Goal: Task Accomplishment & Management: Manage account settings

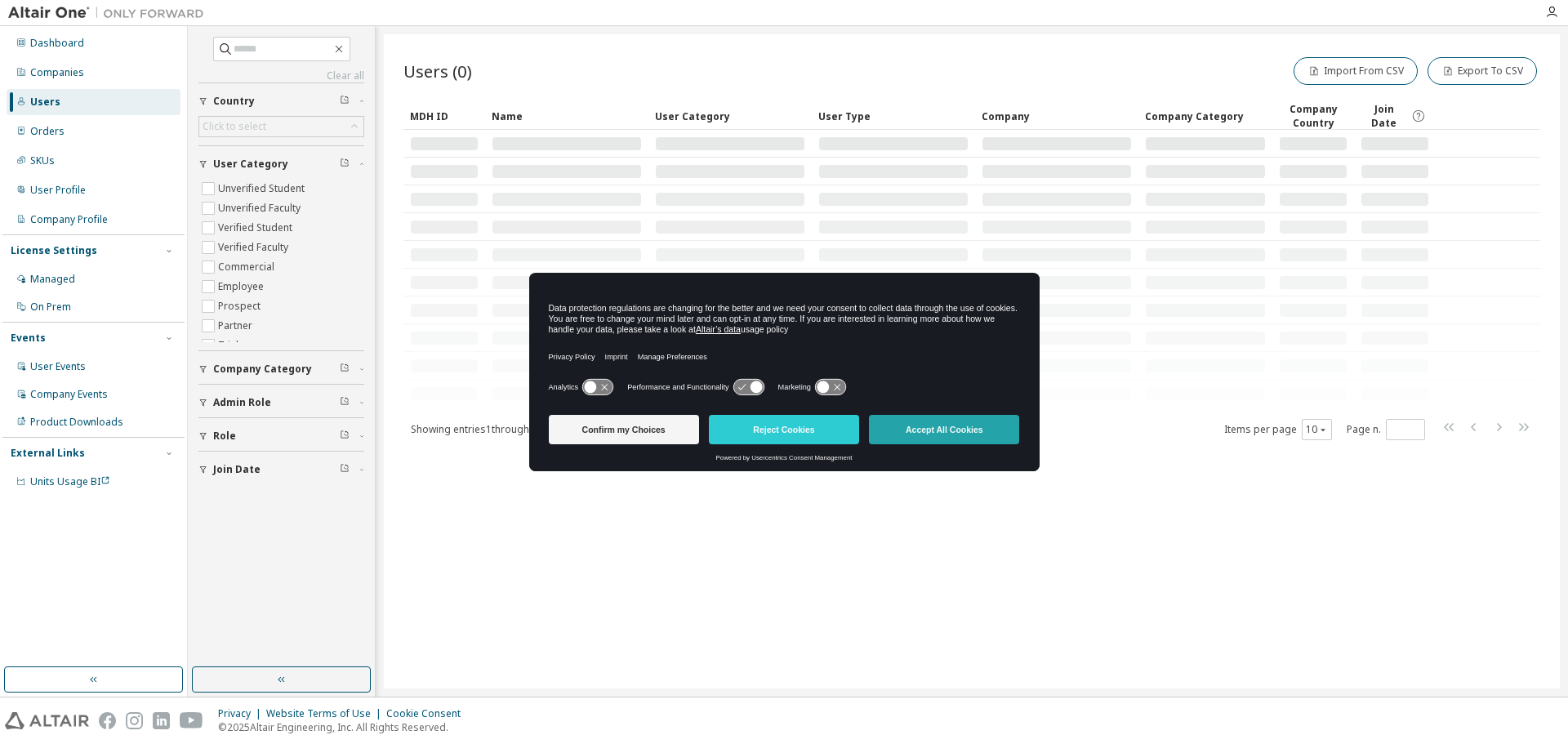
click at [948, 436] on button "Accept All Cookies" at bounding box center [944, 429] width 151 height 30
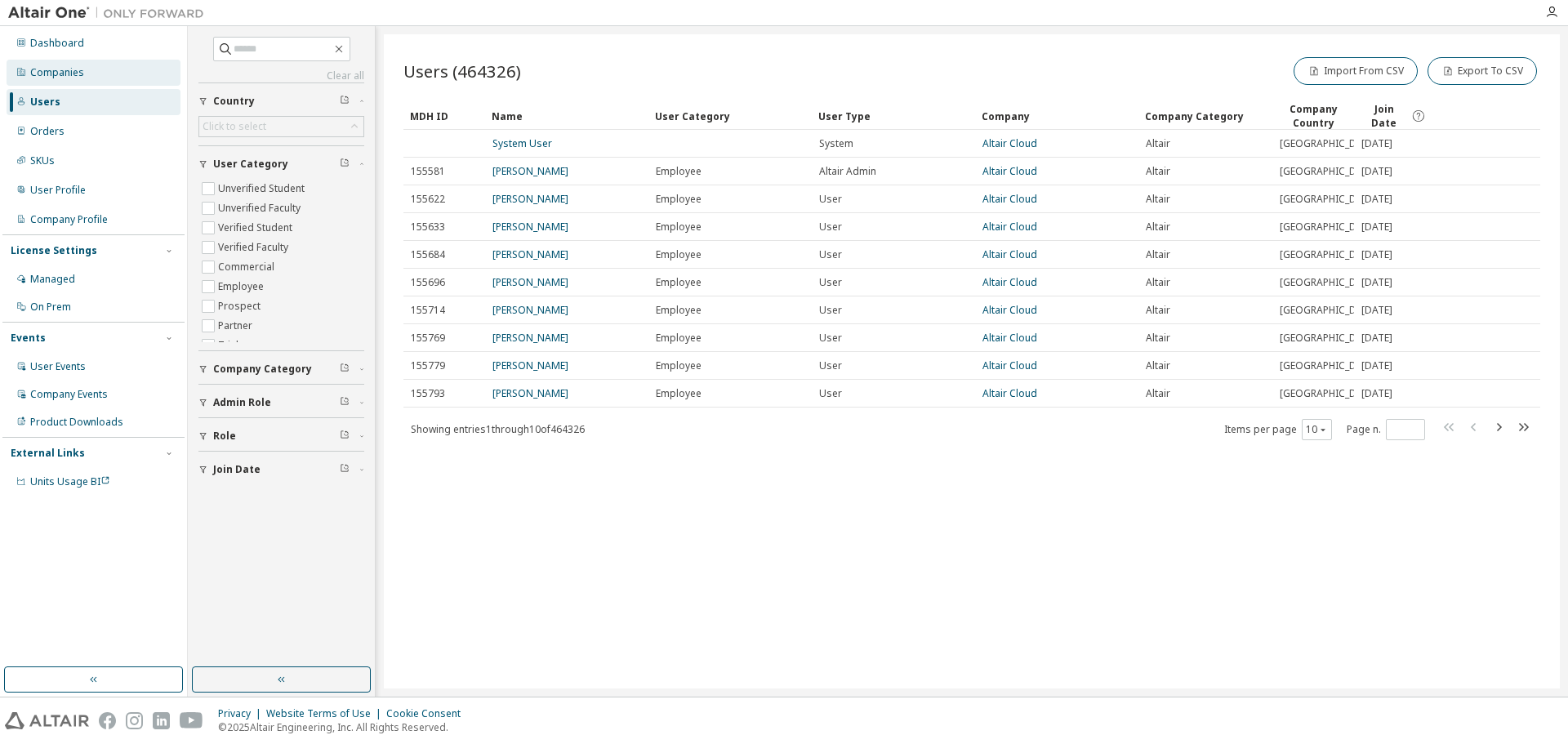
click at [68, 72] on div "Companies" at bounding box center [57, 72] width 53 height 13
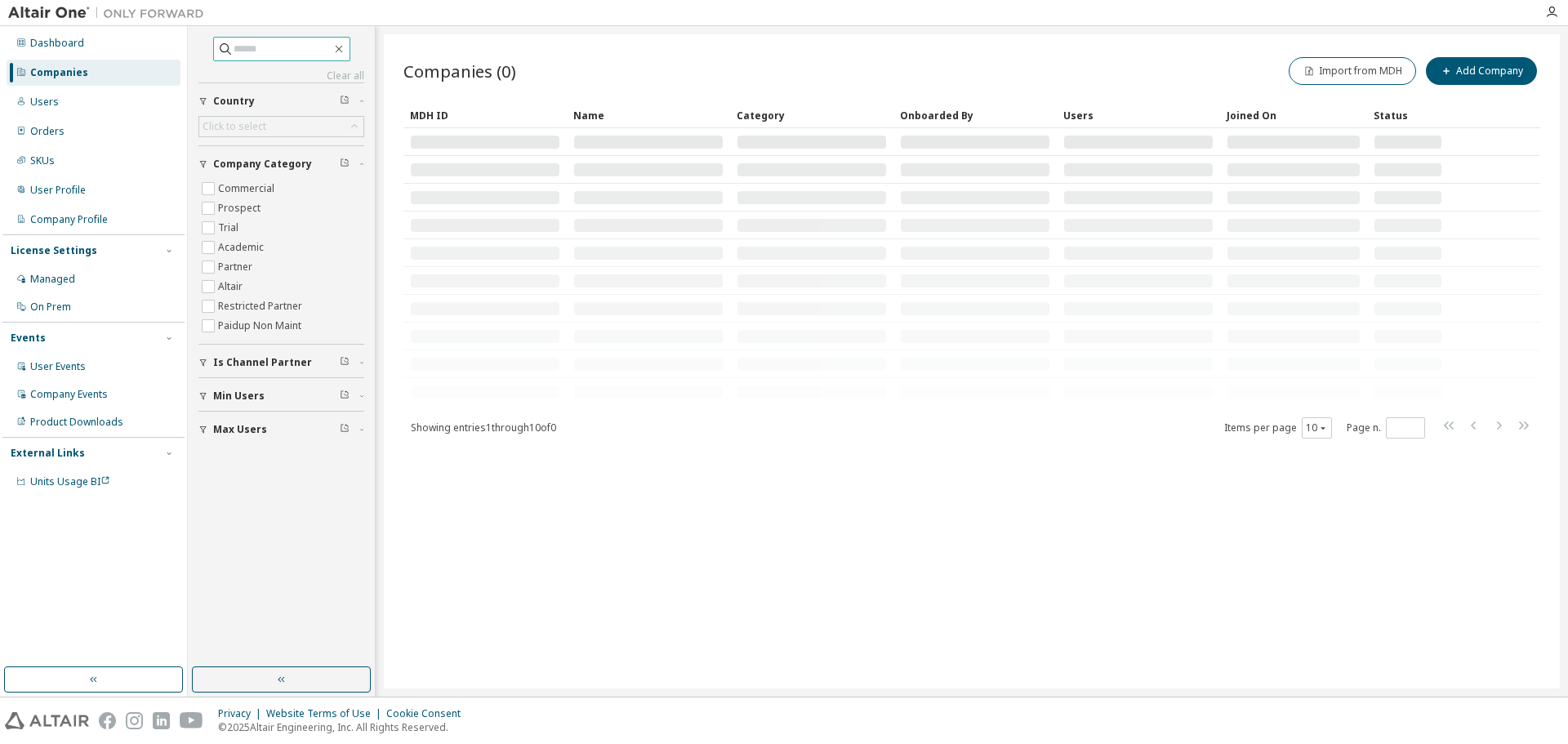
click at [256, 49] on input "text" at bounding box center [282, 49] width 98 height 16
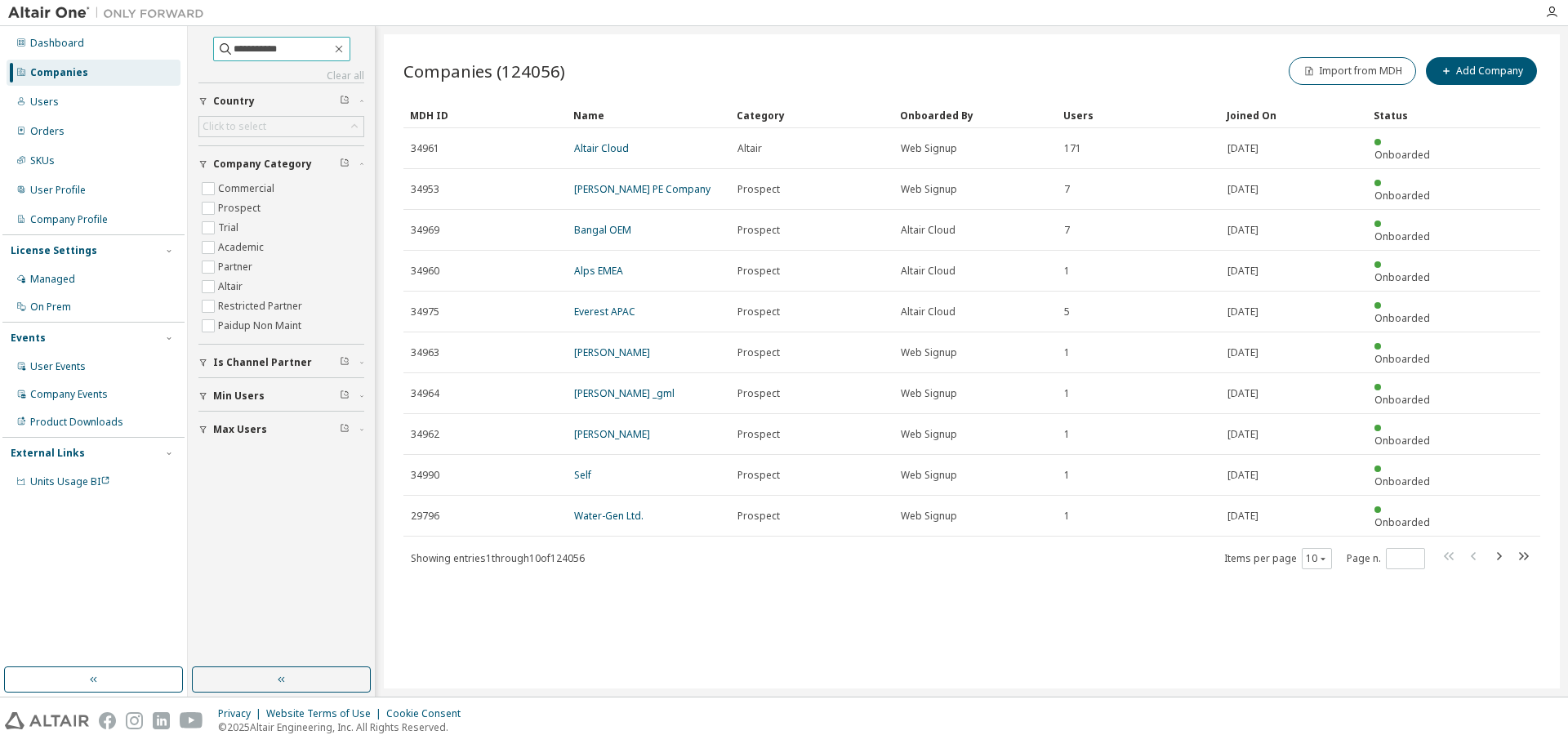
type input "**********"
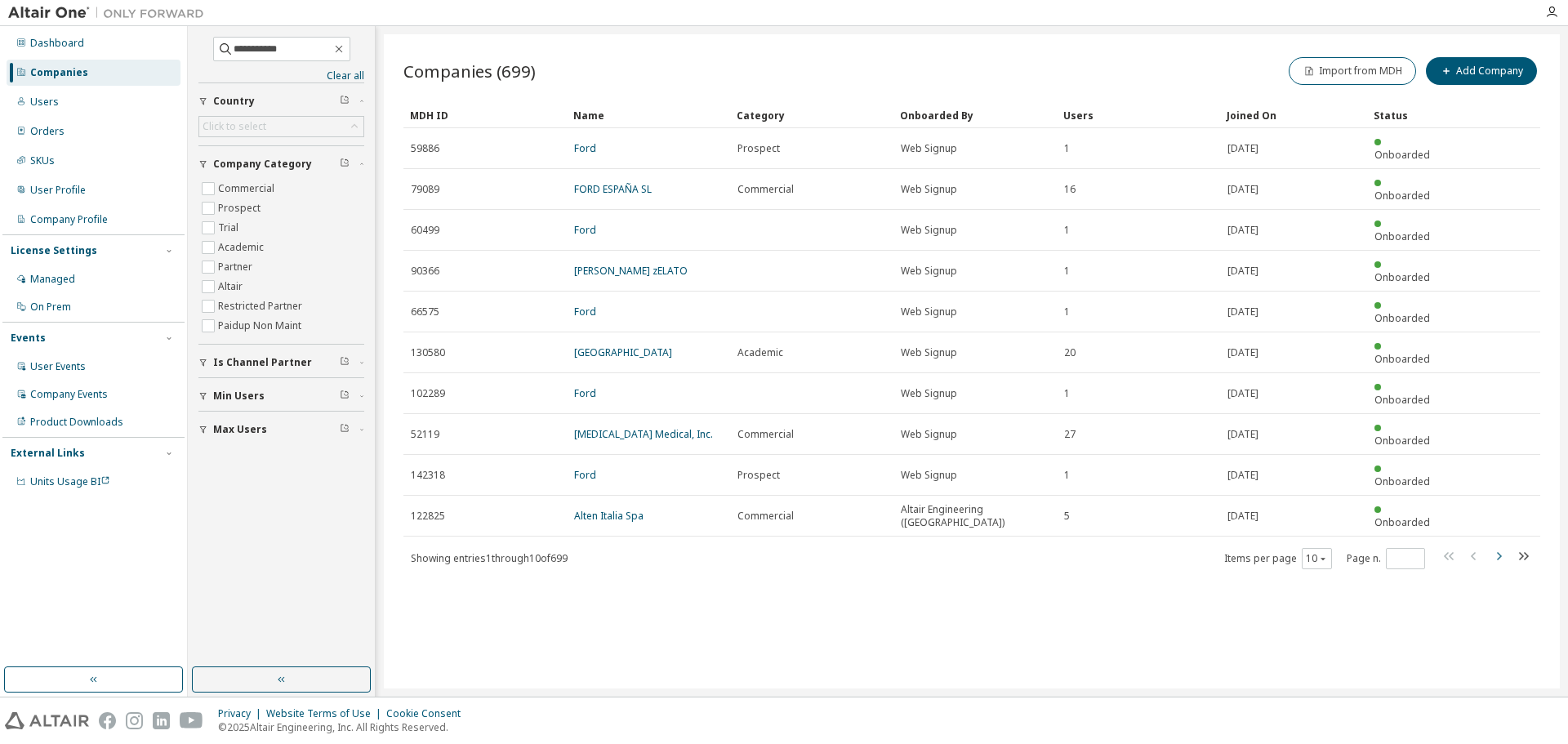
click at [1501, 547] on icon "button" at bounding box center [1498, 556] width 20 height 20
type input "*"
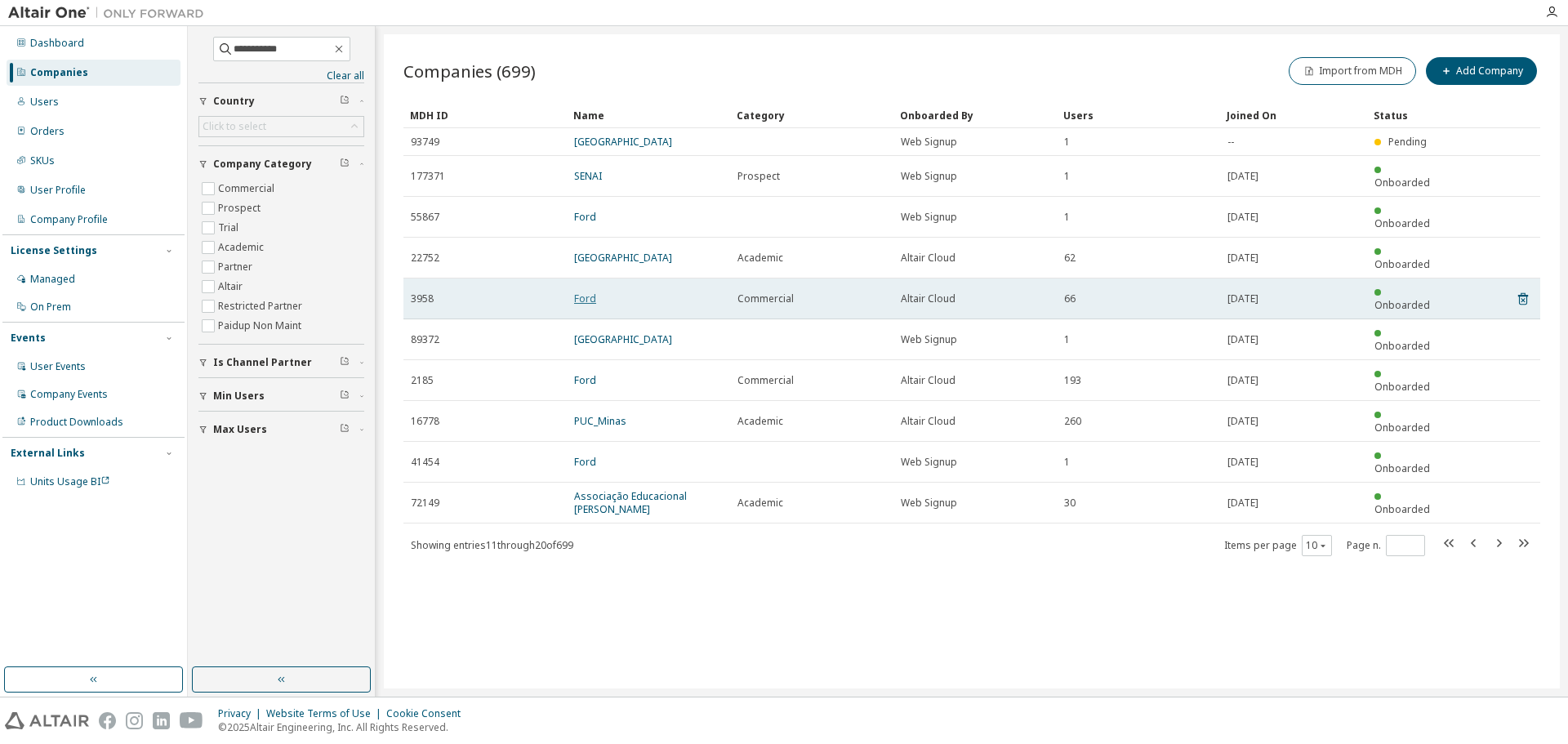
click at [581, 292] on link "Ford" at bounding box center [585, 299] width 22 height 14
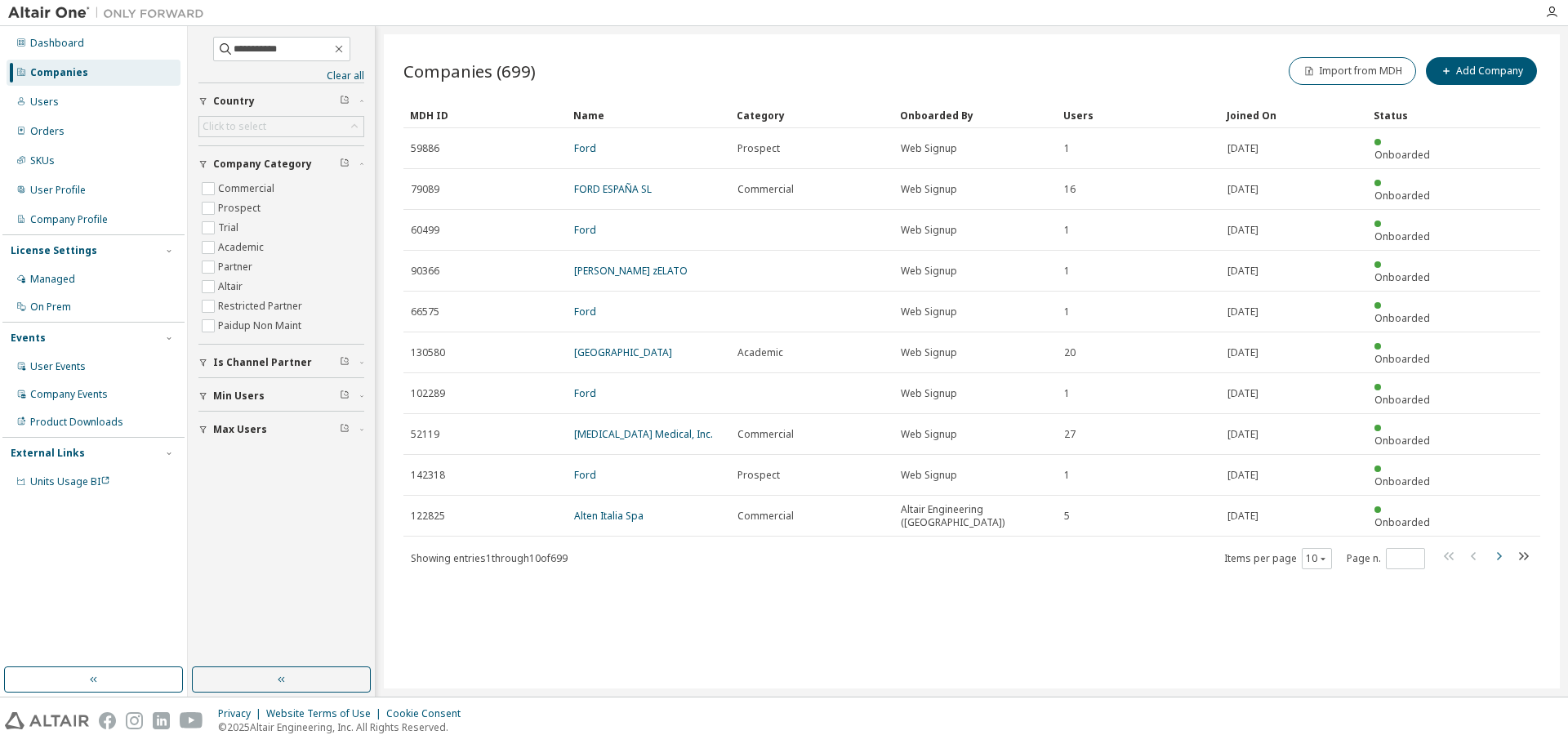
click at [1491, 547] on icon "button" at bounding box center [1498, 556] width 20 height 20
type input "*"
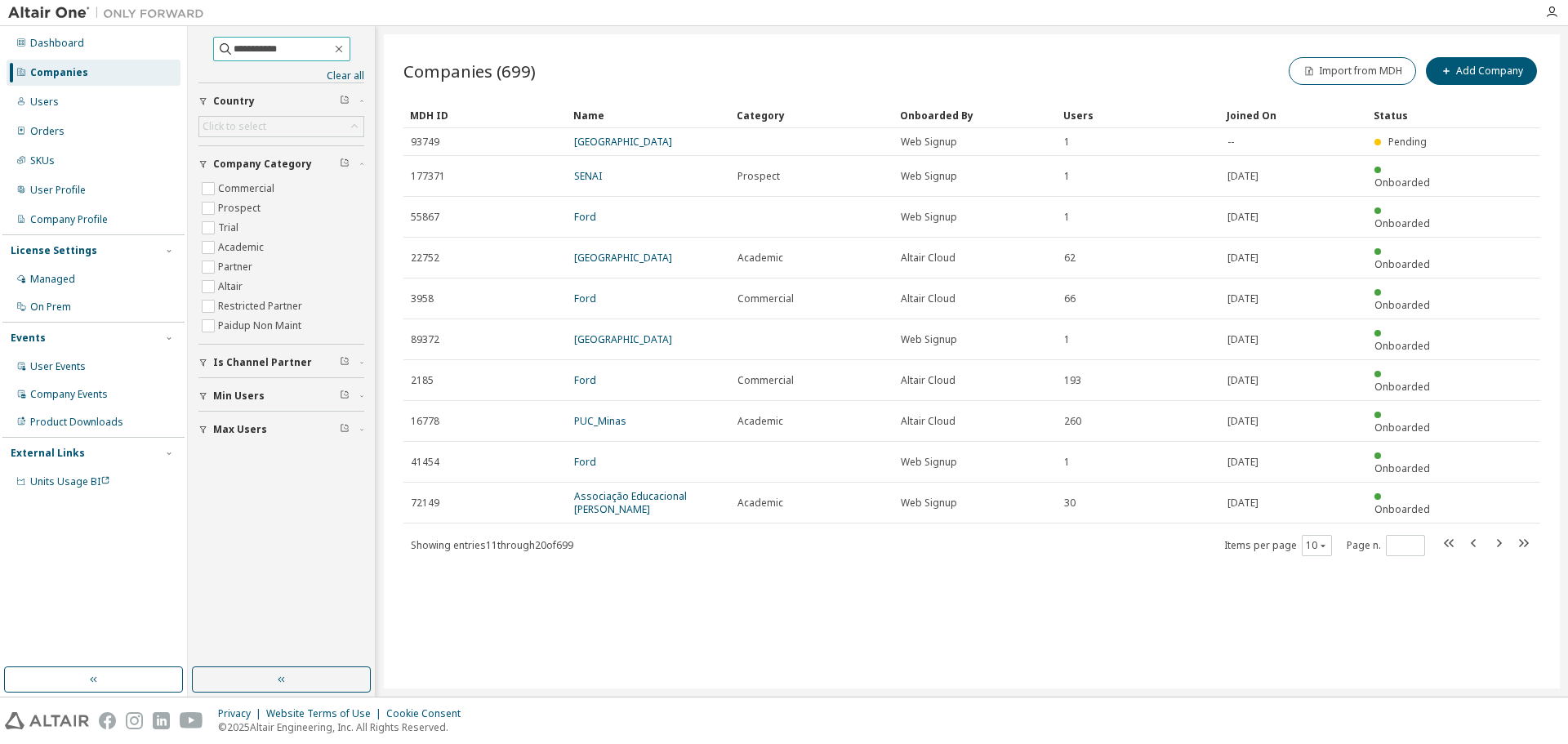
click at [279, 49] on input "**********" at bounding box center [282, 49] width 98 height 16
drag, startPoint x: 283, startPoint y: 49, endPoint x: 240, endPoint y: 50, distance: 43.0
click at [240, 50] on input "**********" at bounding box center [282, 49] width 98 height 16
click at [345, 45] on icon "button" at bounding box center [339, 50] width 13 height 13
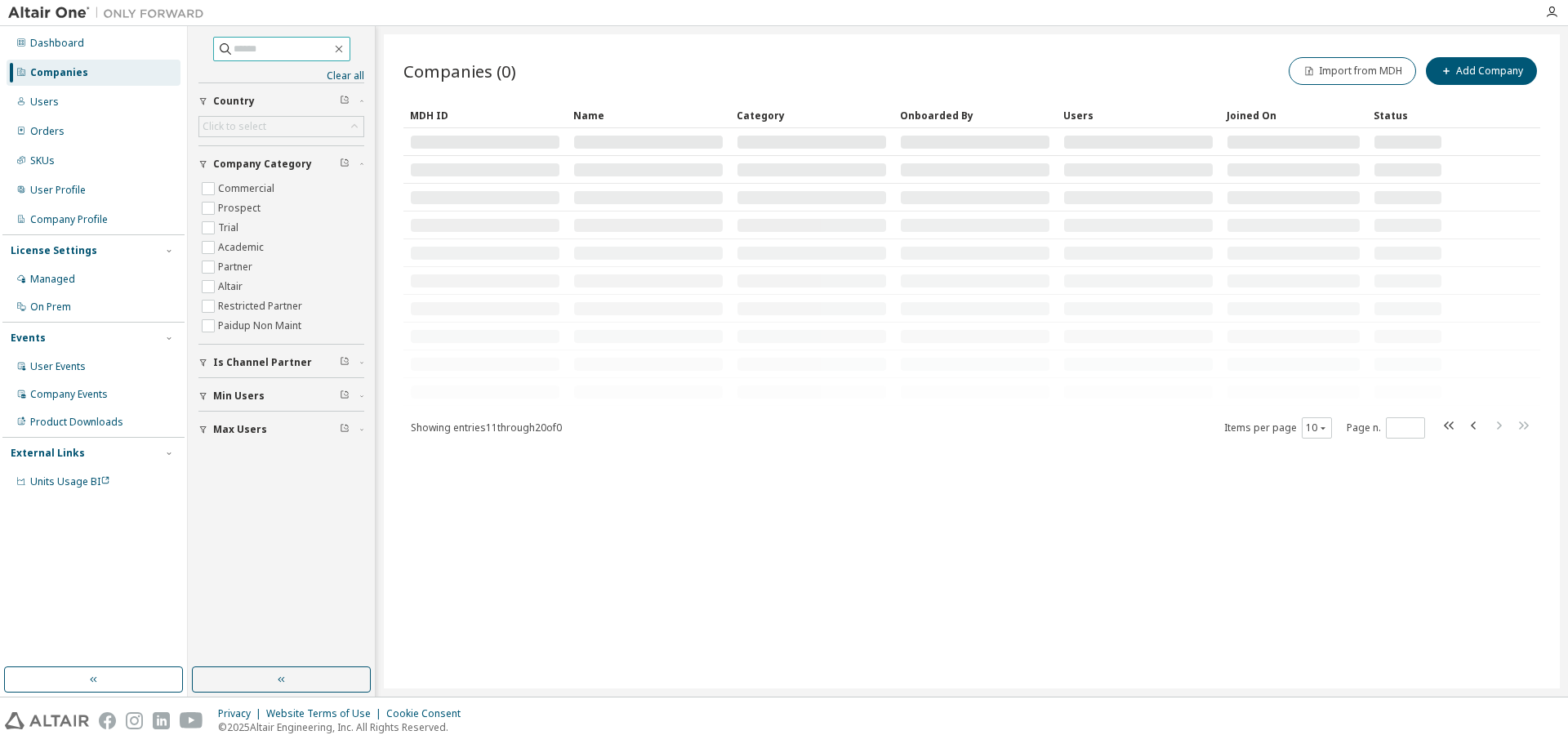
click at [277, 45] on input "text" at bounding box center [282, 49] width 98 height 16
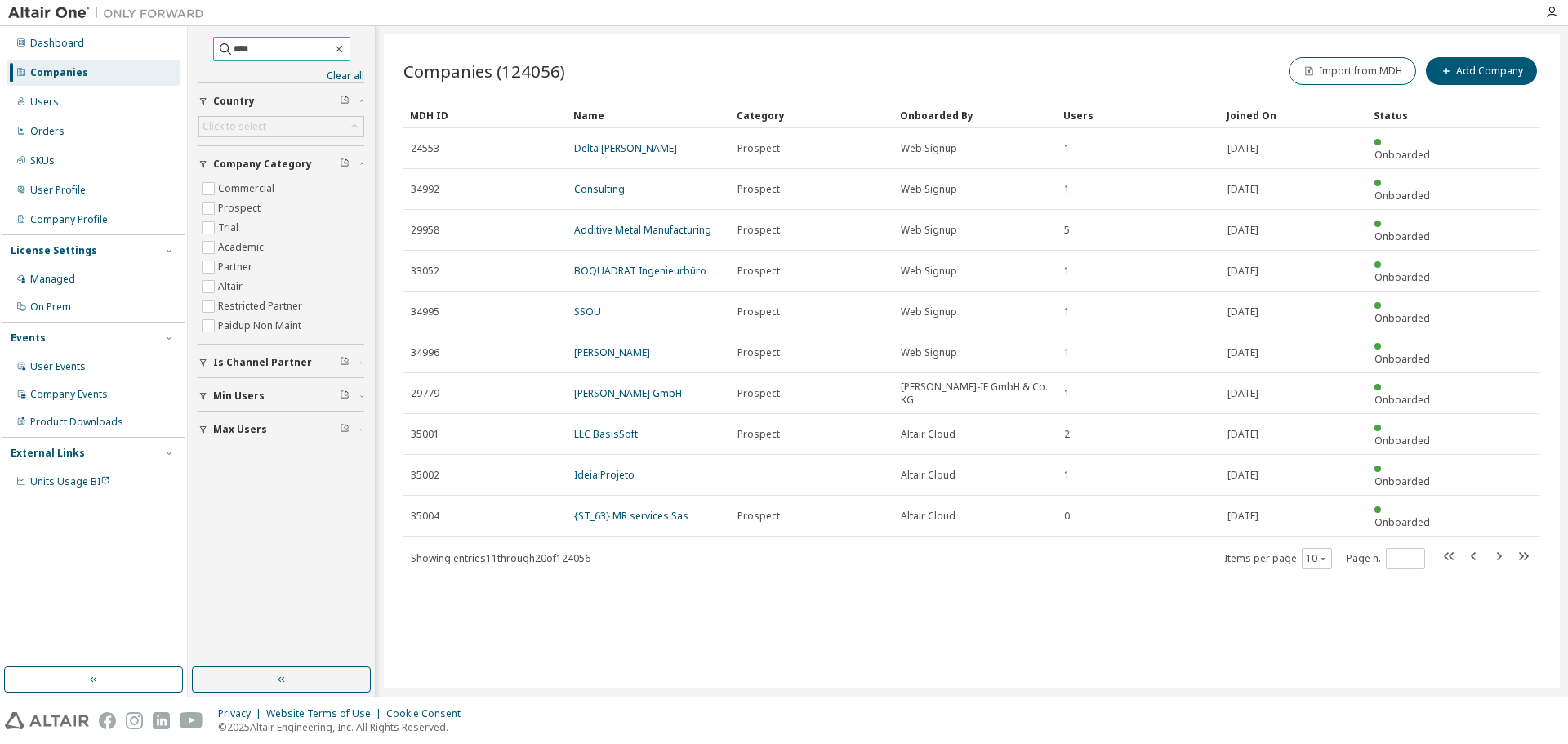
click at [269, 51] on input "****" at bounding box center [282, 49] width 98 height 16
type input "****"
click at [250, 392] on span "Min Users" at bounding box center [238, 396] width 52 height 13
click at [250, 419] on input "number" at bounding box center [280, 422] width 157 height 13
type input "***"
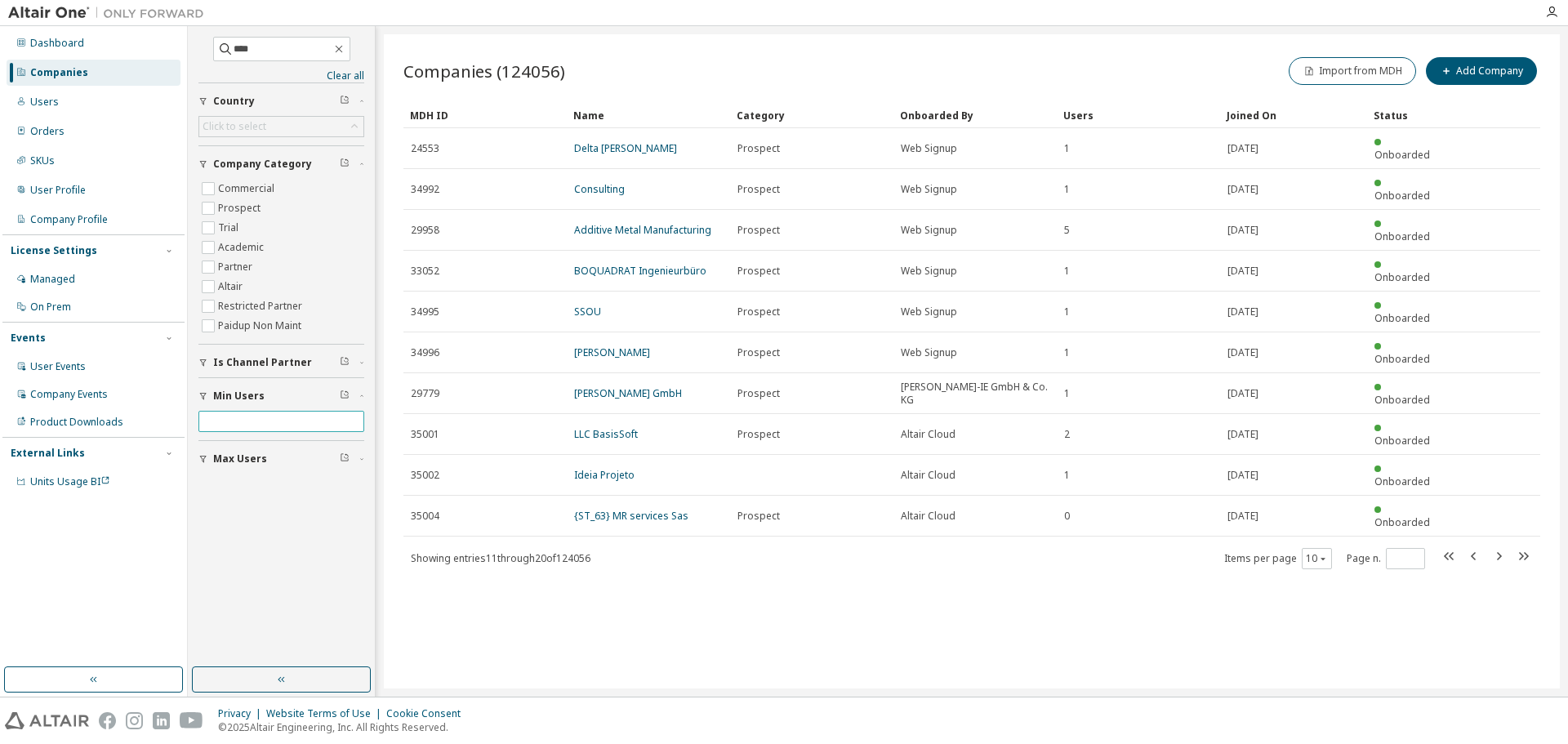
type input "*"
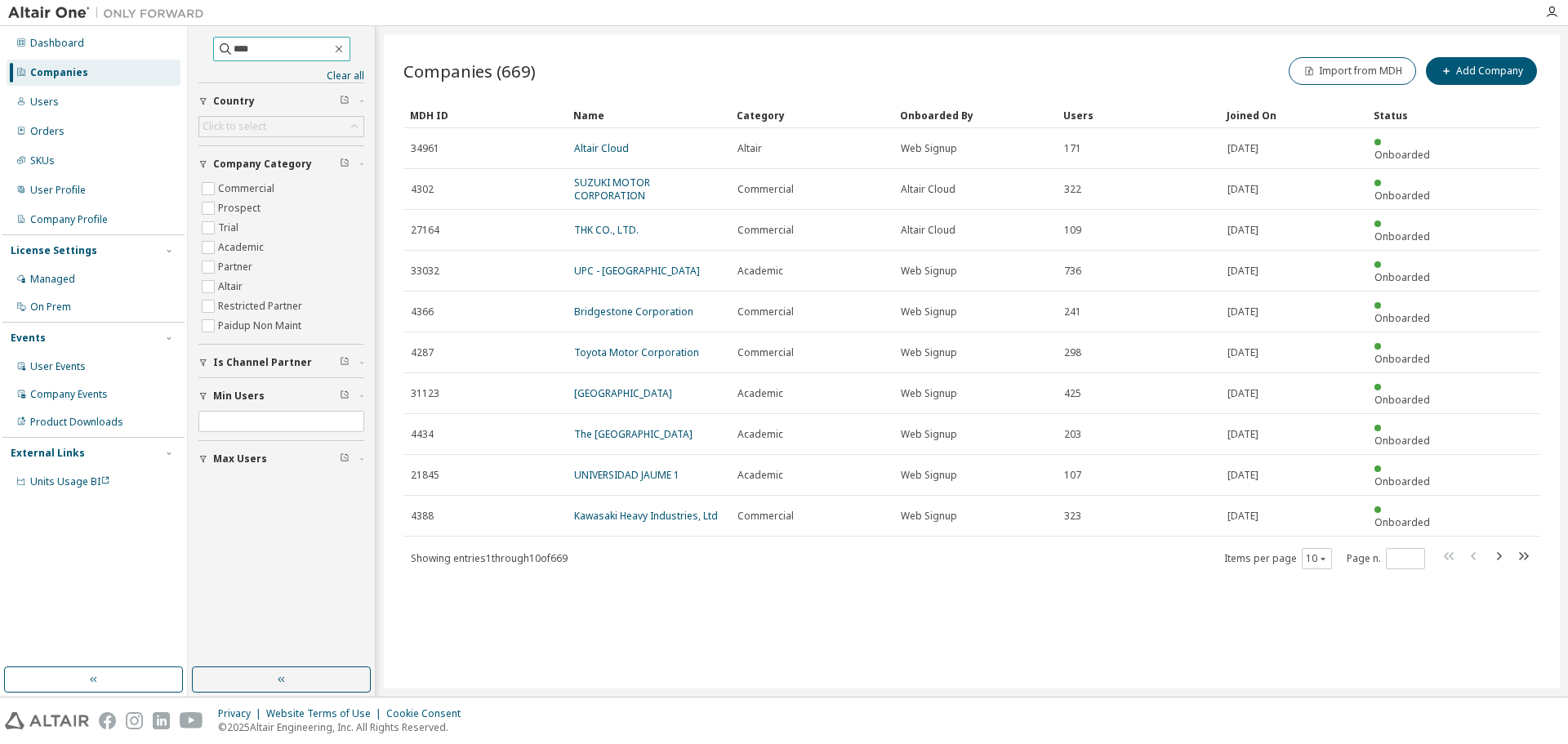
click at [281, 53] on input "****" at bounding box center [282, 49] width 98 height 16
type input "***"
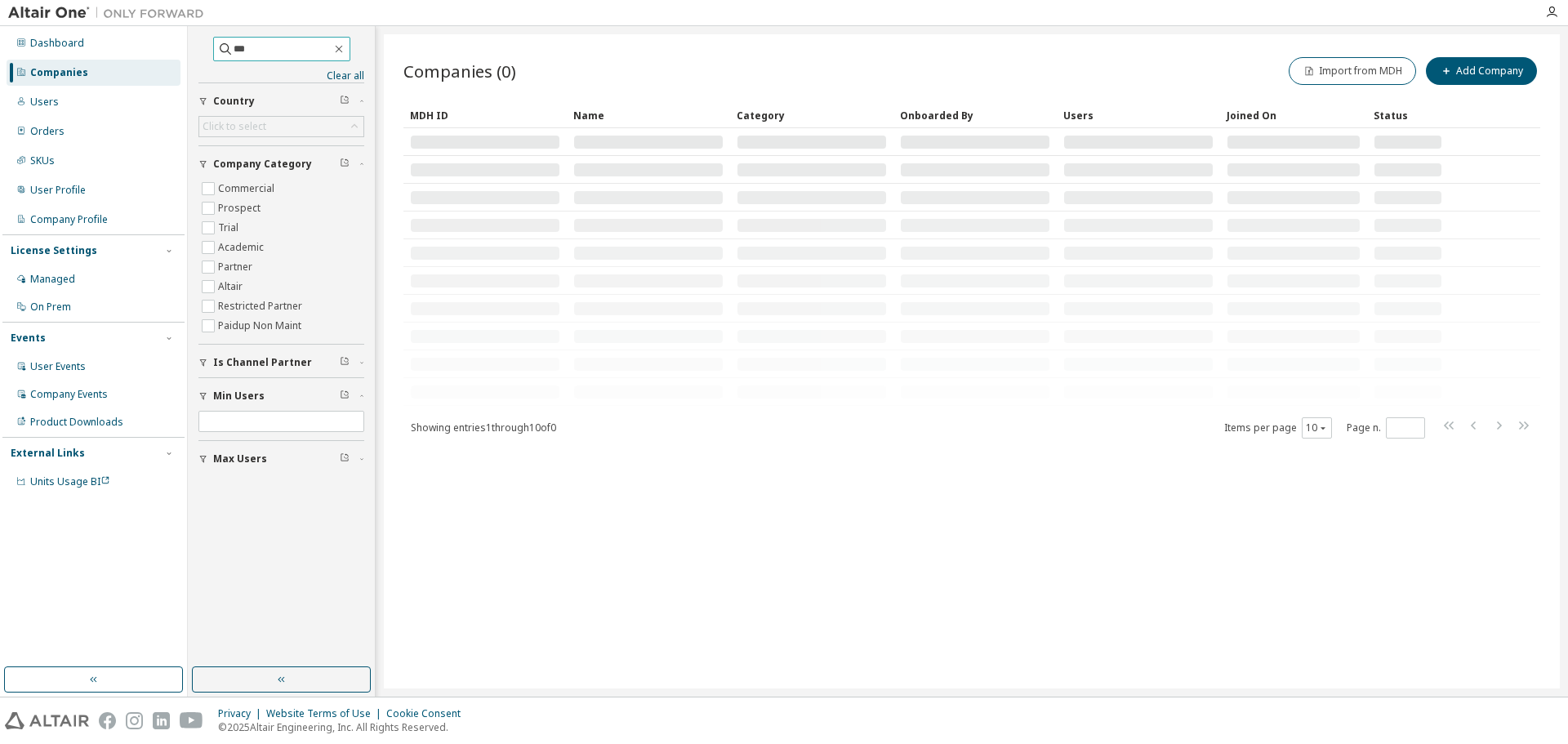
click at [281, 53] on input "***" at bounding box center [282, 49] width 98 height 16
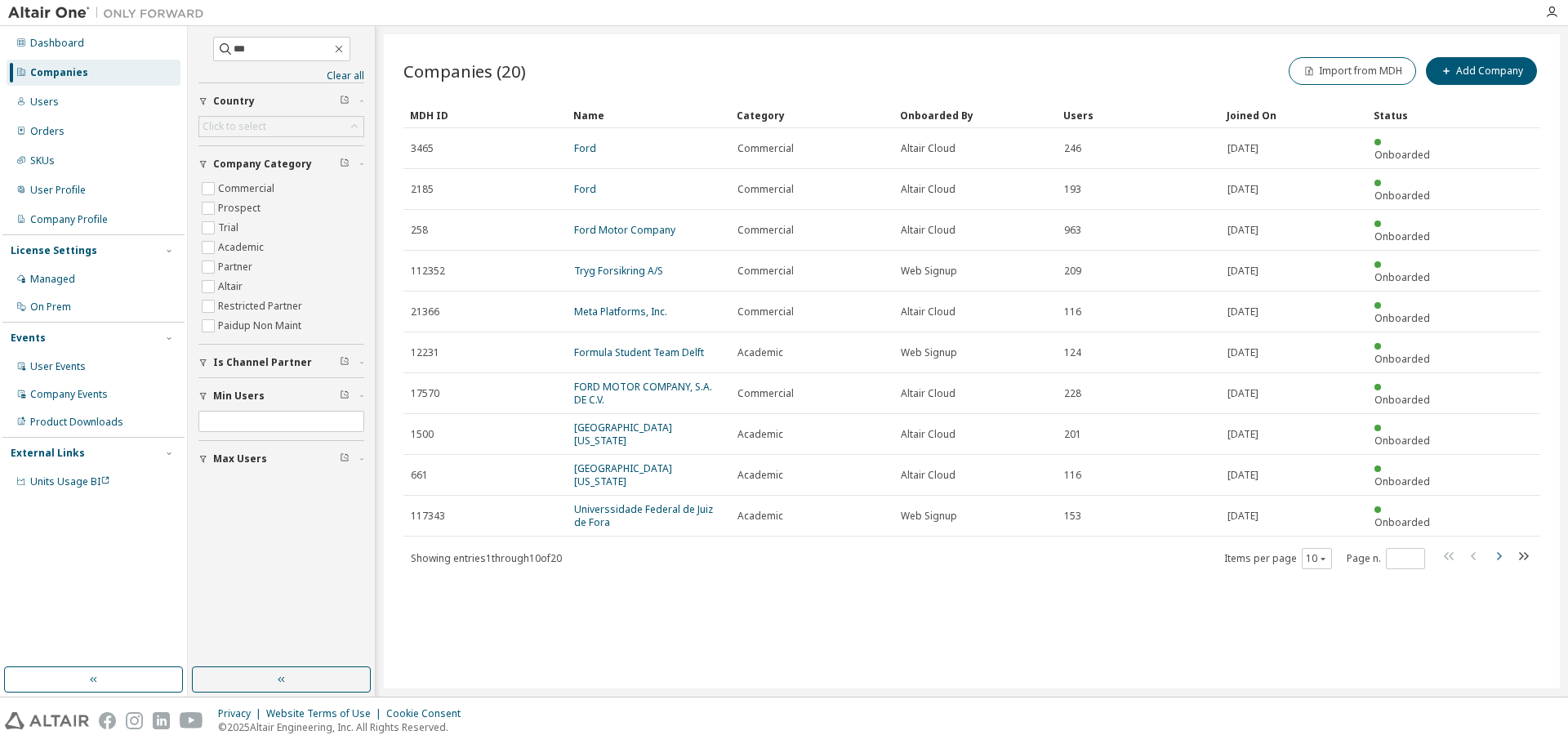
click at [1495, 547] on icon "button" at bounding box center [1498, 556] width 20 height 20
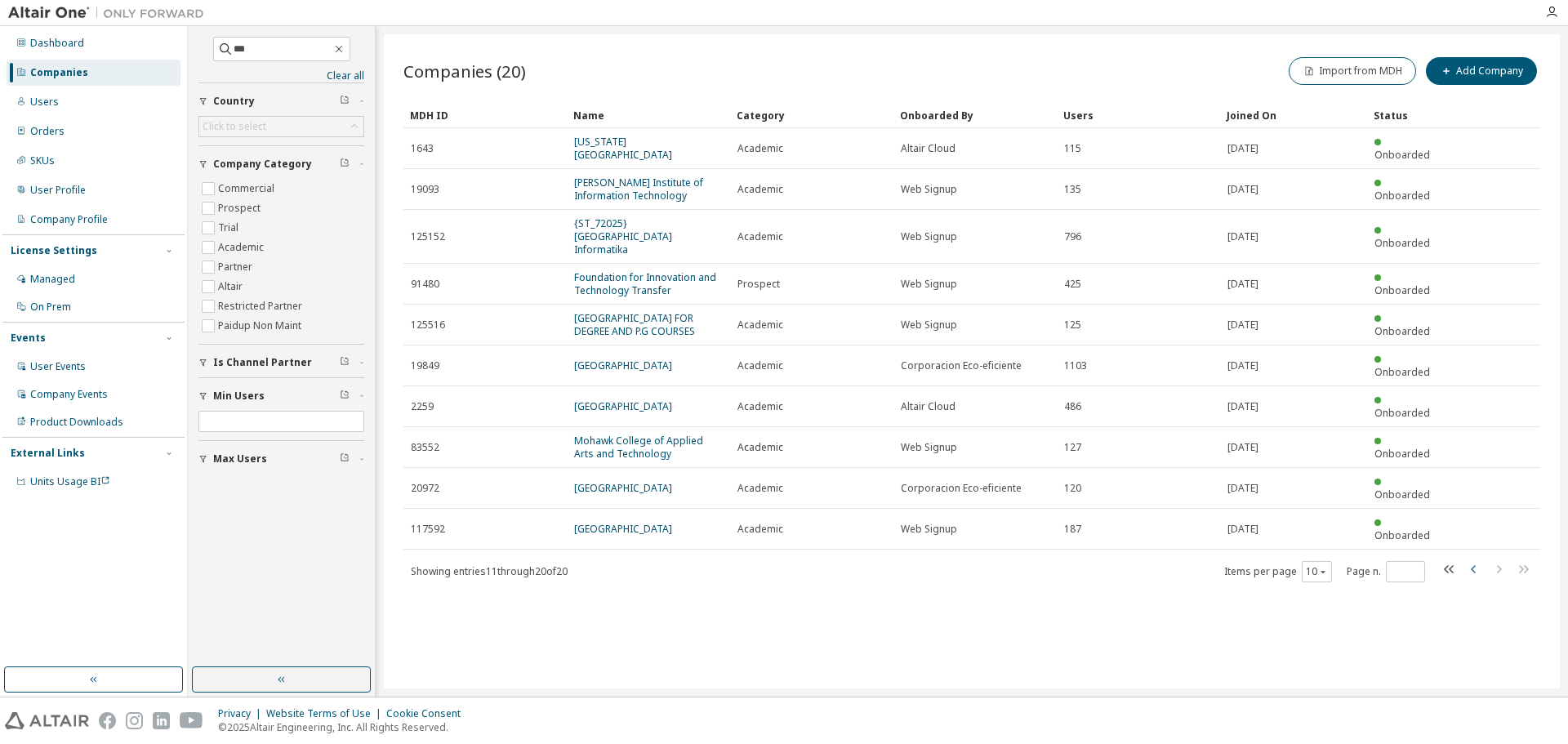
click at [1469, 559] on icon "button" at bounding box center [1474, 568] width 20 height 20
type input "*"
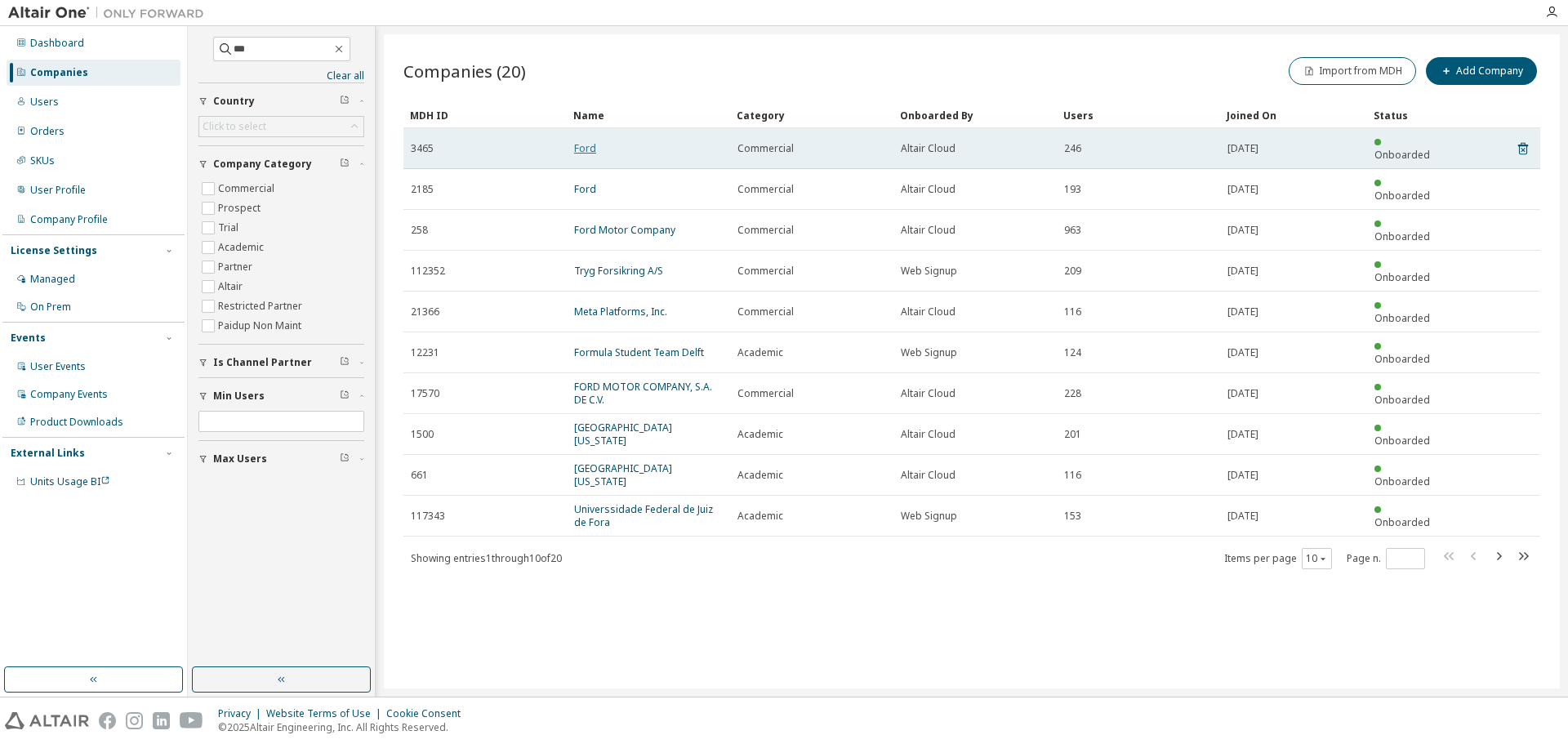
click at [582, 141] on link "Ford" at bounding box center [585, 148] width 22 height 14
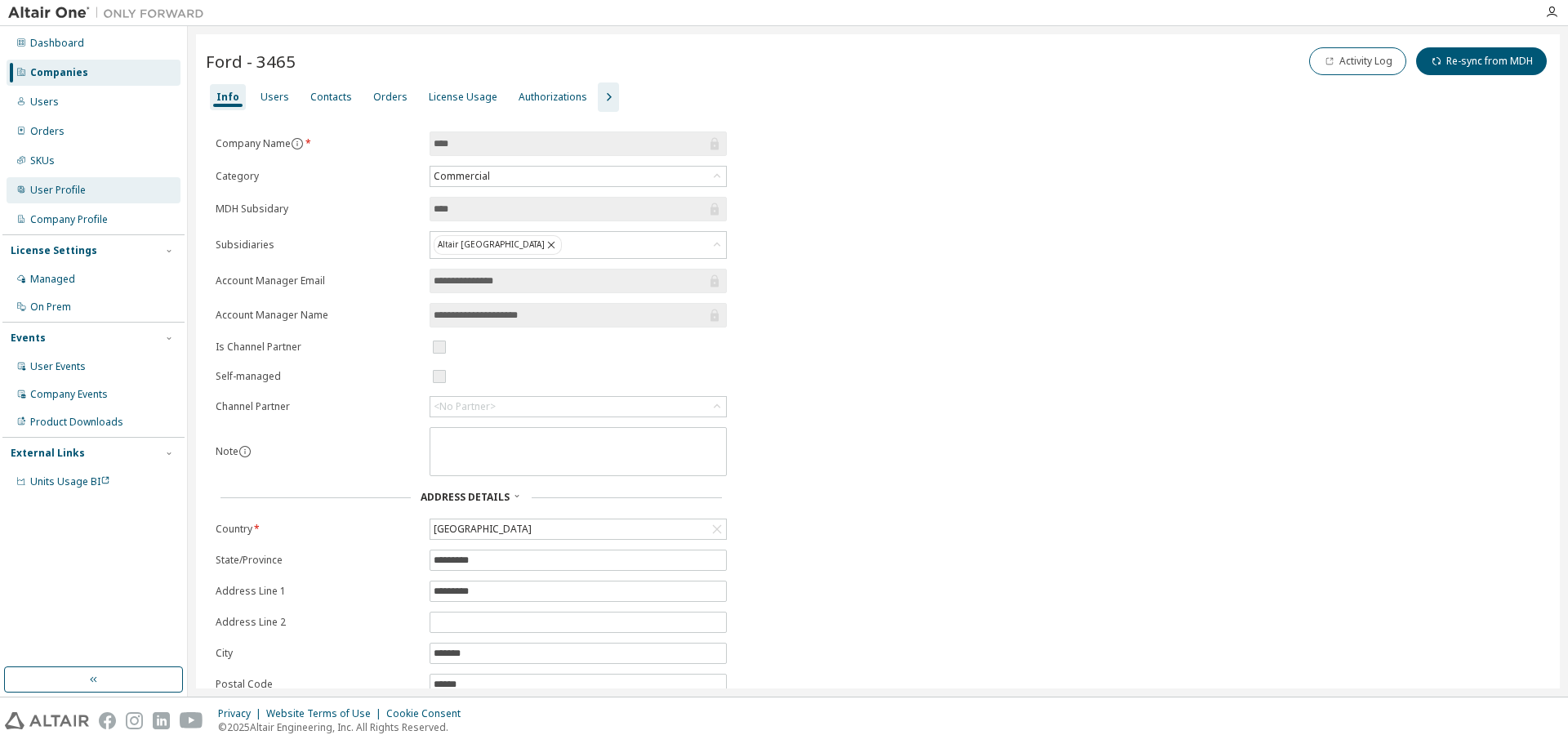
click at [100, 191] on div "User Profile" at bounding box center [93, 190] width 174 height 26
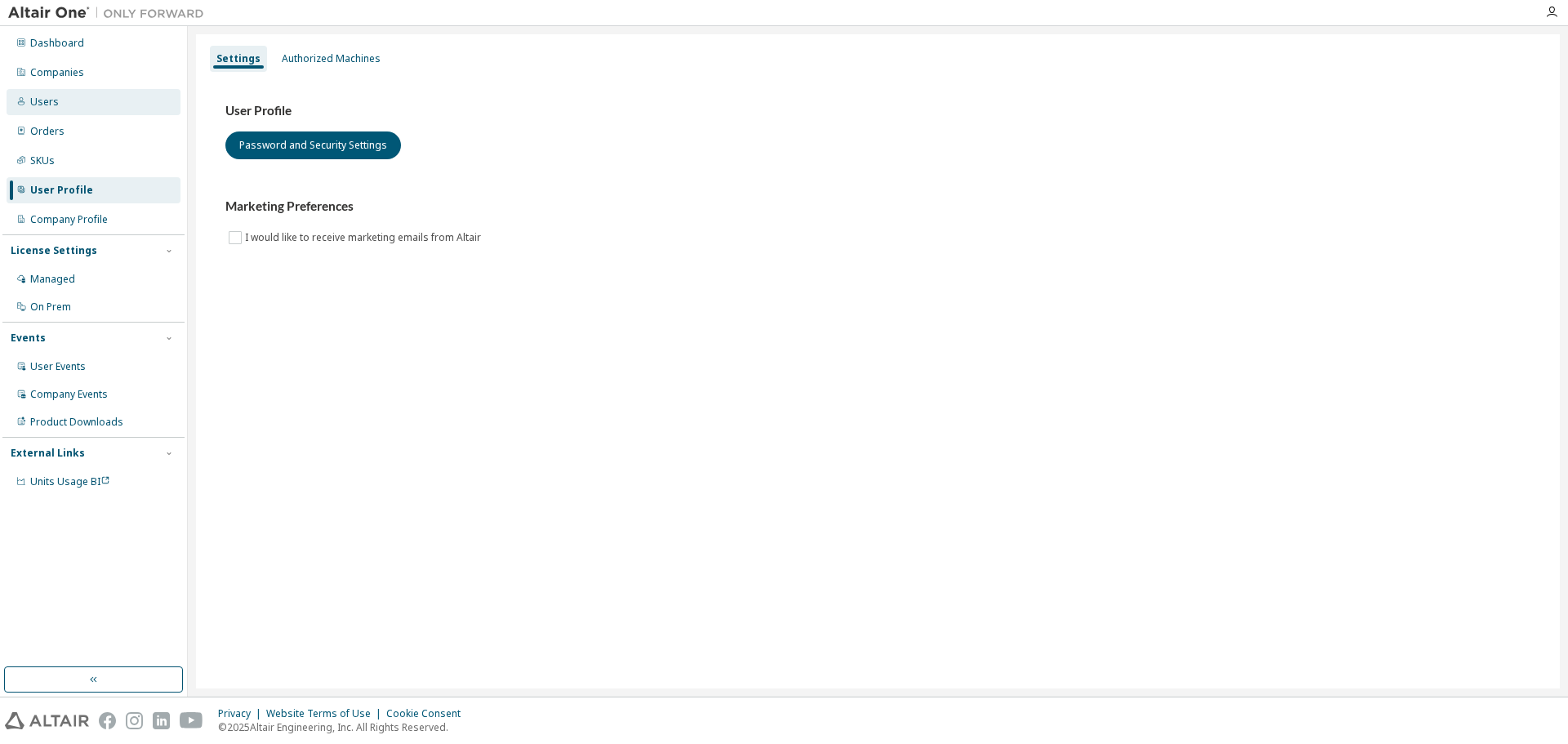
click at [89, 100] on div "Users" at bounding box center [93, 101] width 174 height 26
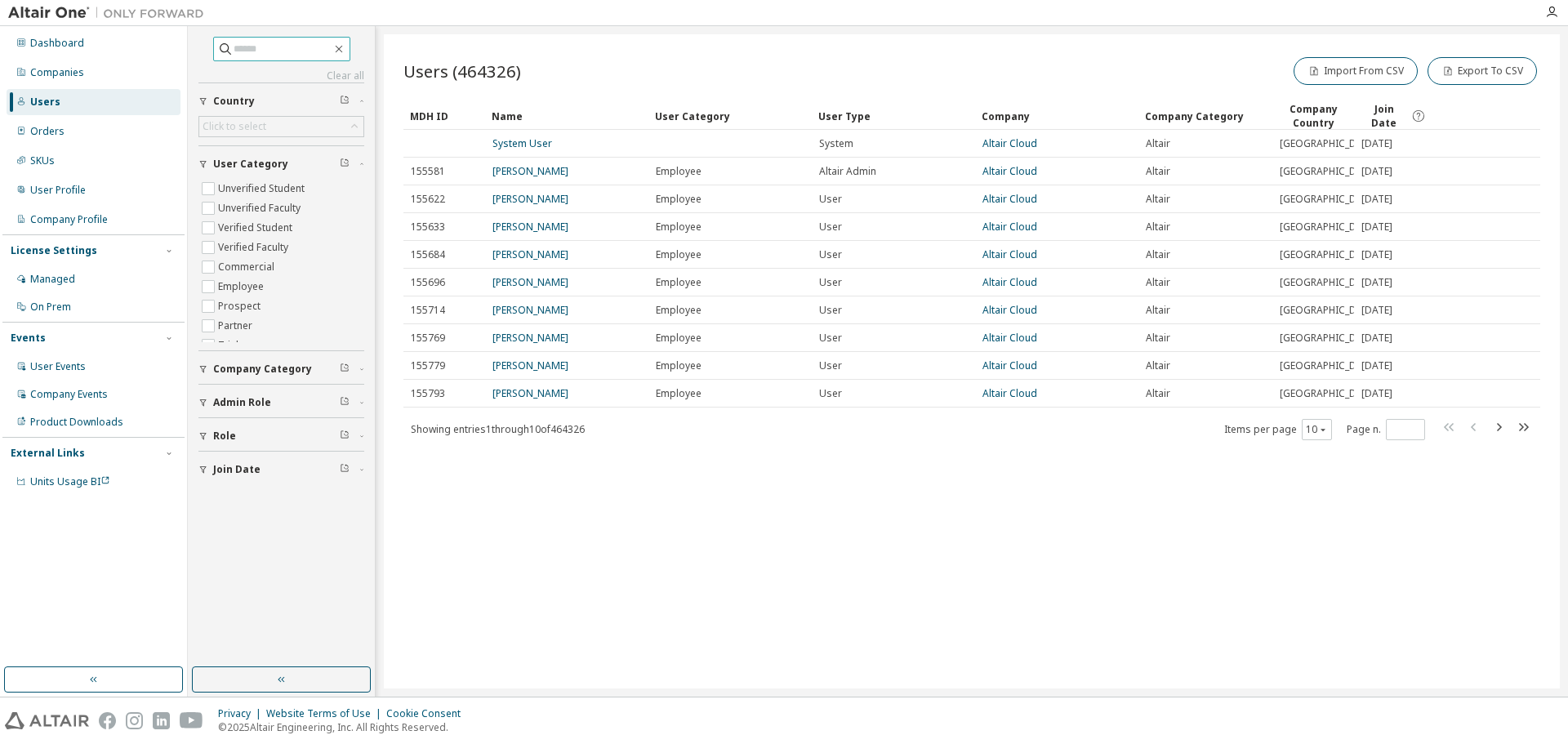
click at [269, 49] on input "text" at bounding box center [282, 49] width 98 height 16
type input "*******"
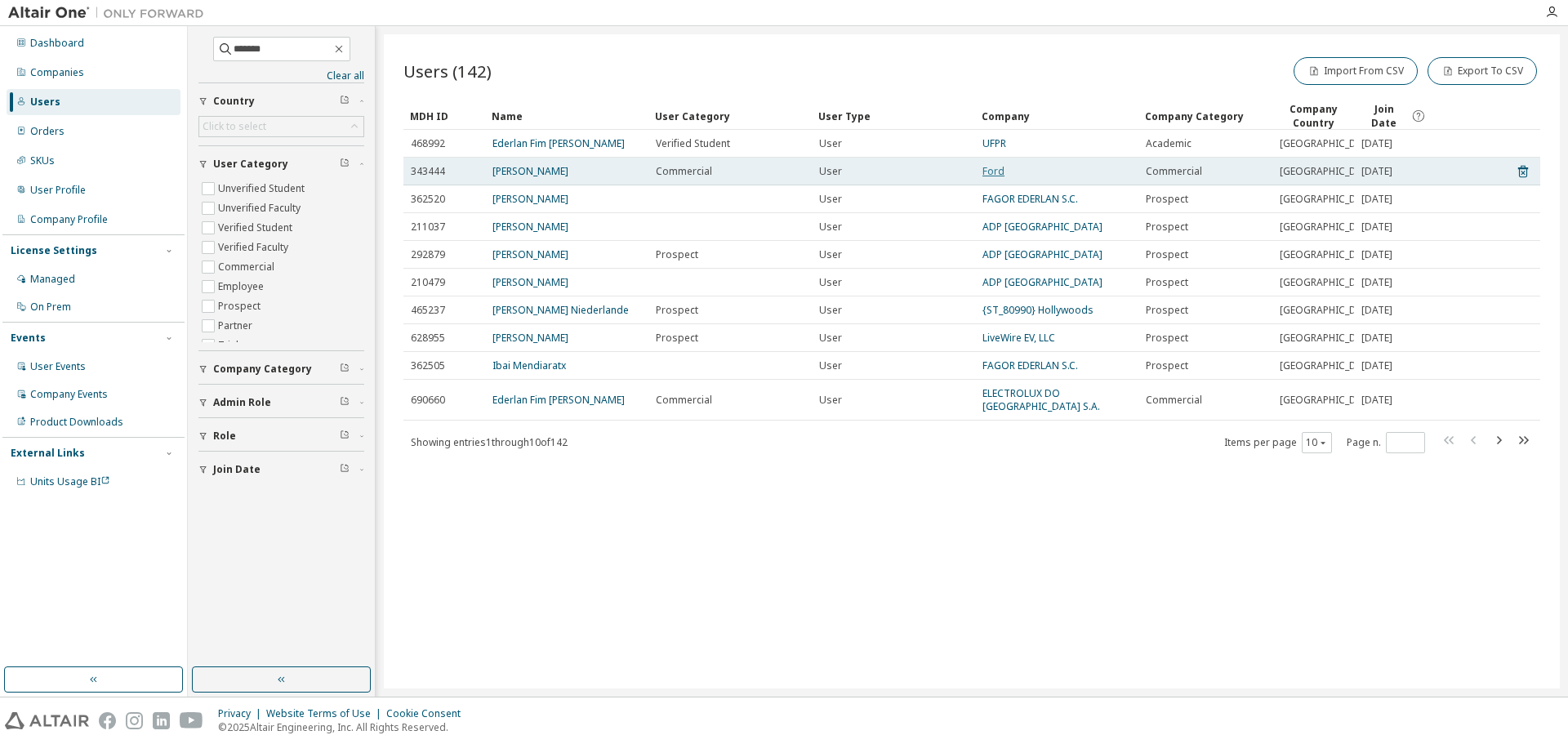
click at [996, 170] on link "Ford" at bounding box center [993, 171] width 22 height 14
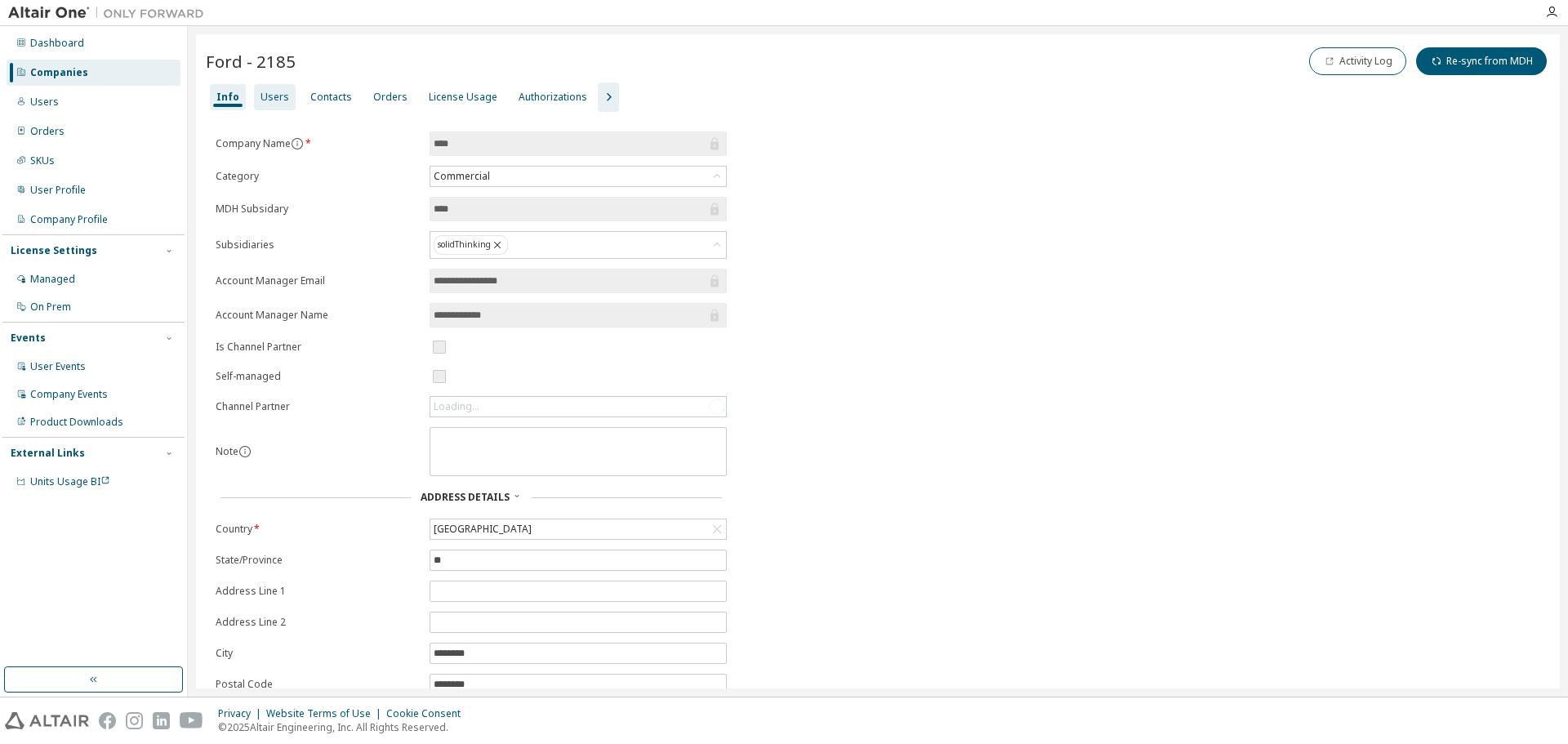
click at [266, 96] on div "Users" at bounding box center [275, 97] width 29 height 13
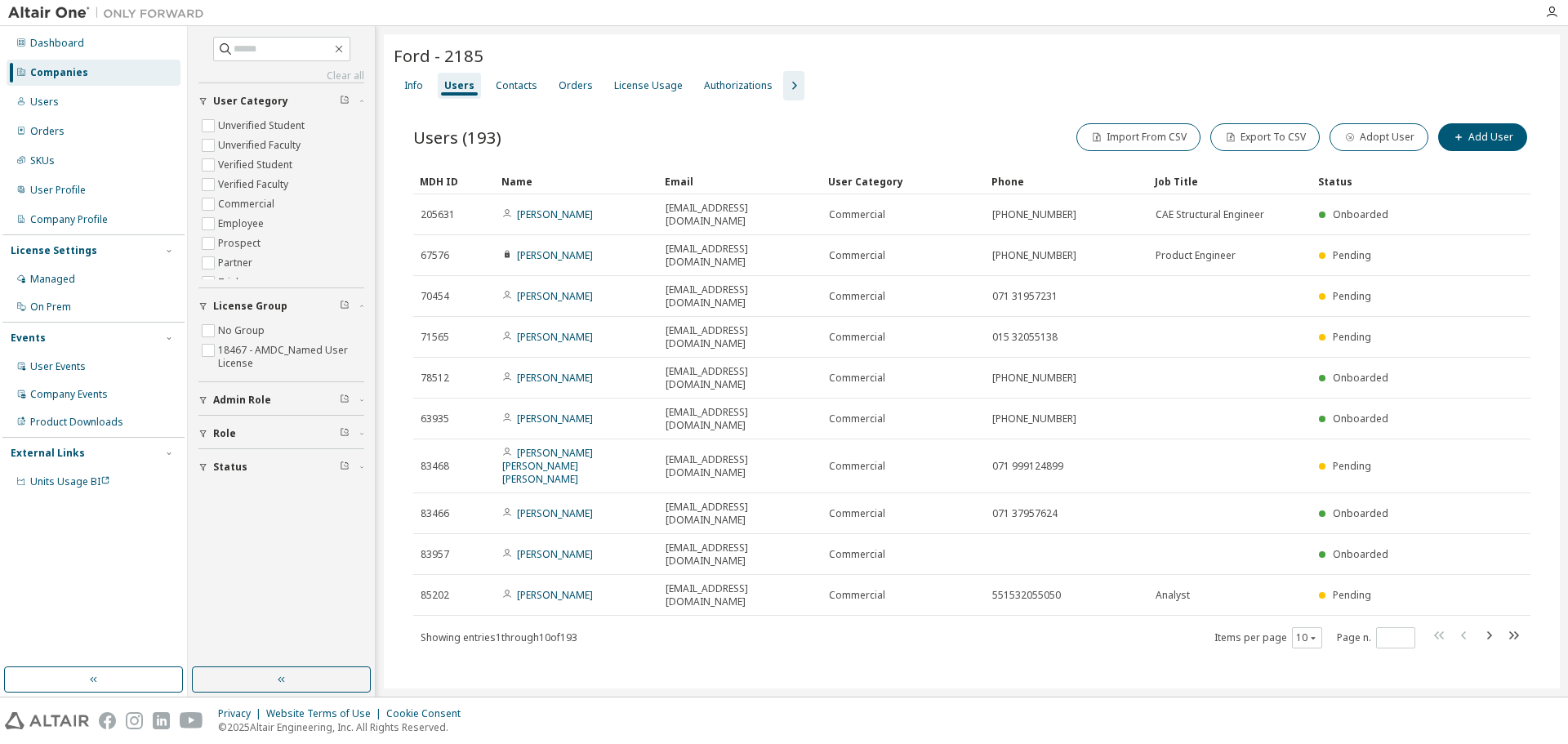
click at [784, 84] on icon "button" at bounding box center [794, 86] width 20 height 20
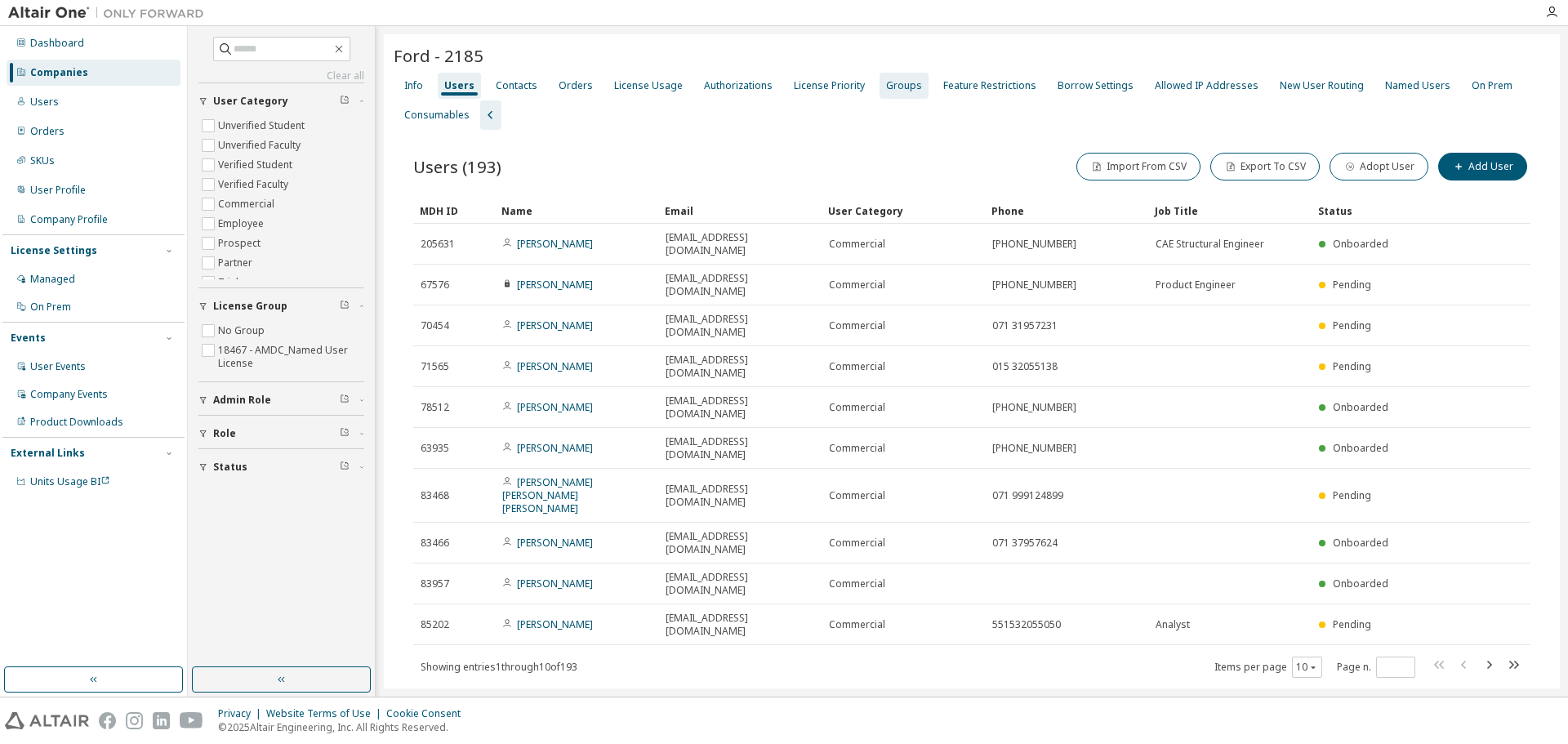
click at [904, 83] on div "Groups" at bounding box center [904, 86] width 36 height 13
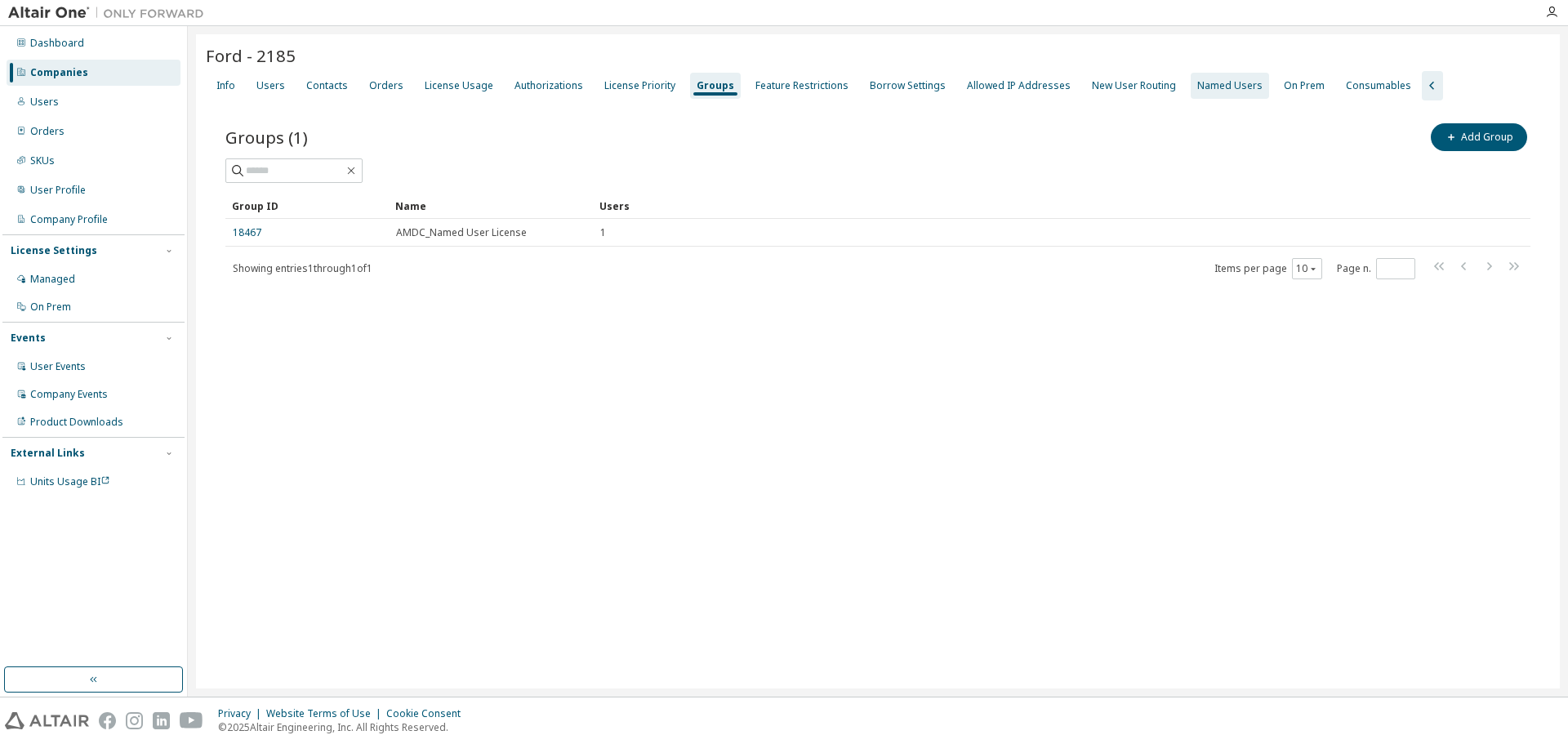
click at [1233, 82] on div "Named Users" at bounding box center [1229, 86] width 65 height 13
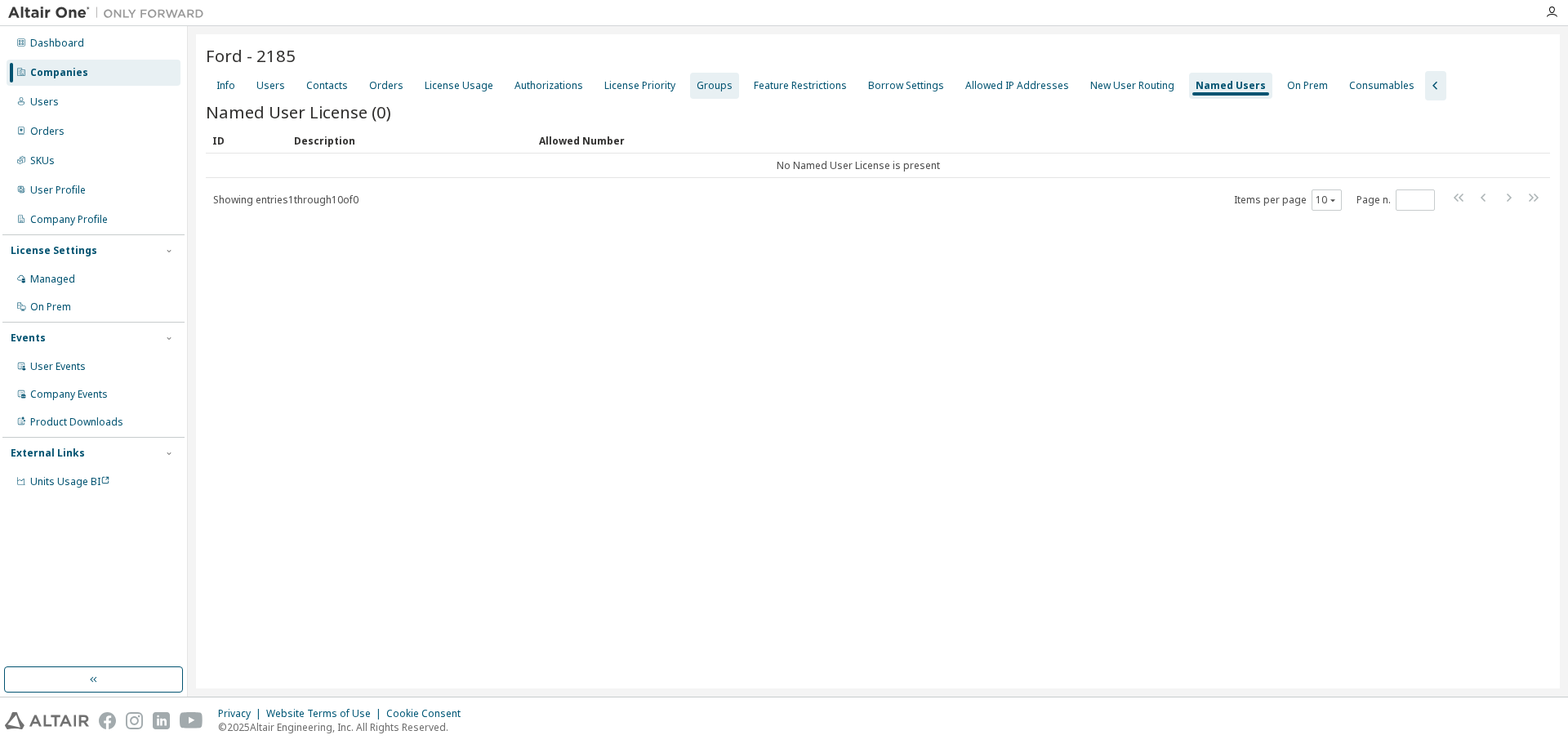
click at [705, 82] on div "Groups" at bounding box center [714, 86] width 36 height 13
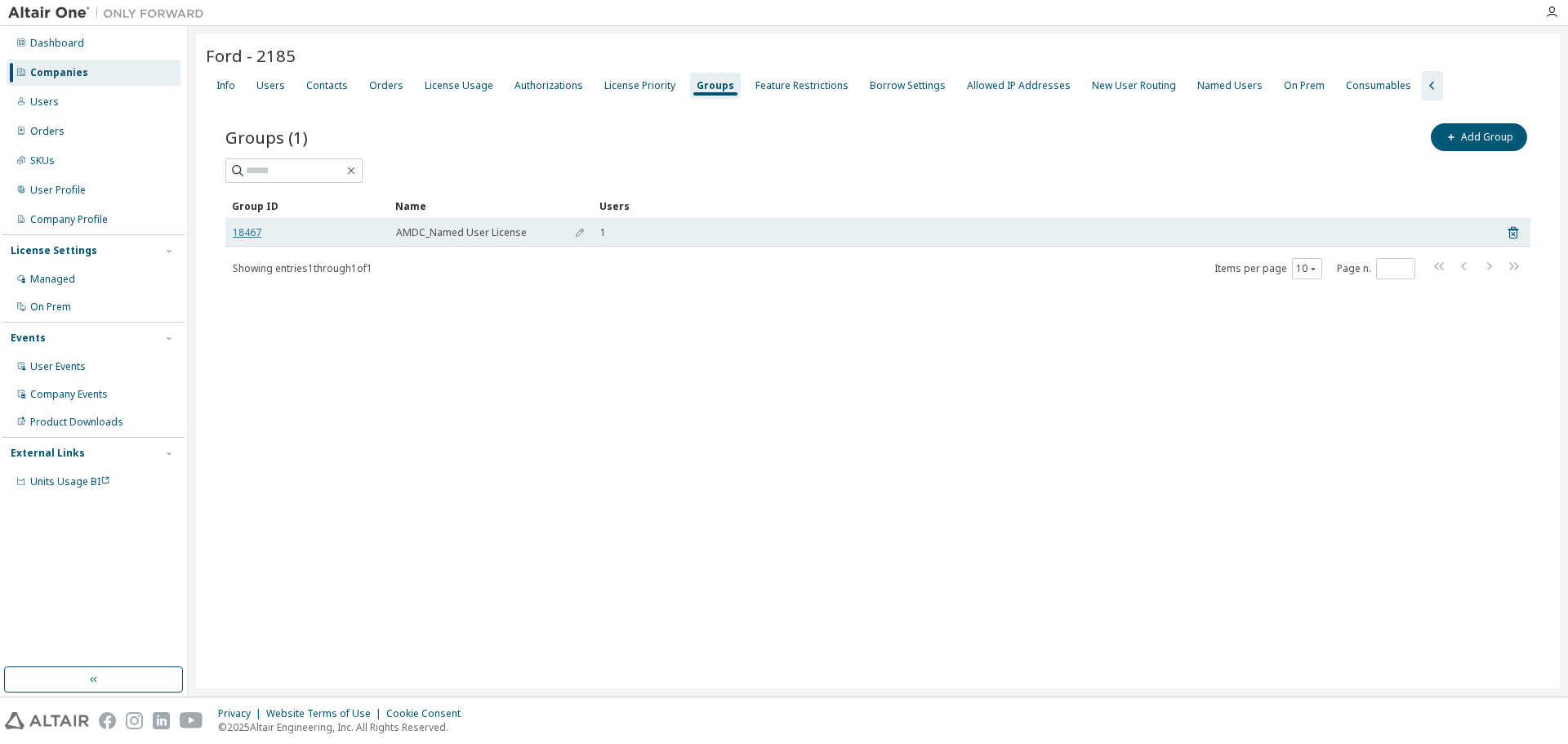
click at [242, 234] on link "18467" at bounding box center [247, 233] width 29 height 13
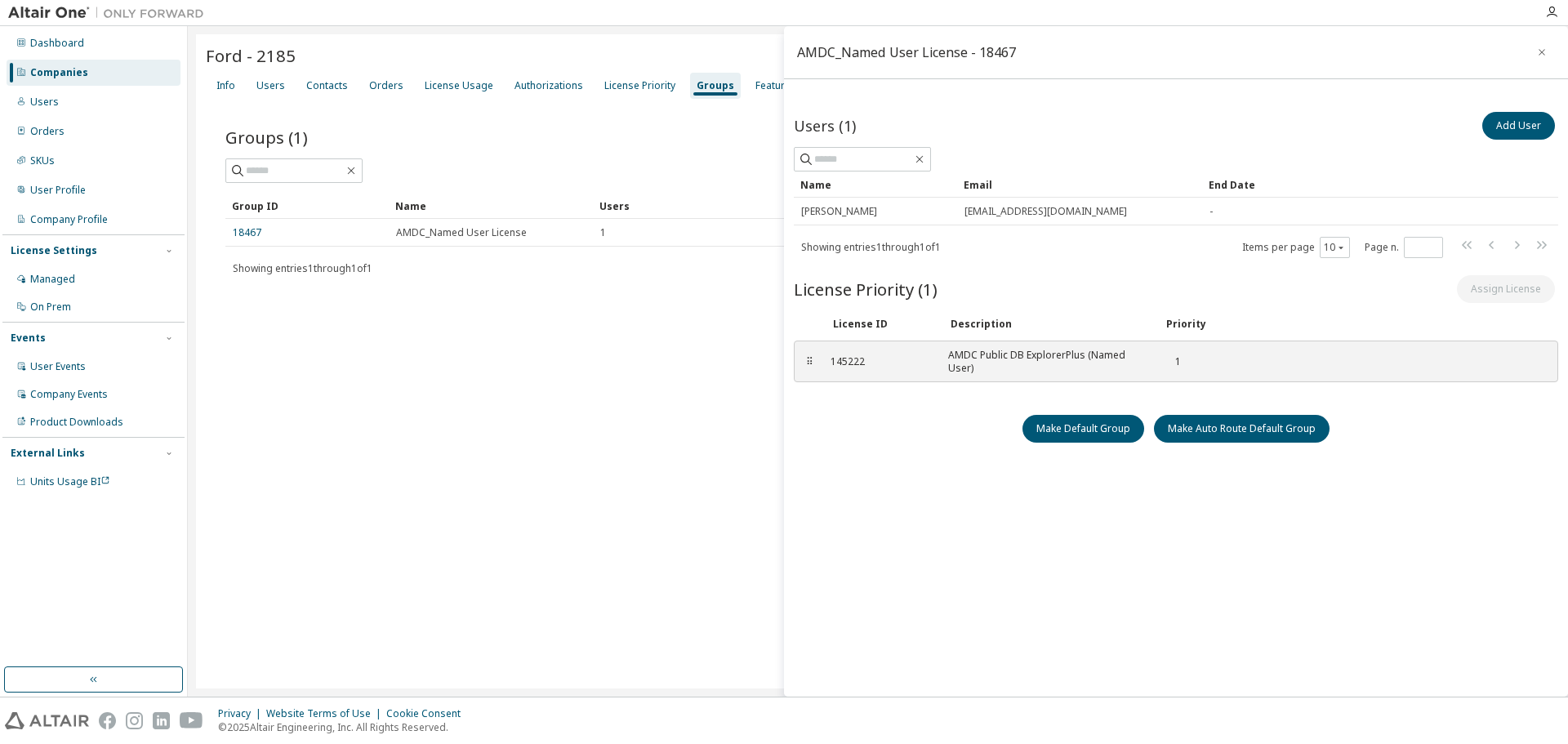
click at [921, 55] on div "AMDC_Named User License - 18467" at bounding box center [905, 52] width 218 height 13
click at [1536, 58] on icon "button" at bounding box center [1541, 52] width 11 height 13
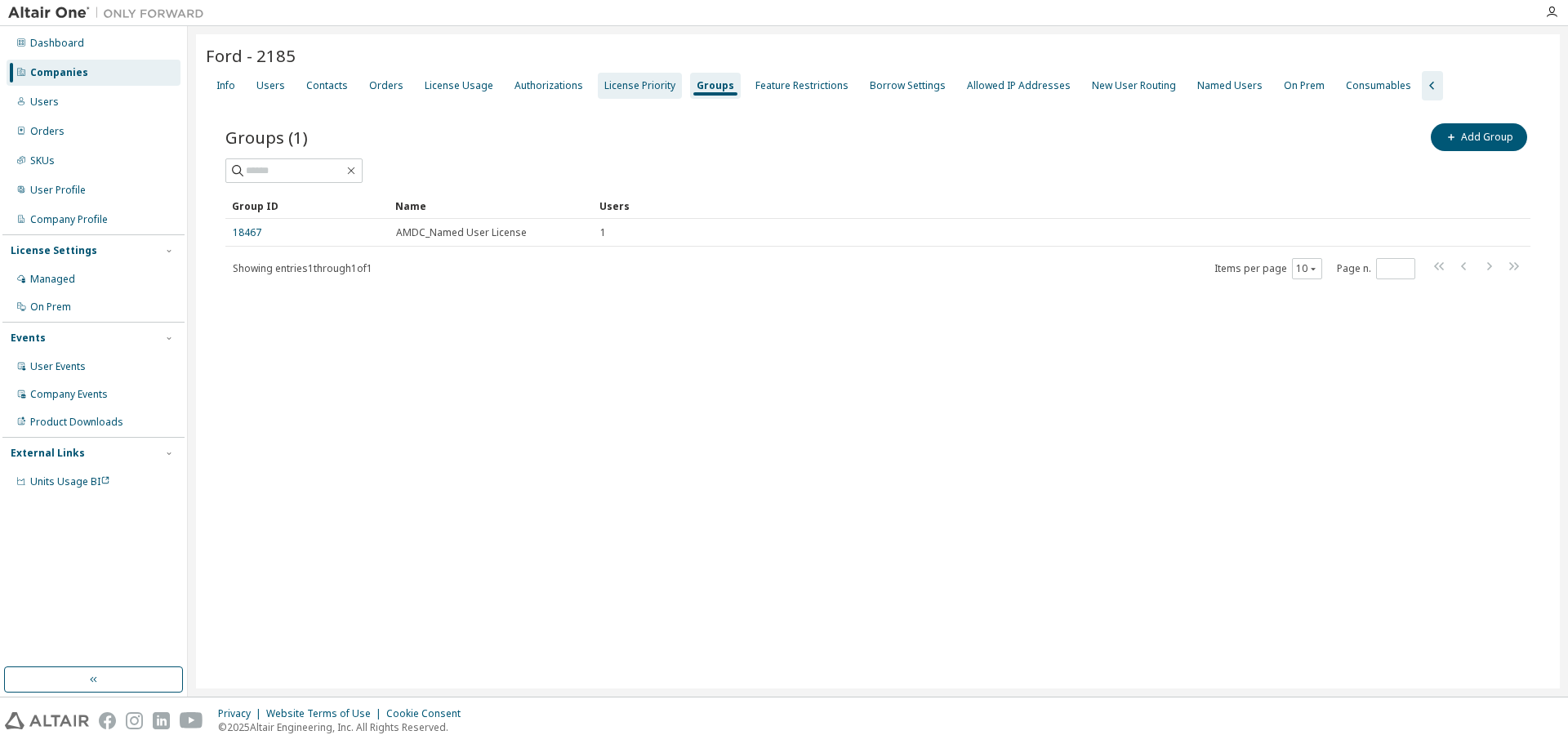
click at [627, 93] on div "License Priority" at bounding box center [640, 85] width 84 height 26
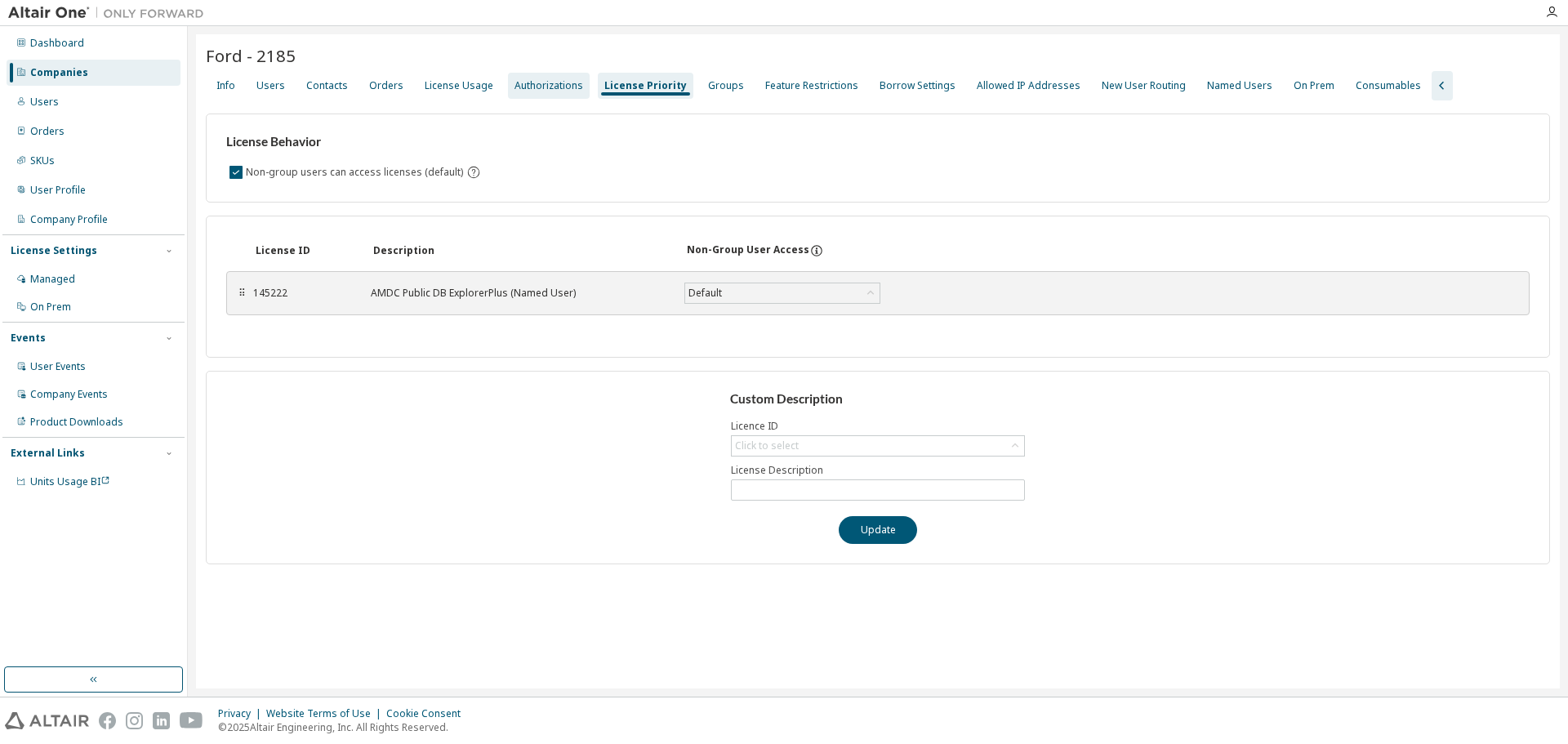
click at [557, 93] on div "Authorizations" at bounding box center [548, 85] width 82 height 26
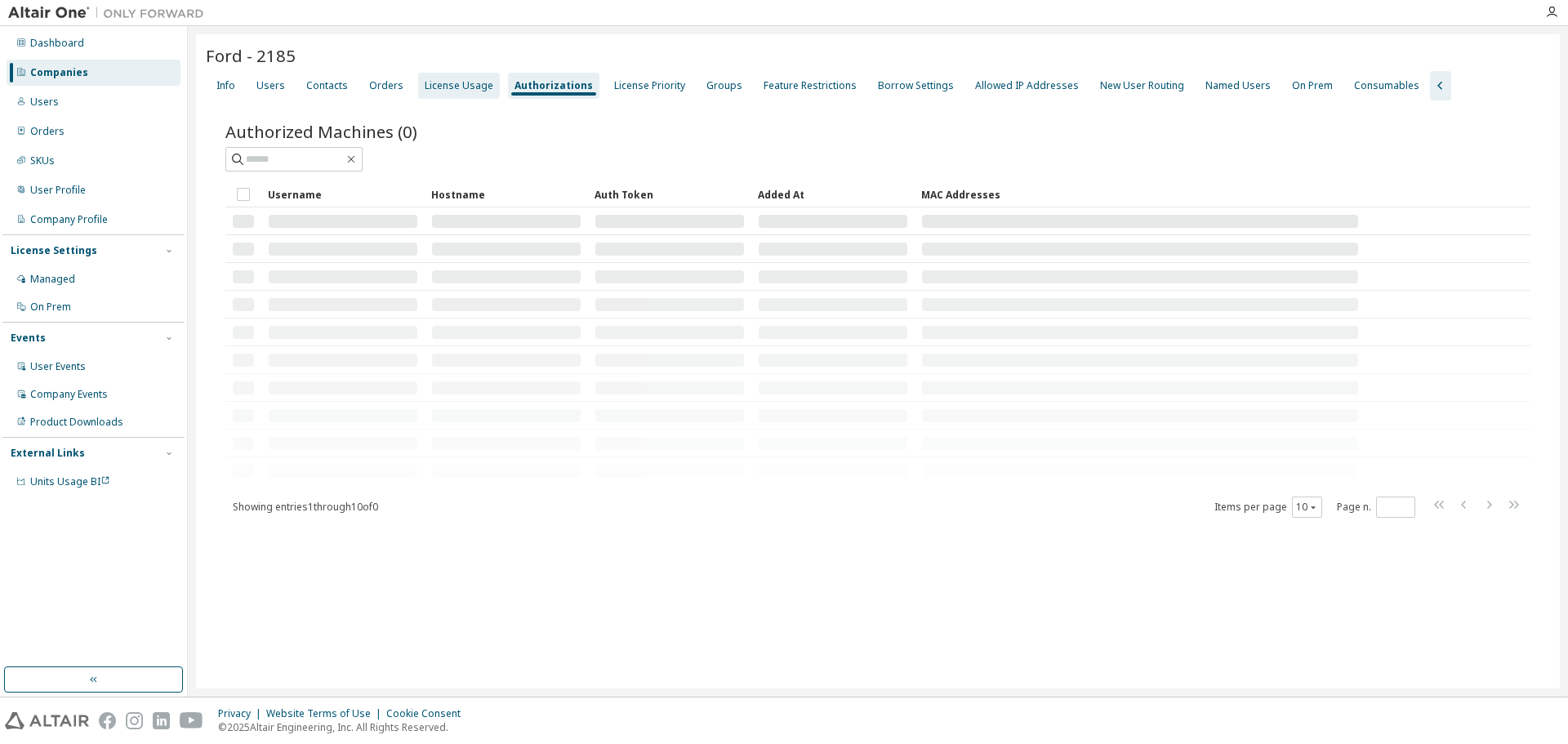
click at [471, 88] on div "License Usage" at bounding box center [459, 86] width 69 height 13
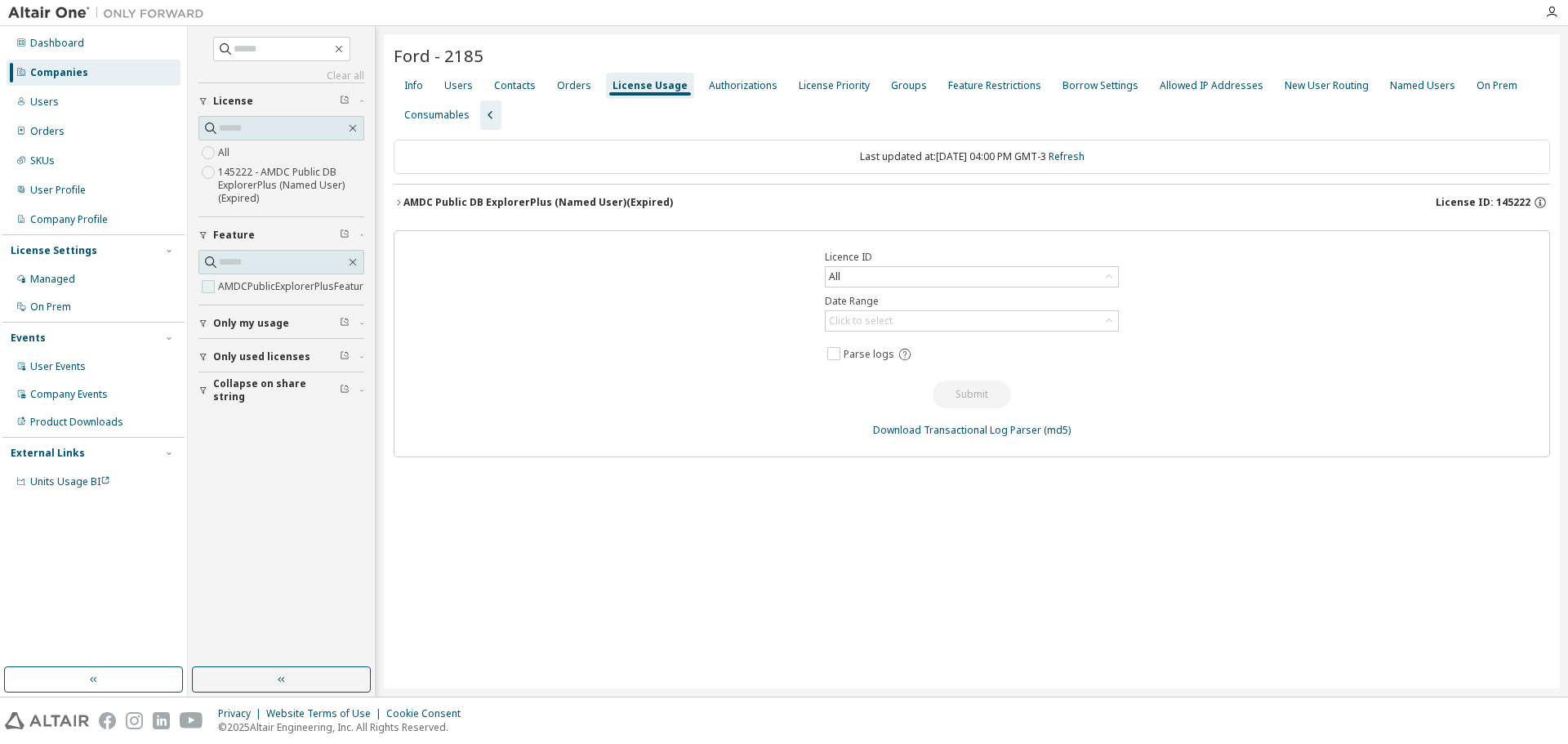
click at [226, 286] on label "AMDCPublicExplorerPlusFeature" at bounding box center [296, 286] width 155 height 20
click at [234, 286] on label "AMDCPublicExplorerPlusFeature" at bounding box center [296, 286] width 155 height 20
click at [561, 79] on div "Orders" at bounding box center [574, 86] width 34 height 13
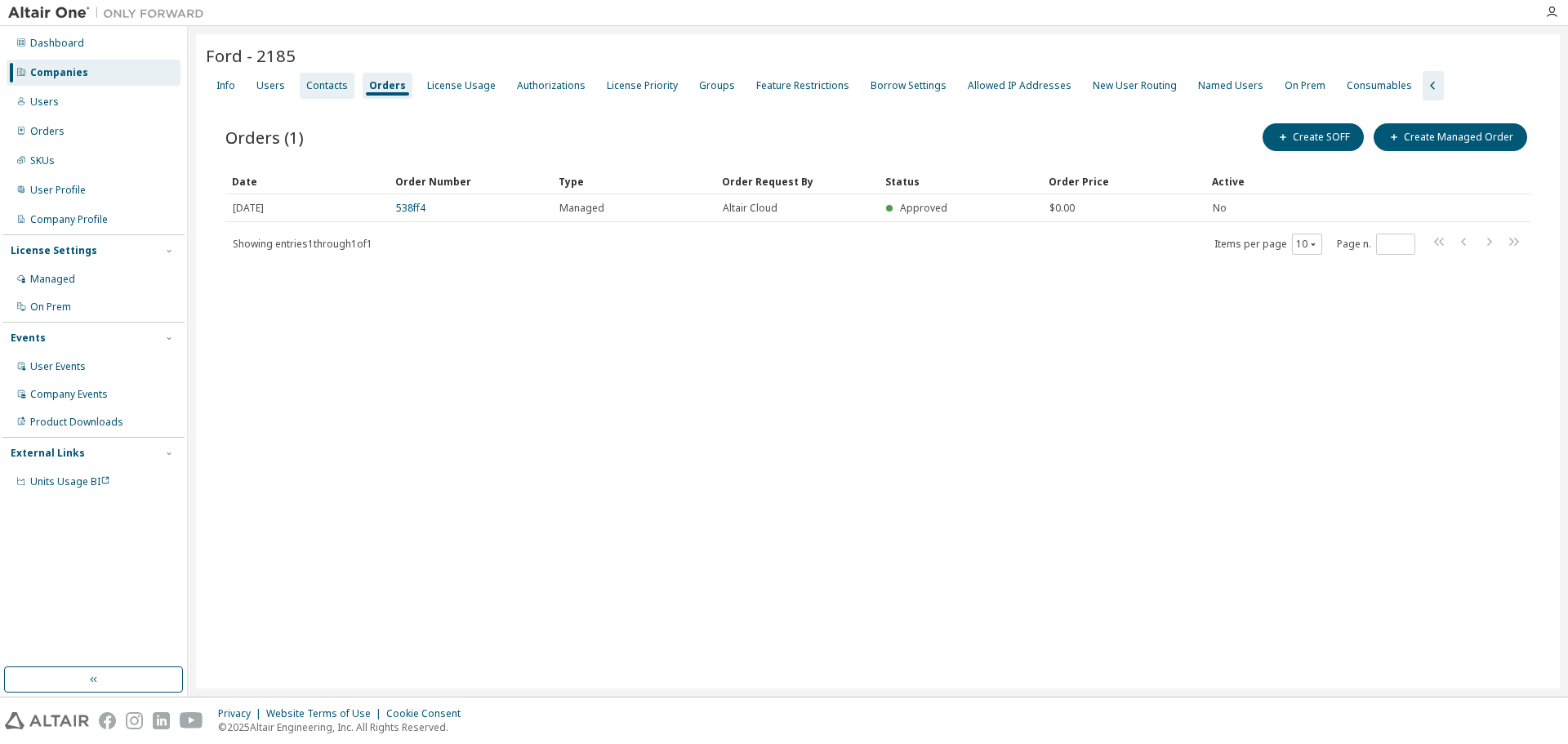
click at [320, 80] on div "Contacts" at bounding box center [327, 86] width 42 height 13
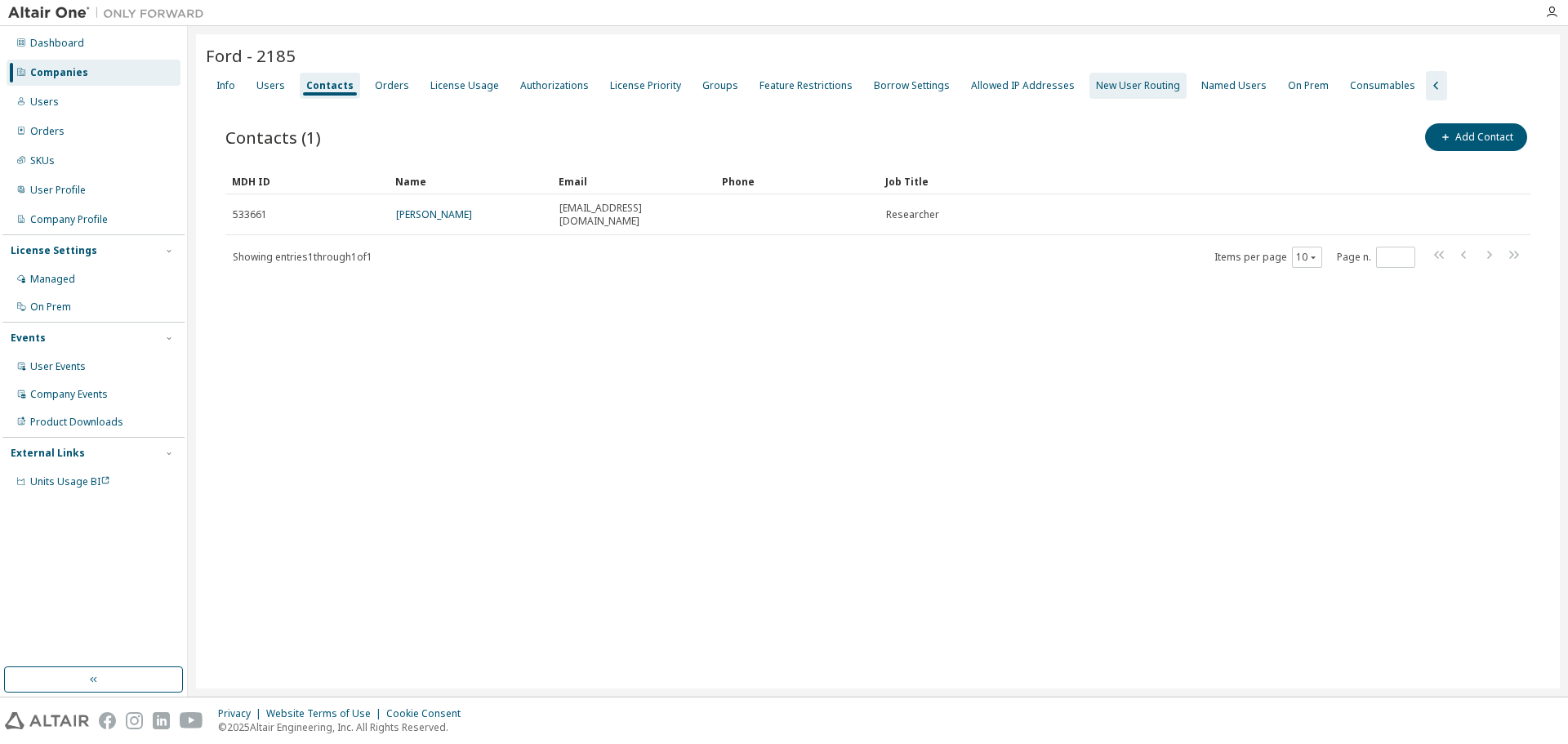
click at [1128, 90] on div "New User Routing" at bounding box center [1138, 86] width 84 height 13
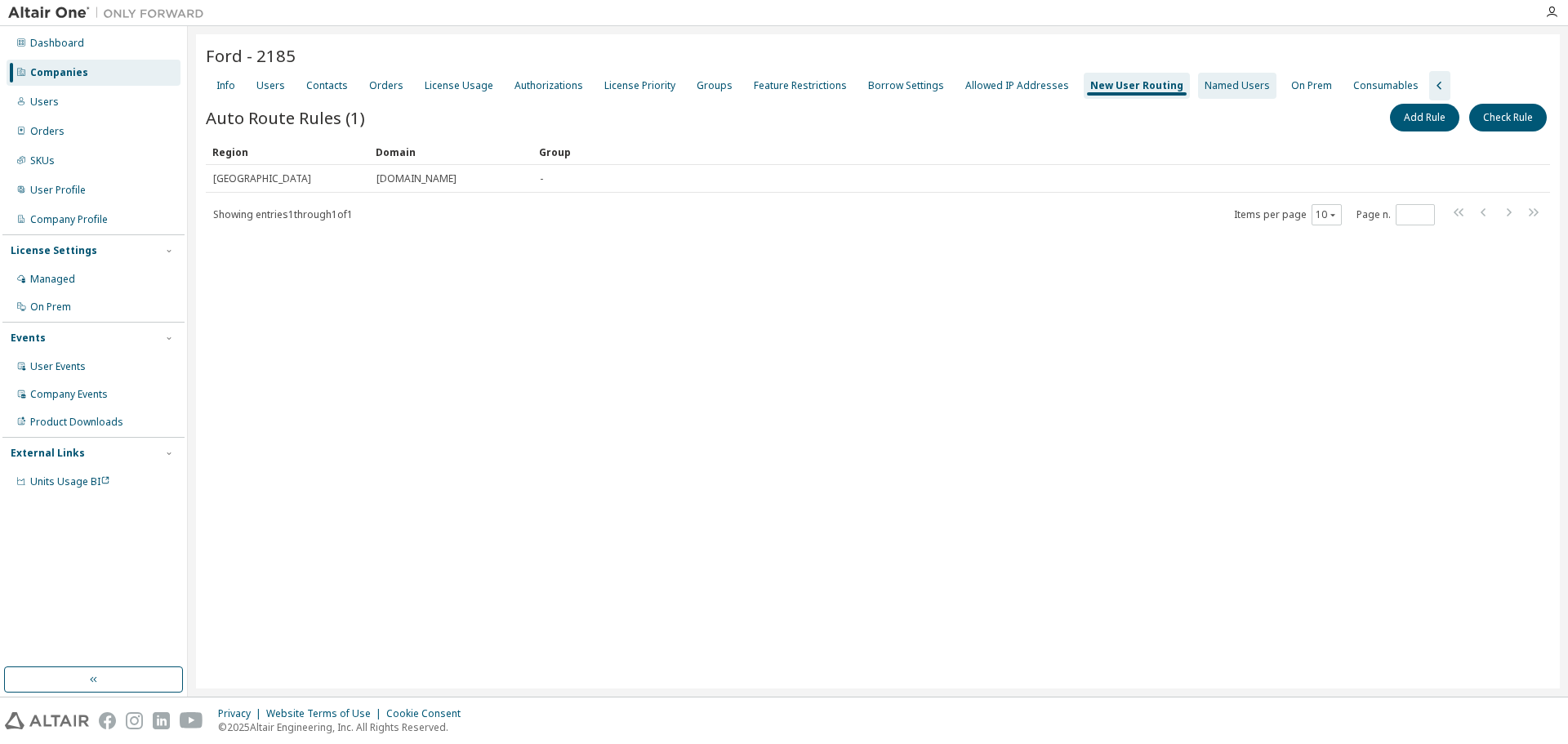
click at [1218, 93] on div "Named Users" at bounding box center [1237, 85] width 78 height 26
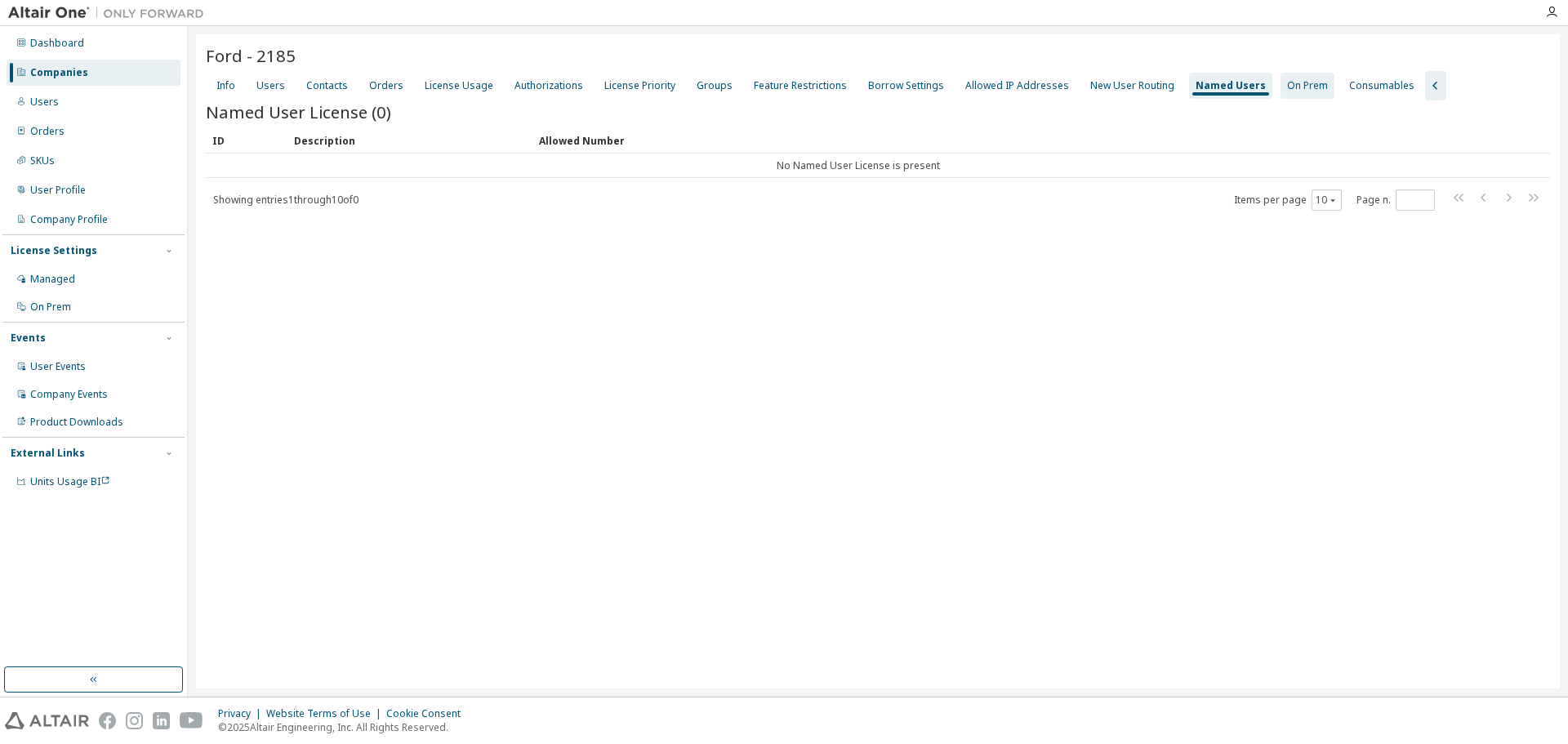
click at [1287, 82] on div "On Prem" at bounding box center [1307, 86] width 41 height 13
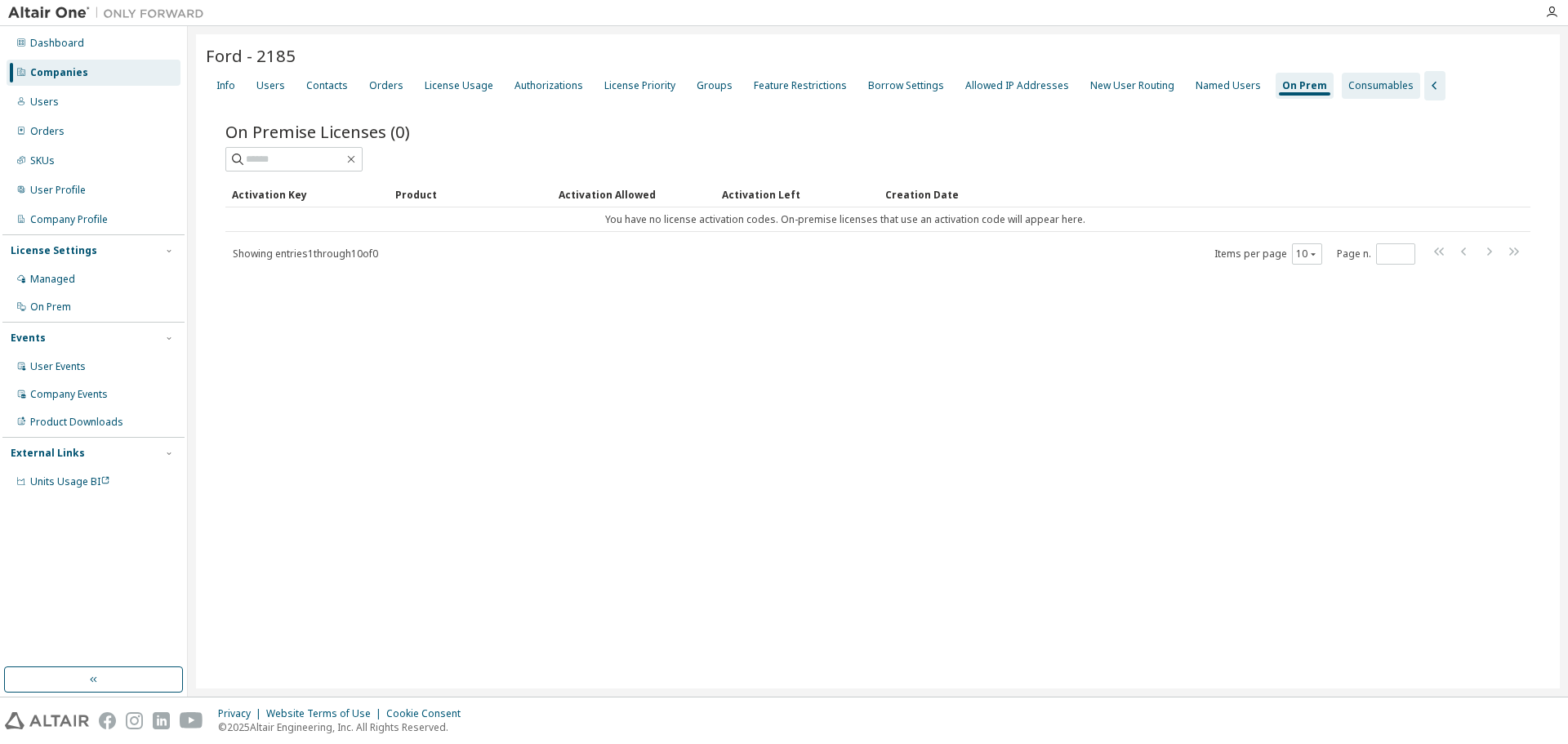
click at [1348, 88] on div "Consumables" at bounding box center [1380, 86] width 65 height 13
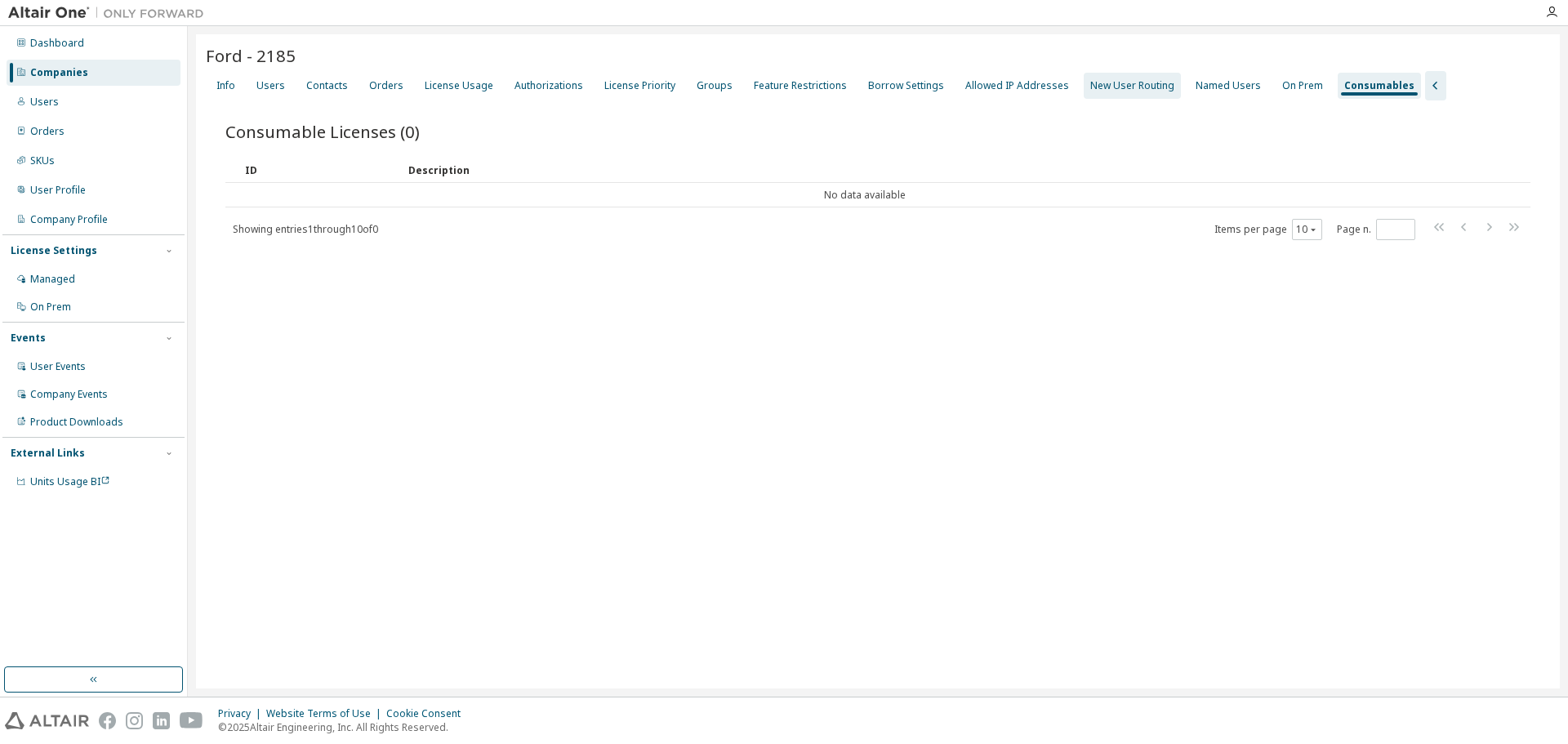
click at [1100, 88] on div "New User Routing" at bounding box center [1132, 86] width 84 height 13
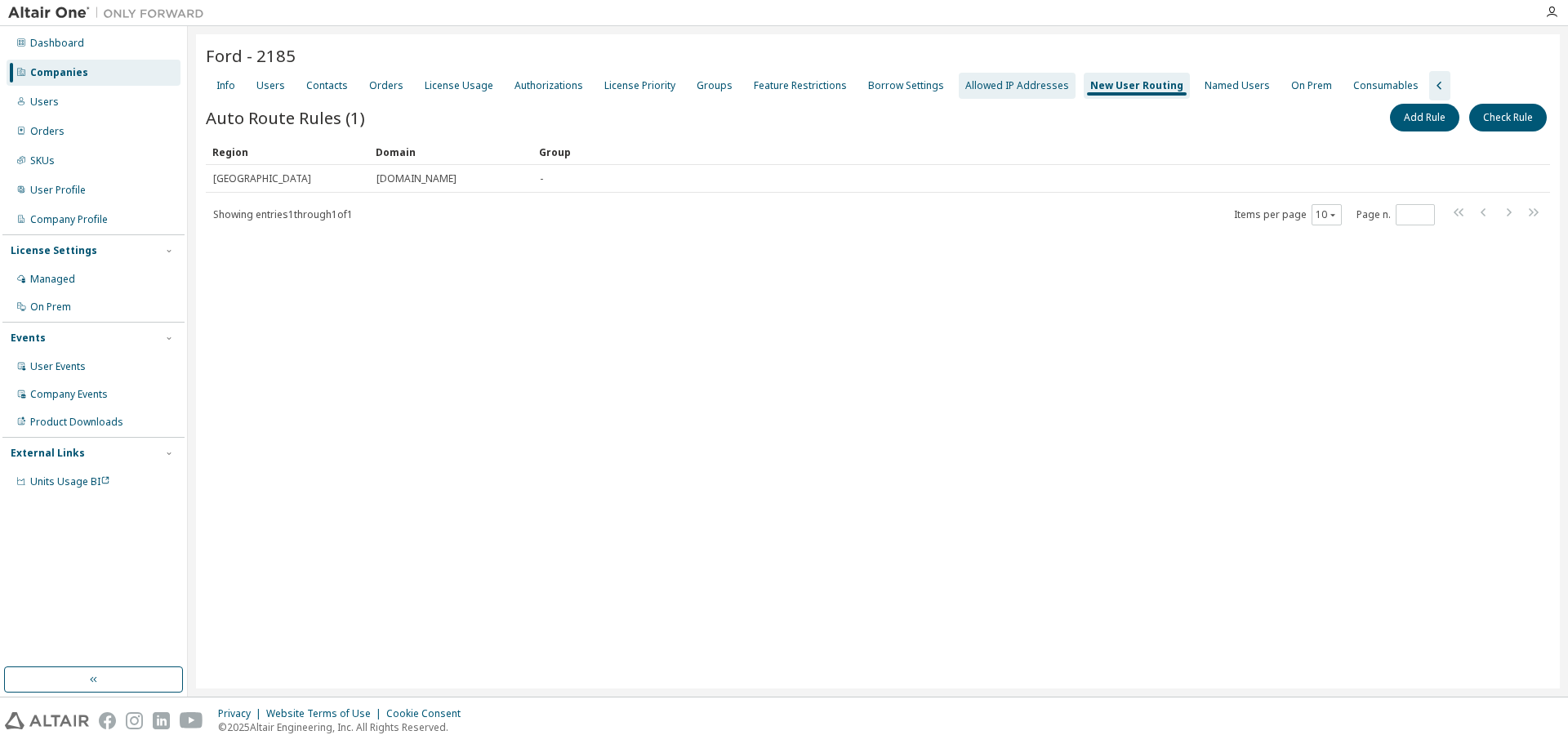
click at [986, 84] on div "Allowed IP Addresses" at bounding box center [1017, 86] width 104 height 13
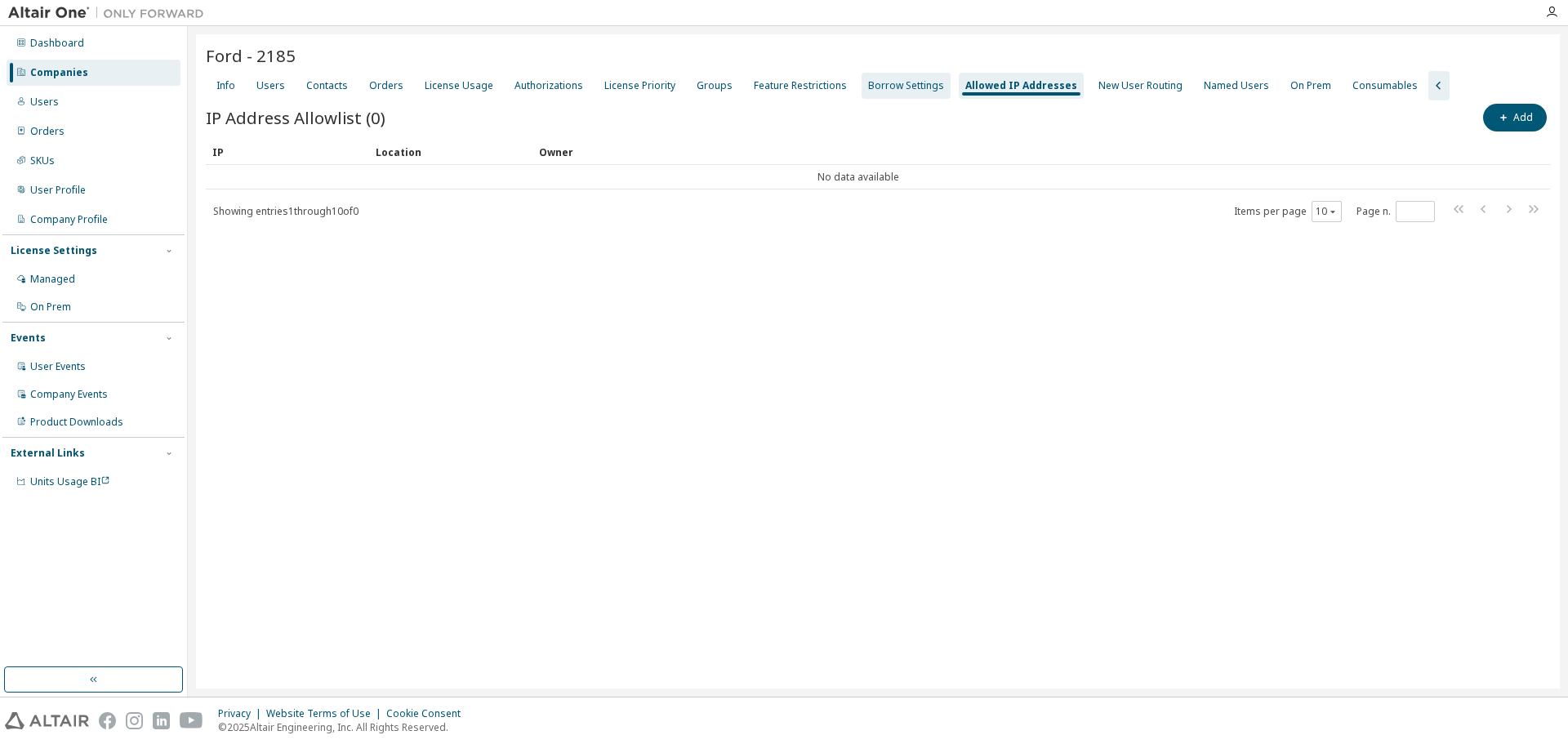
click at [878, 84] on div "Borrow Settings" at bounding box center [906, 86] width 76 height 13
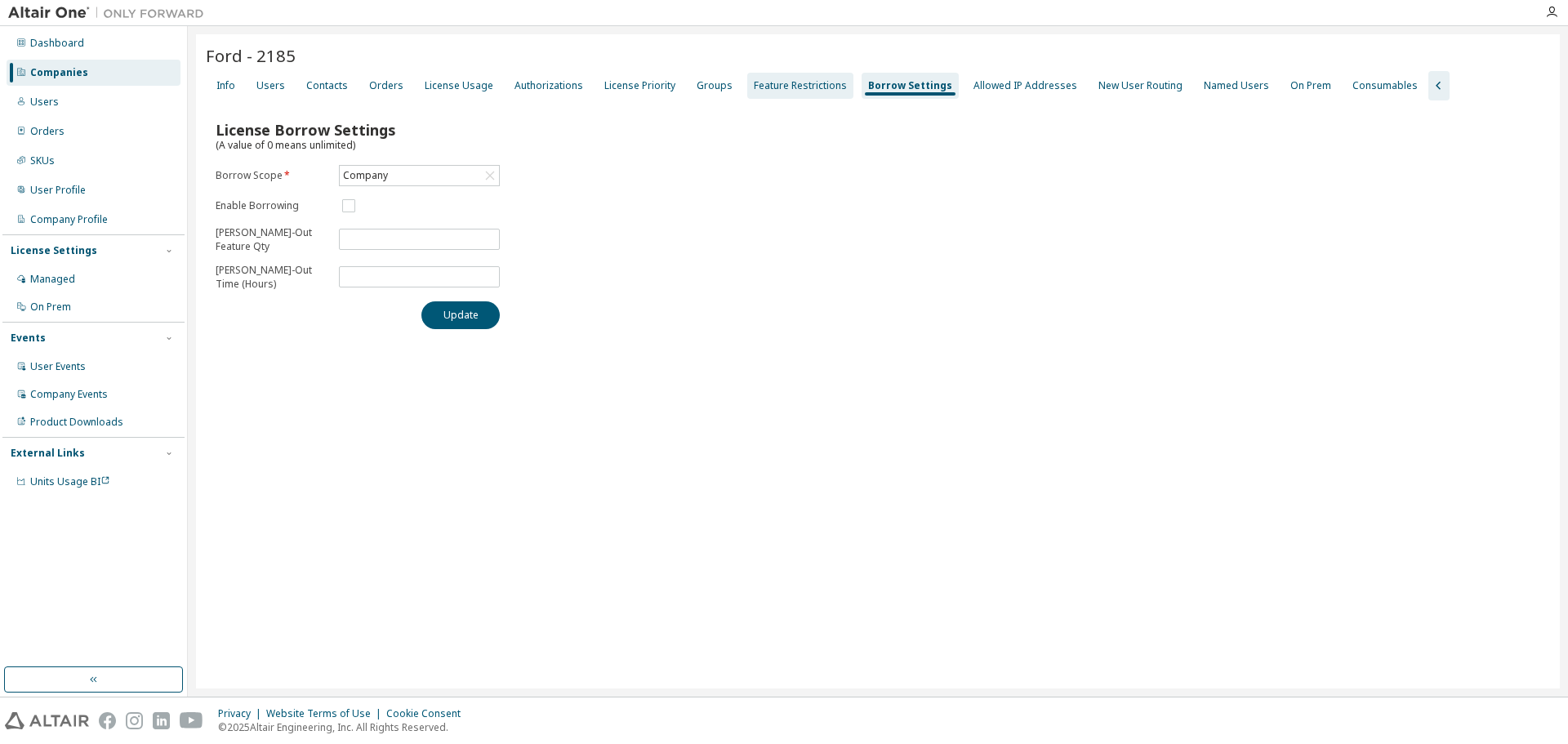
click at [785, 80] on div "Feature Restrictions" at bounding box center [800, 86] width 93 height 13
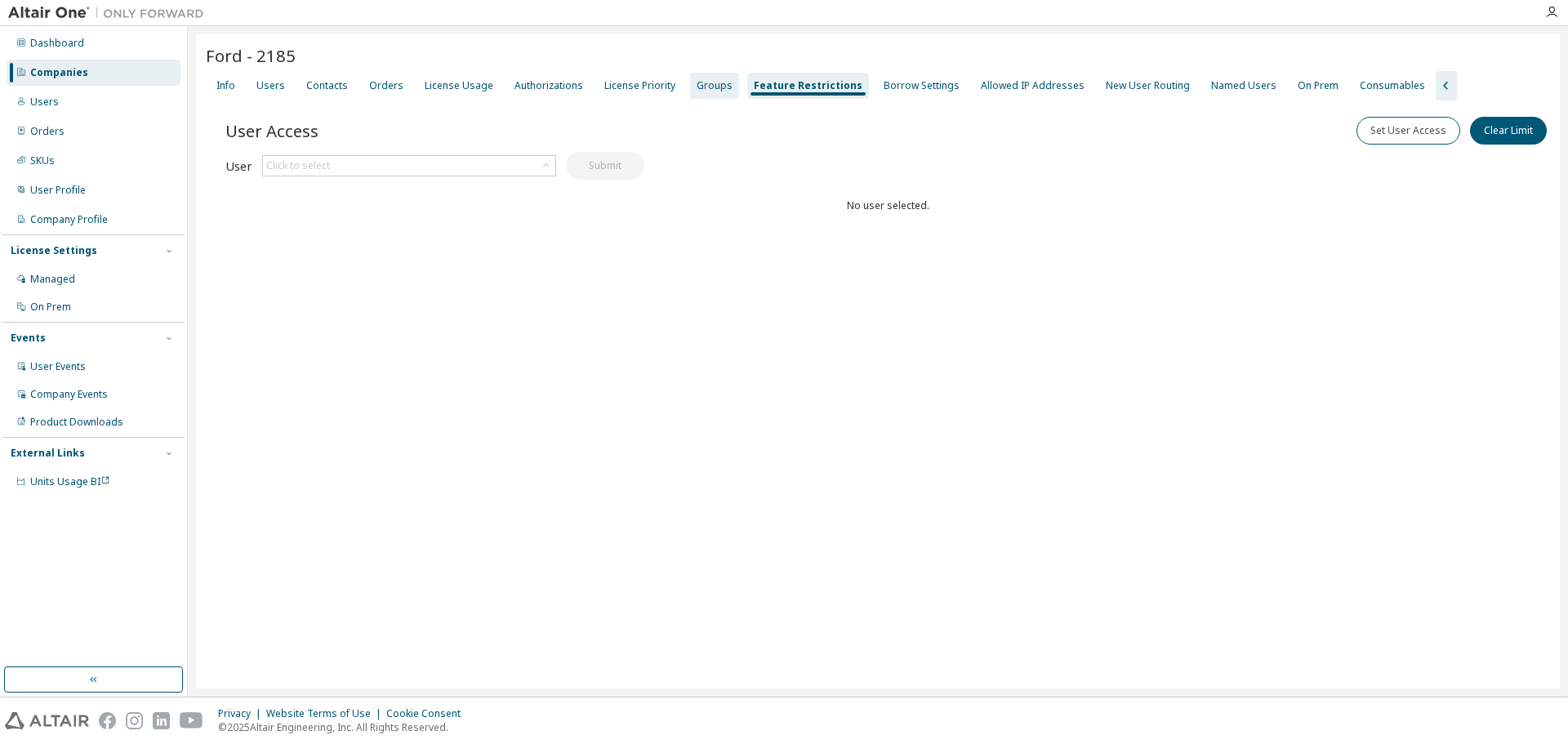
click at [706, 85] on div "Groups" at bounding box center [714, 86] width 36 height 13
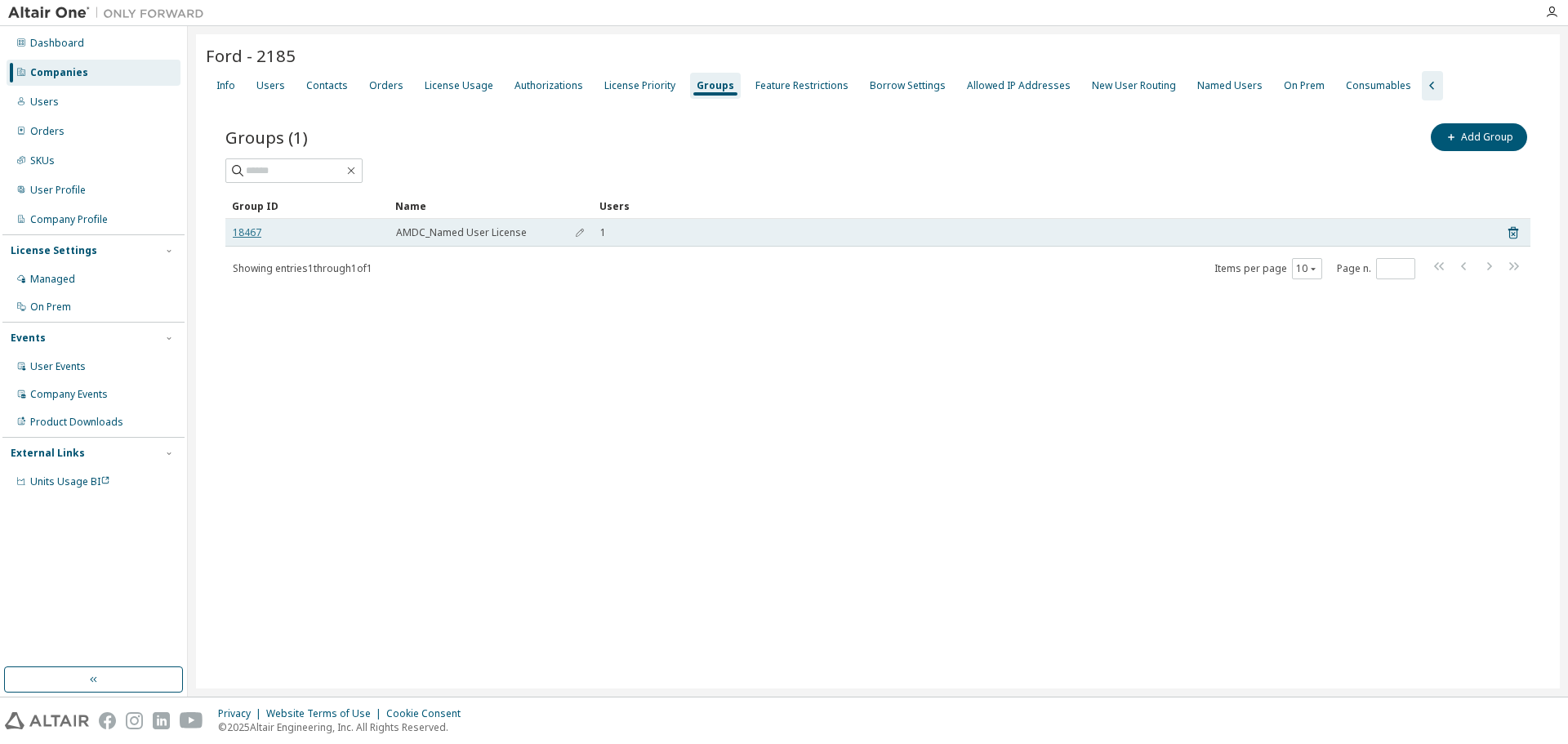
click at [250, 236] on link "18467" at bounding box center [247, 233] width 29 height 13
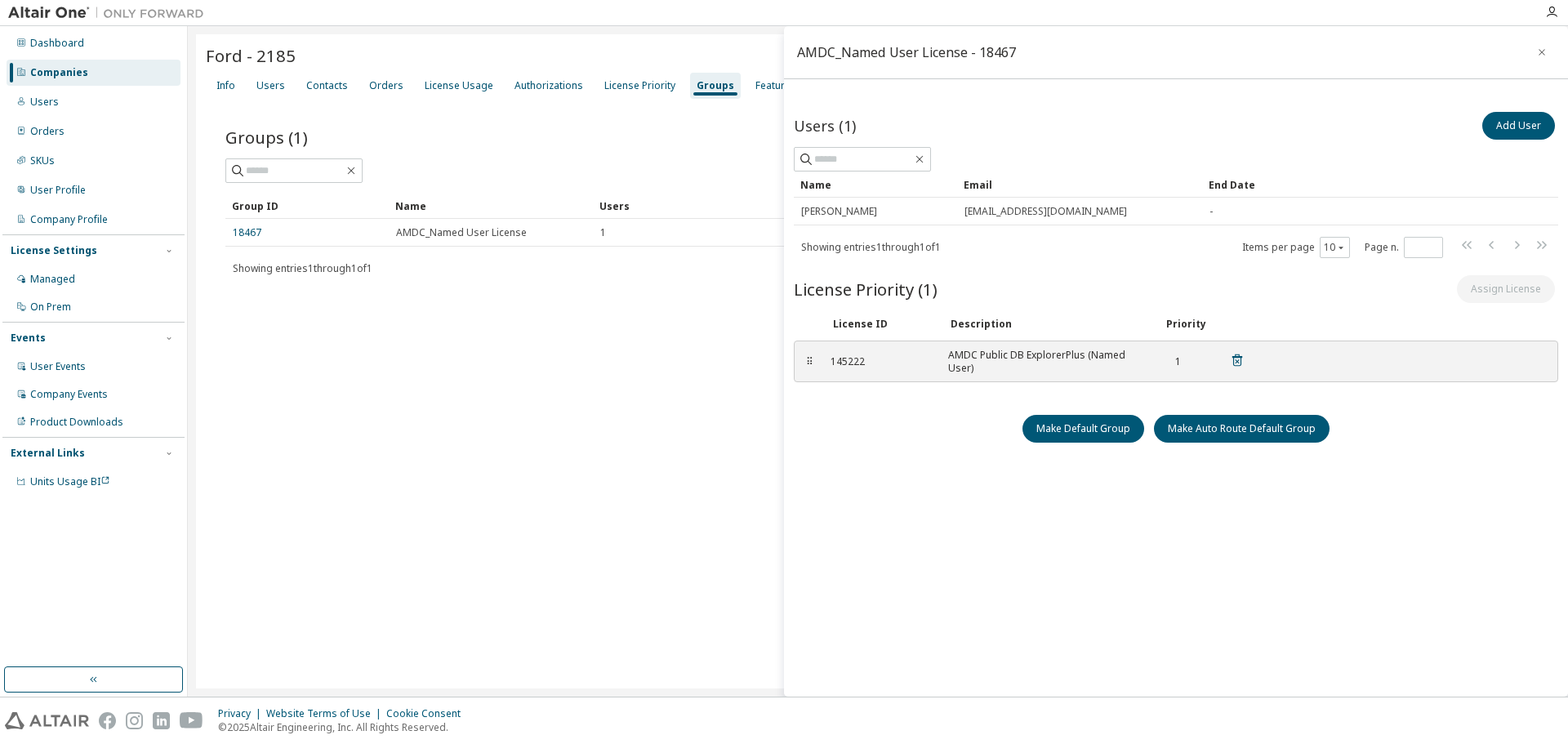
click at [990, 353] on div "AMDC Public DB ExplorerPlus (Named User)" at bounding box center [1045, 362] width 196 height 26
click at [1508, 122] on button "Add User" at bounding box center [1518, 125] width 72 height 28
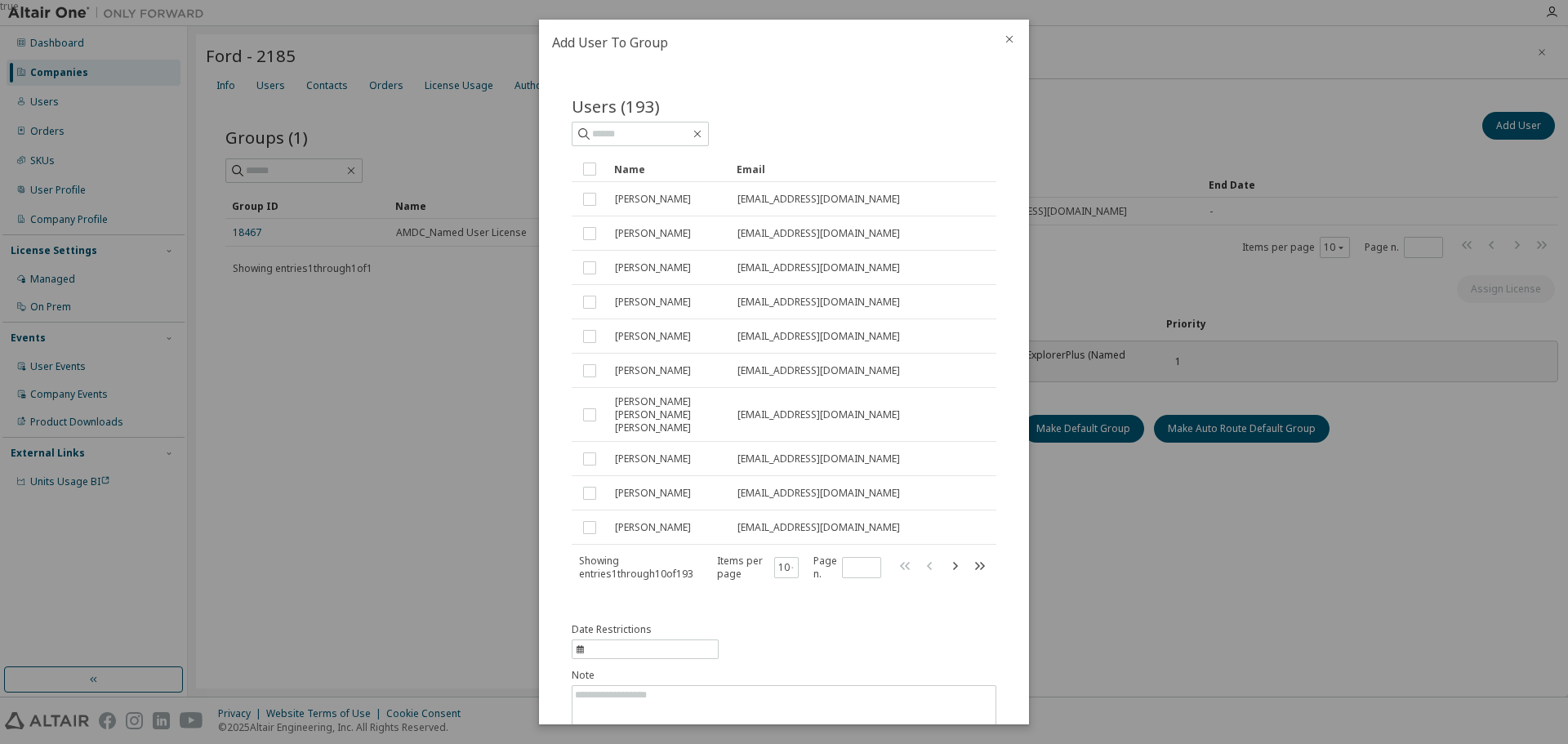
click at [1012, 43] on icon "close" at bounding box center [1009, 39] width 13 height 13
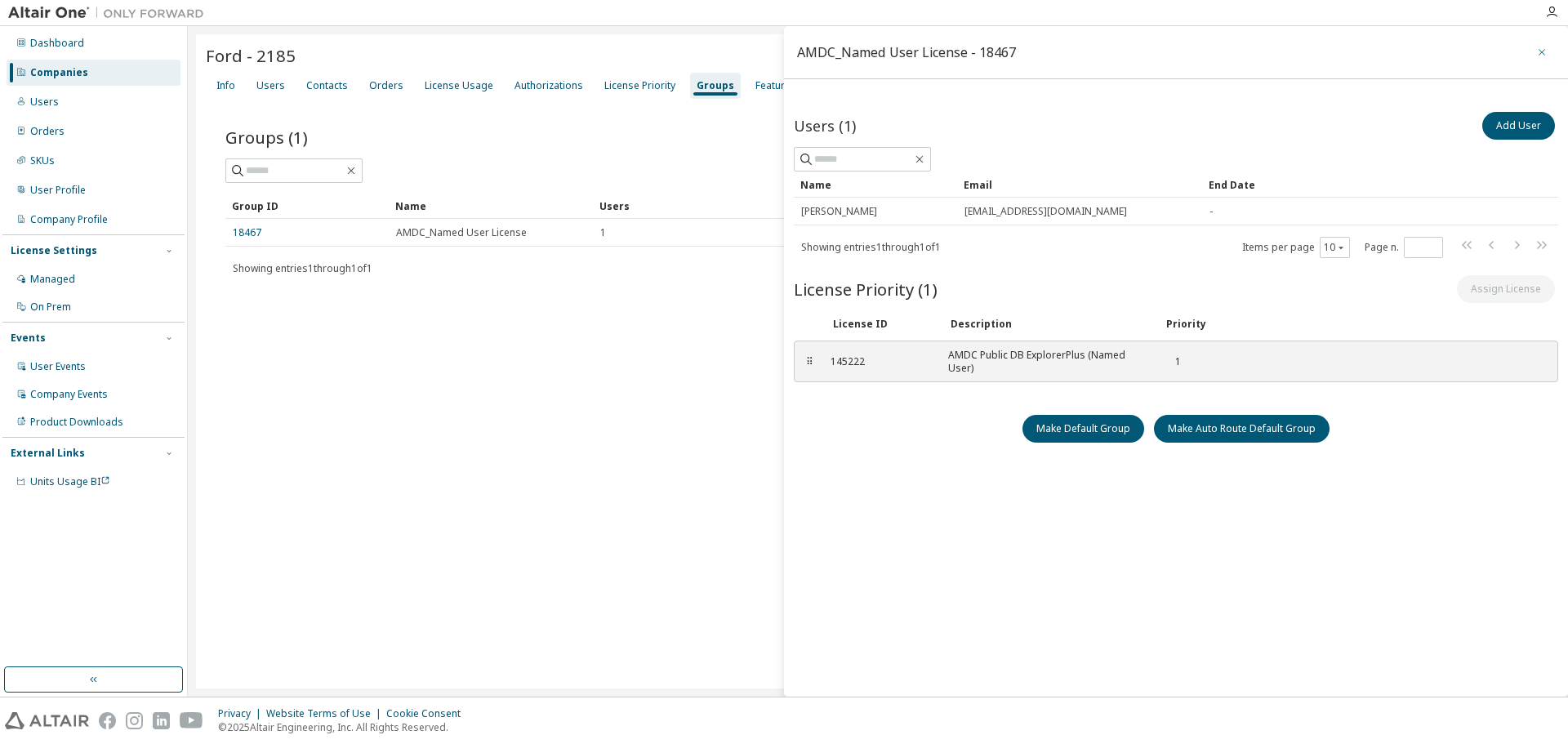
click at [1537, 55] on icon "button" at bounding box center [1541, 52] width 11 height 13
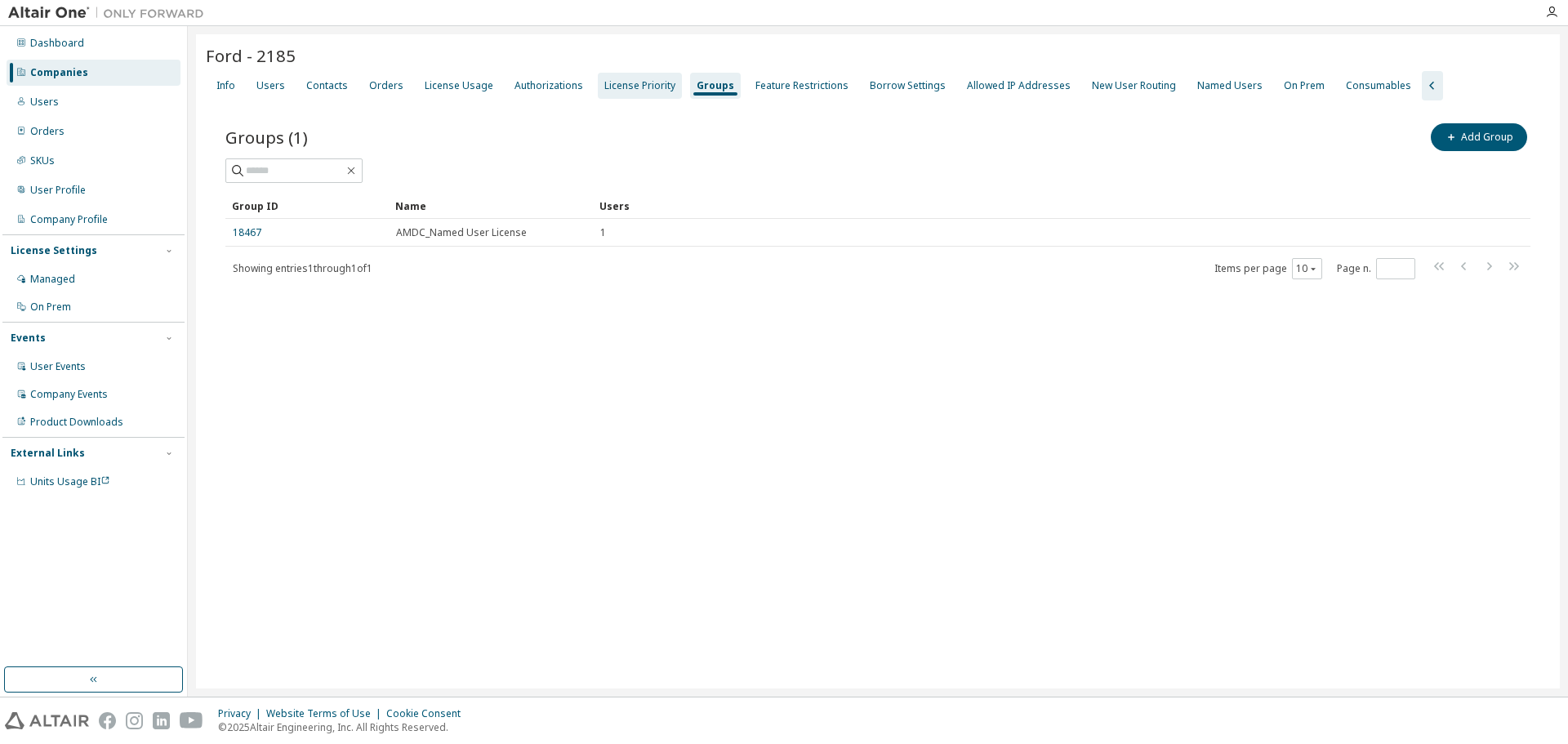
click at [624, 84] on div "License Priority" at bounding box center [639, 86] width 71 height 13
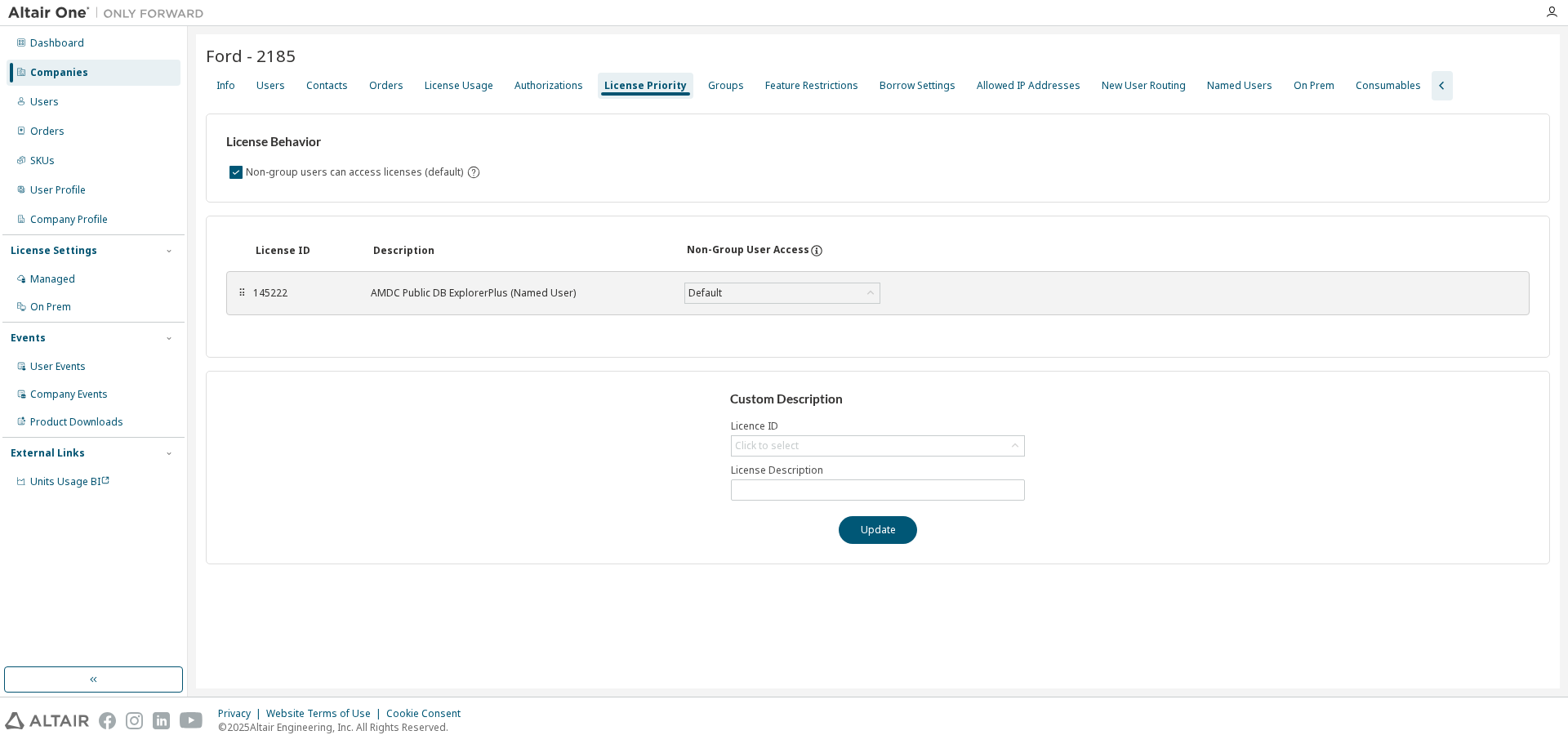
click at [423, 296] on div "AMDC Public DB ExplorerPlus (Named User)" at bounding box center [518, 293] width 294 height 13
click at [262, 292] on div "145222" at bounding box center [301, 293] width 98 height 13
click at [376, 86] on div "Orders" at bounding box center [386, 86] width 34 height 13
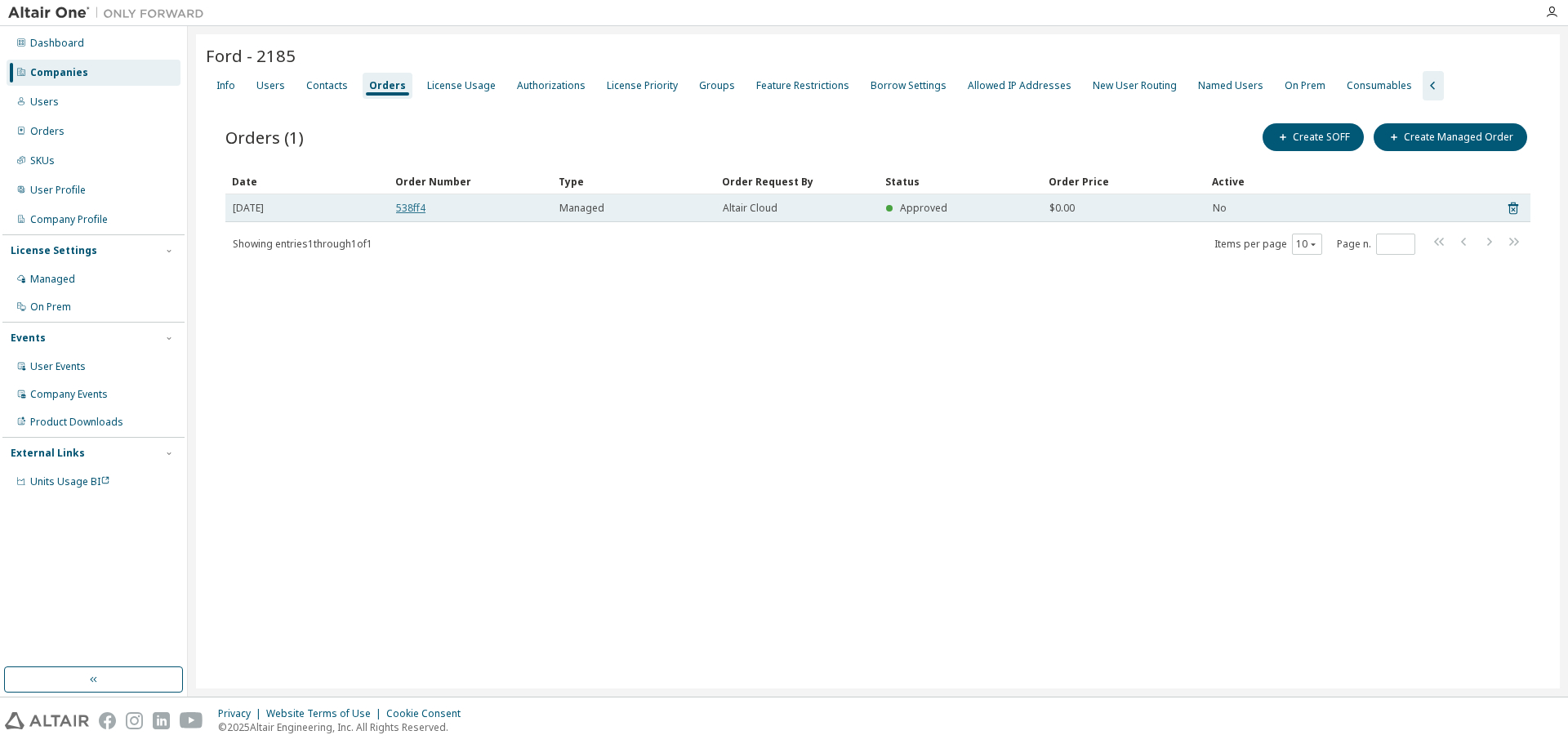
click at [405, 207] on link "538ff4" at bounding box center [410, 208] width 30 height 14
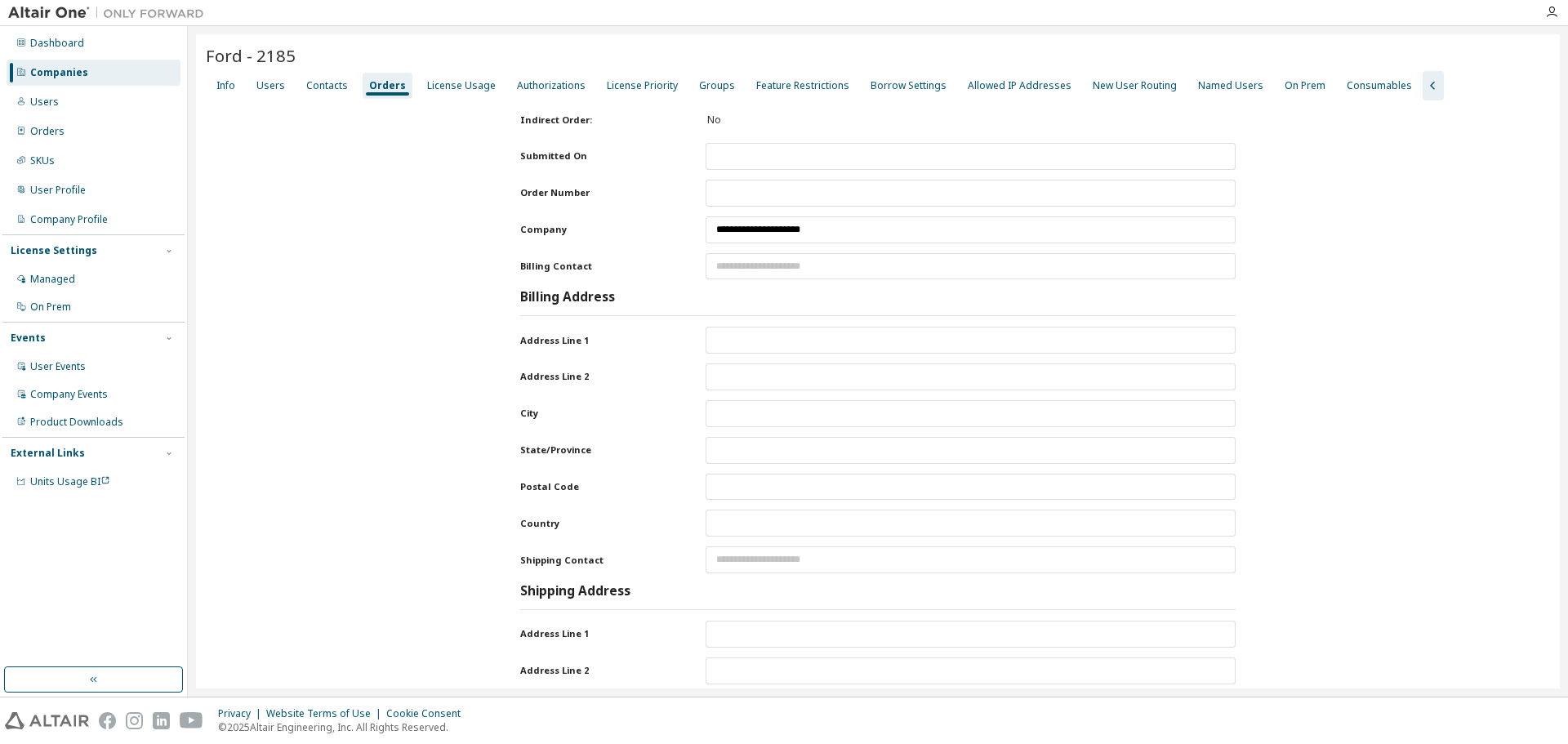
type input "**********"
type input "*****"
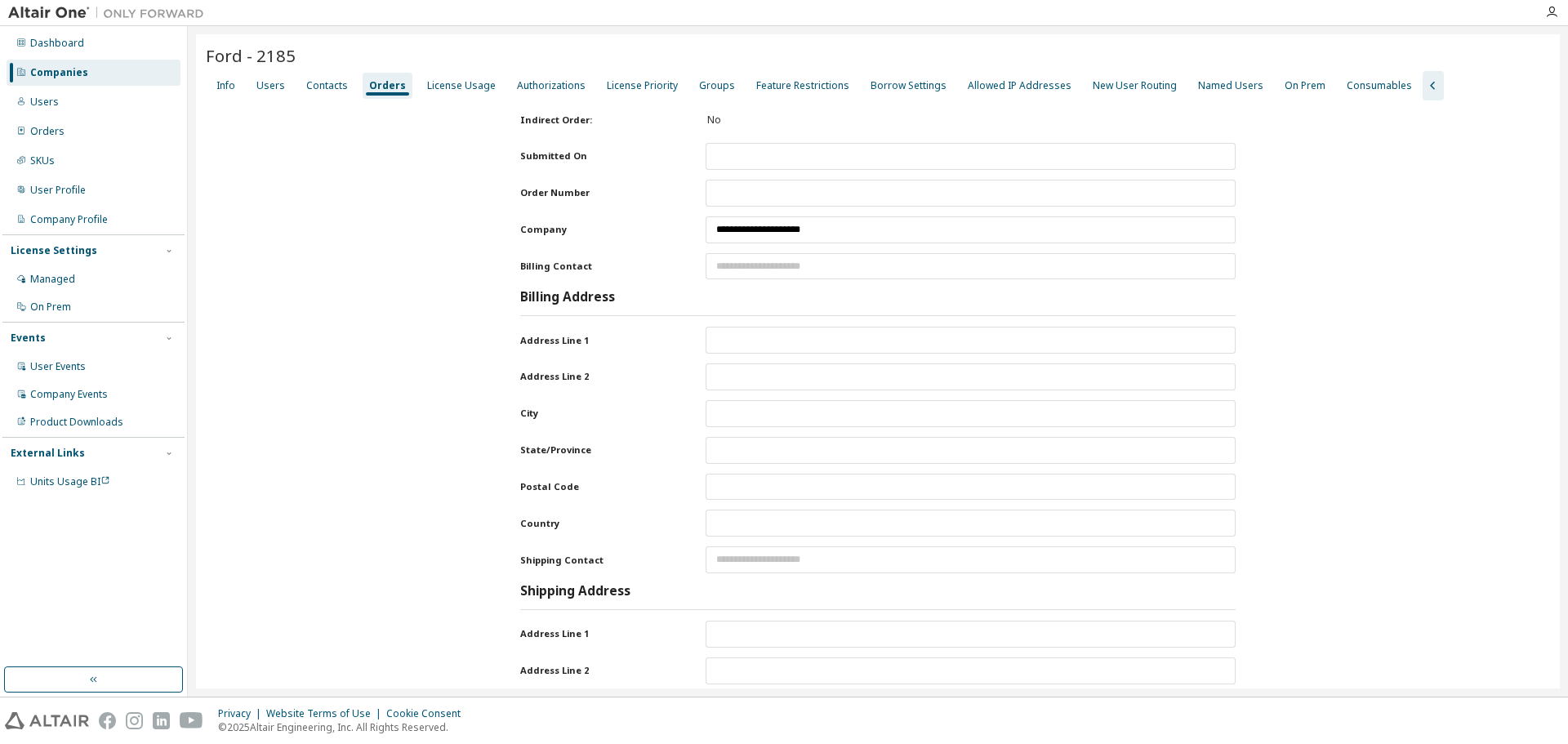
type input "*****"
type input "********"
type input "**"
type input "********"
type input "******"
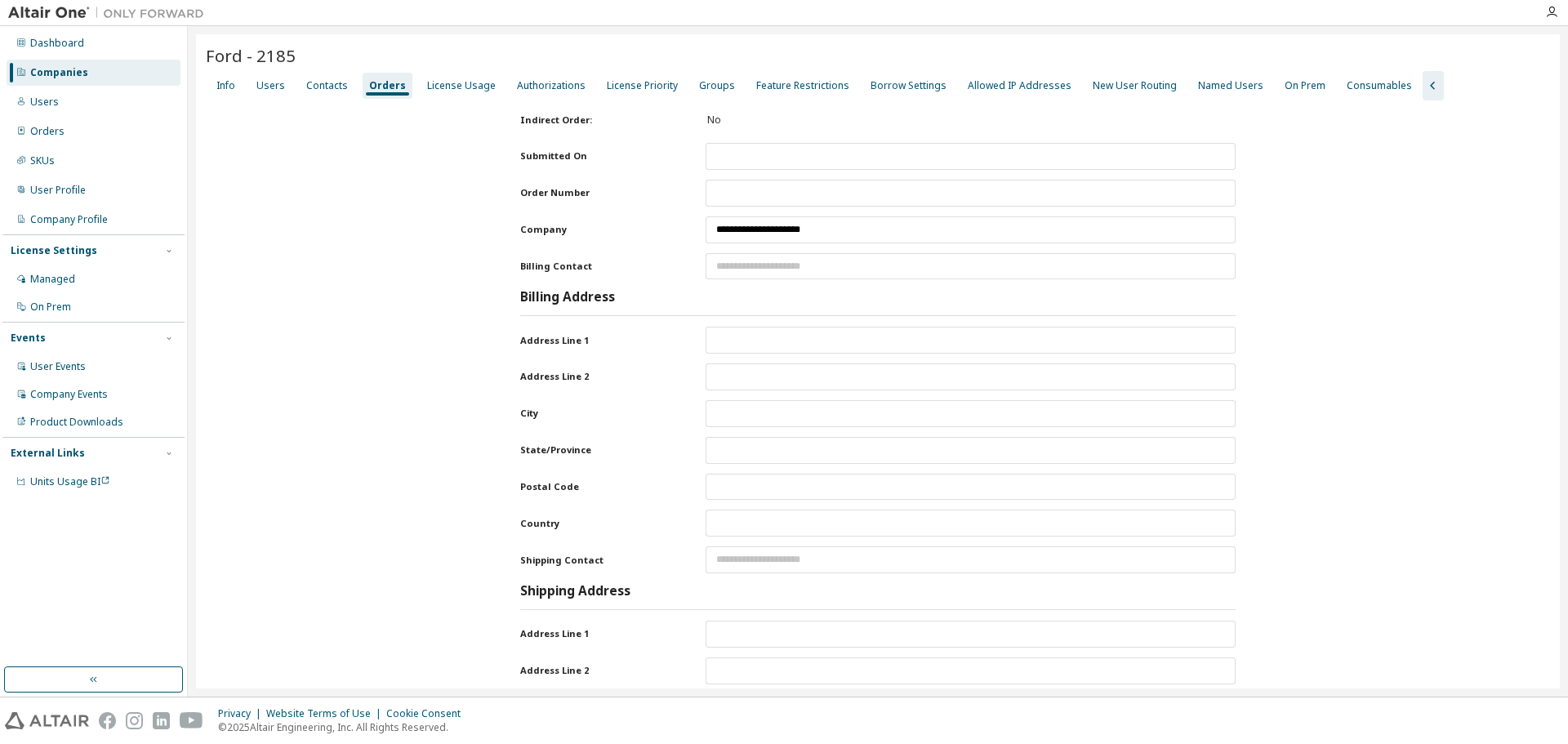
type input "**********"
type input "*****"
type input "********"
type input "**"
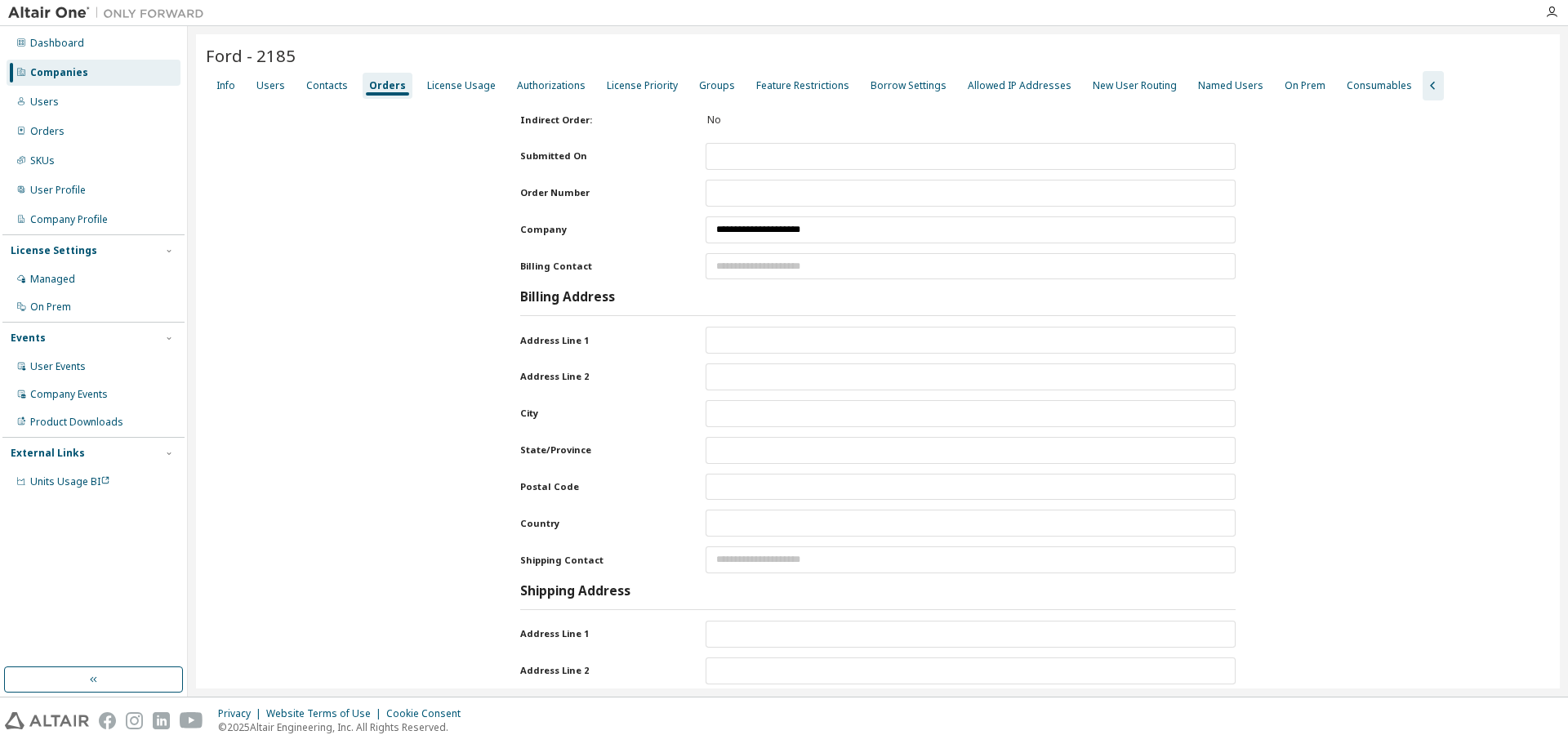
type input "********"
type input "******"
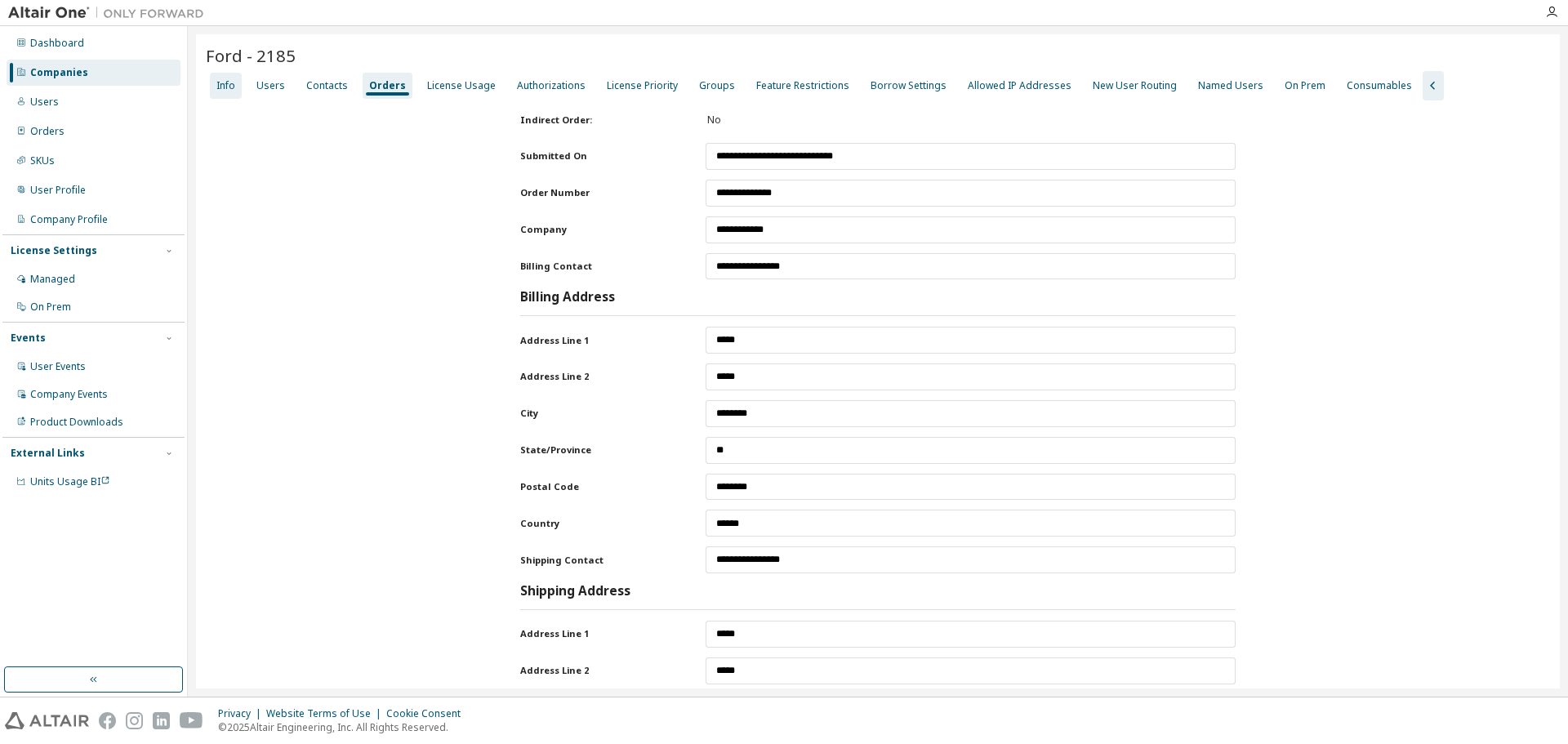
click at [217, 89] on div "Info" at bounding box center [226, 86] width 19 height 13
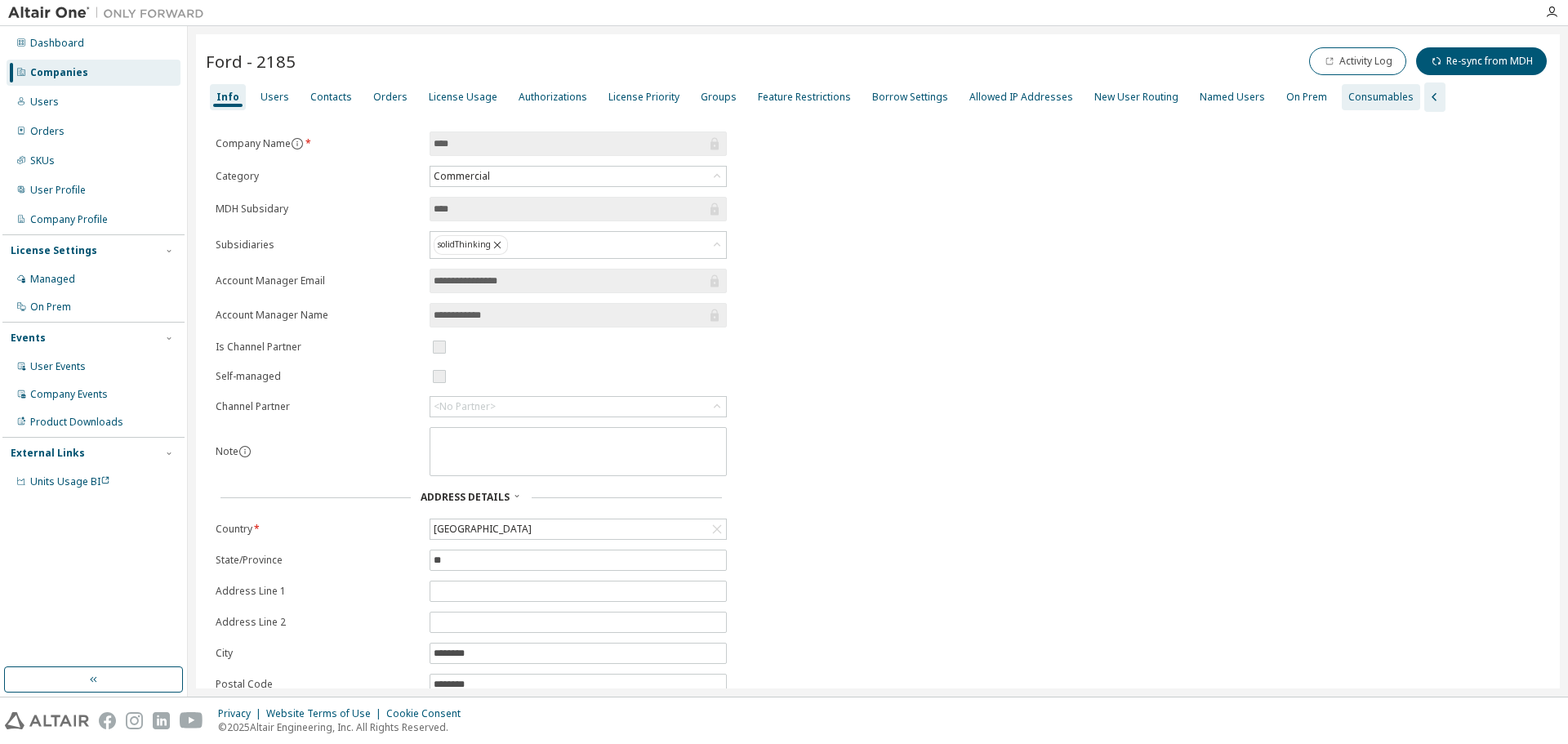
click at [1349, 108] on div "Consumables" at bounding box center [1380, 96] width 78 height 26
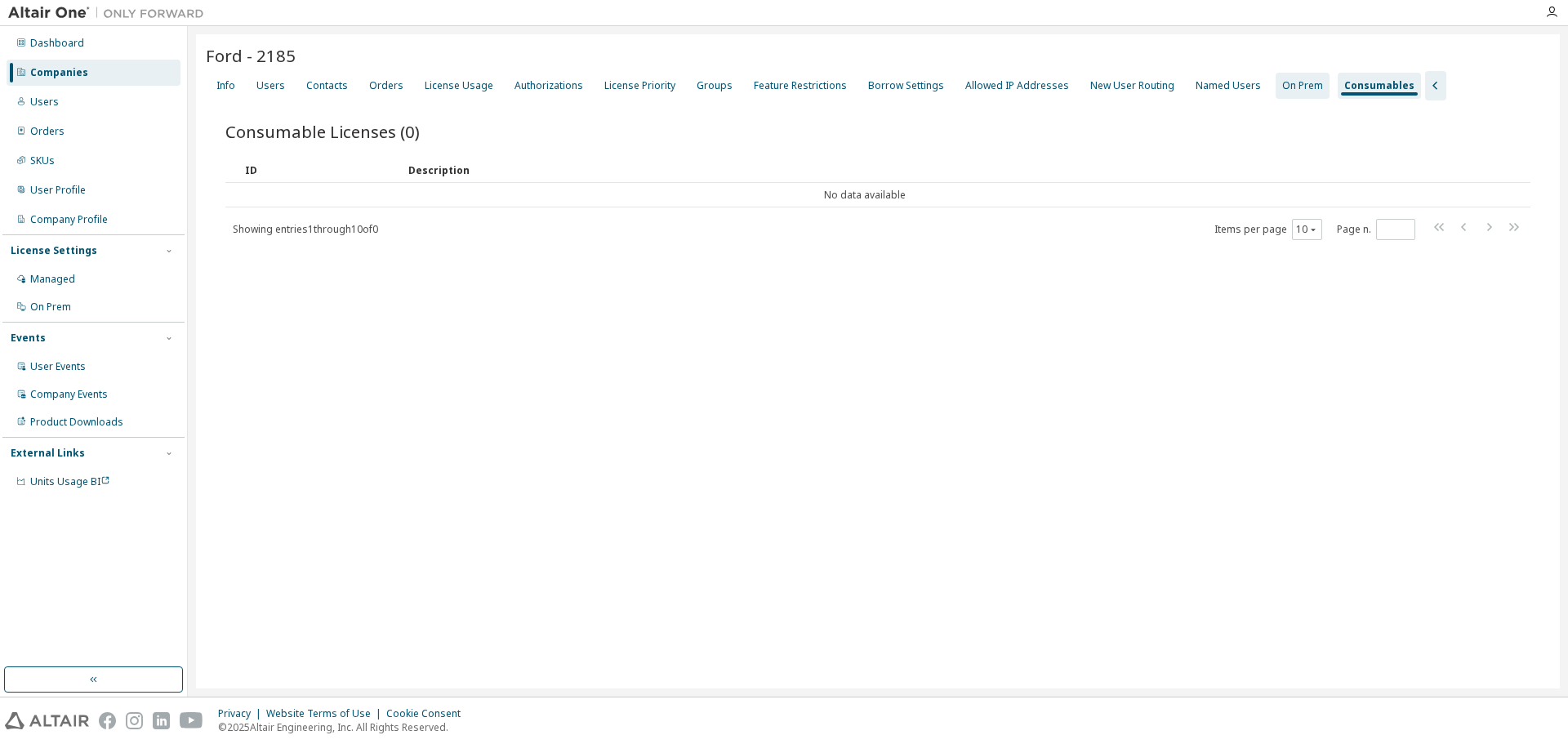
click at [1299, 83] on div "On Prem" at bounding box center [1302, 85] width 53 height 26
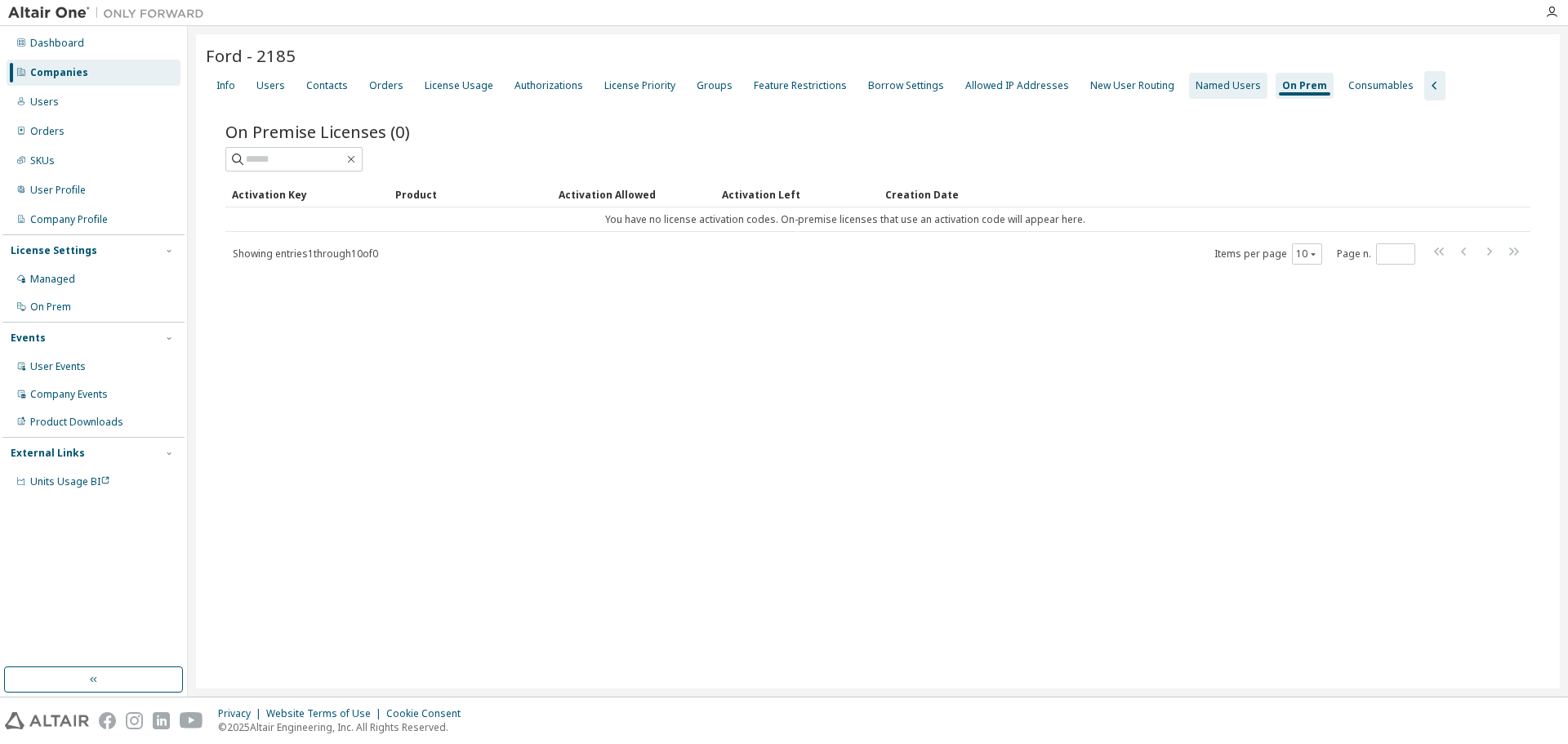
click at [1209, 88] on div "Named Users" at bounding box center [1228, 86] width 65 height 13
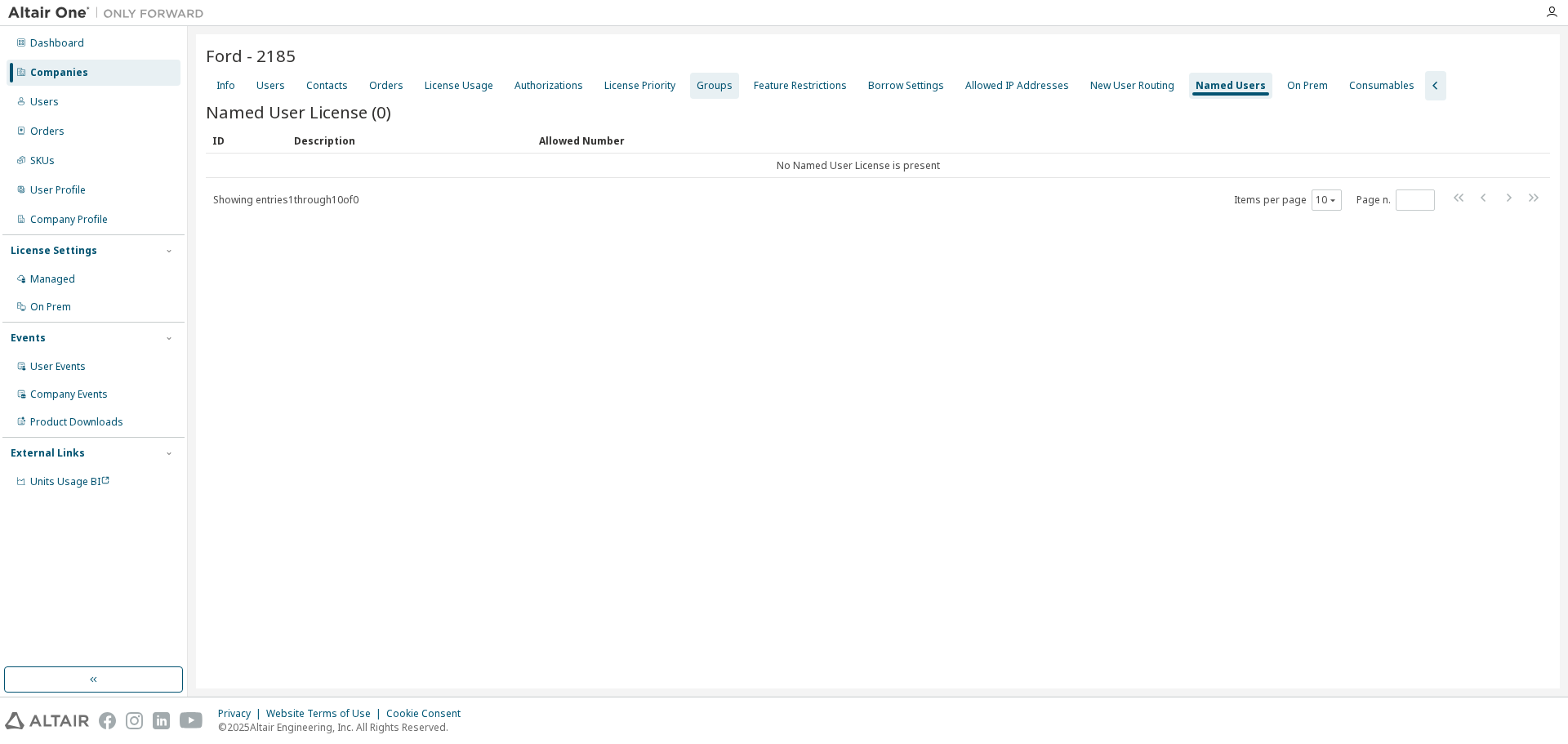
click at [696, 82] on div "Groups" at bounding box center [714, 86] width 36 height 13
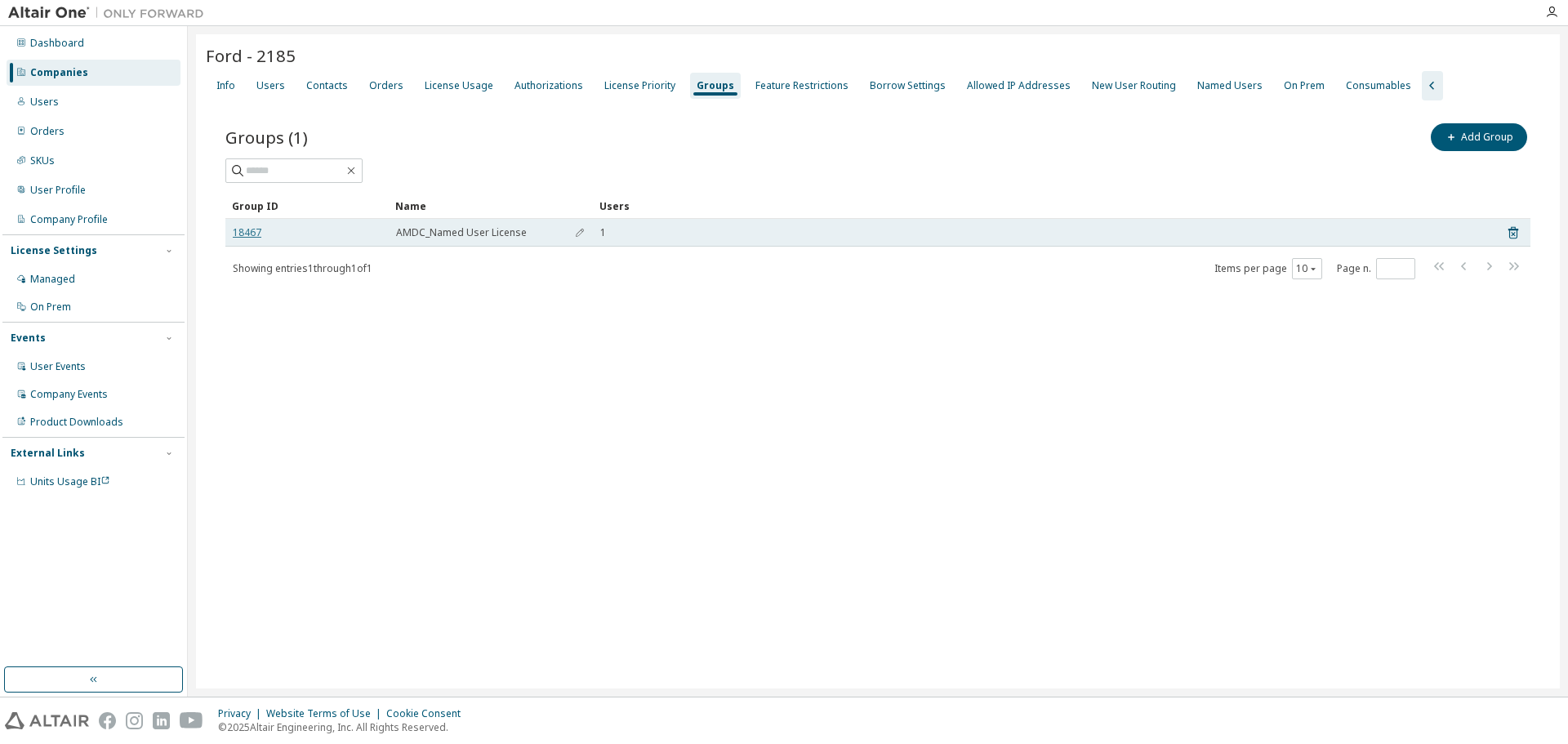
click at [241, 229] on link "18467" at bounding box center [247, 233] width 29 height 13
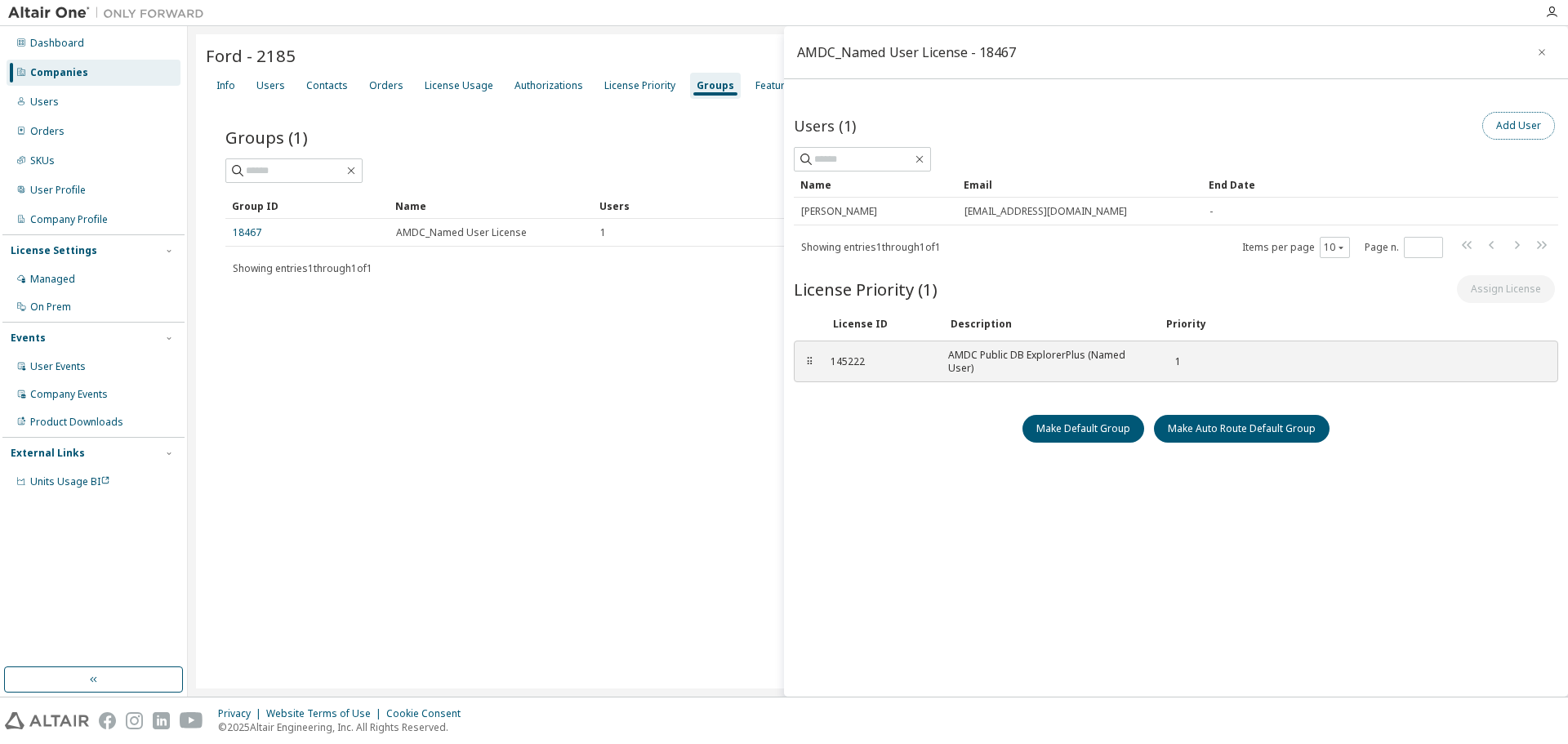
click at [1523, 122] on button "Add User" at bounding box center [1518, 125] width 72 height 28
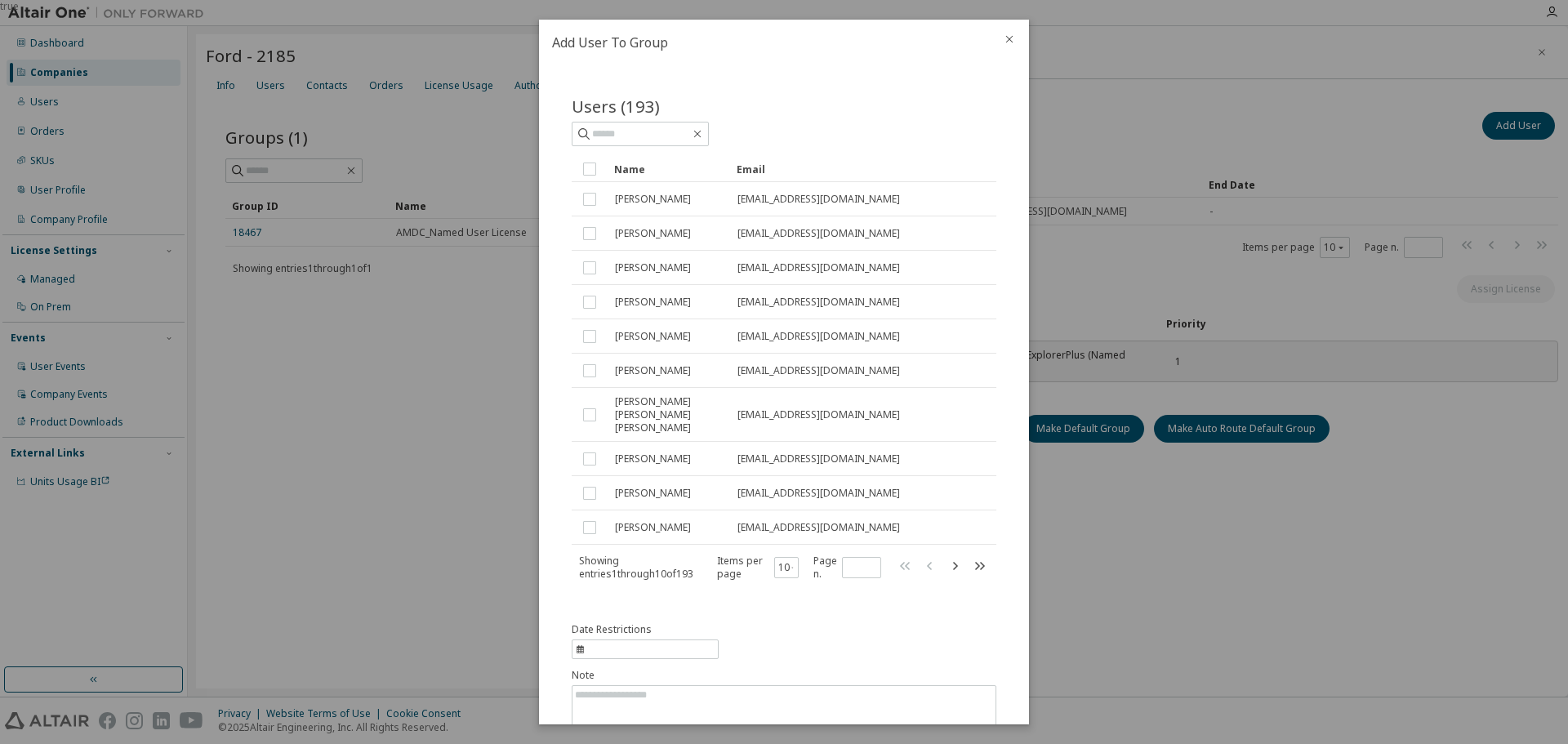
click at [1008, 41] on icon "close" at bounding box center [1009, 39] width 13 height 13
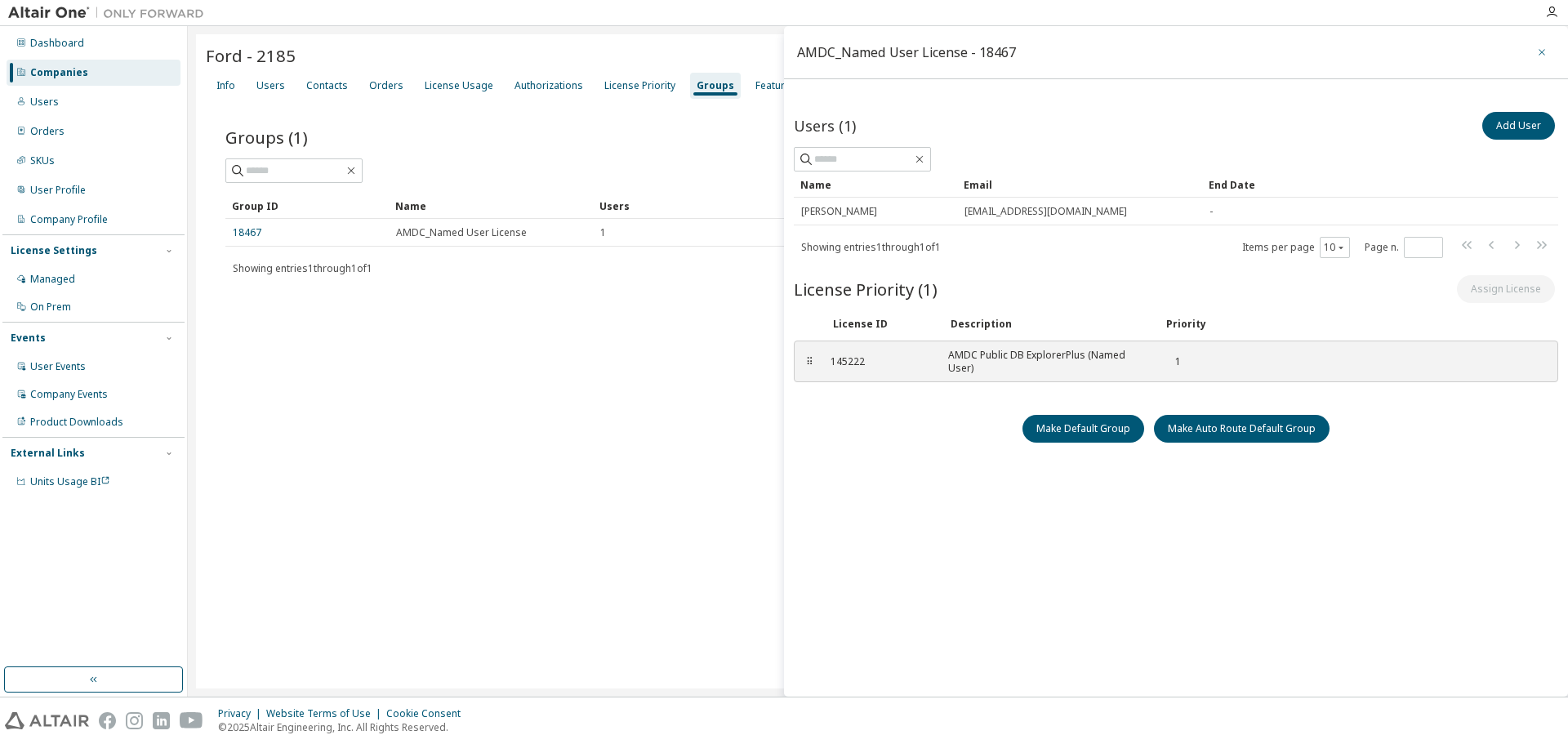
click at [1529, 52] on button "button" at bounding box center [1541, 52] width 26 height 26
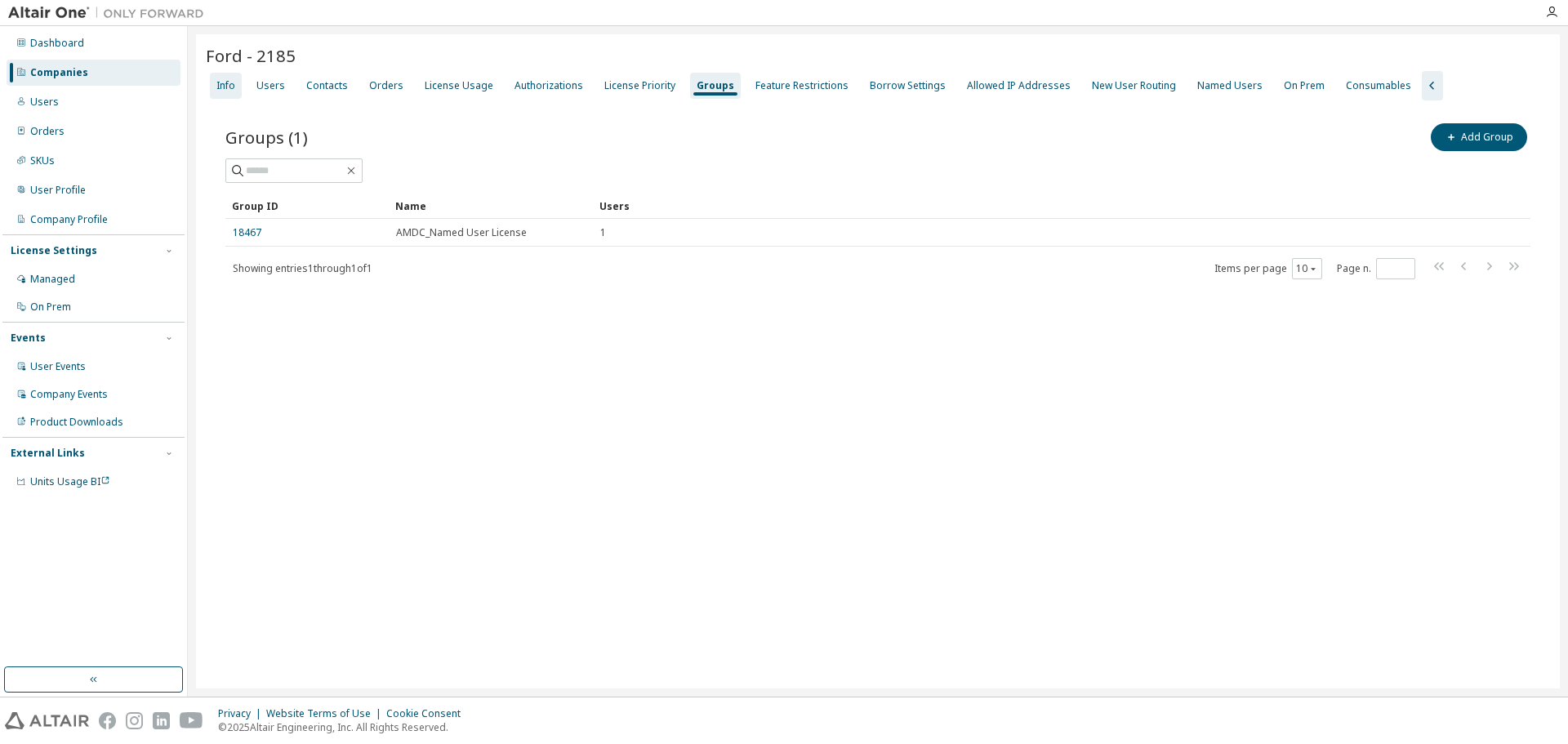
click at [239, 85] on div "Info" at bounding box center [225, 85] width 31 height 26
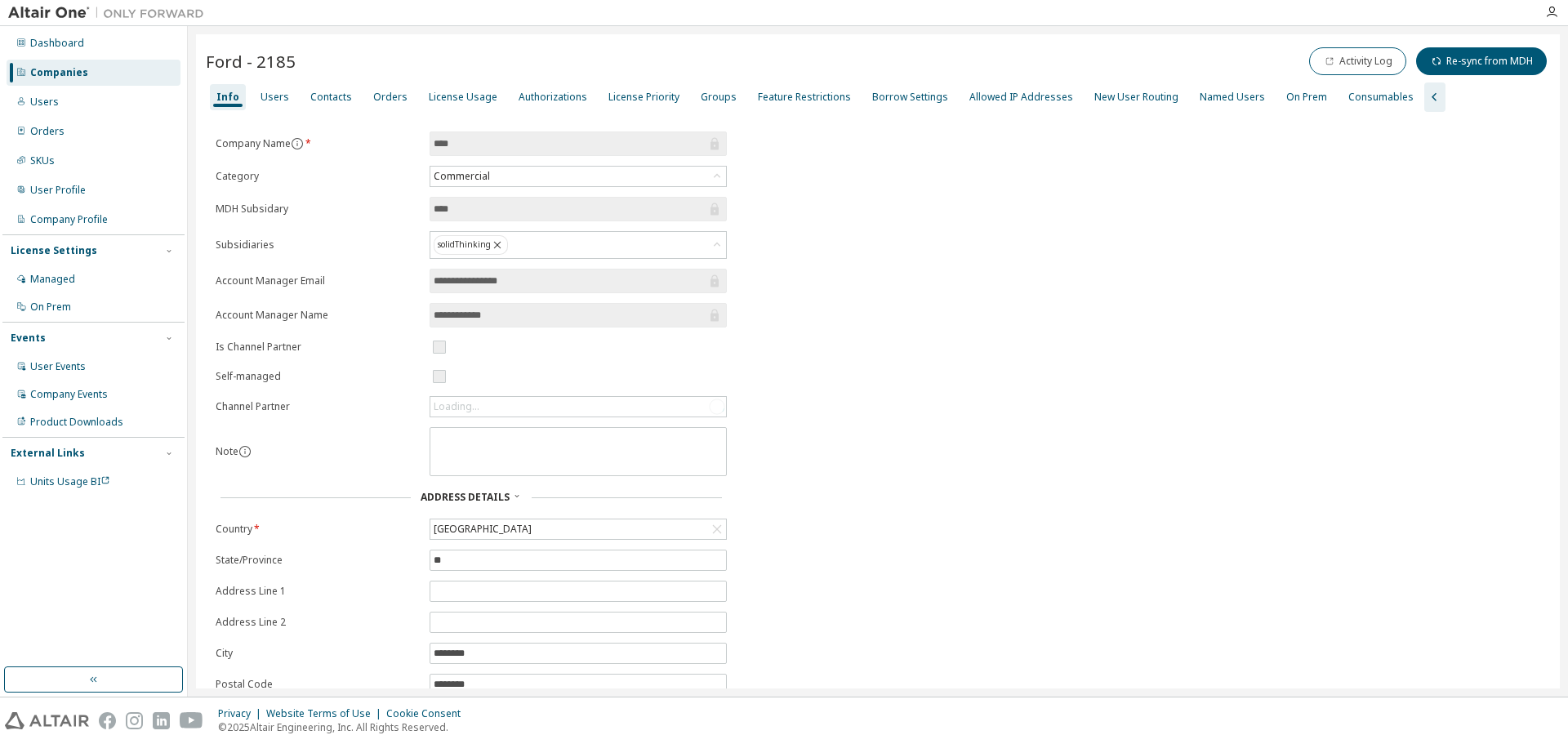
click at [75, 69] on div "Companies" at bounding box center [59, 72] width 58 height 13
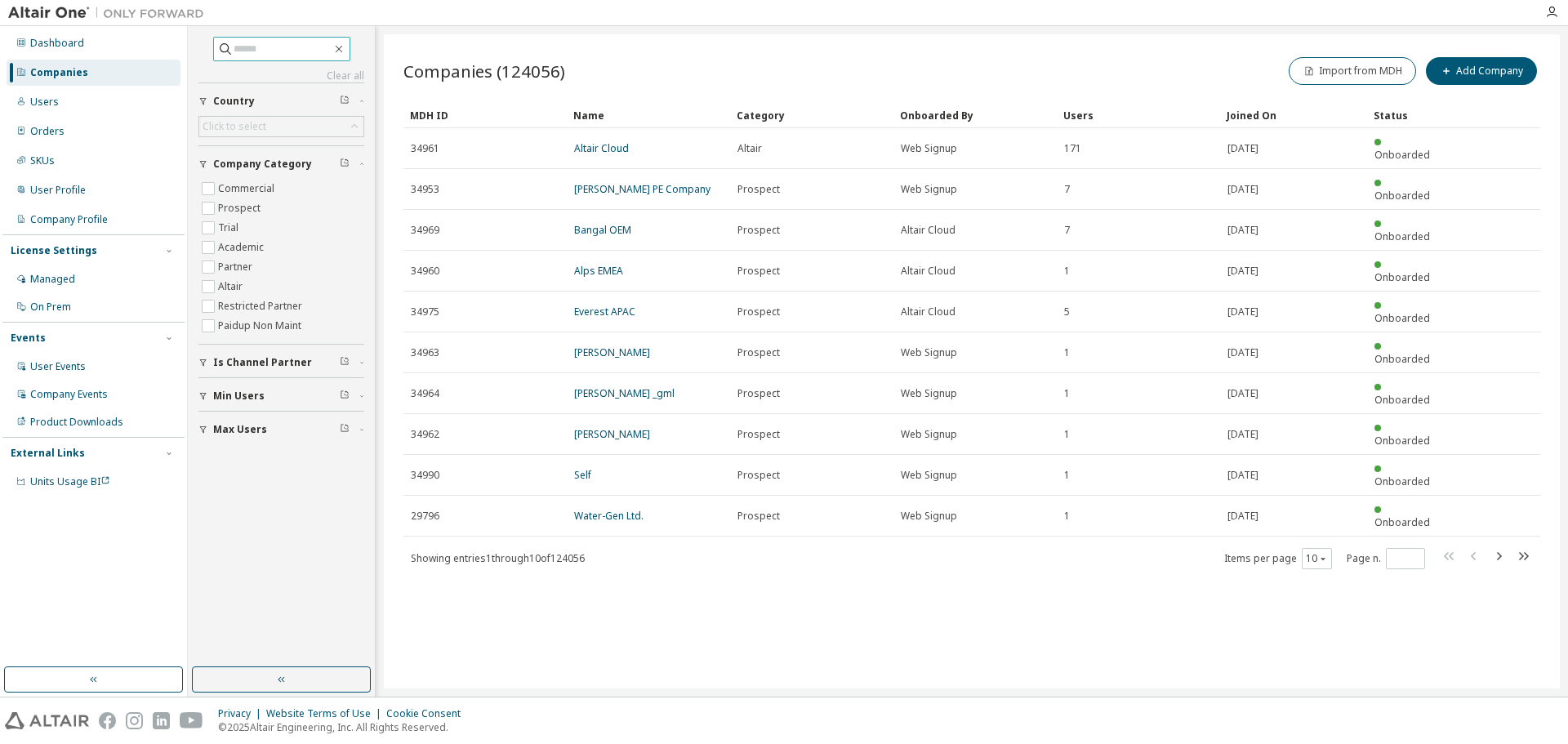
click at [262, 49] on input "text" at bounding box center [282, 49] width 98 height 16
type input "****"
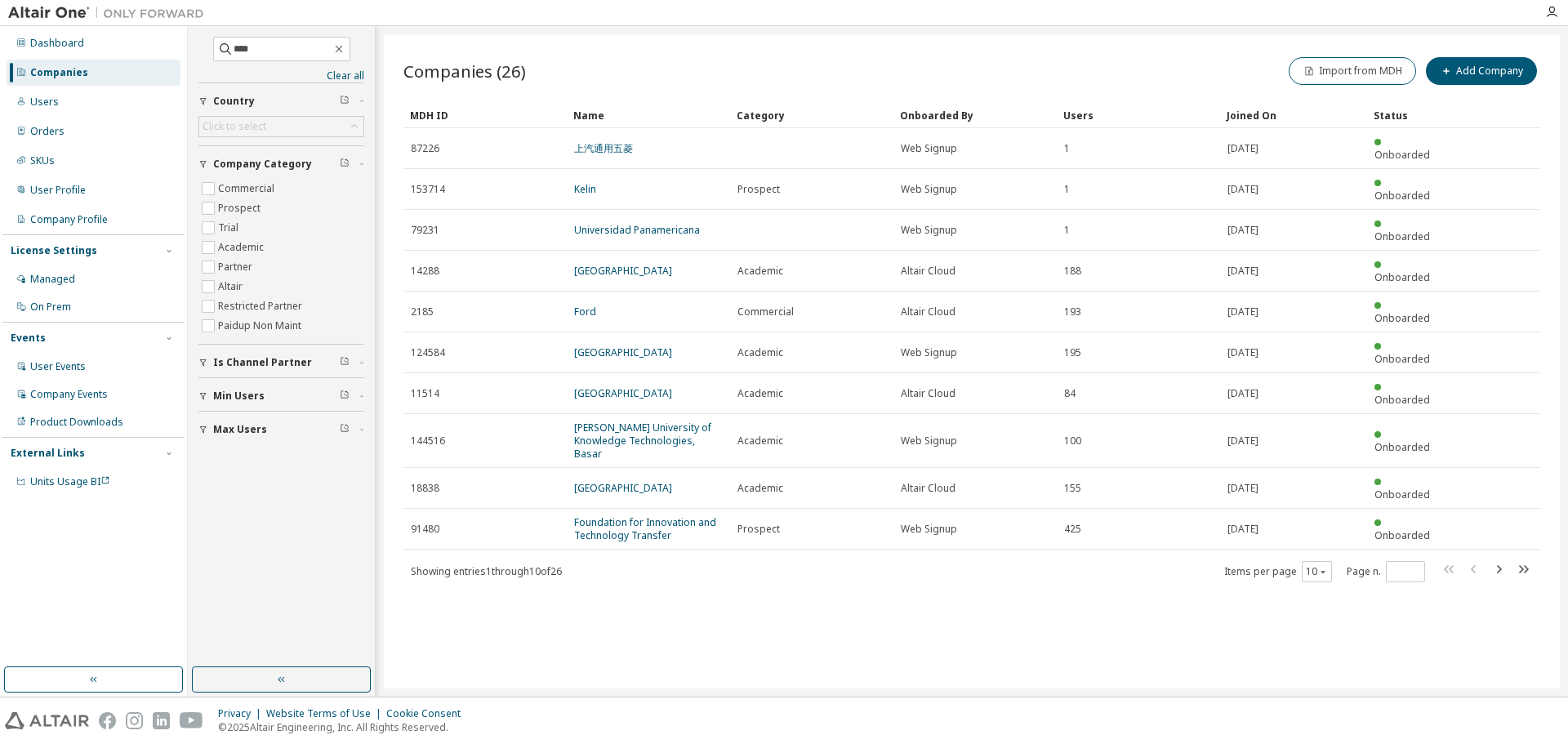
click at [446, 117] on div "MDH ID" at bounding box center [485, 114] width 151 height 26
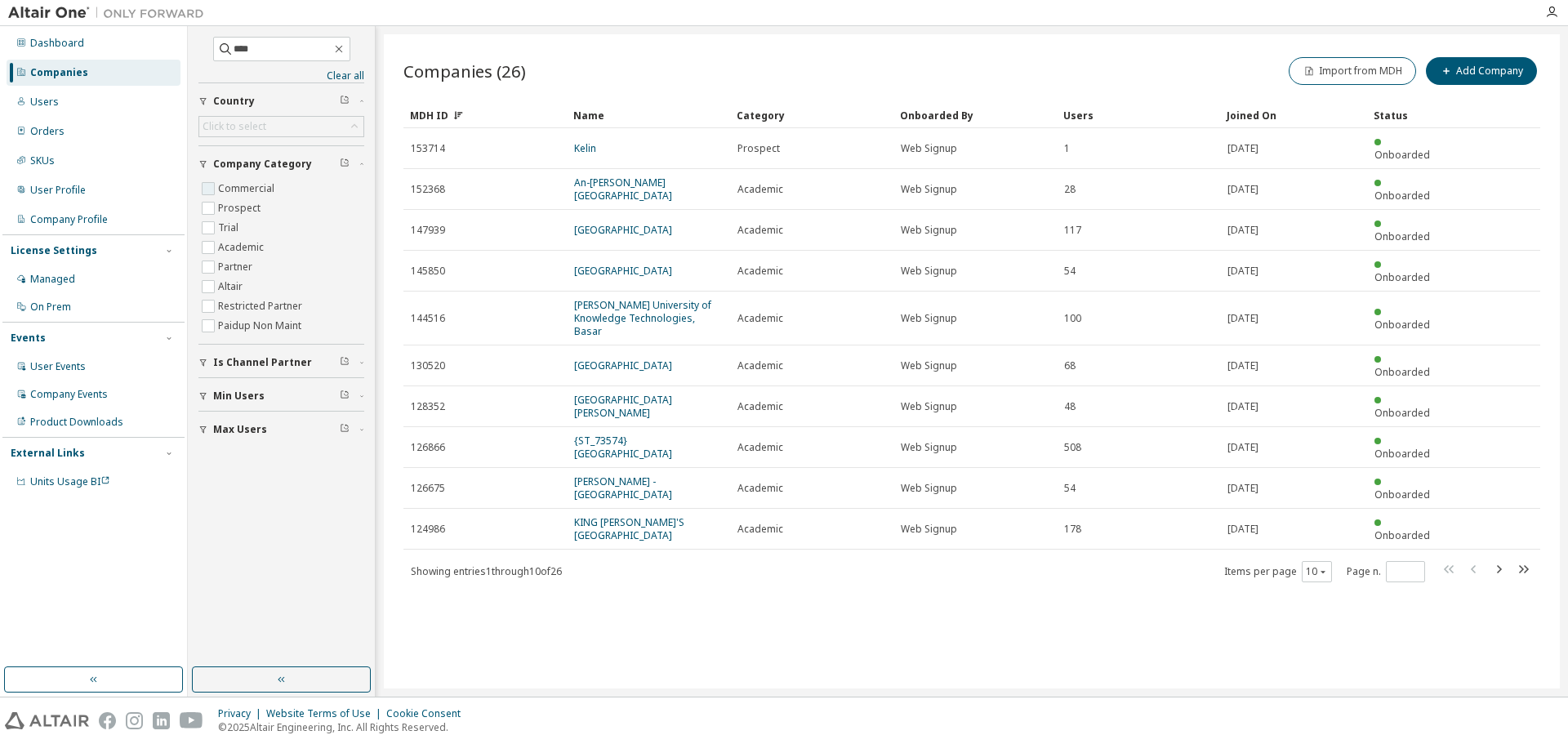
click at [229, 181] on label "Commercial" at bounding box center [248, 188] width 59 height 20
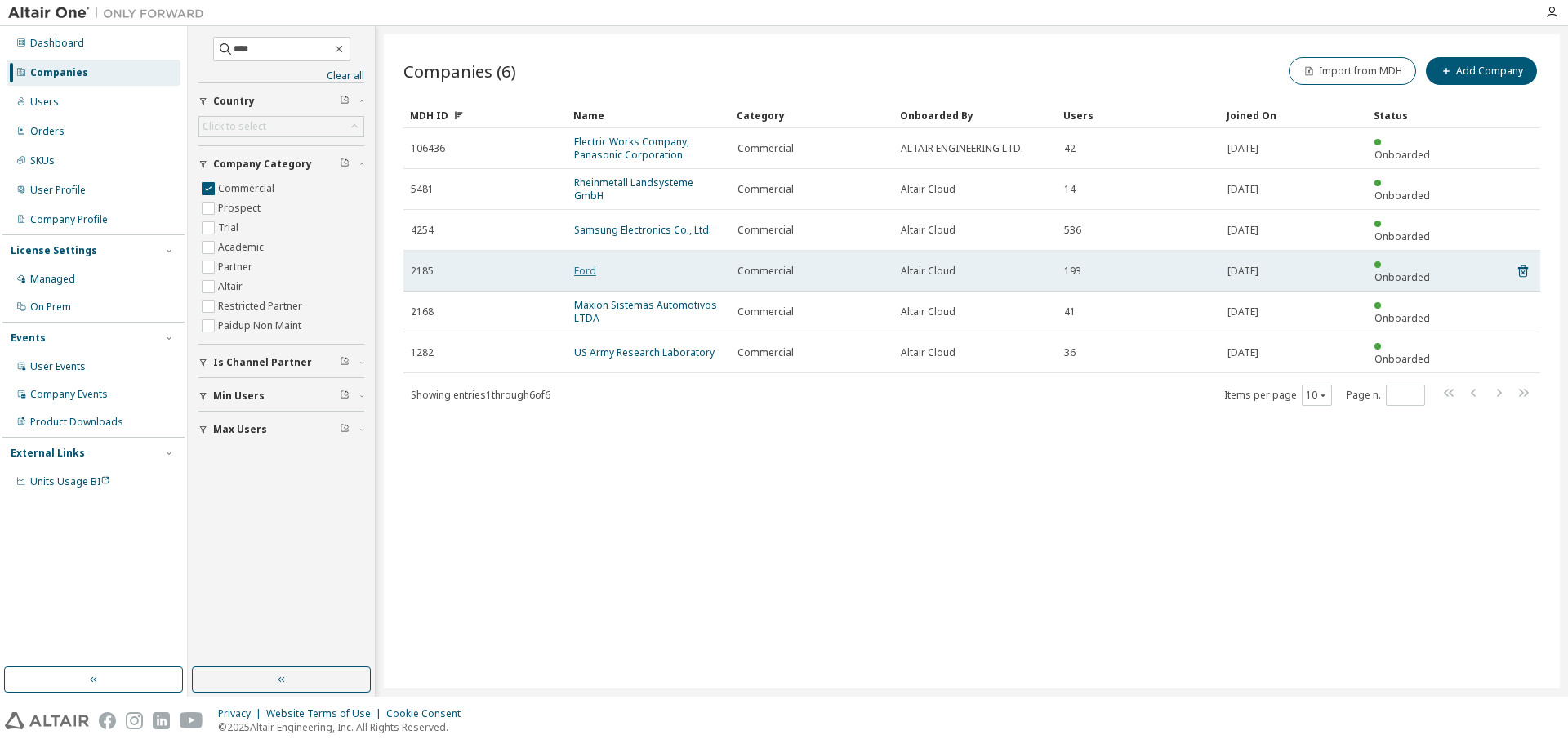
click at [583, 264] on link "Ford" at bounding box center [585, 271] width 22 height 14
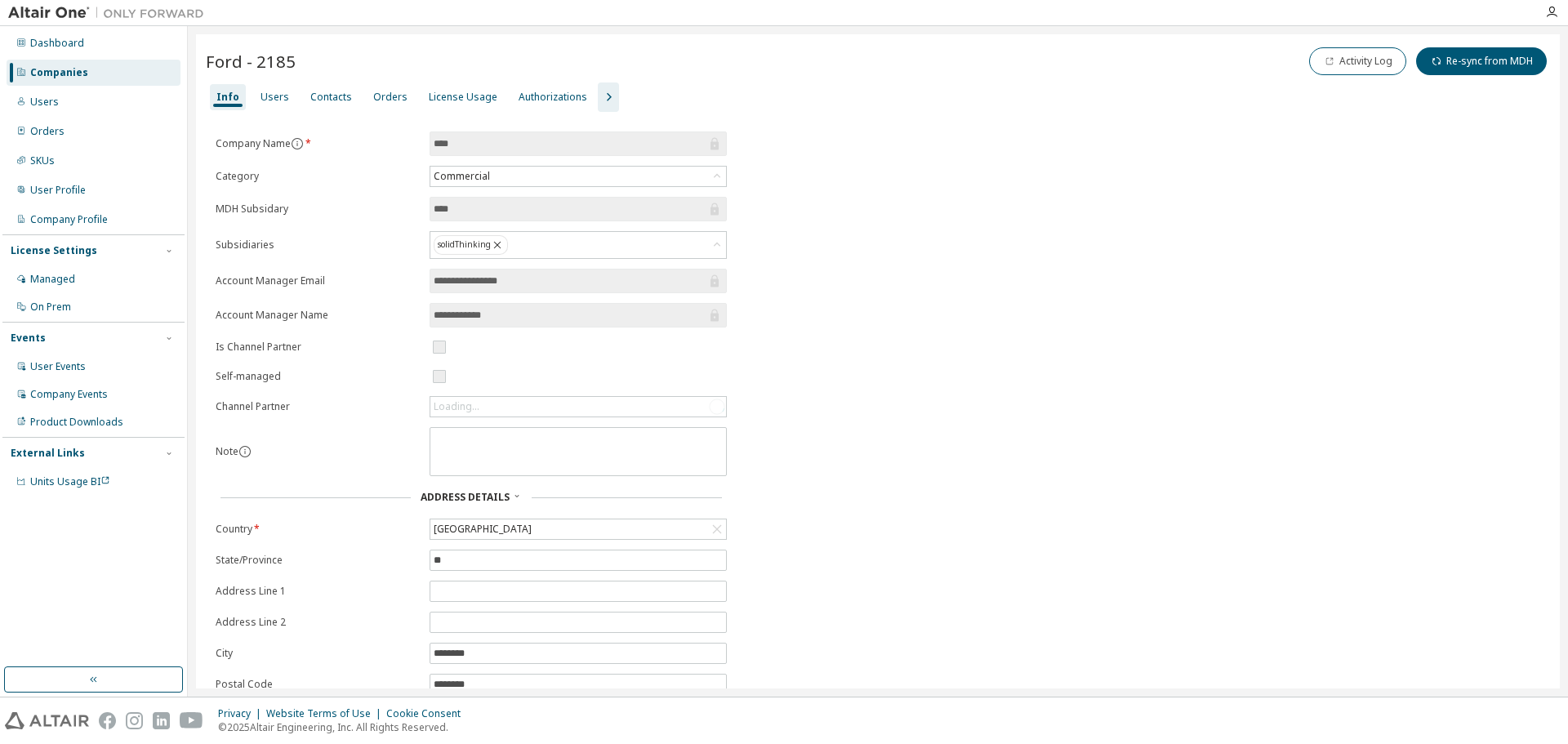
click at [273, 83] on div "Info Users Contacts Orders License Usage Authorizations" at bounding box center [877, 96] width 1344 height 30
click at [274, 91] on div "Users" at bounding box center [275, 97] width 29 height 13
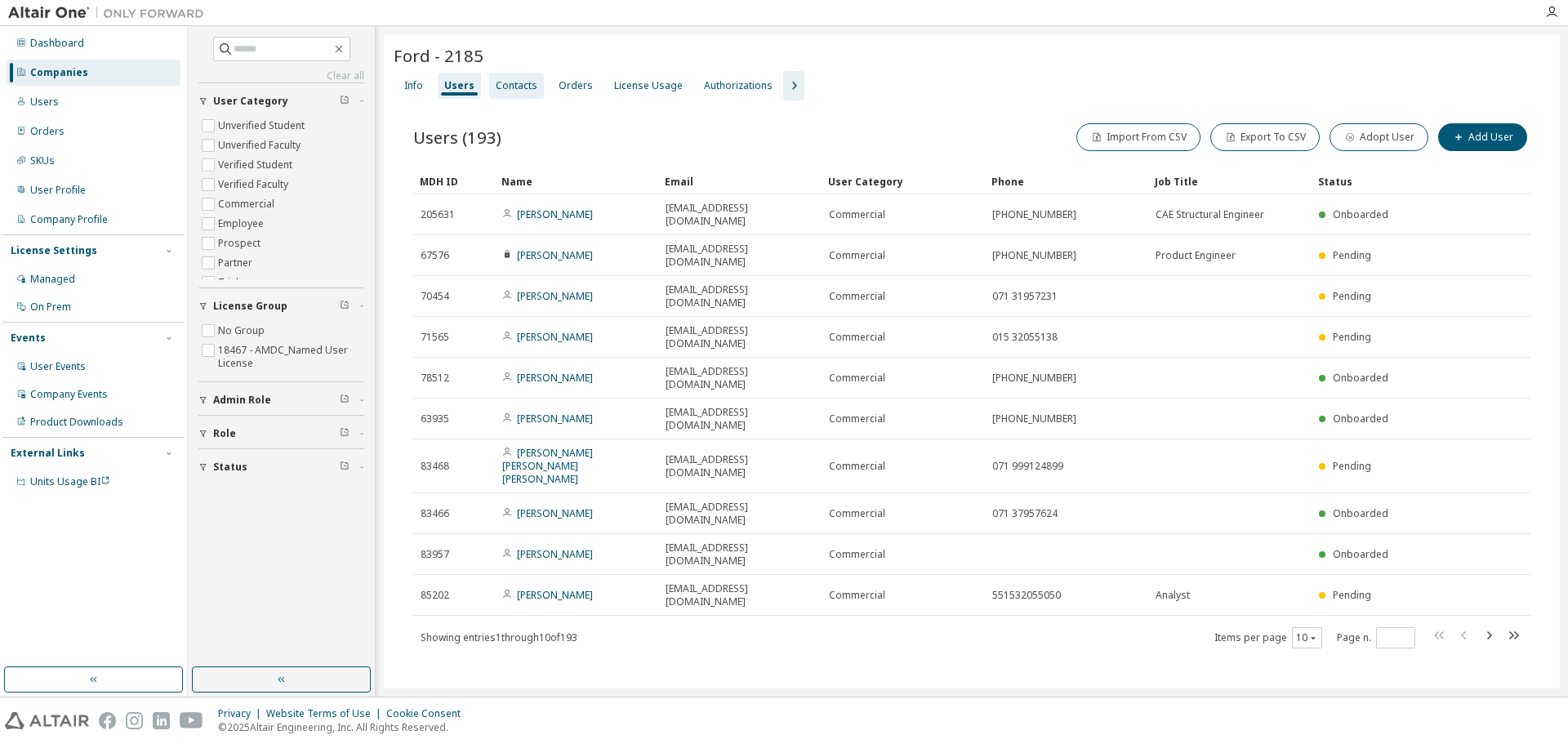
click at [510, 80] on div "Contacts" at bounding box center [517, 86] width 42 height 13
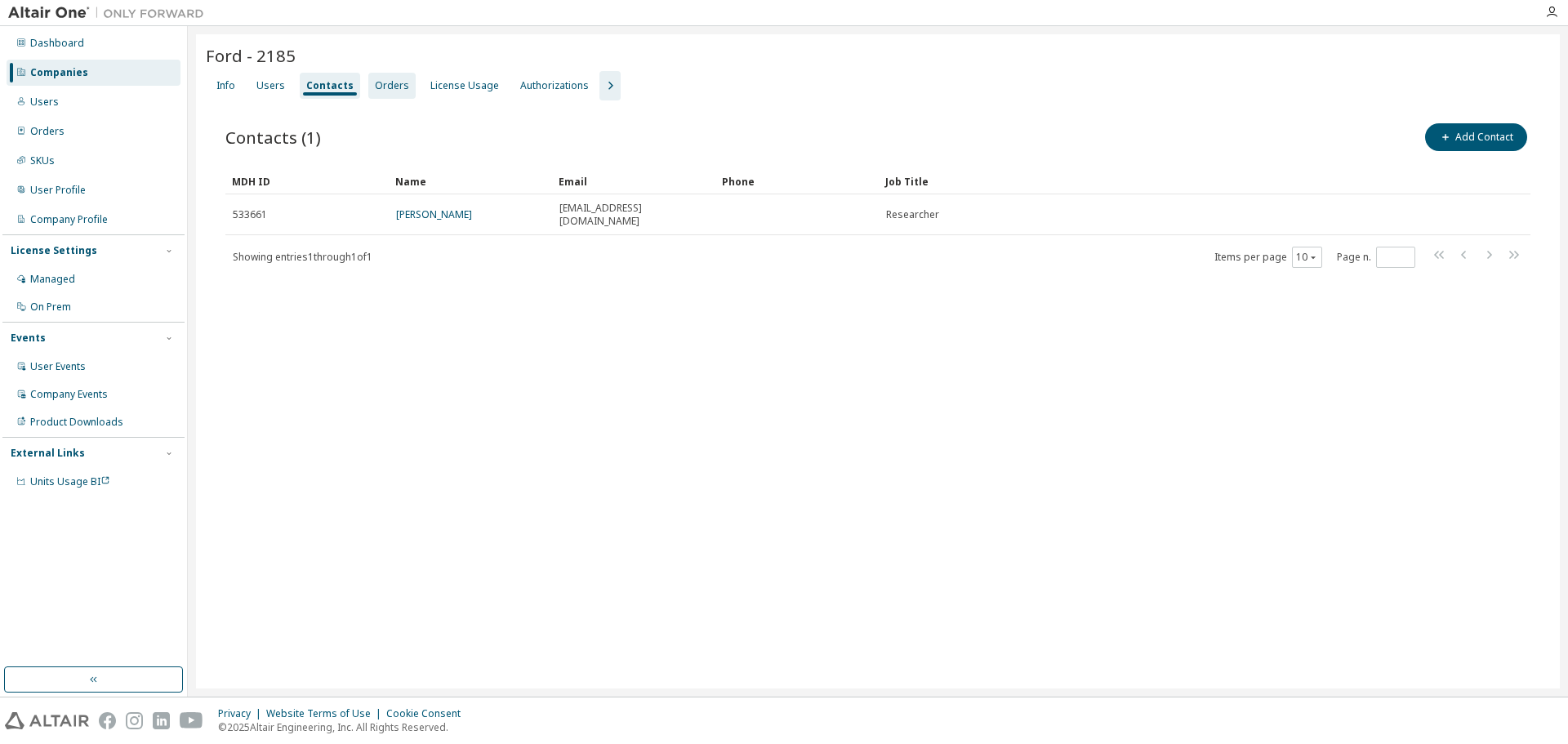
click at [389, 82] on div "Orders" at bounding box center [392, 86] width 34 height 13
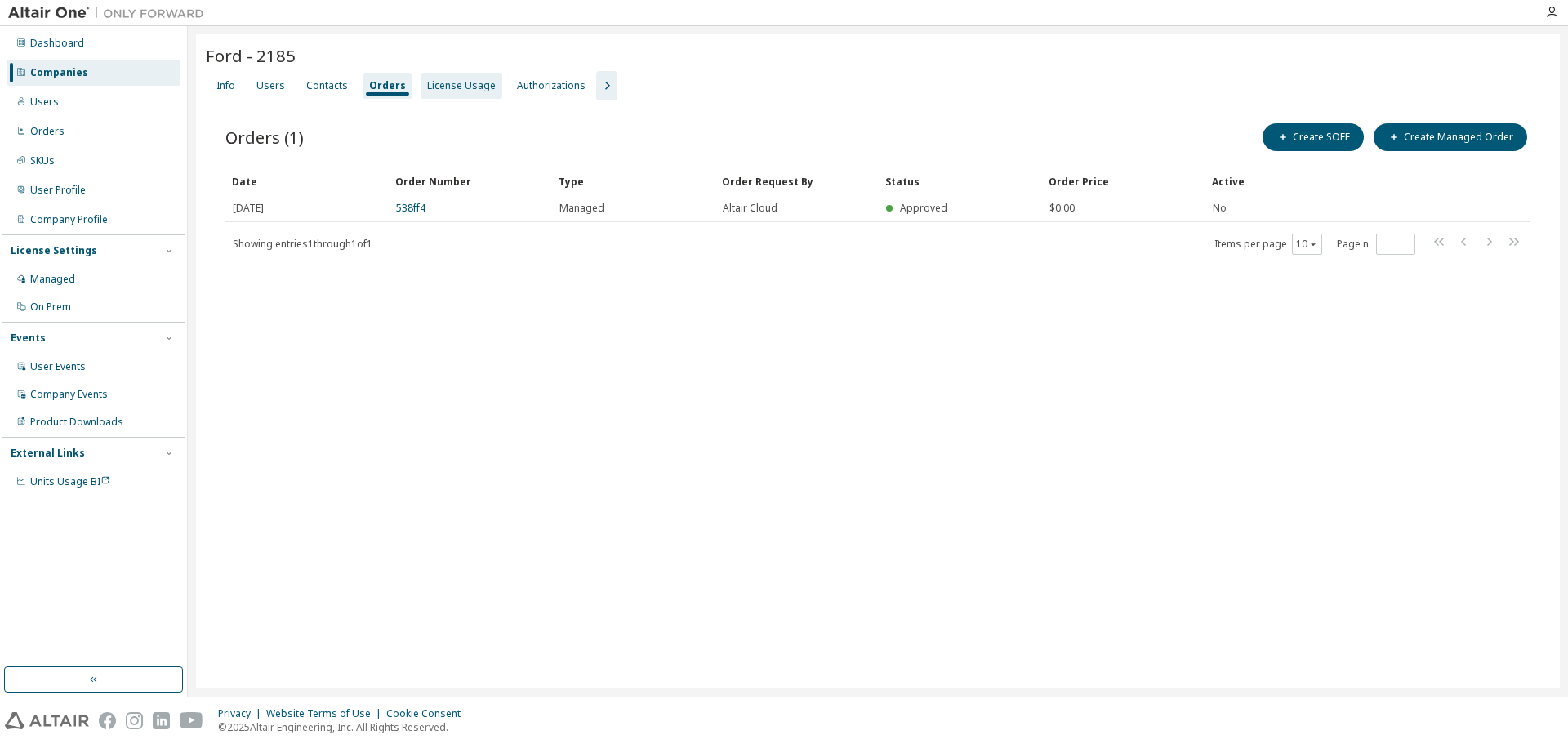
click at [453, 82] on div "License Usage" at bounding box center [462, 86] width 69 height 13
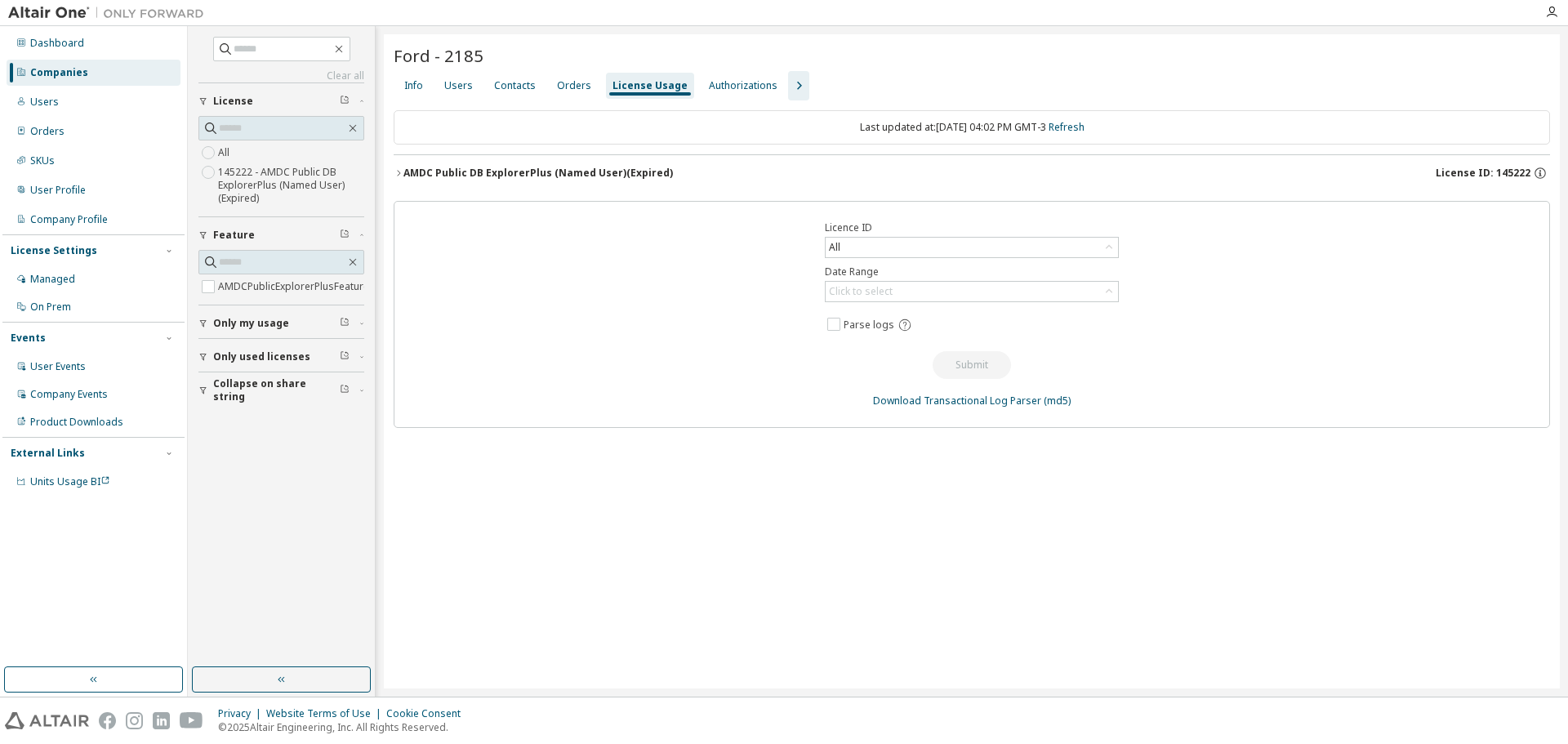
click at [789, 88] on icon "button" at bounding box center [798, 86] width 20 height 20
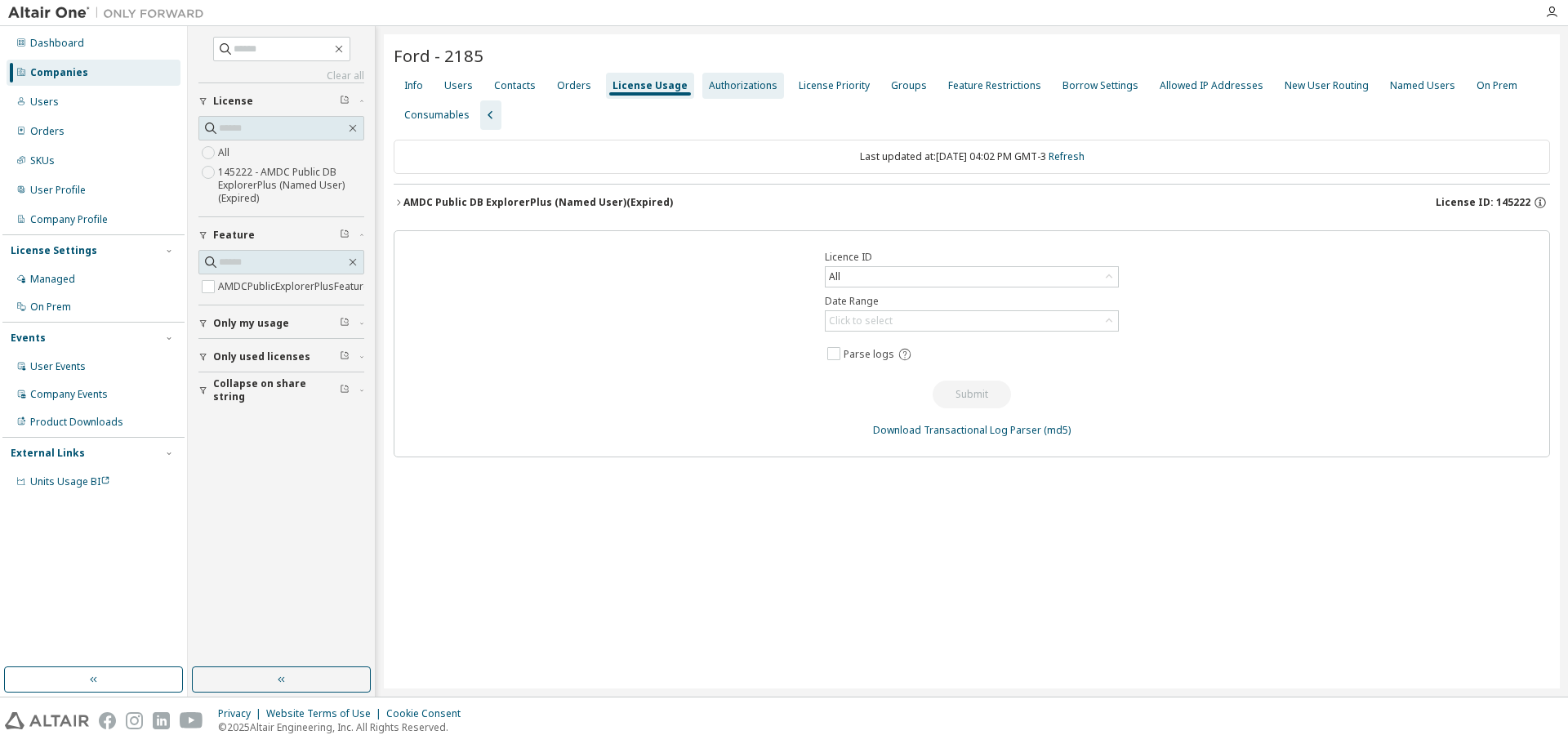
click at [722, 79] on div "Authorizations" at bounding box center [743, 86] width 69 height 13
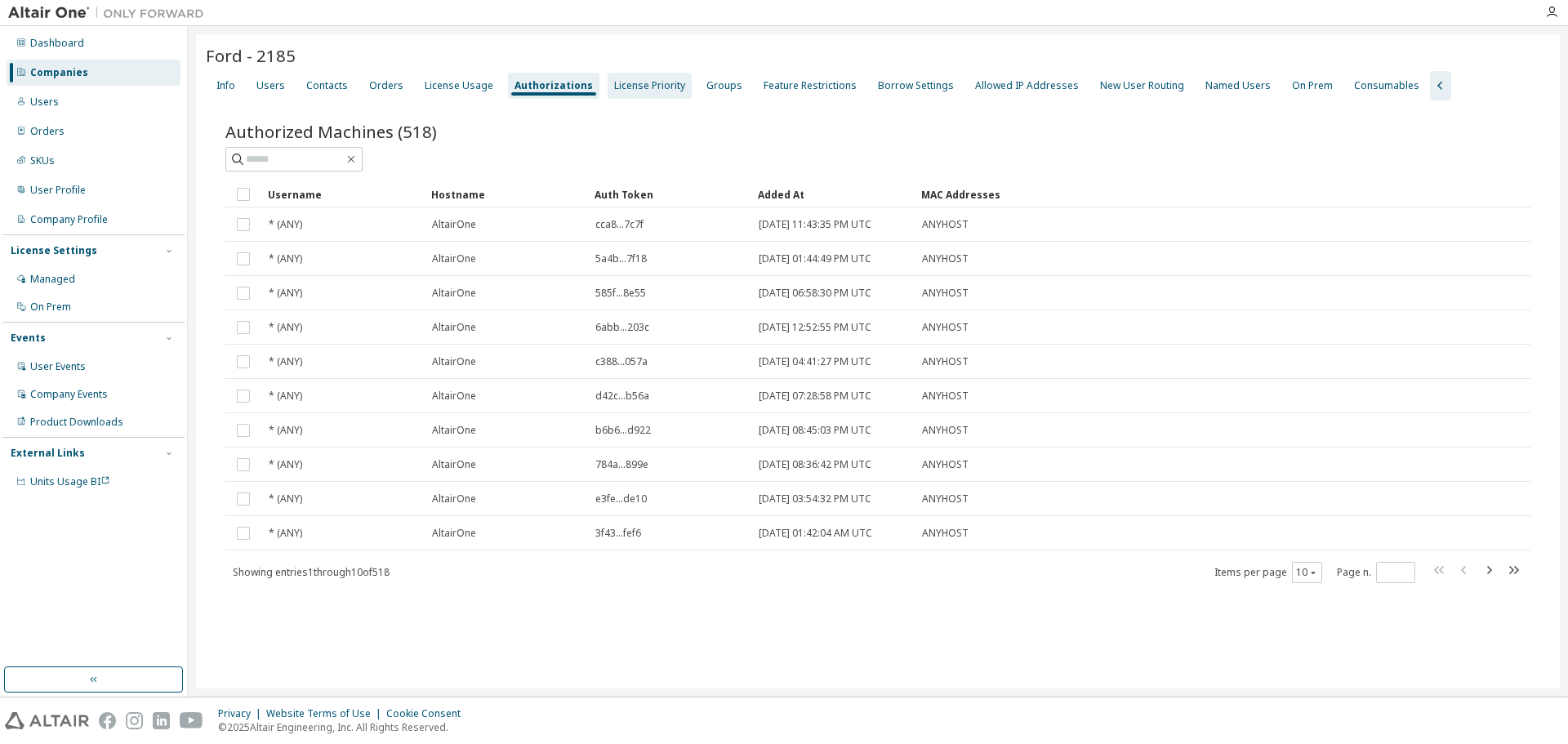
click at [645, 84] on div "License Priority" at bounding box center [650, 86] width 71 height 13
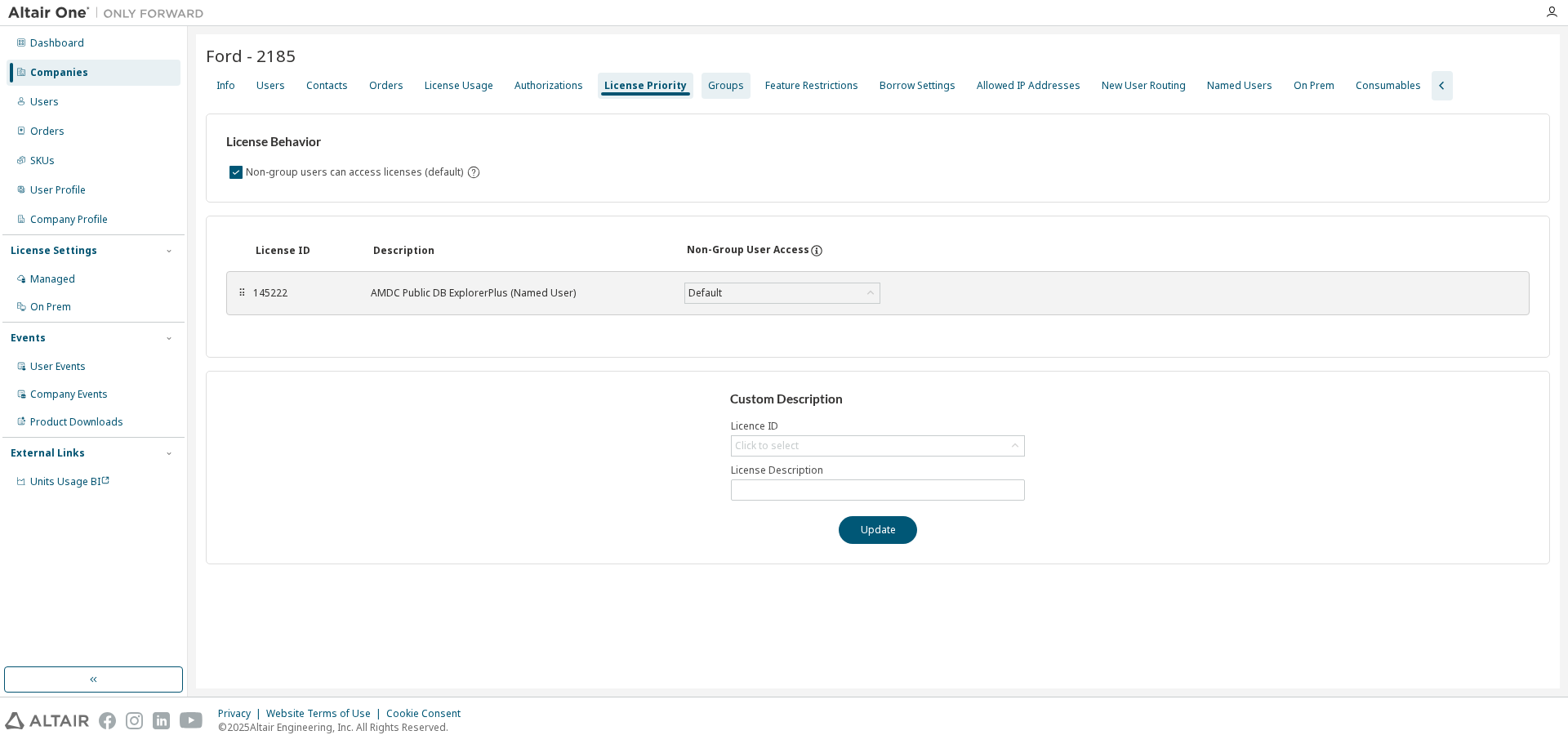
click at [708, 81] on div "Groups" at bounding box center [726, 86] width 36 height 13
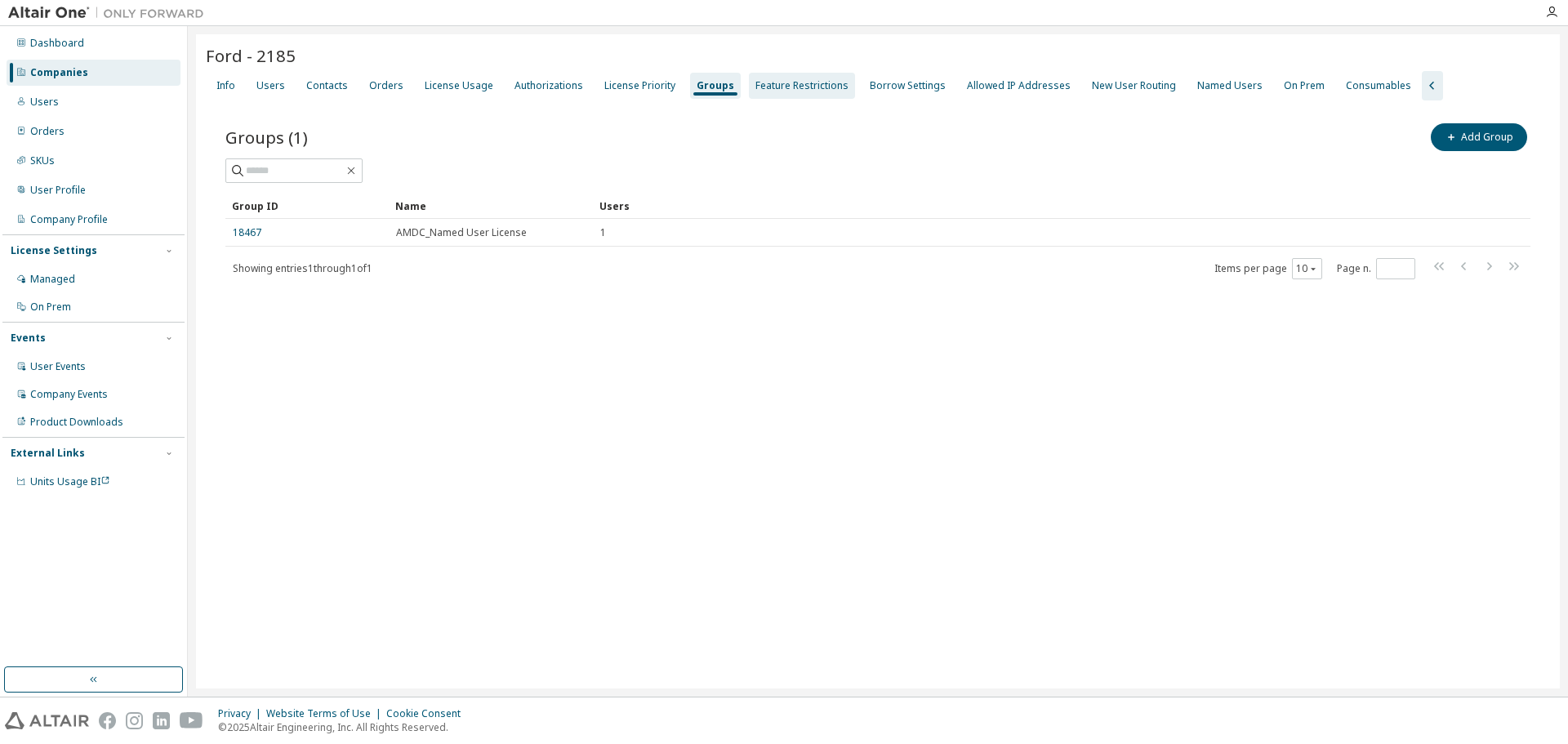
click at [798, 88] on div "Feature Restrictions" at bounding box center [802, 86] width 93 height 13
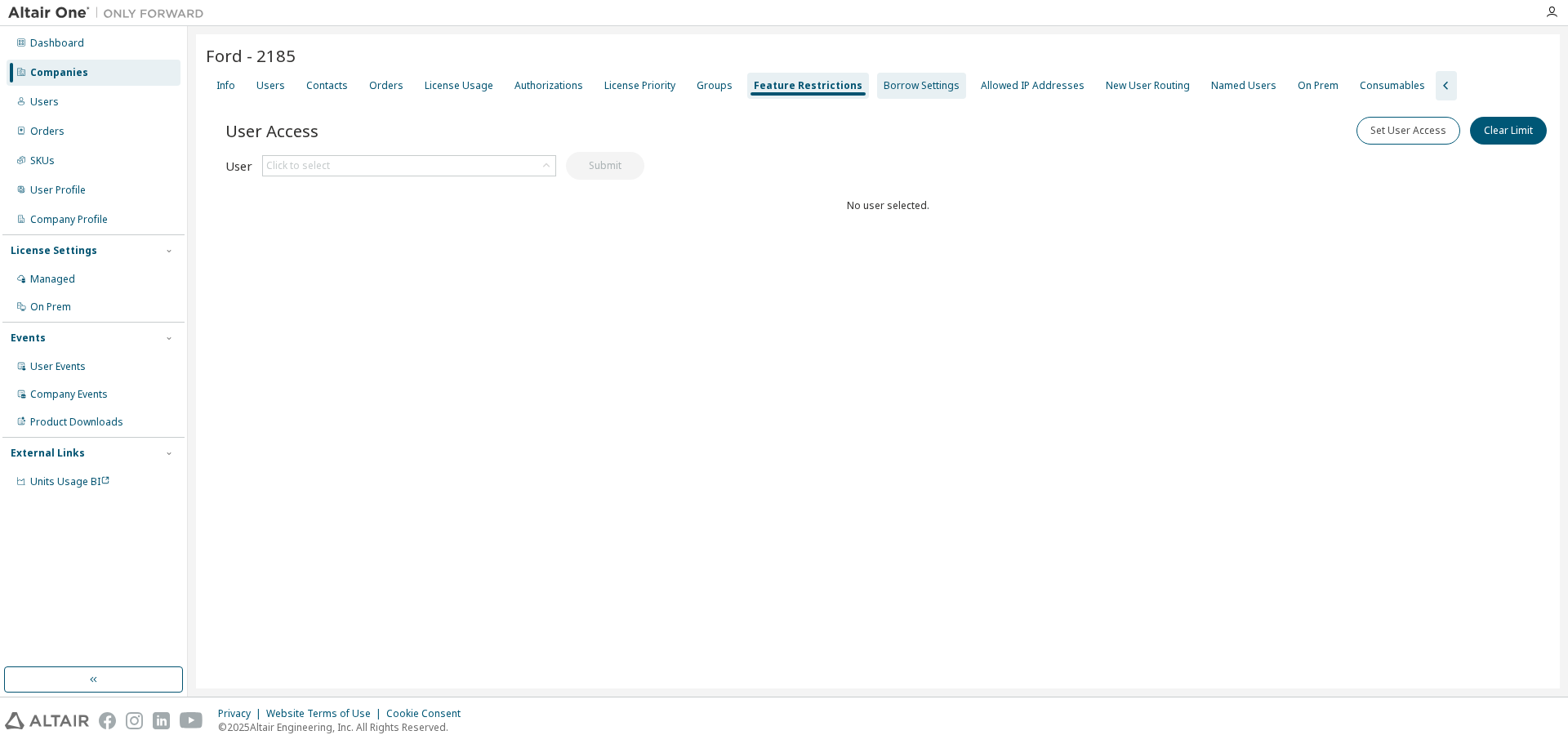
click at [883, 82] on div "Borrow Settings" at bounding box center [921, 86] width 76 height 13
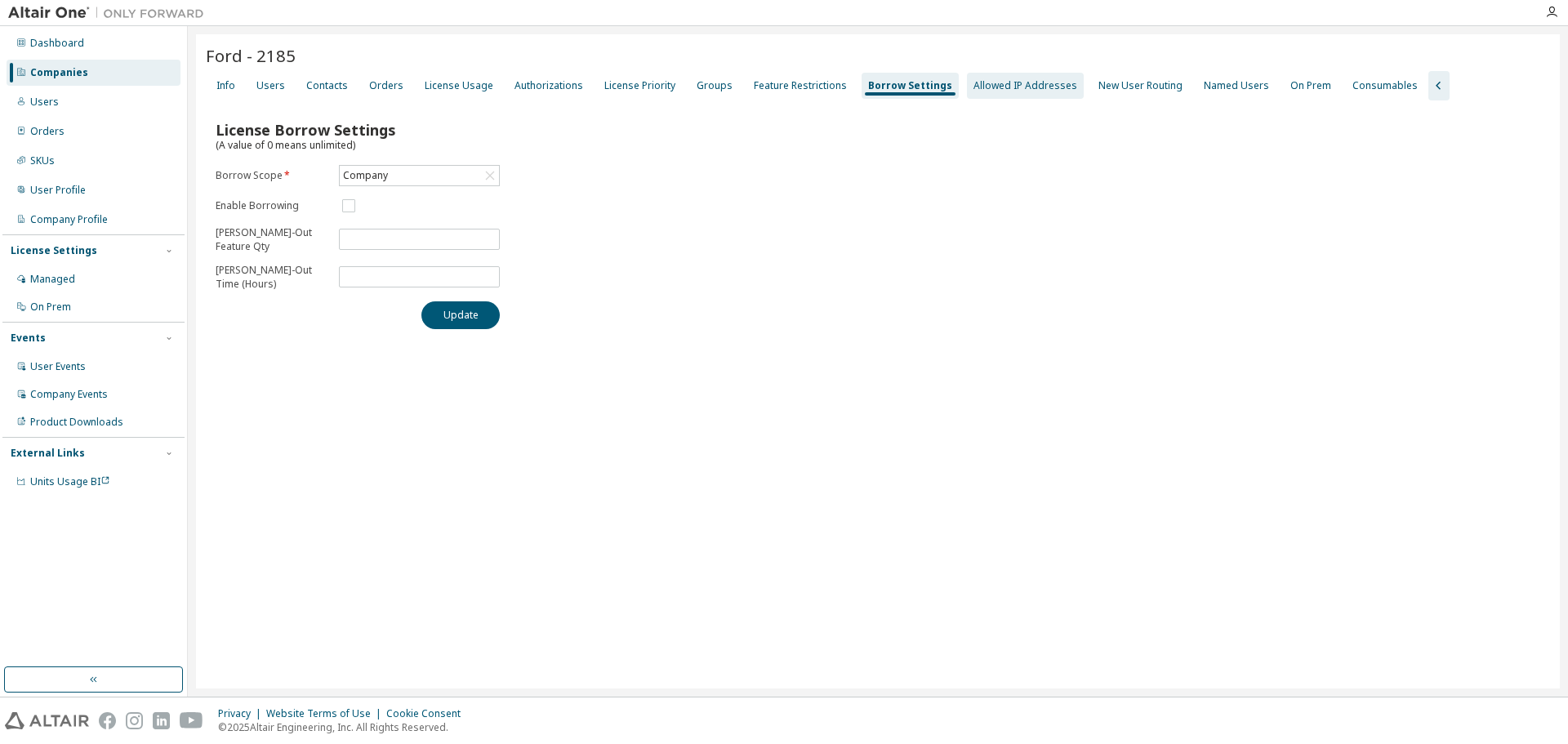
click at [983, 88] on div "Allowed IP Addresses" at bounding box center [1024, 86] width 104 height 13
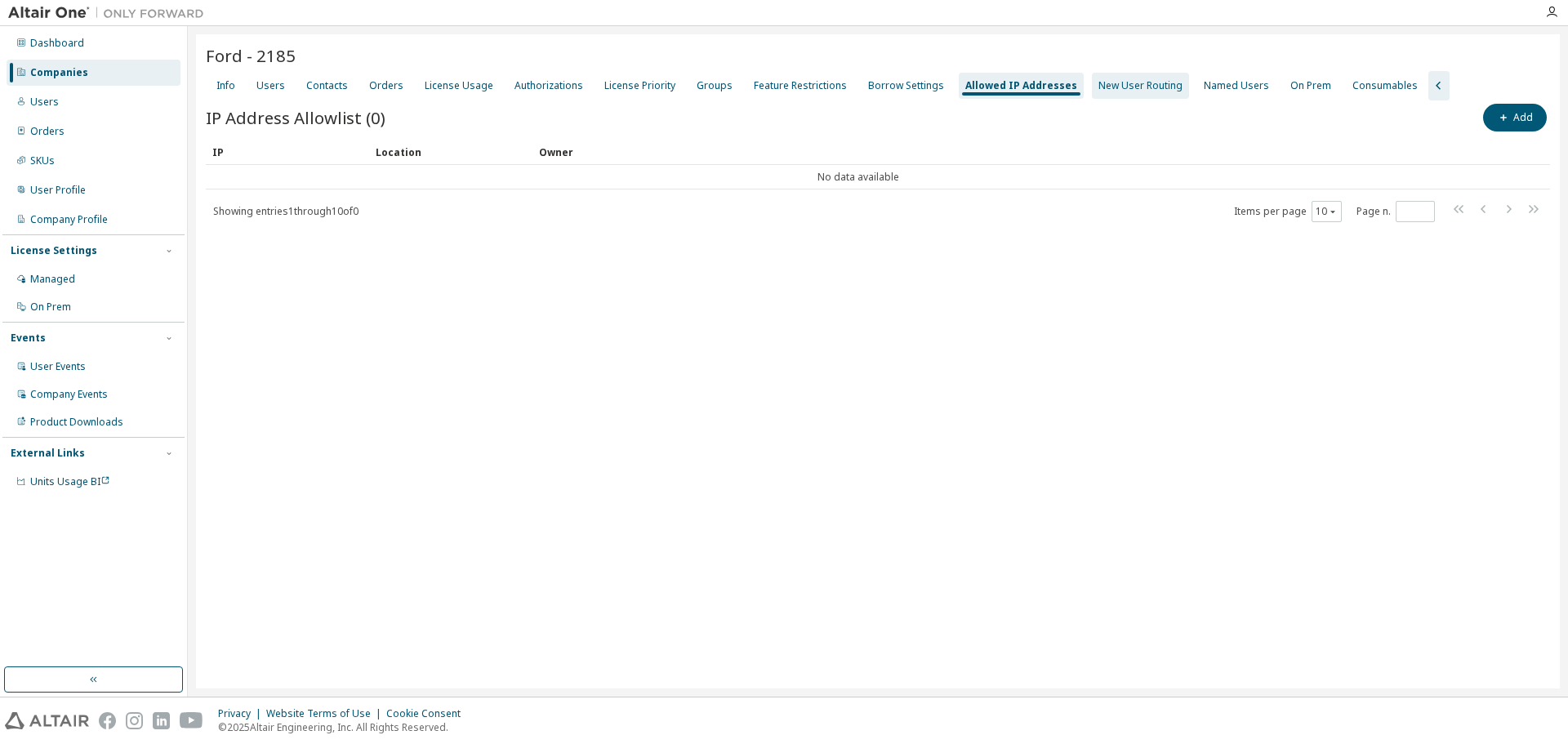
click at [1098, 88] on div "New User Routing" at bounding box center [1140, 86] width 84 height 13
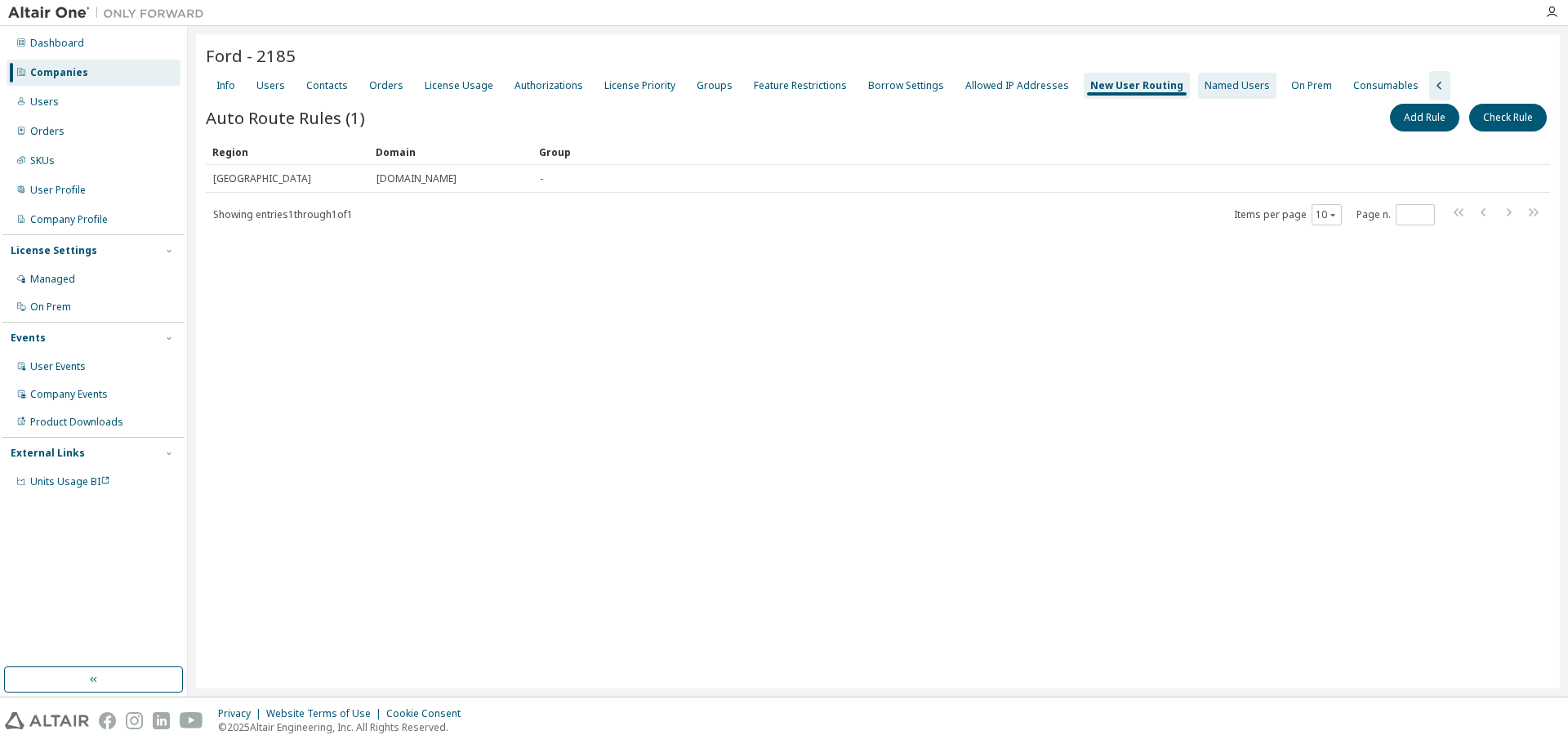
click at [1198, 93] on div "Named Users" at bounding box center [1237, 85] width 78 height 26
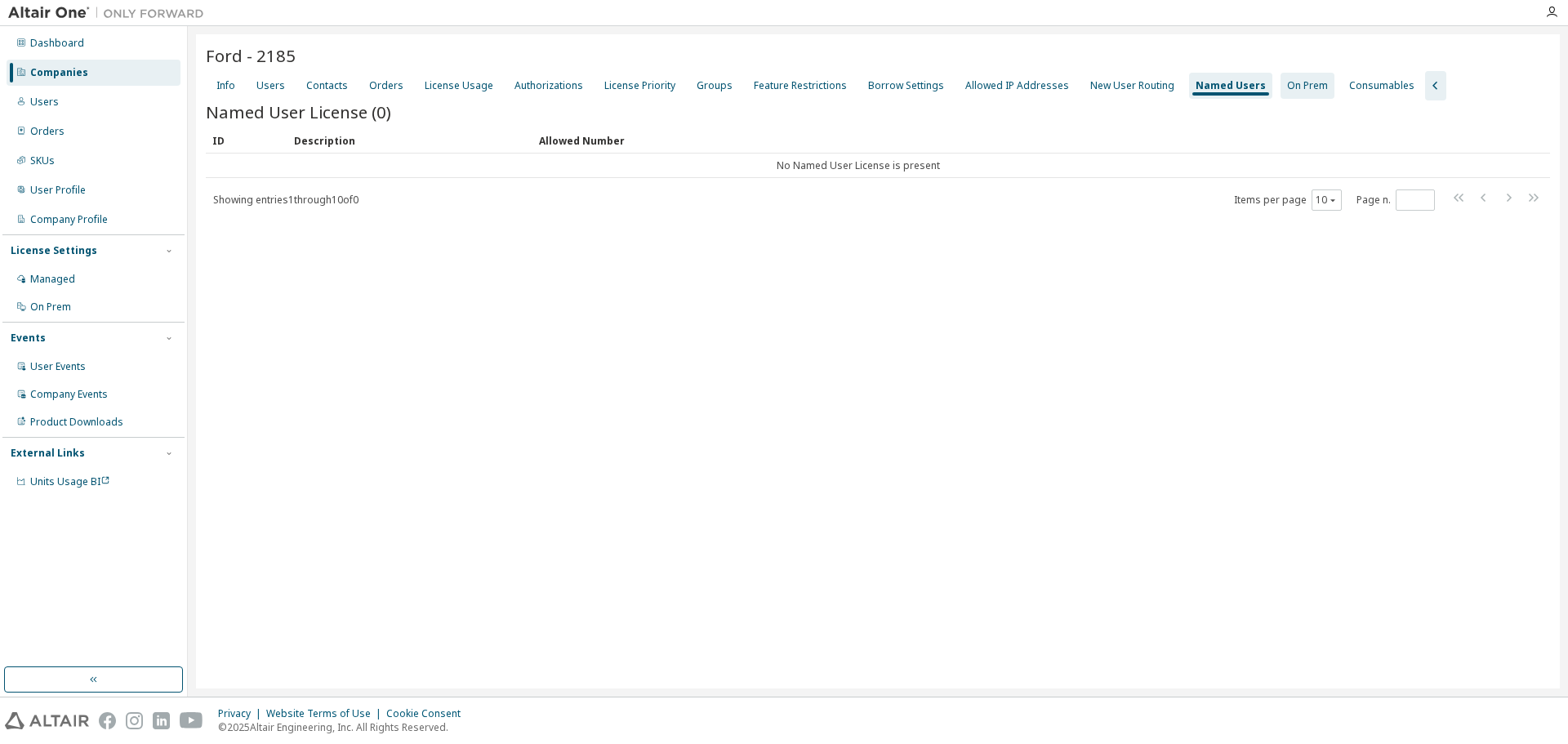
click at [1287, 84] on div "On Prem" at bounding box center [1307, 86] width 41 height 13
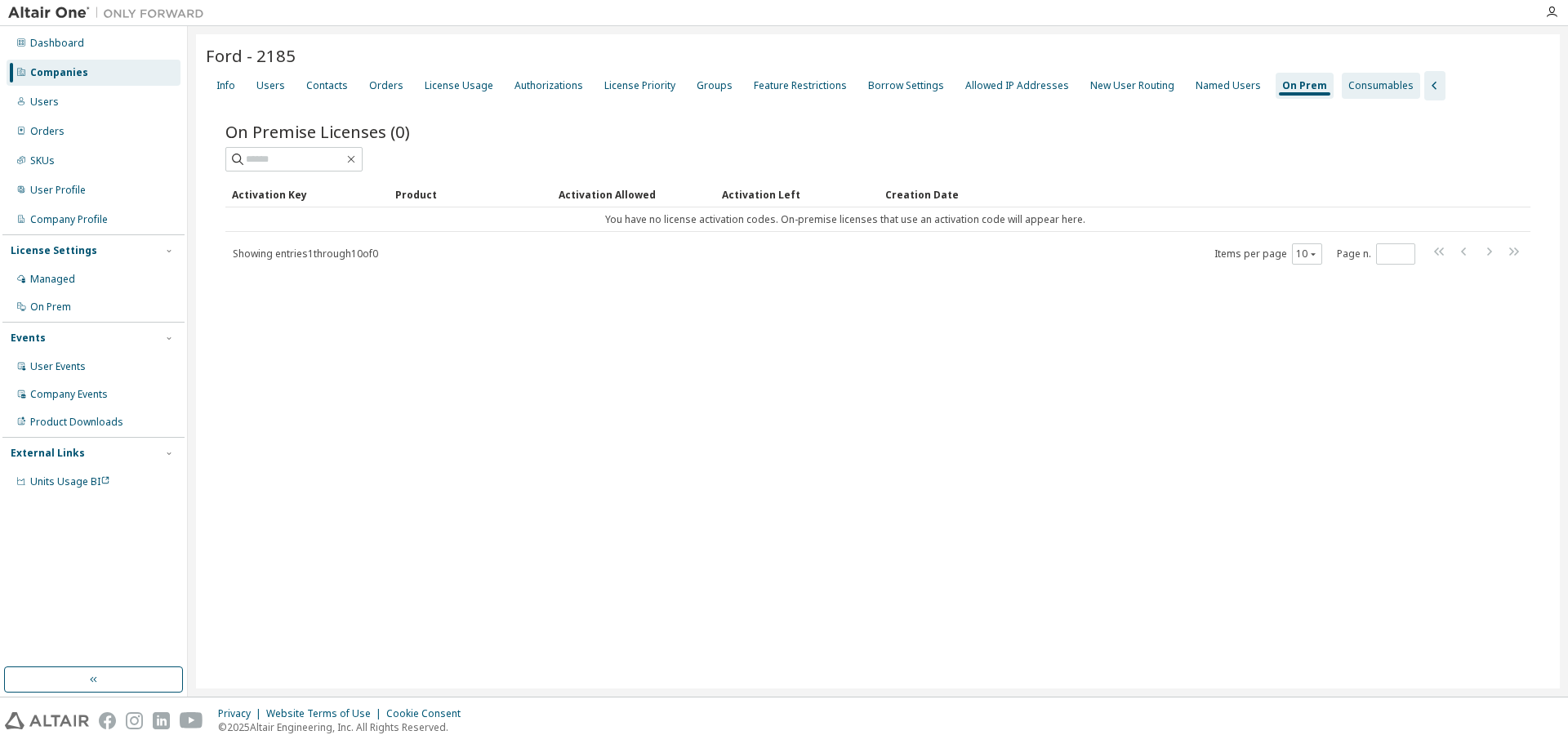
click at [1348, 81] on div "Consumables" at bounding box center [1380, 86] width 65 height 13
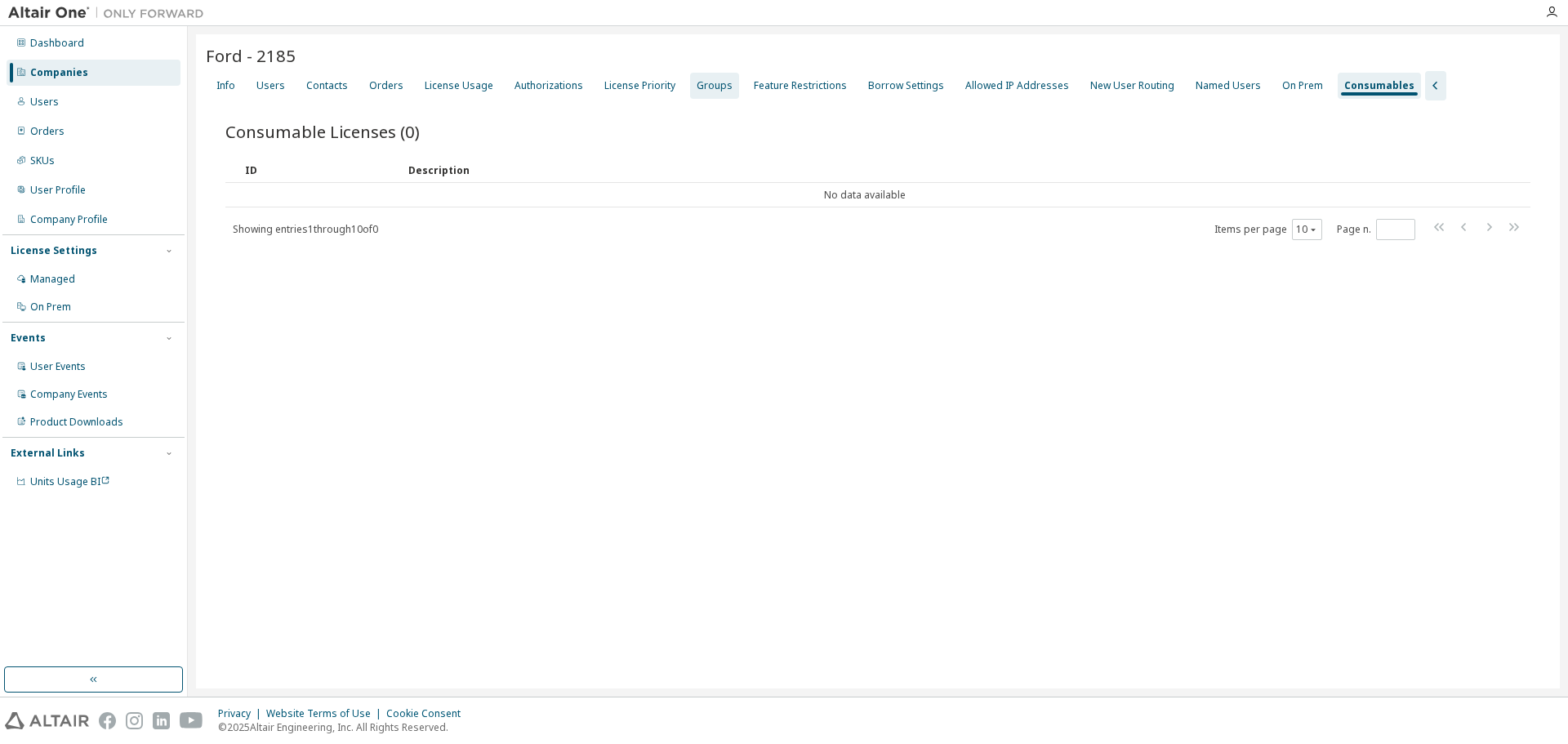
click at [709, 88] on div "Groups" at bounding box center [714, 86] width 36 height 13
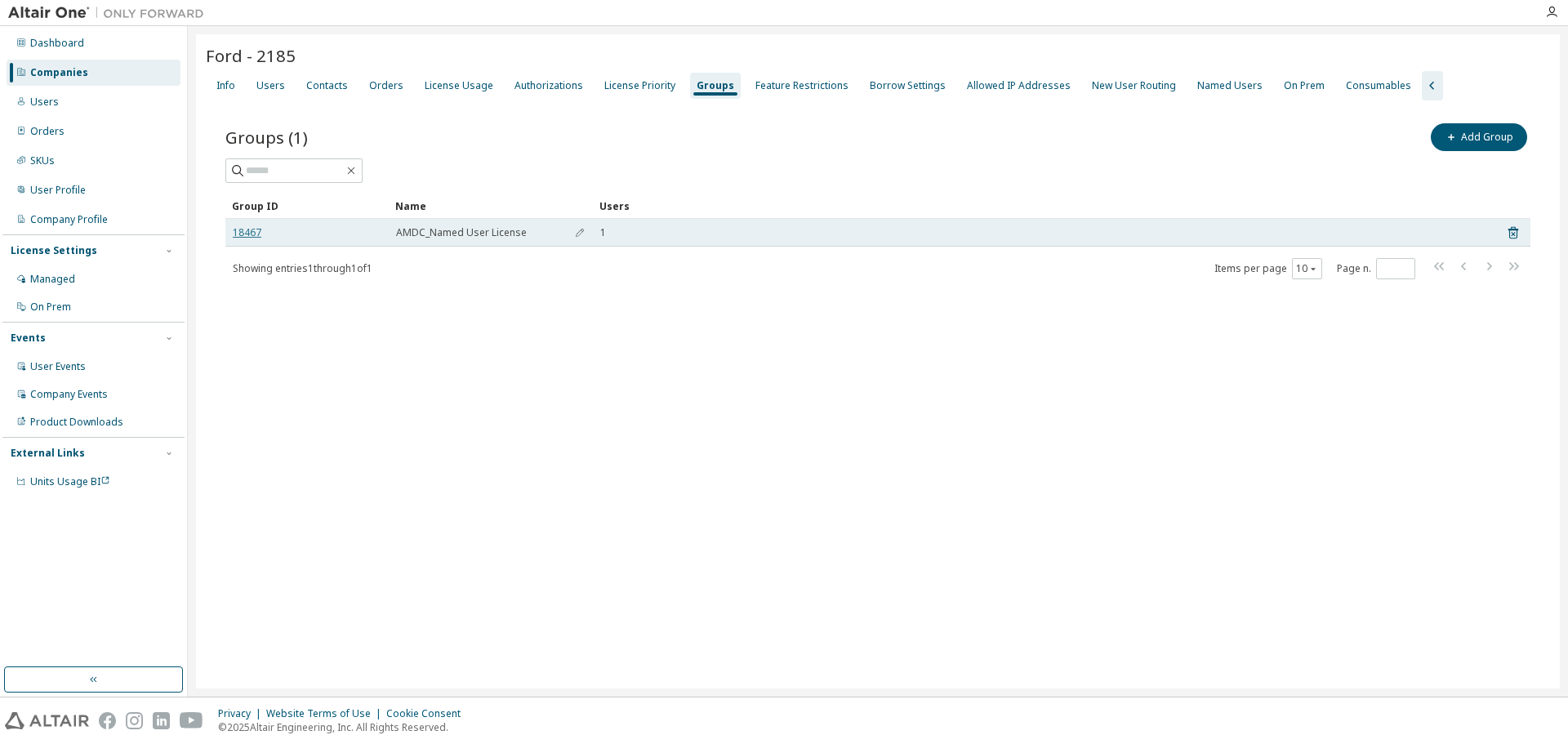
click at [253, 236] on link "18467" at bounding box center [247, 233] width 29 height 13
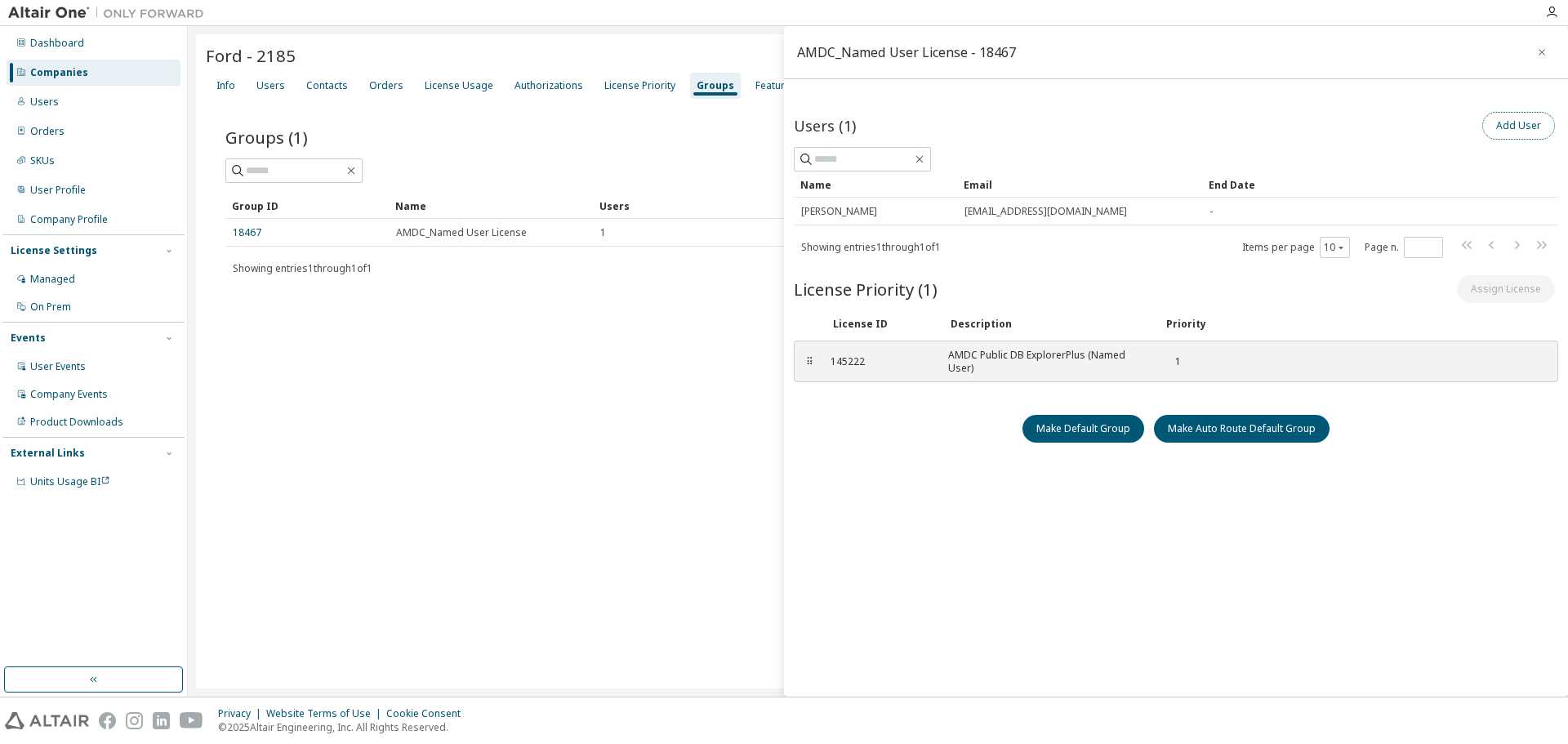
click at [1516, 131] on button "Add User" at bounding box center [1518, 125] width 72 height 28
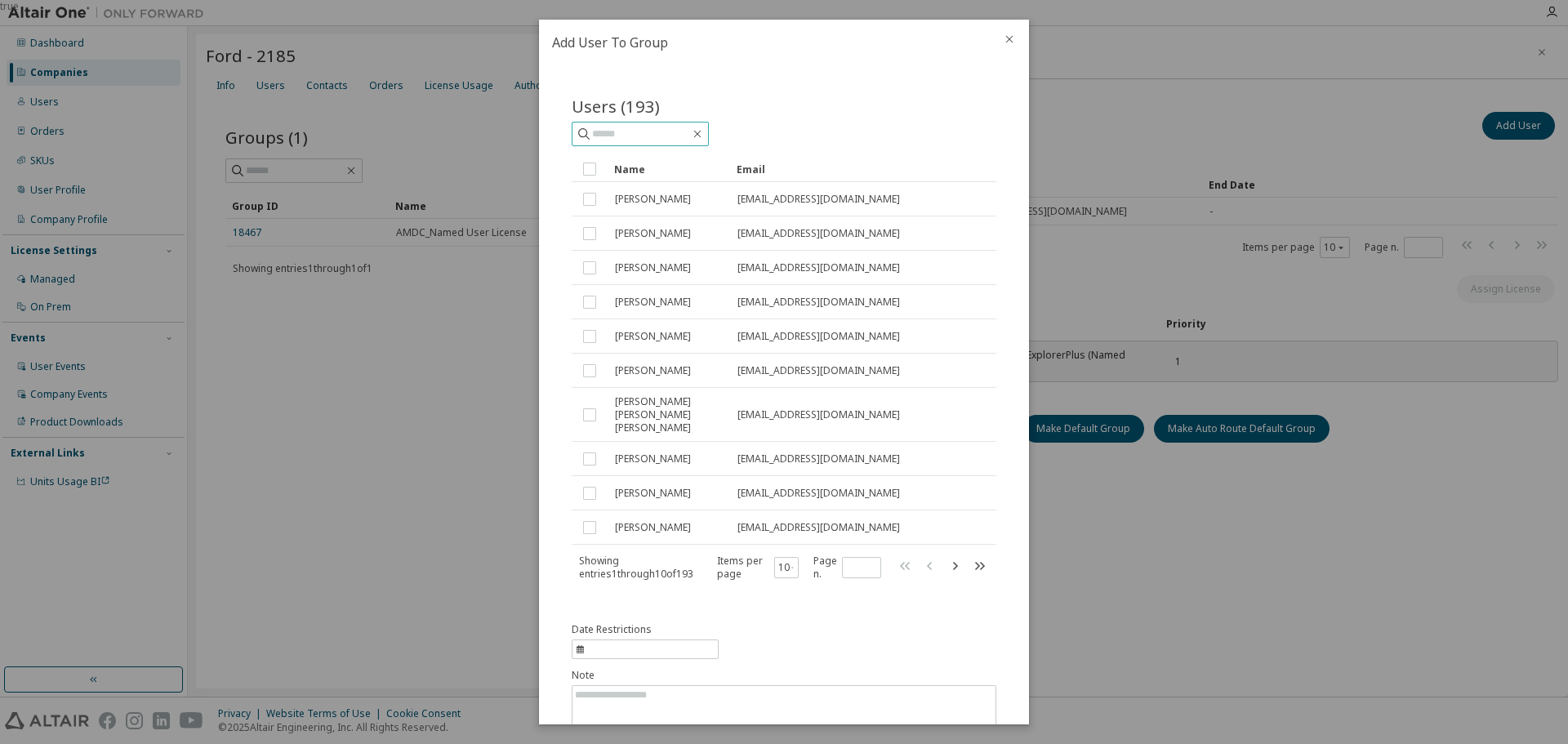
click at [644, 128] on input "text" at bounding box center [641, 134] width 98 height 16
type input "******"
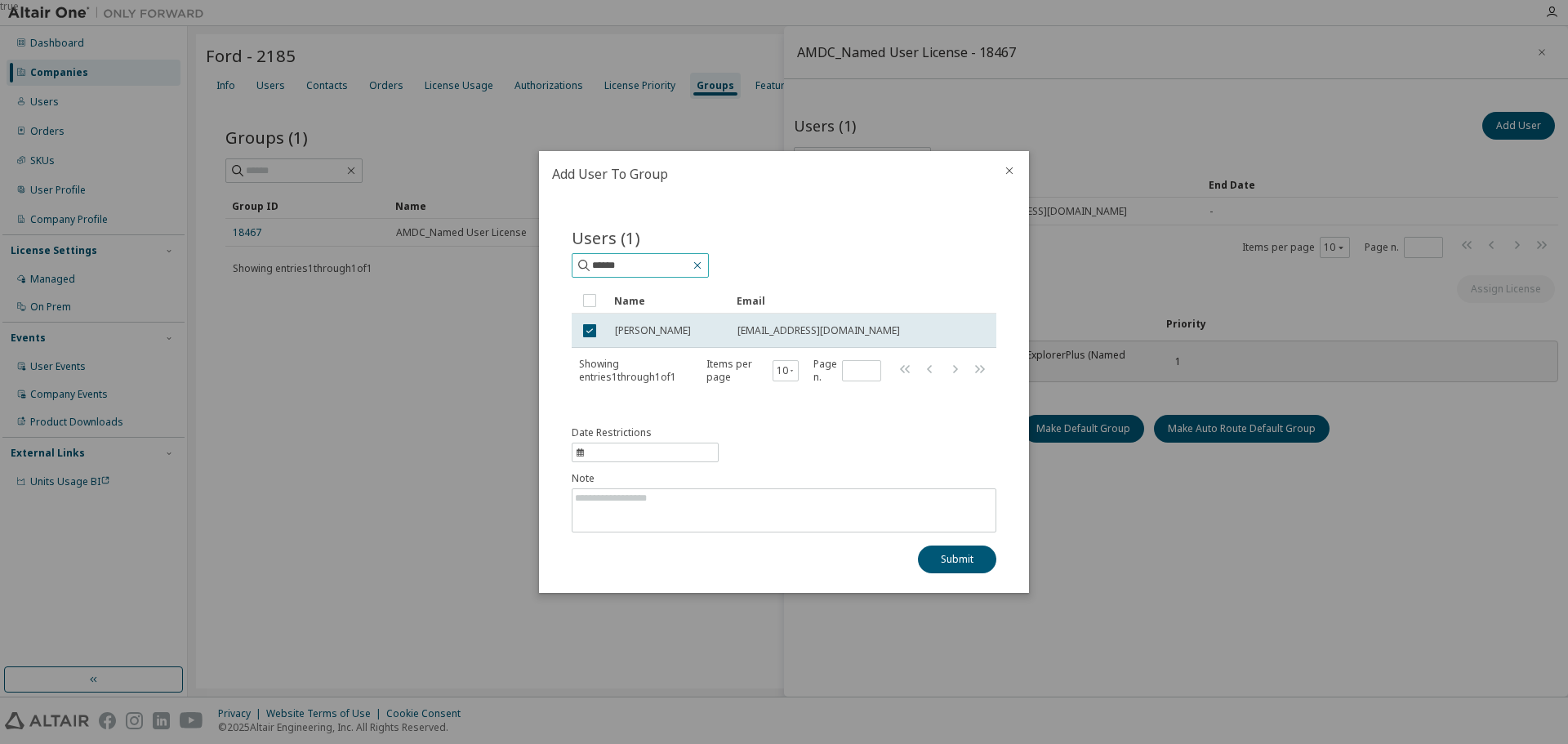
click at [704, 263] on icon "button" at bounding box center [697, 265] width 13 height 13
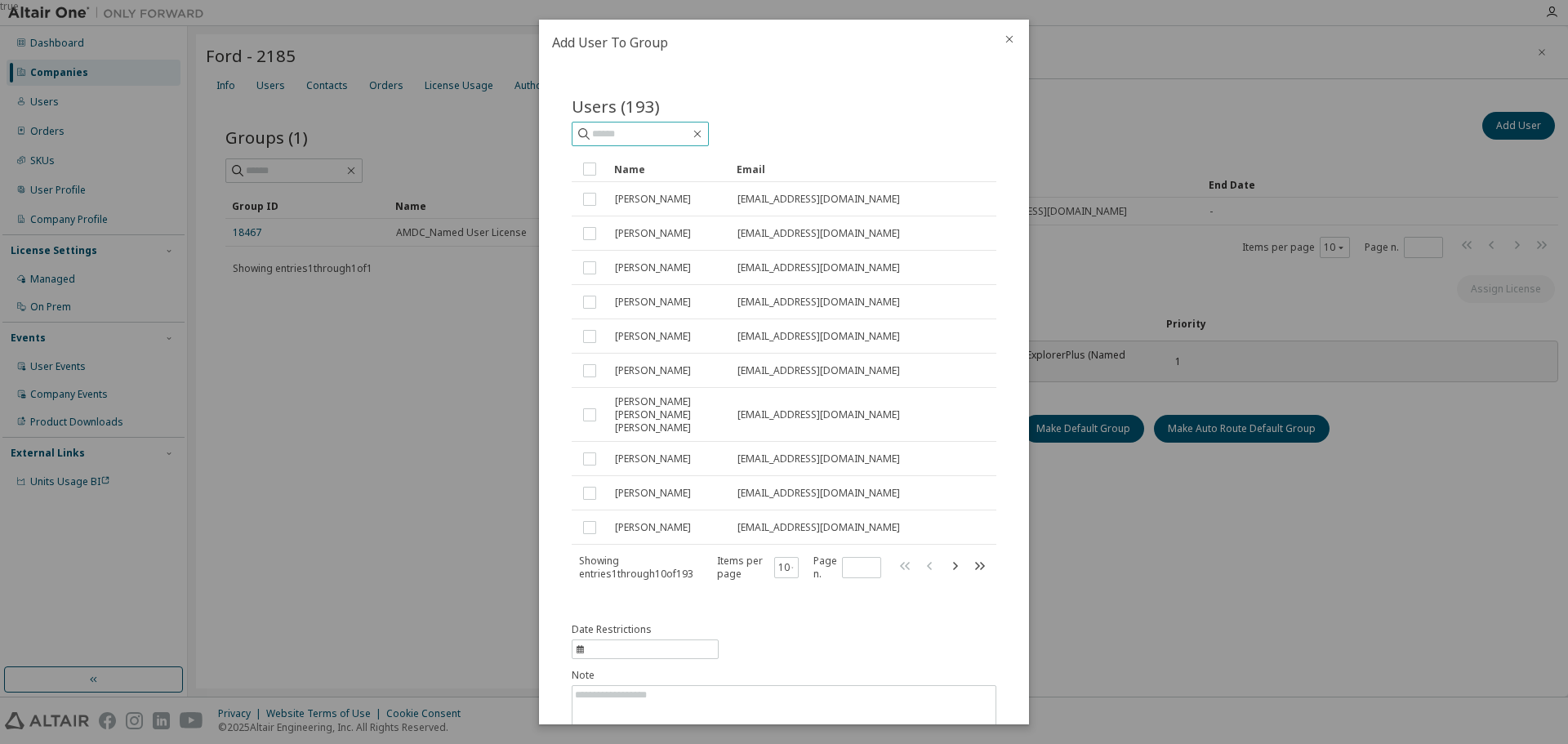
click at [634, 130] on input "text" at bounding box center [641, 134] width 98 height 16
type input "****"
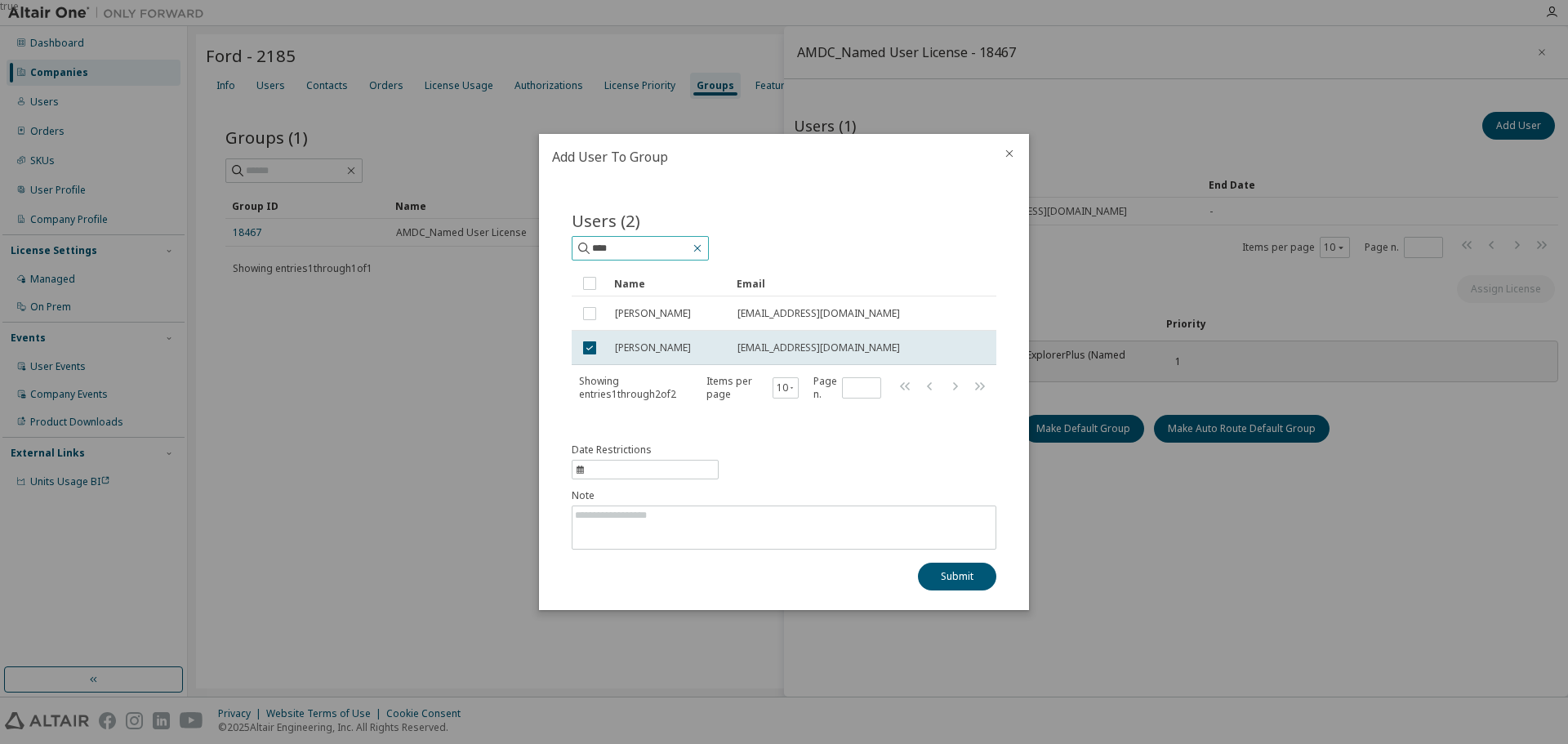
click at [704, 246] on icon "button" at bounding box center [697, 248] width 13 height 13
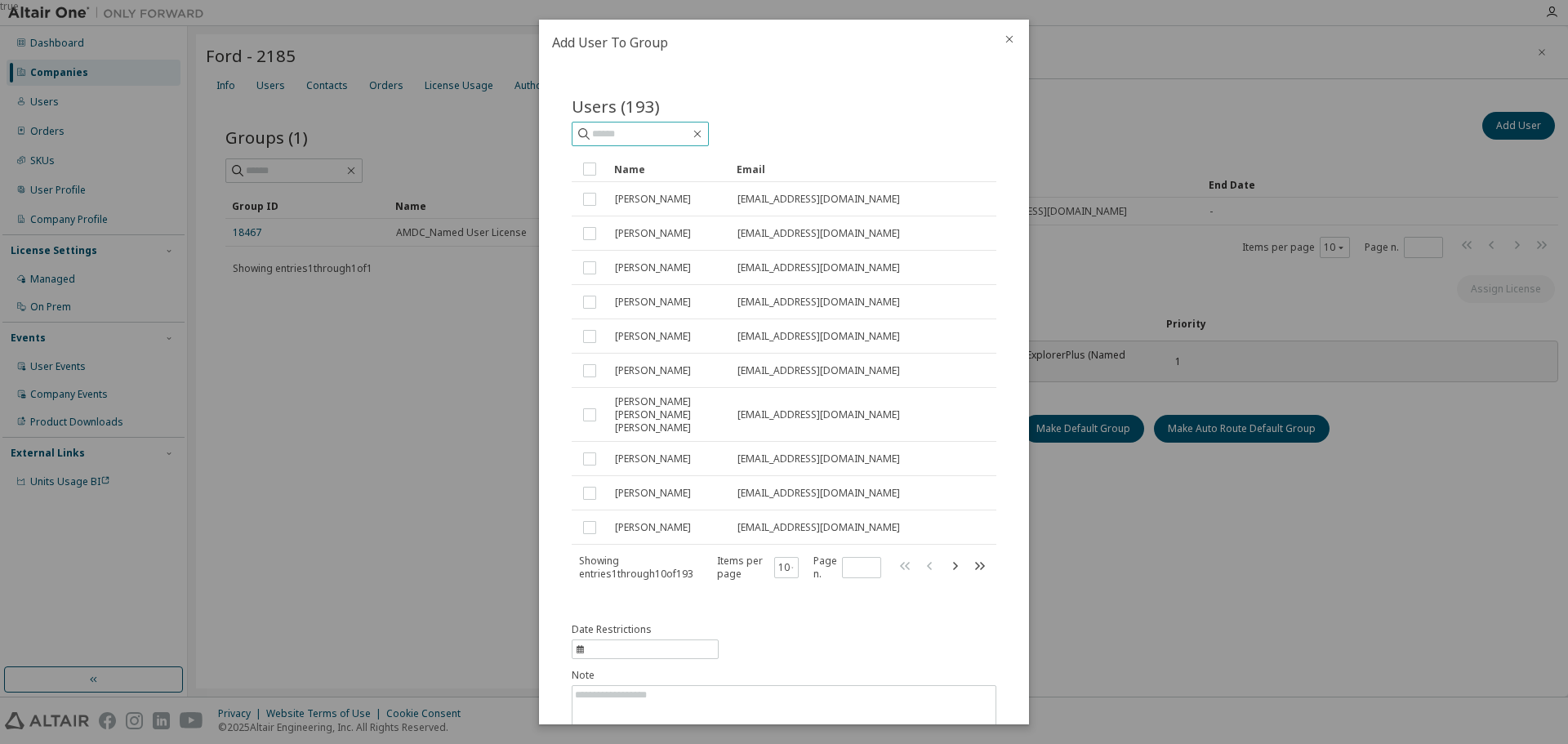
click at [627, 136] on input "text" at bounding box center [641, 134] width 98 height 16
click at [638, 134] on input "text" at bounding box center [641, 134] width 98 height 16
type input "******"
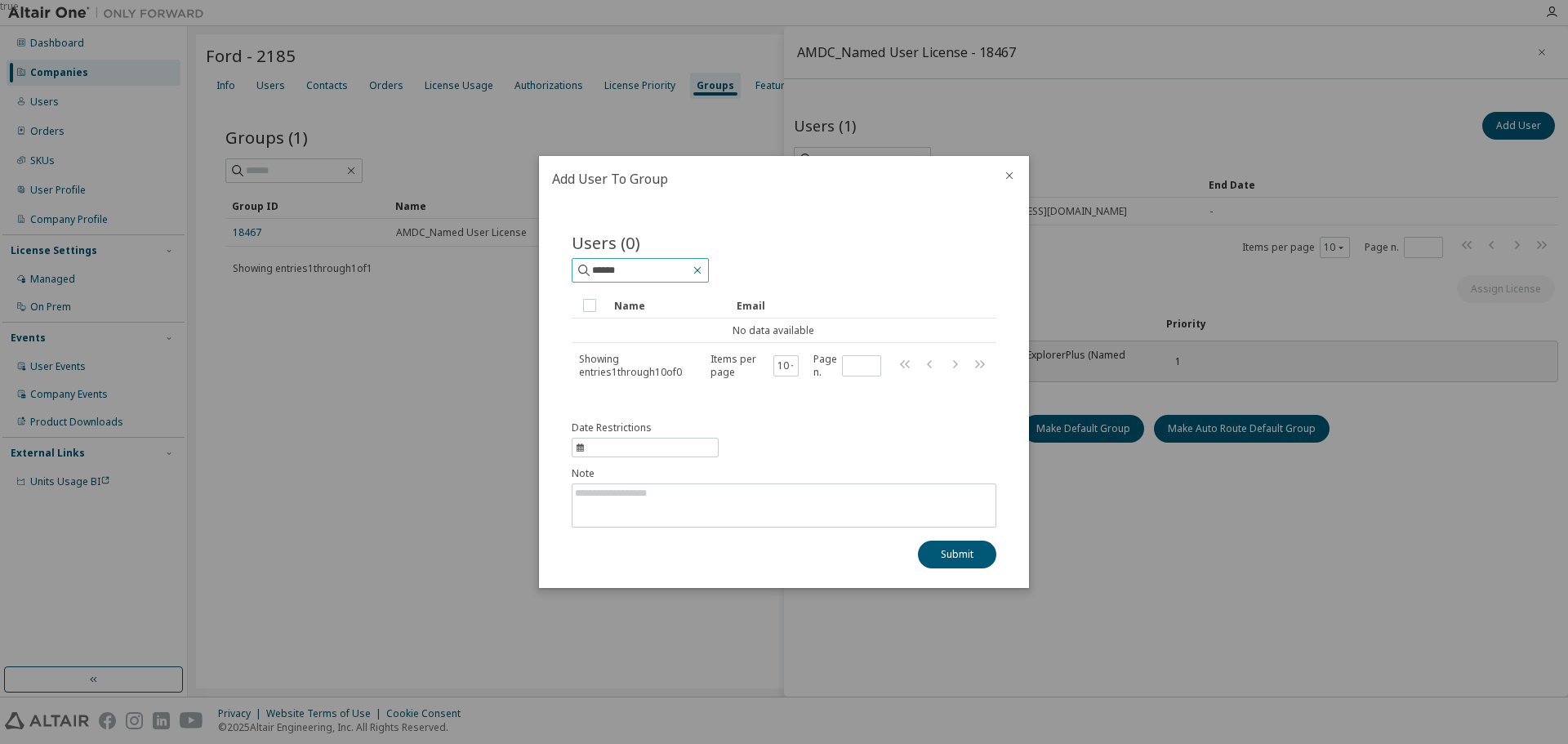
click at [704, 269] on icon "button" at bounding box center [697, 271] width 13 height 13
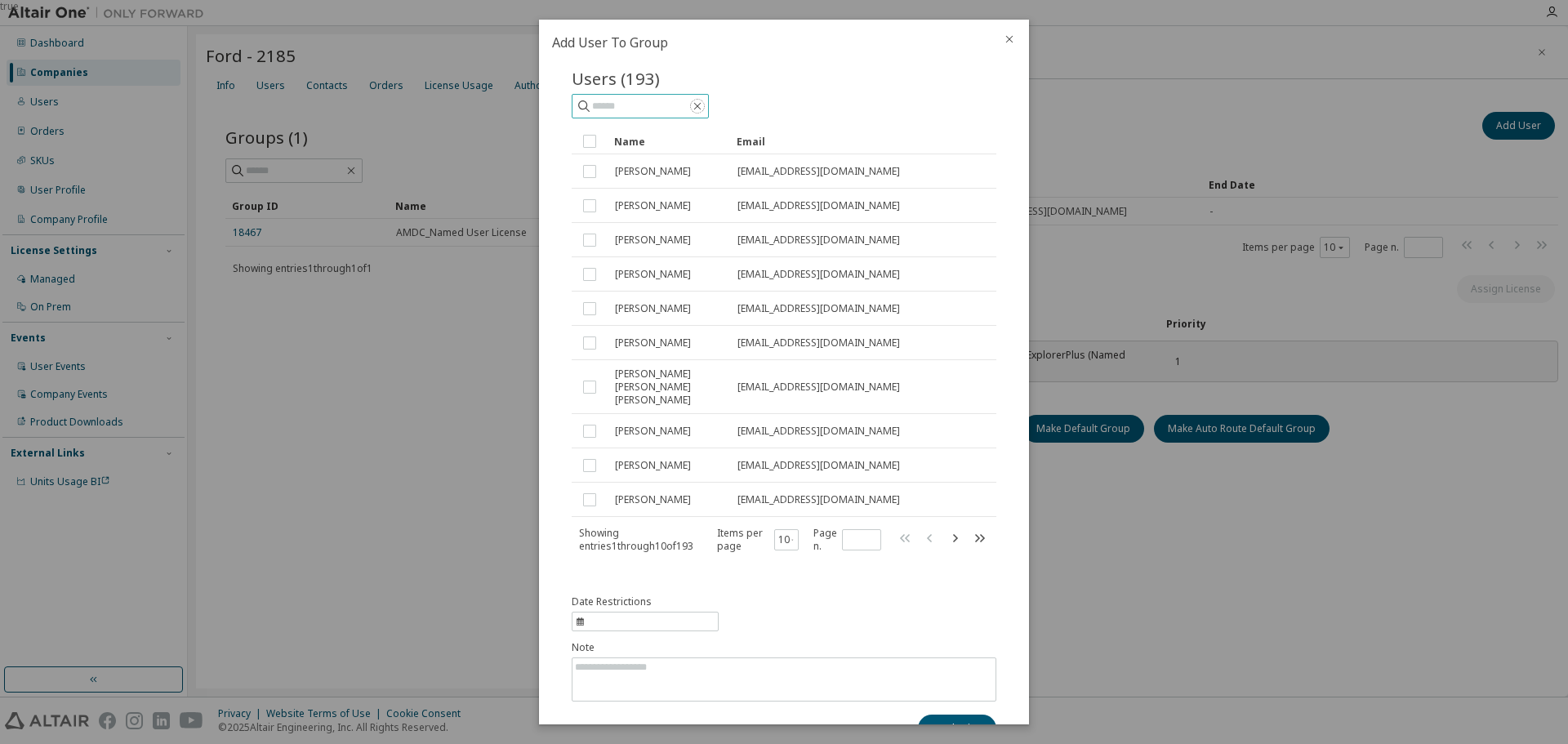
scroll to position [52, 0]
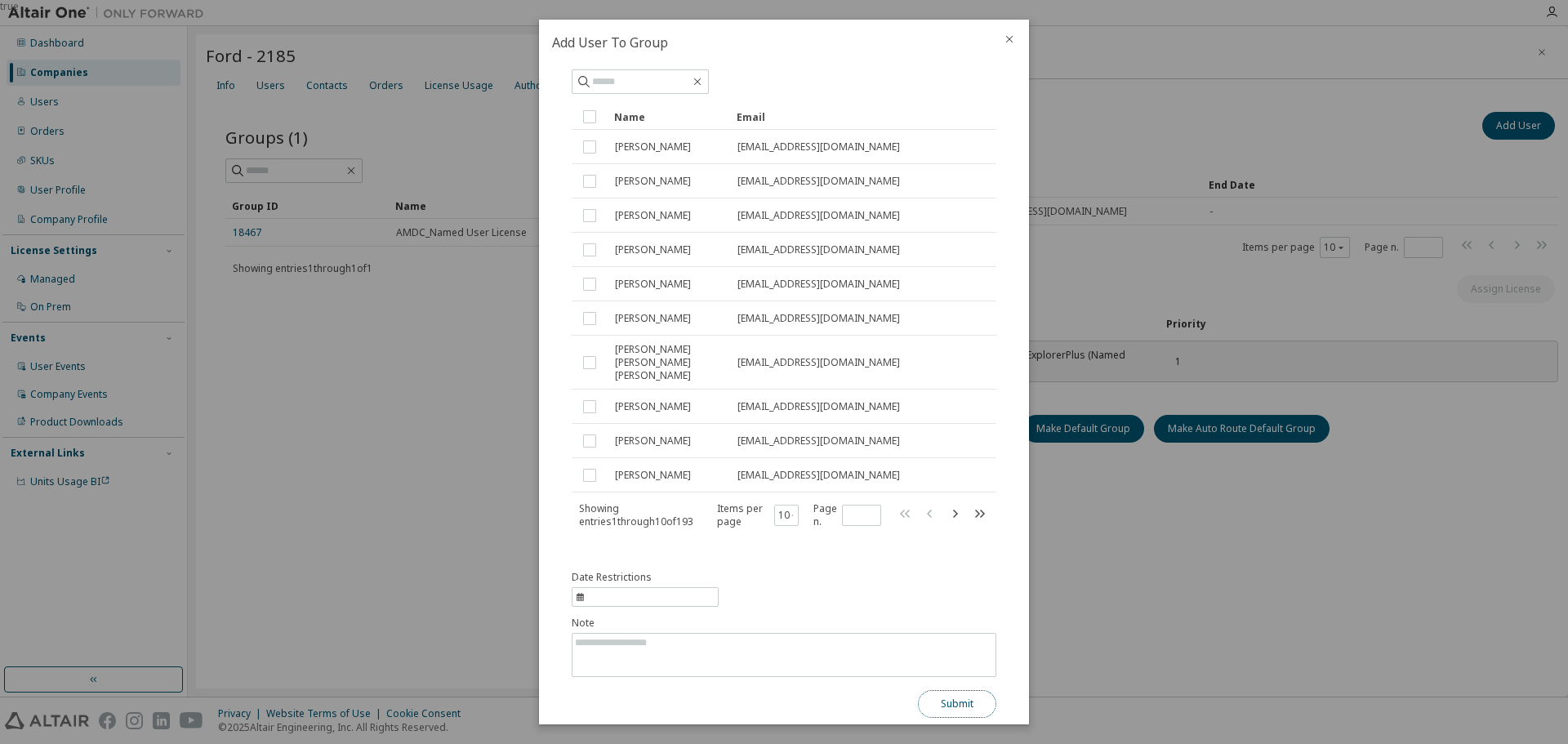
click at [942, 690] on button "Submit" at bounding box center [957, 703] width 78 height 28
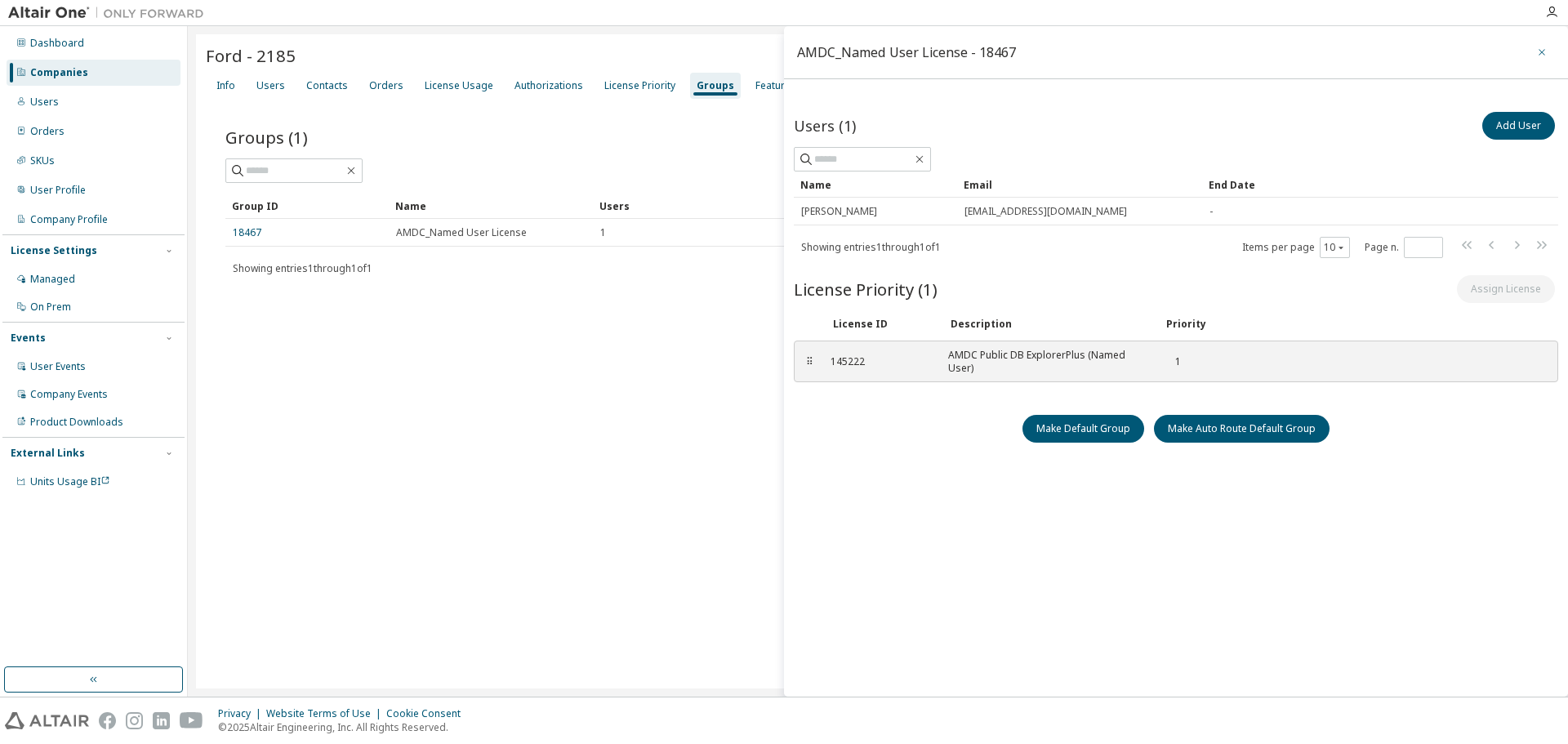
click at [1536, 49] on icon "button" at bounding box center [1541, 52] width 11 height 13
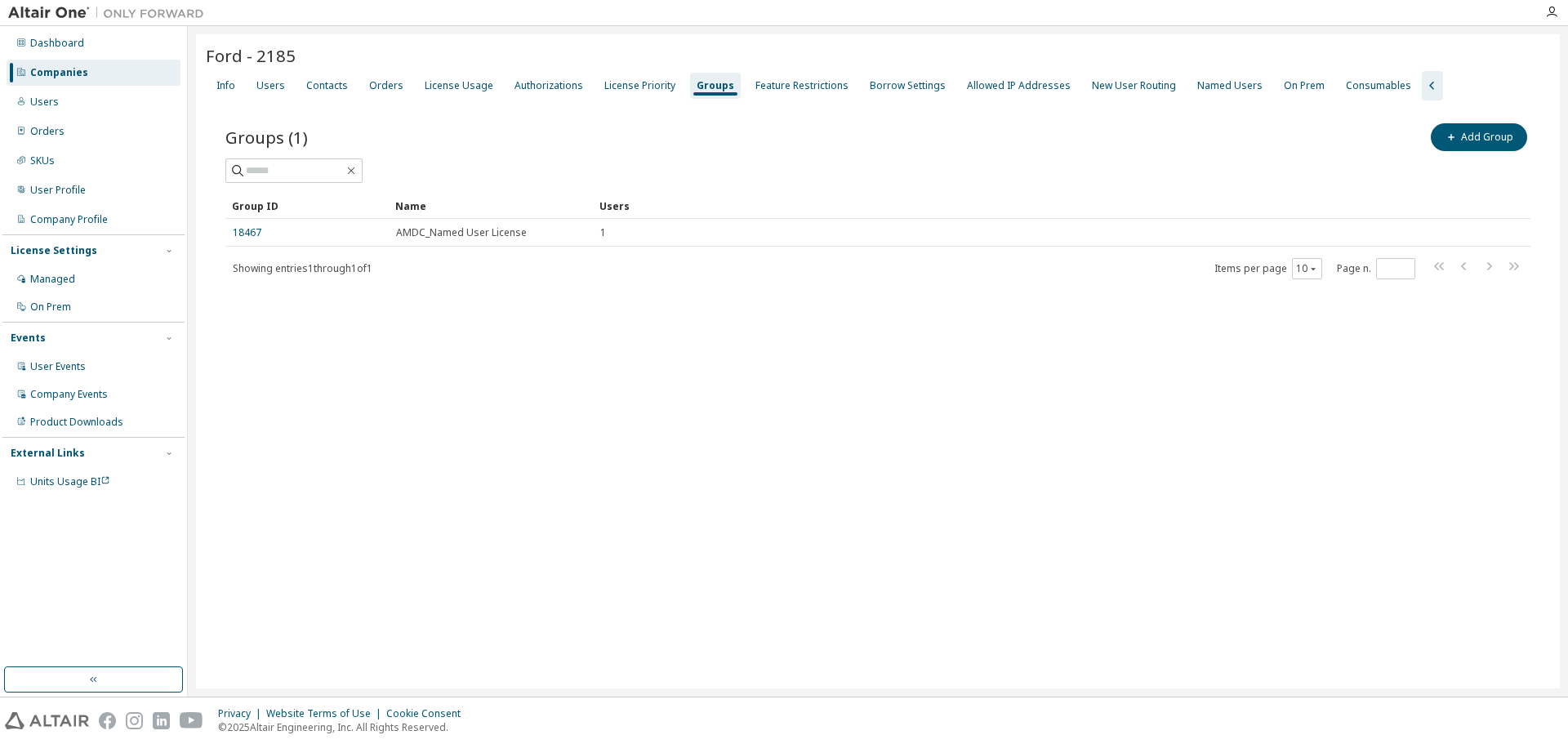
click at [668, 383] on div "Ford - 2185 Clear Load Save Save As Field Operator Value Select filter Select o…" at bounding box center [877, 362] width 1364 height 654
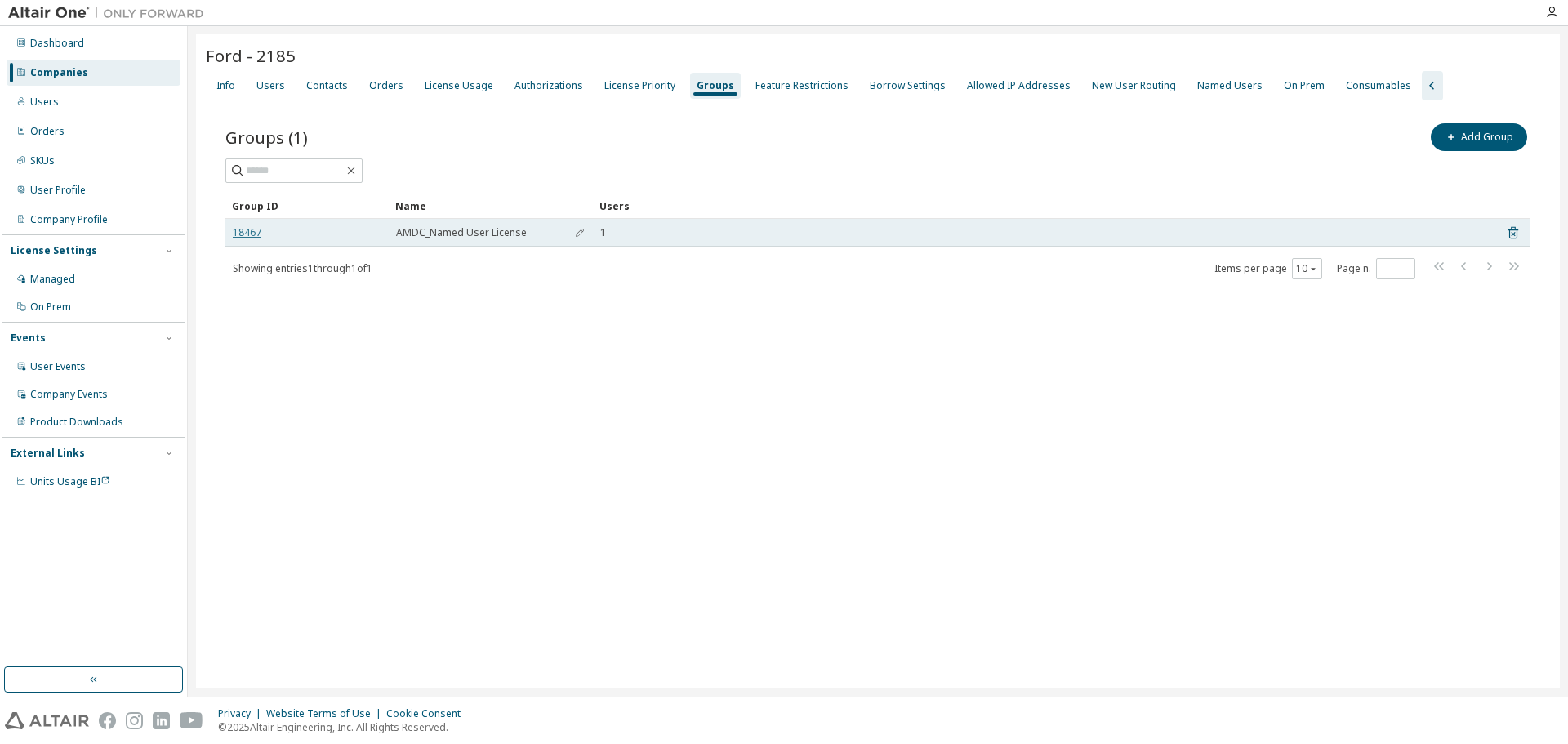
click at [250, 231] on link "18467" at bounding box center [247, 233] width 29 height 13
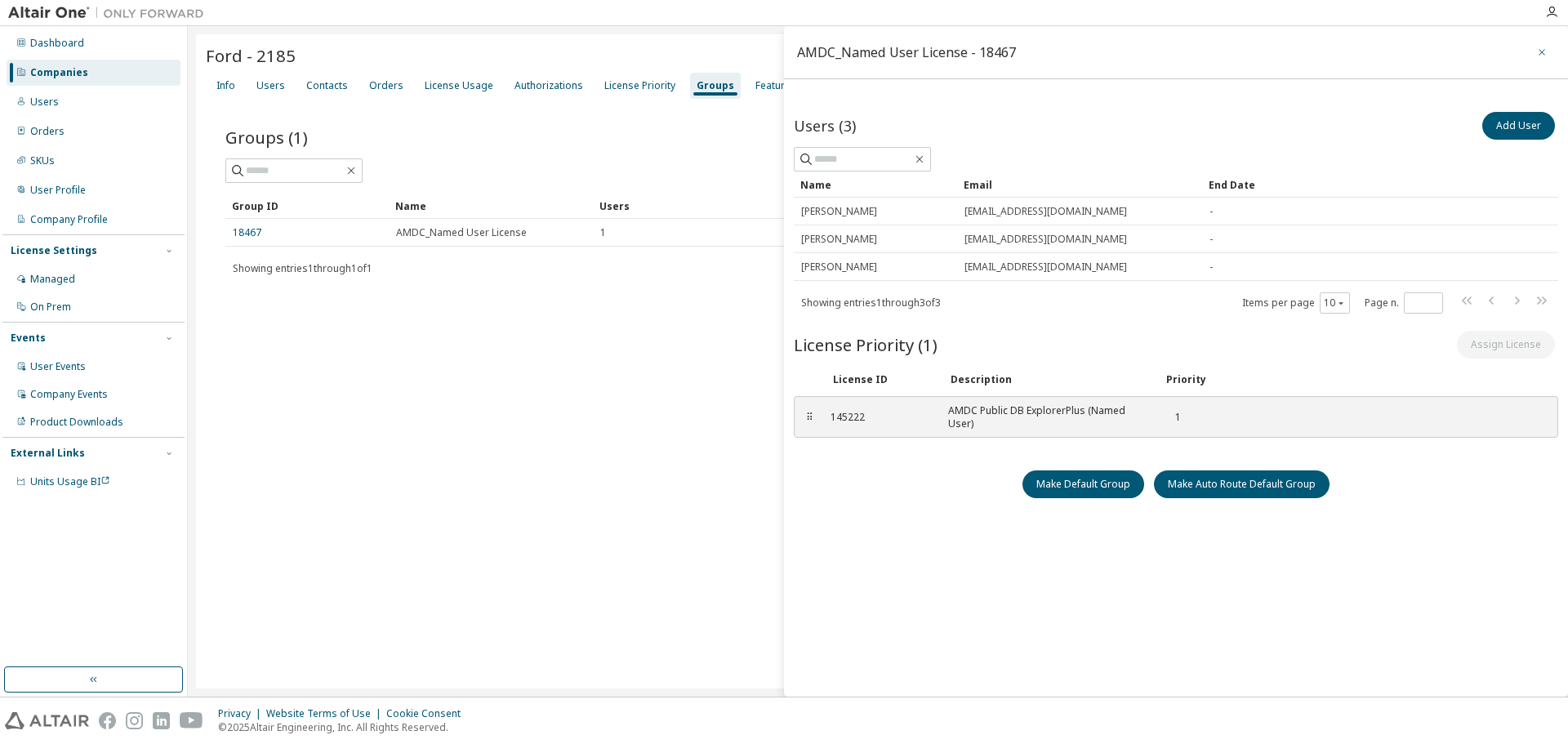
click at [1536, 50] on icon "button" at bounding box center [1541, 52] width 11 height 13
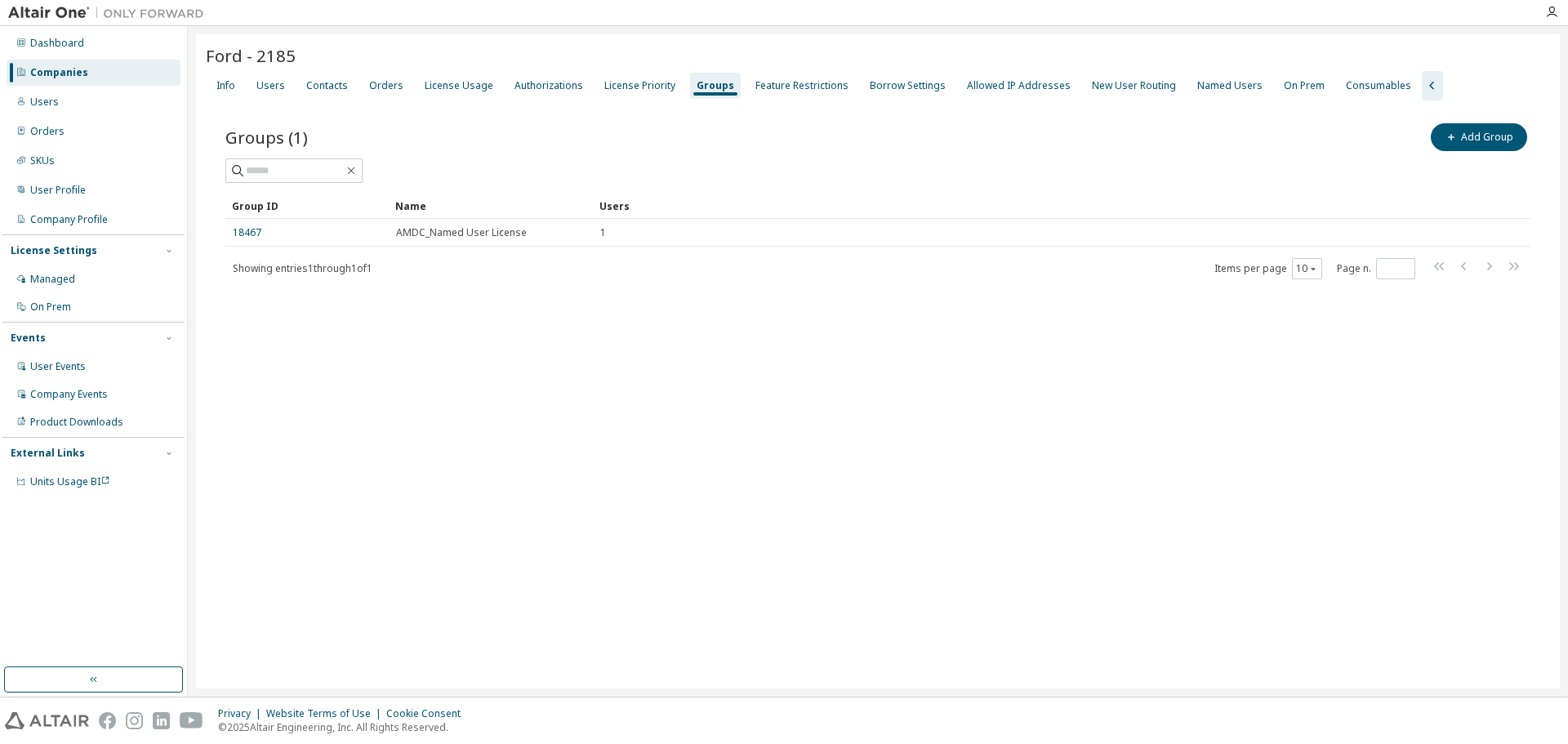
click at [1034, 462] on div "Ford - 2185 Clear Load Save Save As Field Operator Value Select filter Select o…" at bounding box center [877, 362] width 1364 height 654
click at [856, 410] on div "Ford - 2185 Clear Load Save Save As Field Operator Value Select filter Select o…" at bounding box center [877, 362] width 1364 height 654
click at [262, 82] on div "Users" at bounding box center [271, 86] width 29 height 13
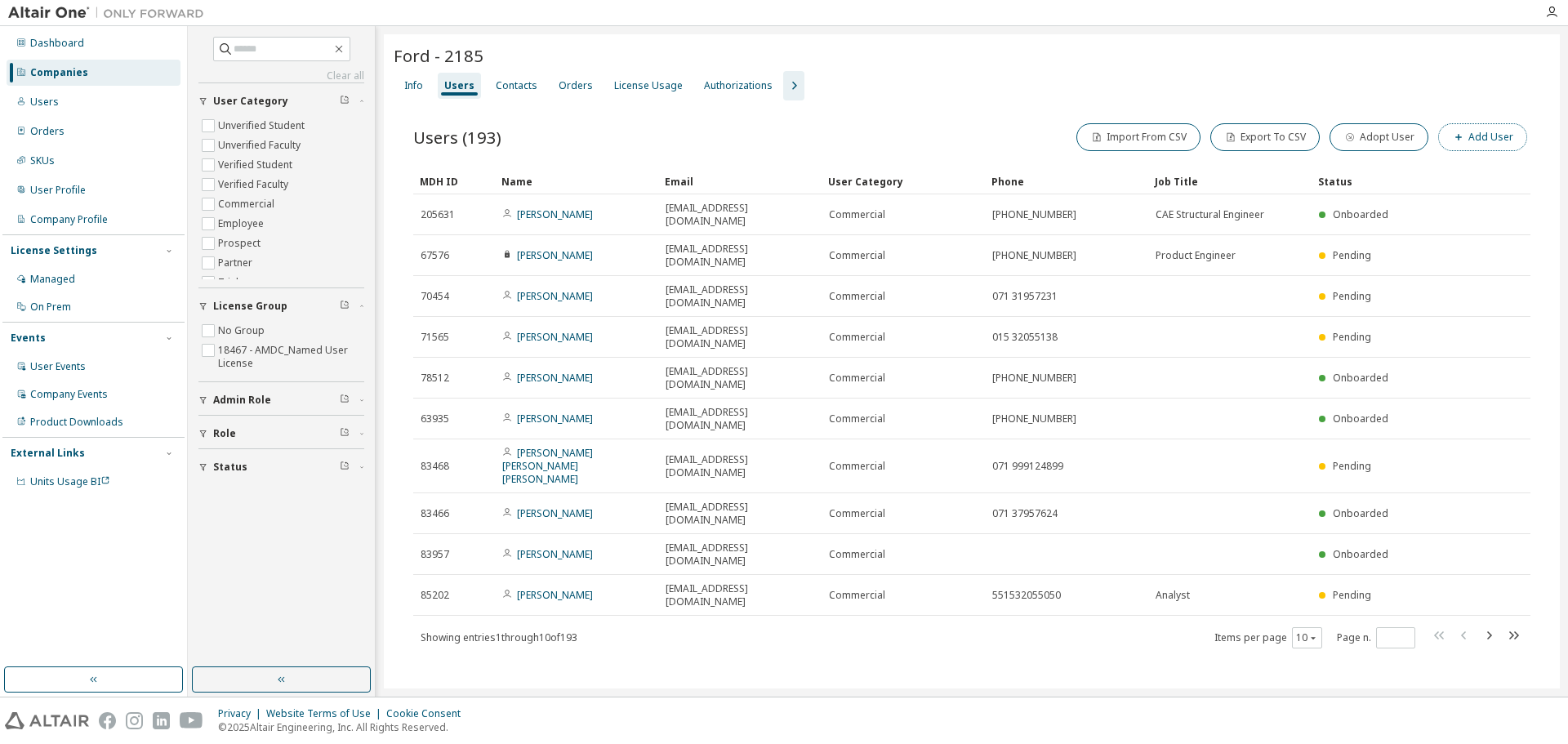
click at [1490, 136] on button "Add User" at bounding box center [1481, 136] width 89 height 28
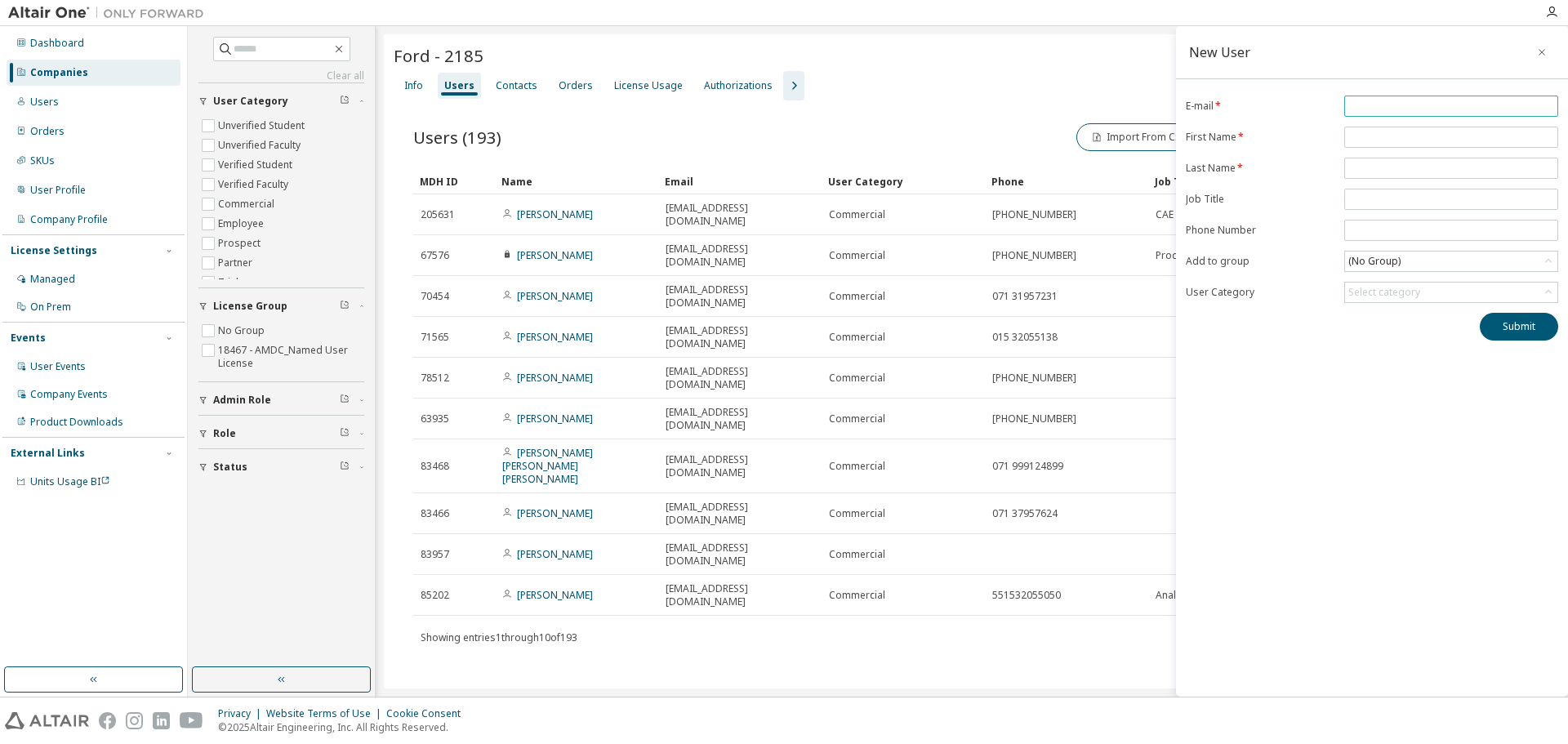
click at [1449, 101] on input "email" at bounding box center [1451, 106] width 206 height 13
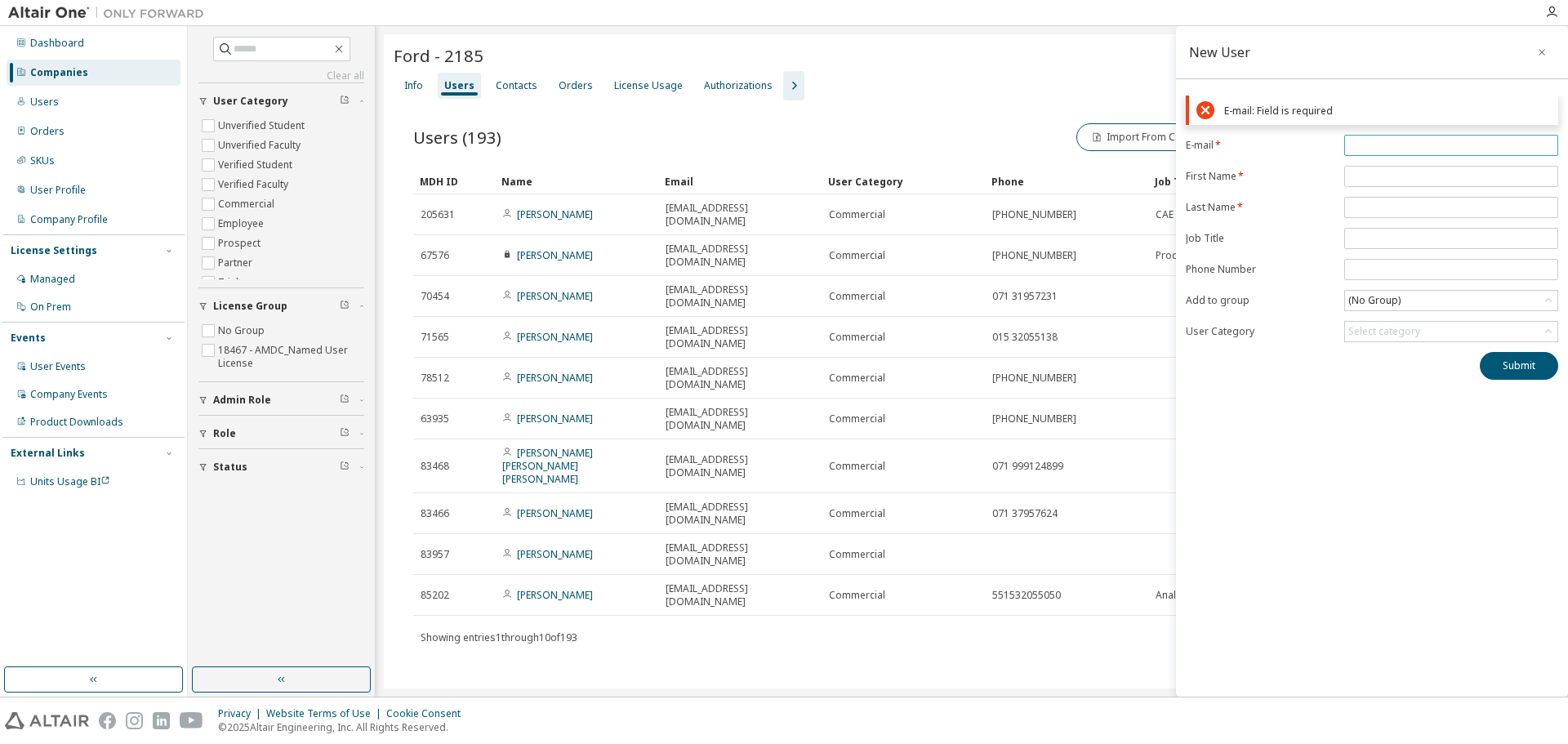
click at [1397, 145] on input "email" at bounding box center [1451, 146] width 206 height 13
paste input "**********"
type input "**********"
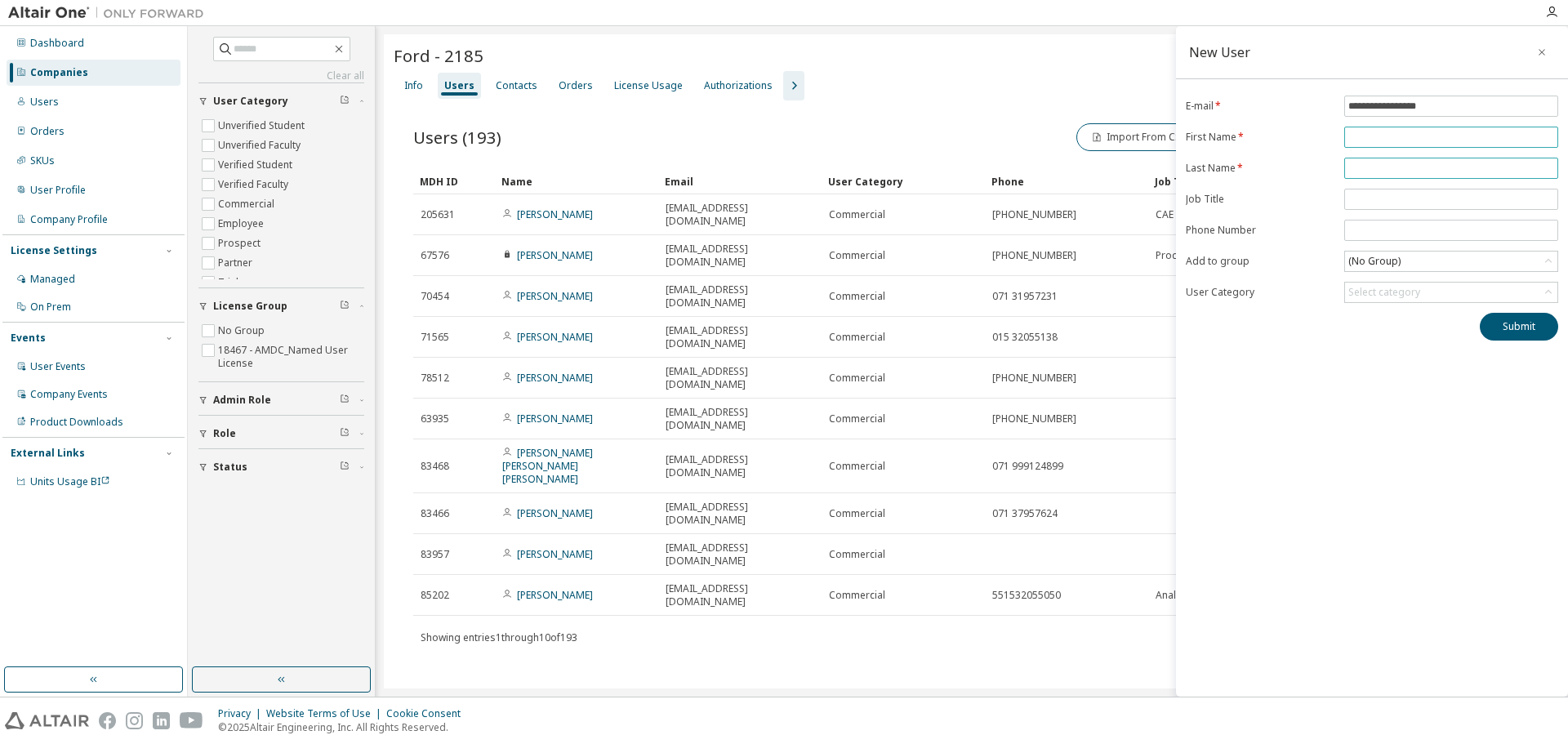
click at [1398, 172] on form "**********" at bounding box center [1372, 198] width 372 height 207
type input "******"
type input "*****"
click at [1398, 270] on div "(No Group)" at bounding box center [1451, 261] width 213 height 20
click at [1398, 319] on li "18467 - AMDC_Named User License" at bounding box center [1450, 328] width 209 height 21
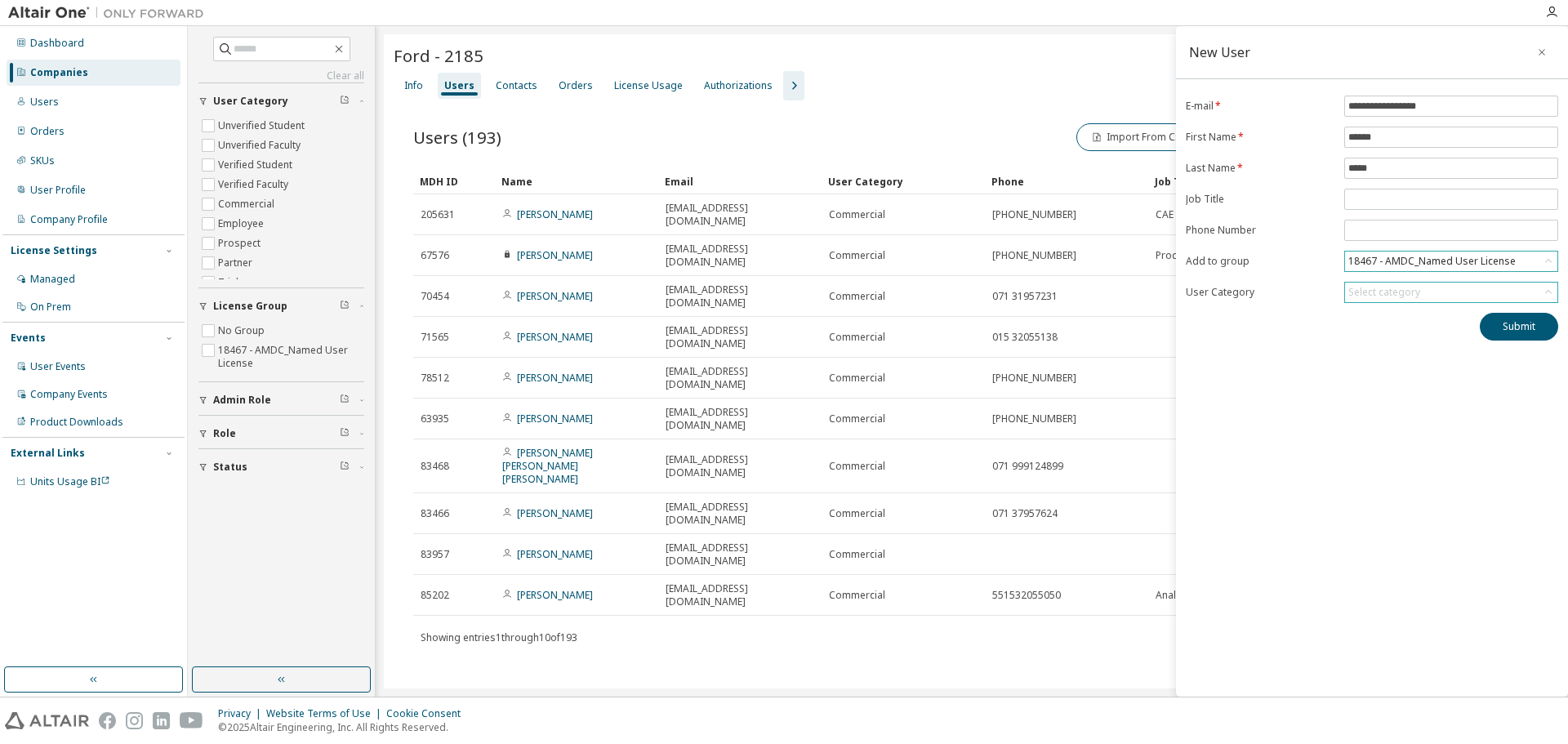
click at [1398, 294] on div "Select category" at bounding box center [1383, 293] width 72 height 13
click at [1370, 382] on li "Commercial" at bounding box center [1450, 381] width 209 height 21
click at [1262, 382] on div "**********" at bounding box center [1372, 361] width 392 height 671
click at [1519, 331] on button "Submit" at bounding box center [1518, 326] width 78 height 28
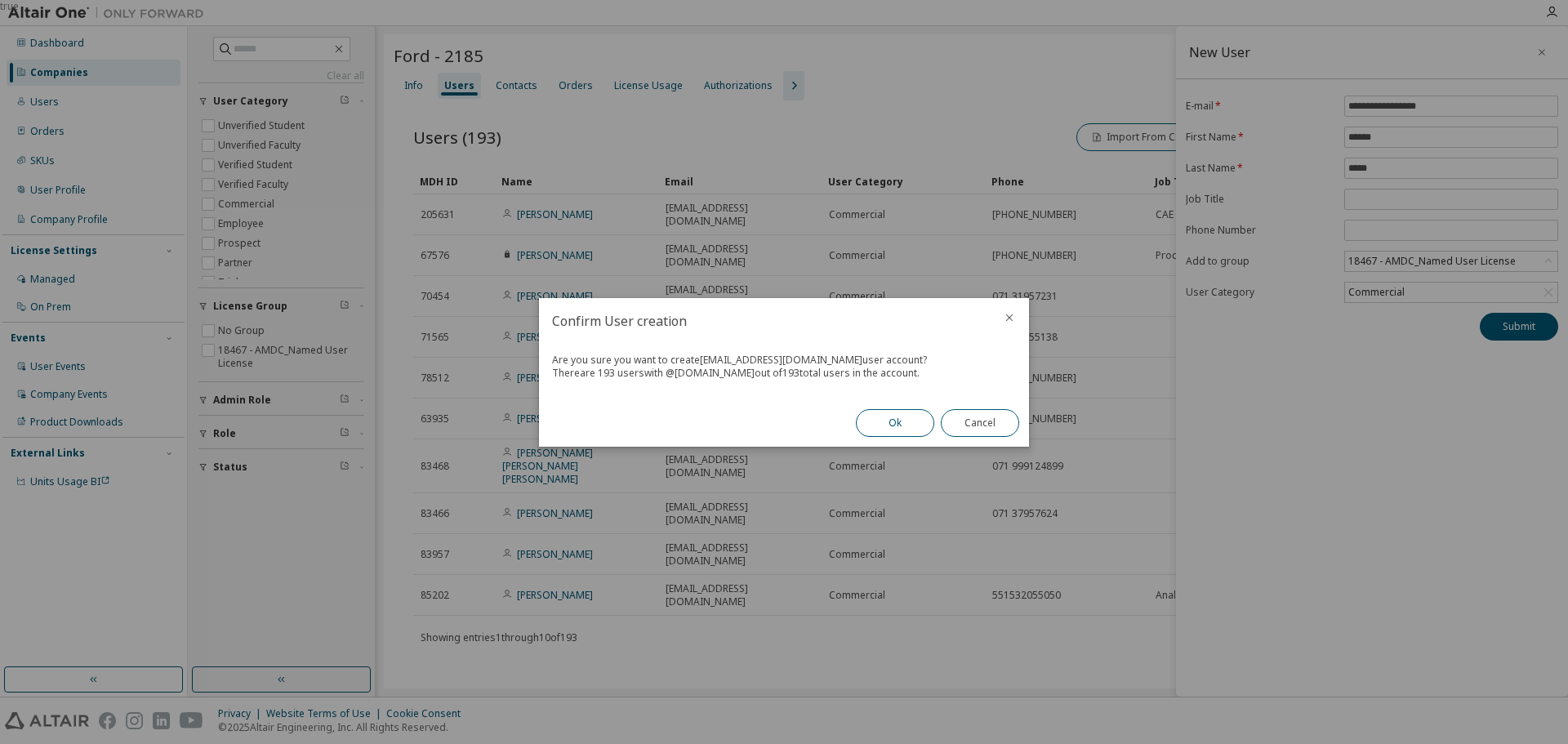
click at [879, 419] on button "Ok" at bounding box center [895, 423] width 78 height 28
click at [980, 423] on button "Close" at bounding box center [980, 423] width 78 height 28
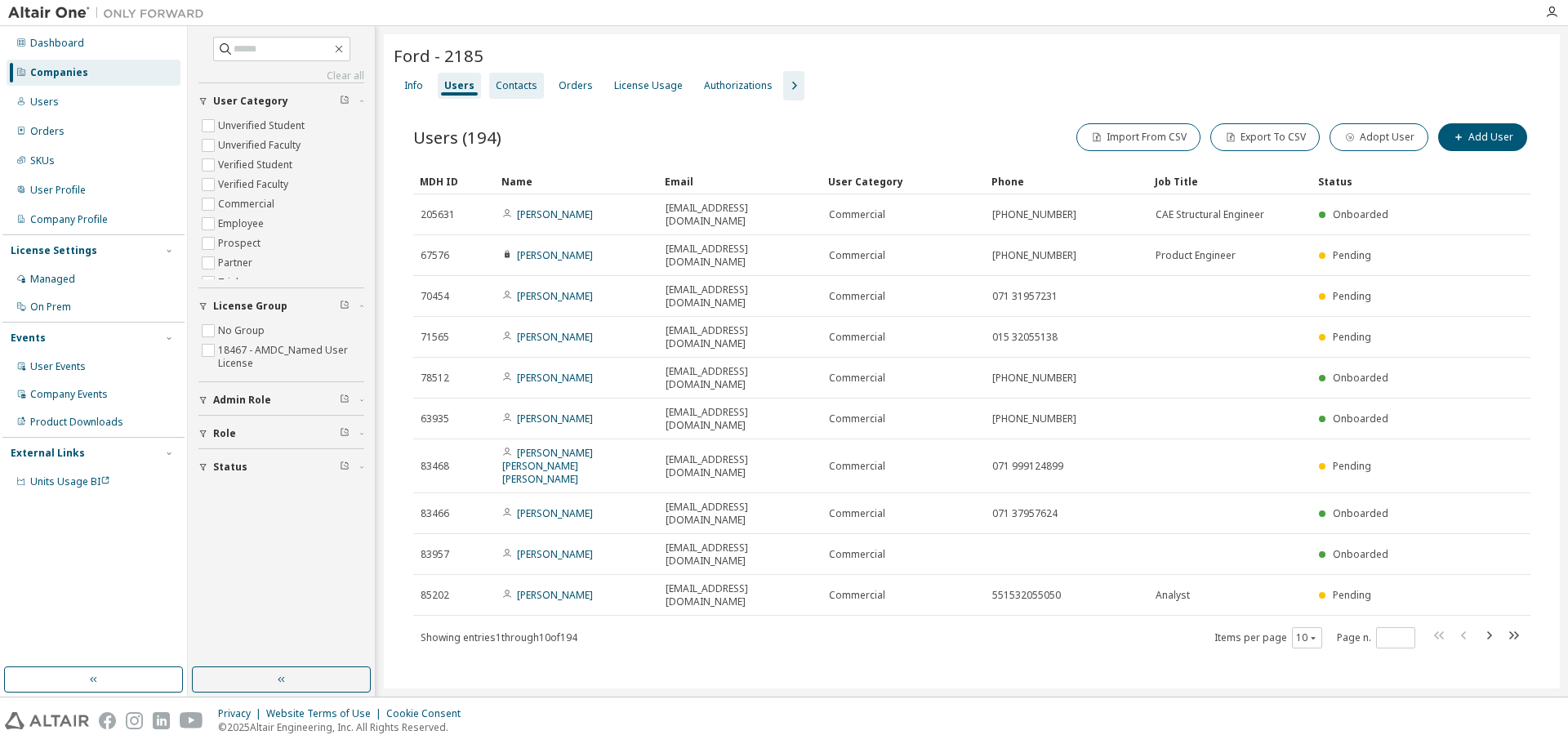
click at [526, 87] on div "Contacts" at bounding box center [517, 86] width 42 height 13
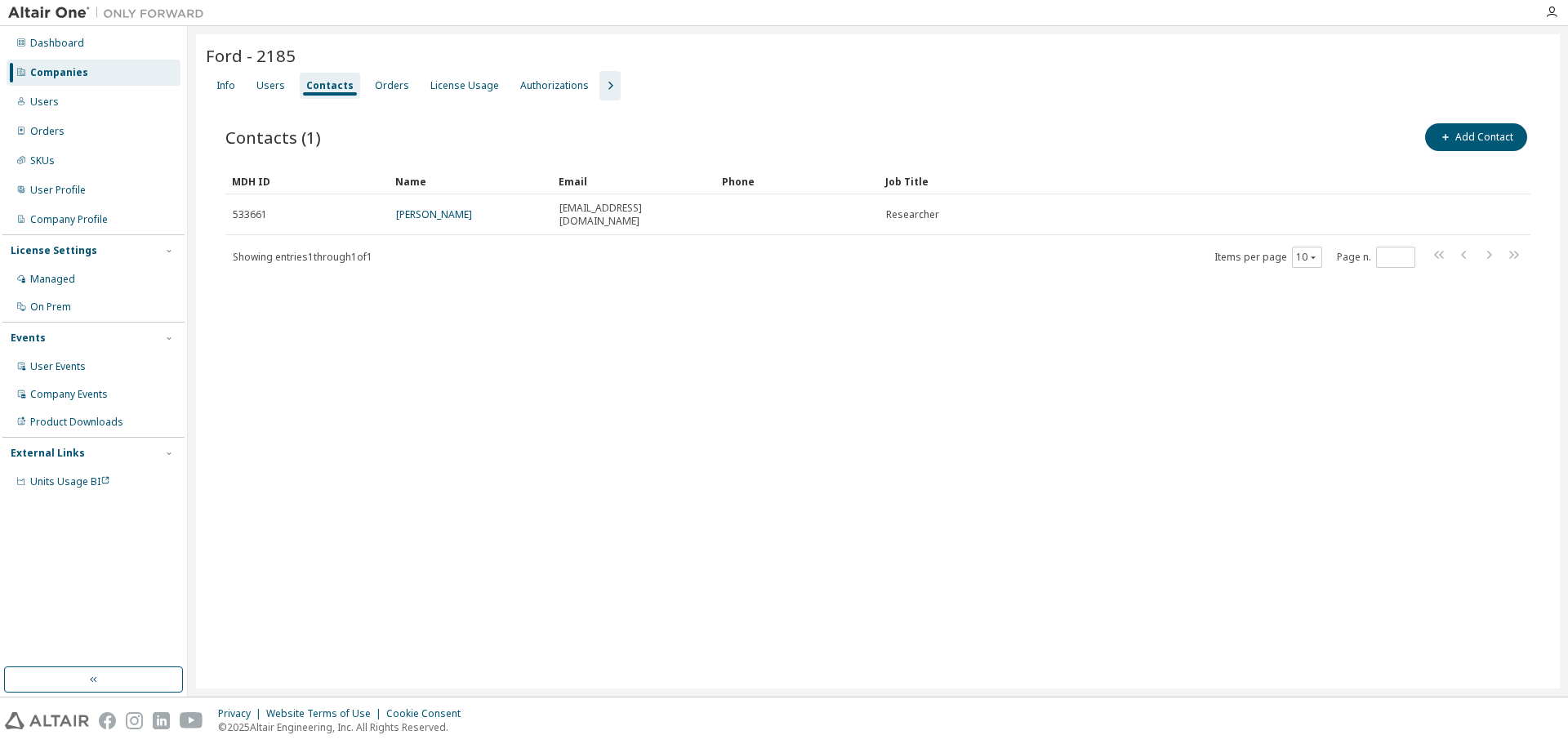
click at [604, 86] on icon "button" at bounding box center [609, 86] width 20 height 20
click at [1221, 82] on div "Named Users" at bounding box center [1233, 86] width 65 height 13
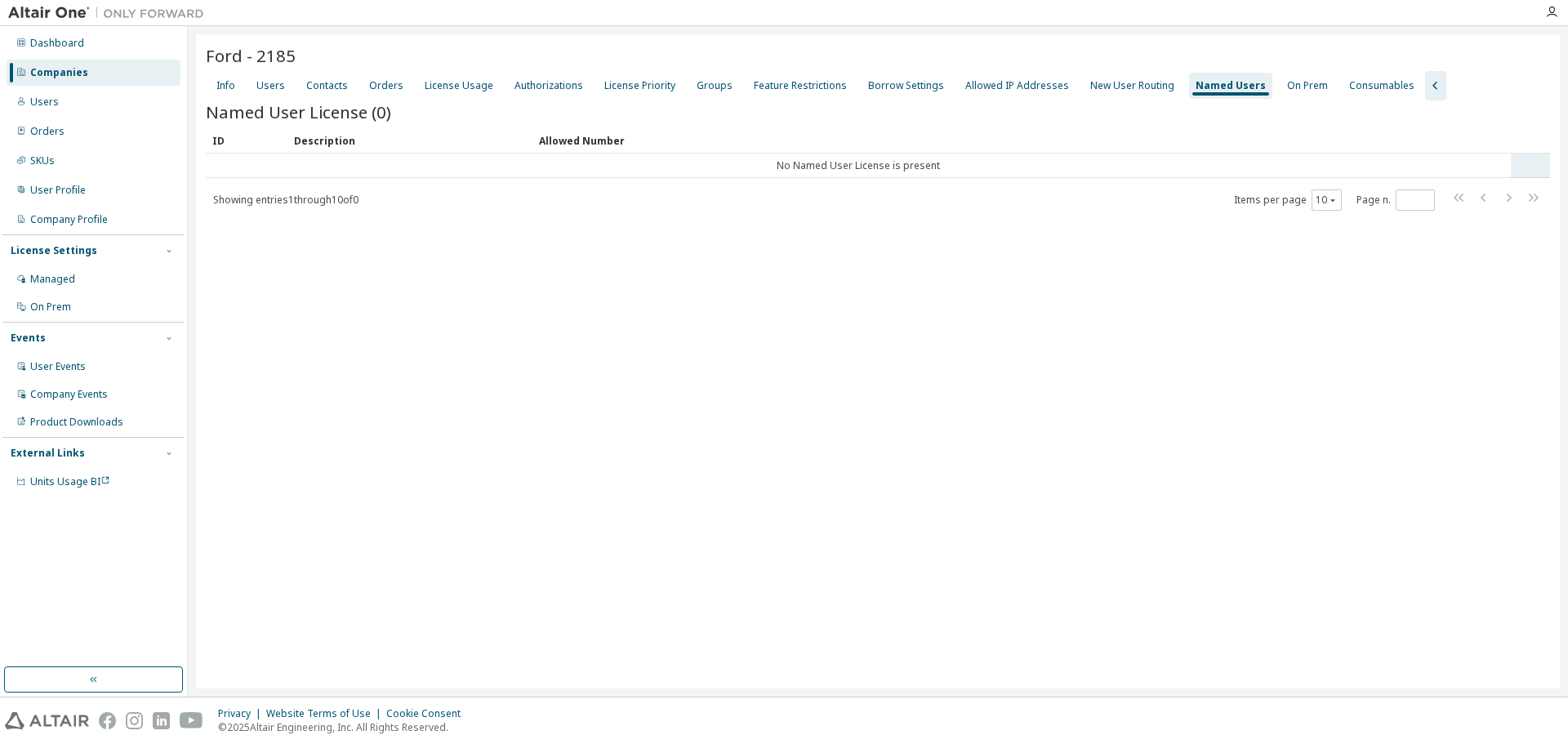
click at [1532, 164] on tr "No Named User License is present" at bounding box center [877, 166] width 1344 height 25
click at [1304, 145] on div "Allowed Number" at bounding box center [1021, 140] width 965 height 26
click at [1304, 147] on div "Allowed Number" at bounding box center [1021, 140] width 965 height 26
click at [505, 156] on td "No Named User License is present" at bounding box center [858, 166] width 1305 height 25
click at [346, 167] on td "No Named User License is present" at bounding box center [858, 166] width 1305 height 25
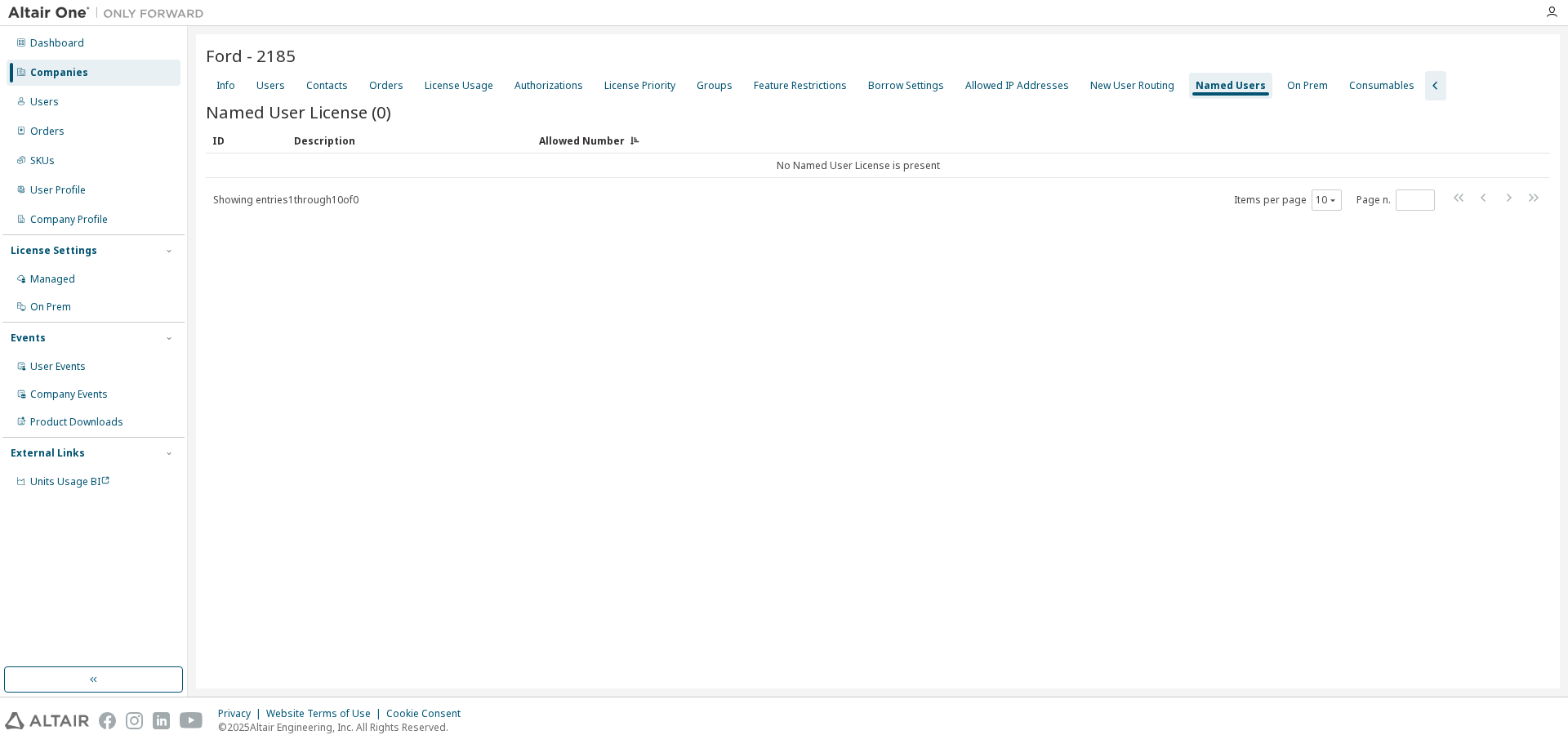
click at [332, 146] on div "Description" at bounding box center [409, 140] width 232 height 26
click at [221, 139] on div "ID" at bounding box center [247, 140] width 69 height 26
click at [312, 173] on td "No Named User License is present" at bounding box center [858, 166] width 1305 height 25
click at [1133, 93] on div "New User Routing" at bounding box center [1132, 85] width 97 height 26
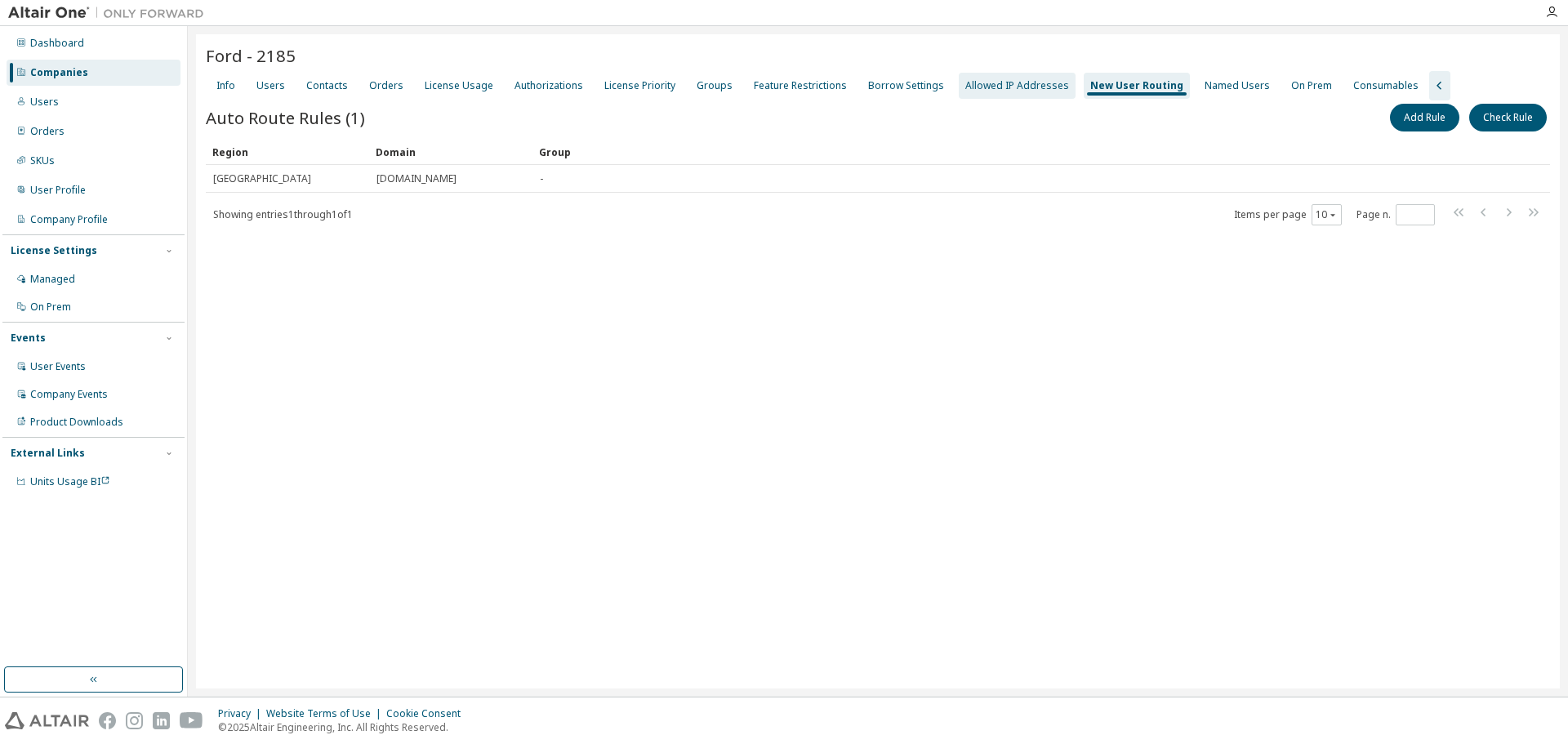
click at [1020, 89] on div "Allowed IP Addresses" at bounding box center [1017, 86] width 104 height 13
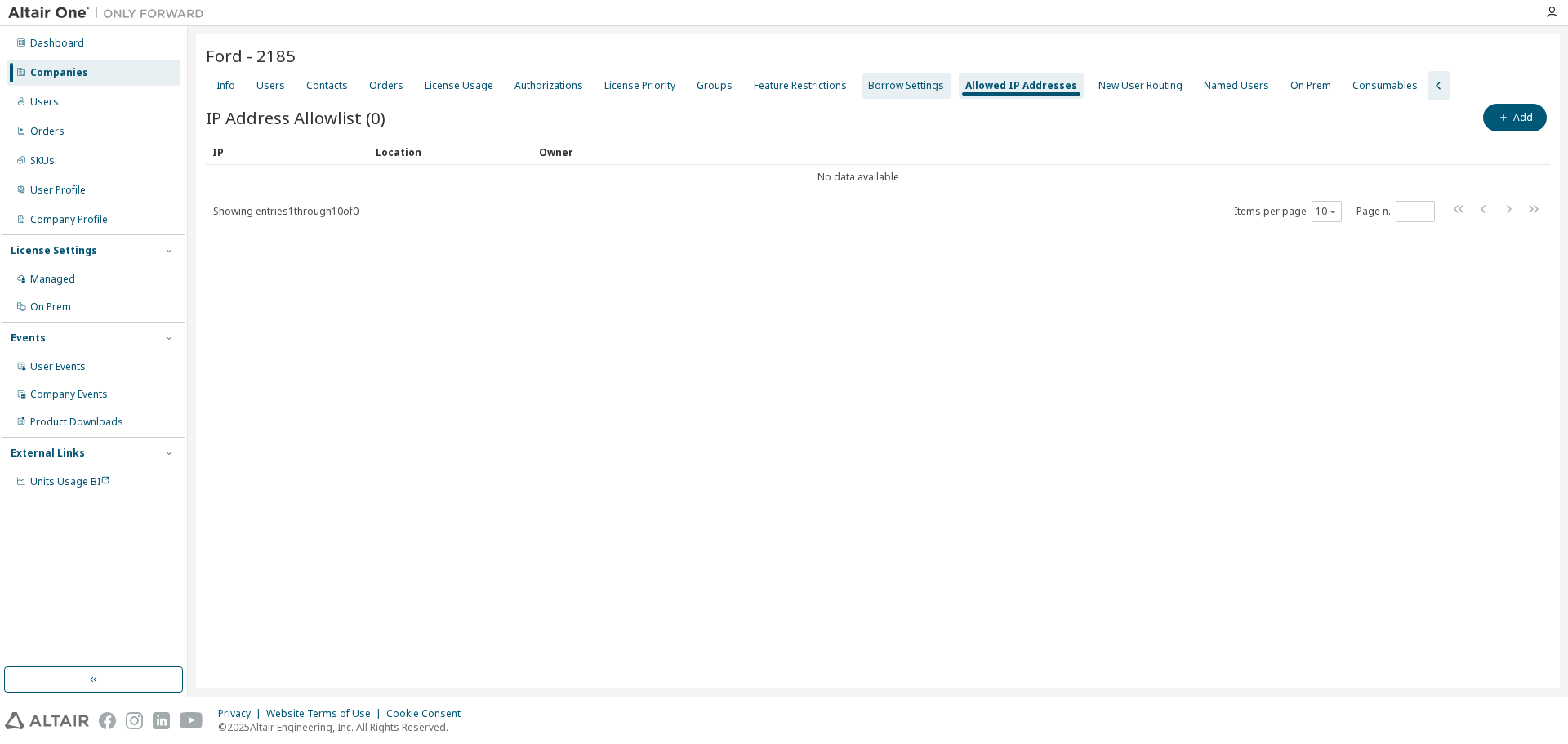
click at [868, 84] on div "Borrow Settings" at bounding box center [906, 86] width 76 height 13
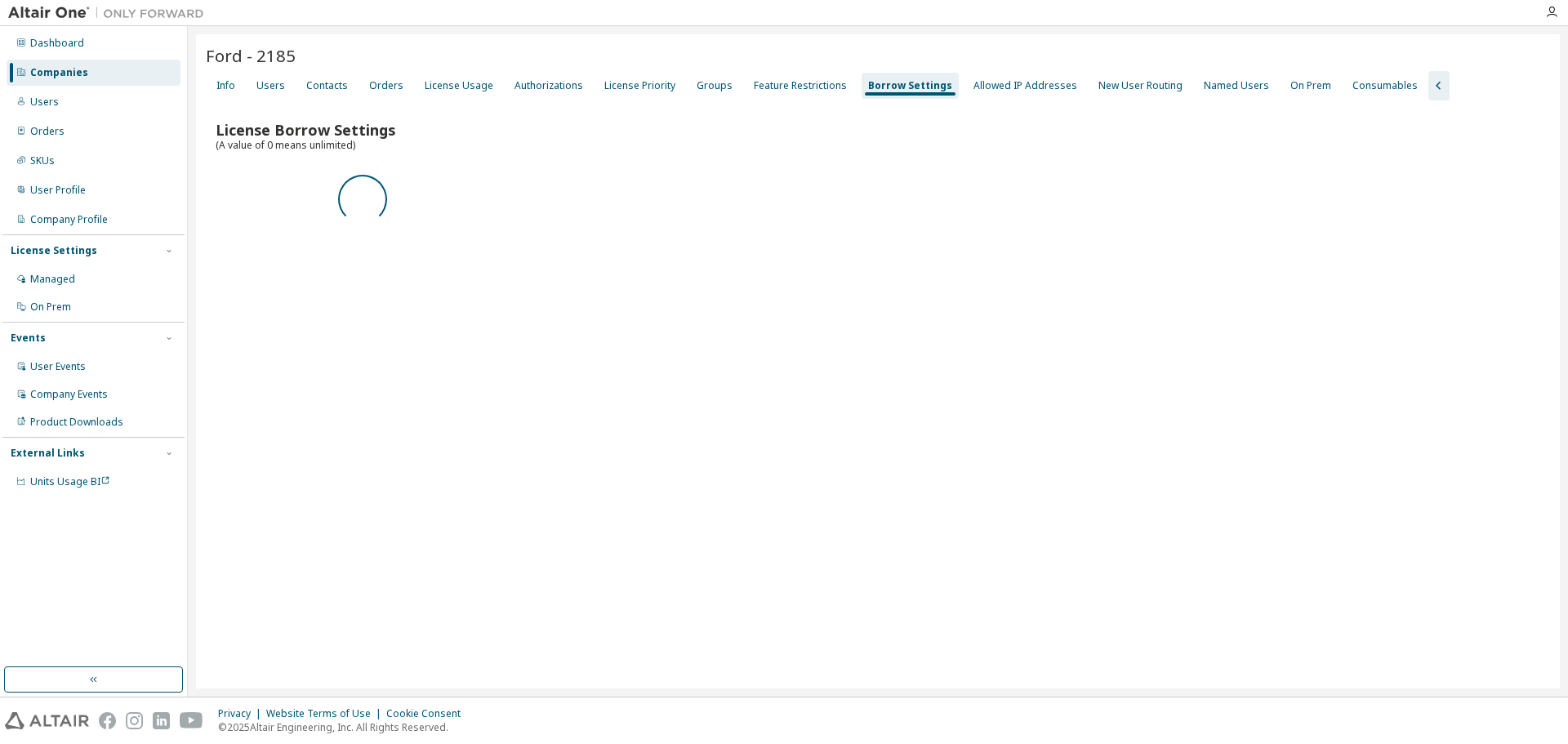
click at [671, 88] on div "Info Users Contacts Orders License Usage Authorizations License Priority Groups…" at bounding box center [877, 85] width 1344 height 30
click at [706, 88] on div "Groups" at bounding box center [714, 86] width 36 height 13
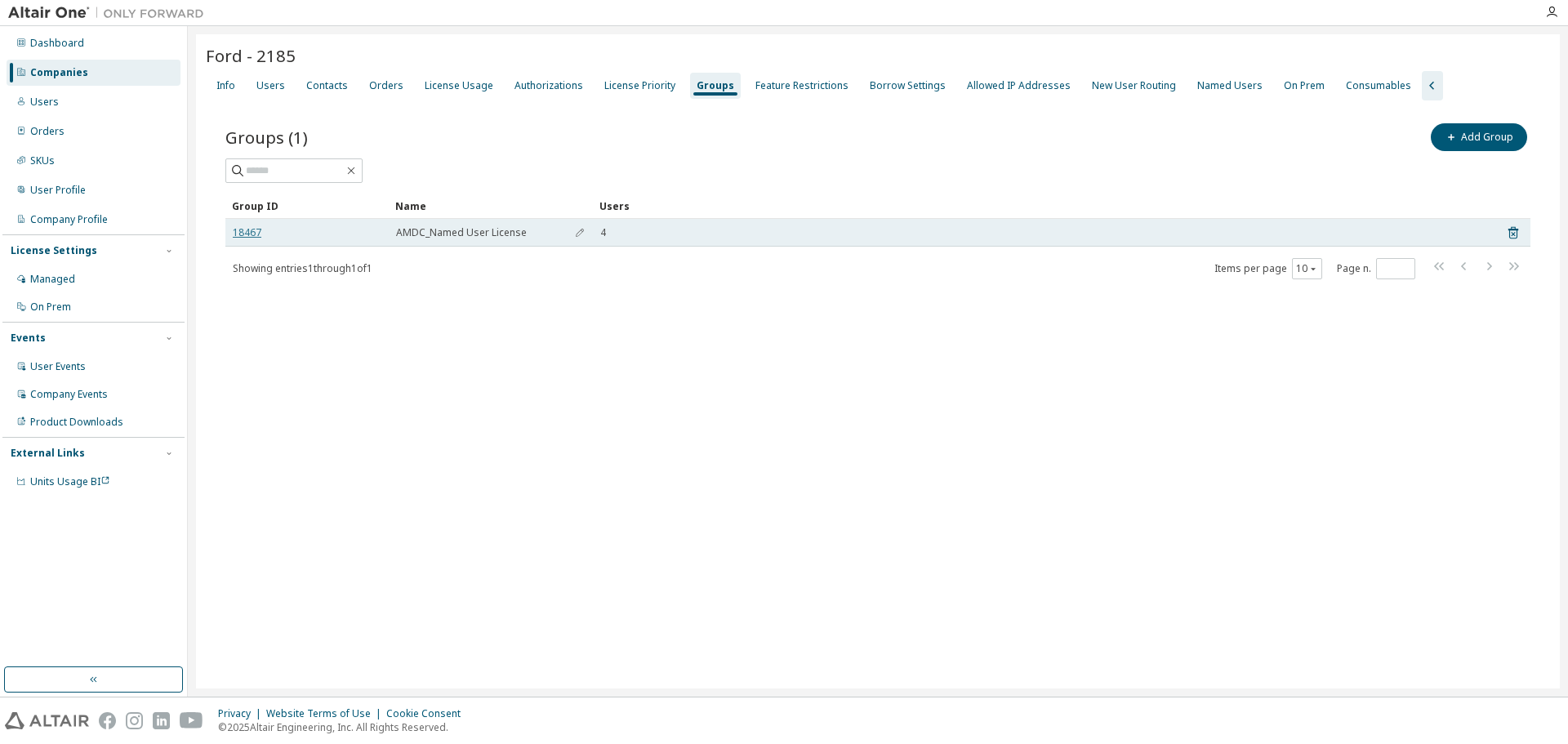
click at [241, 233] on link "18467" at bounding box center [247, 233] width 29 height 13
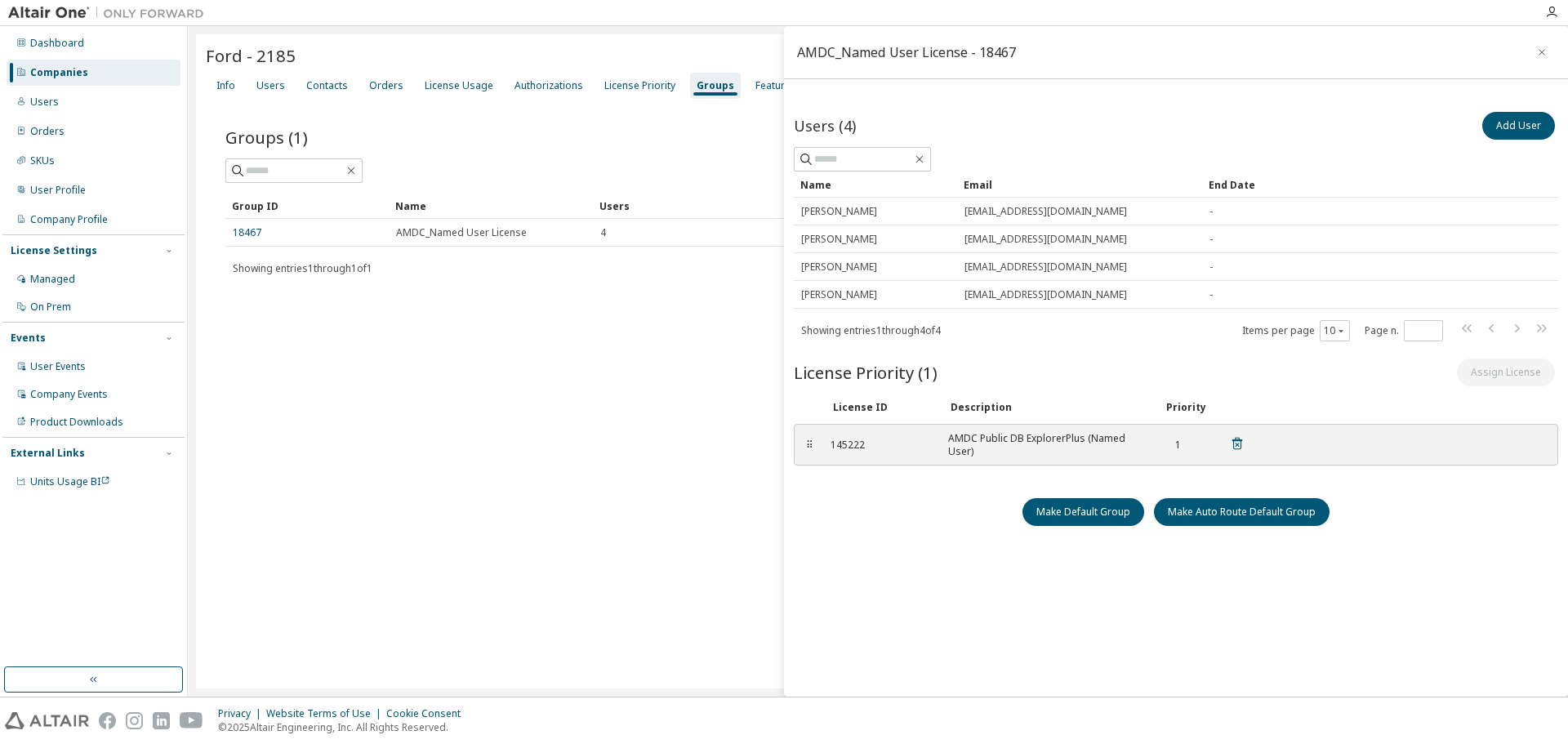
click at [839, 448] on div "145222" at bounding box center [879, 445] width 98 height 13
copy div "145222"
click at [700, 463] on div "Ford - 2185 Clear Load Save Save As Field Operator Value Select filter Select o…" at bounding box center [877, 362] width 1364 height 654
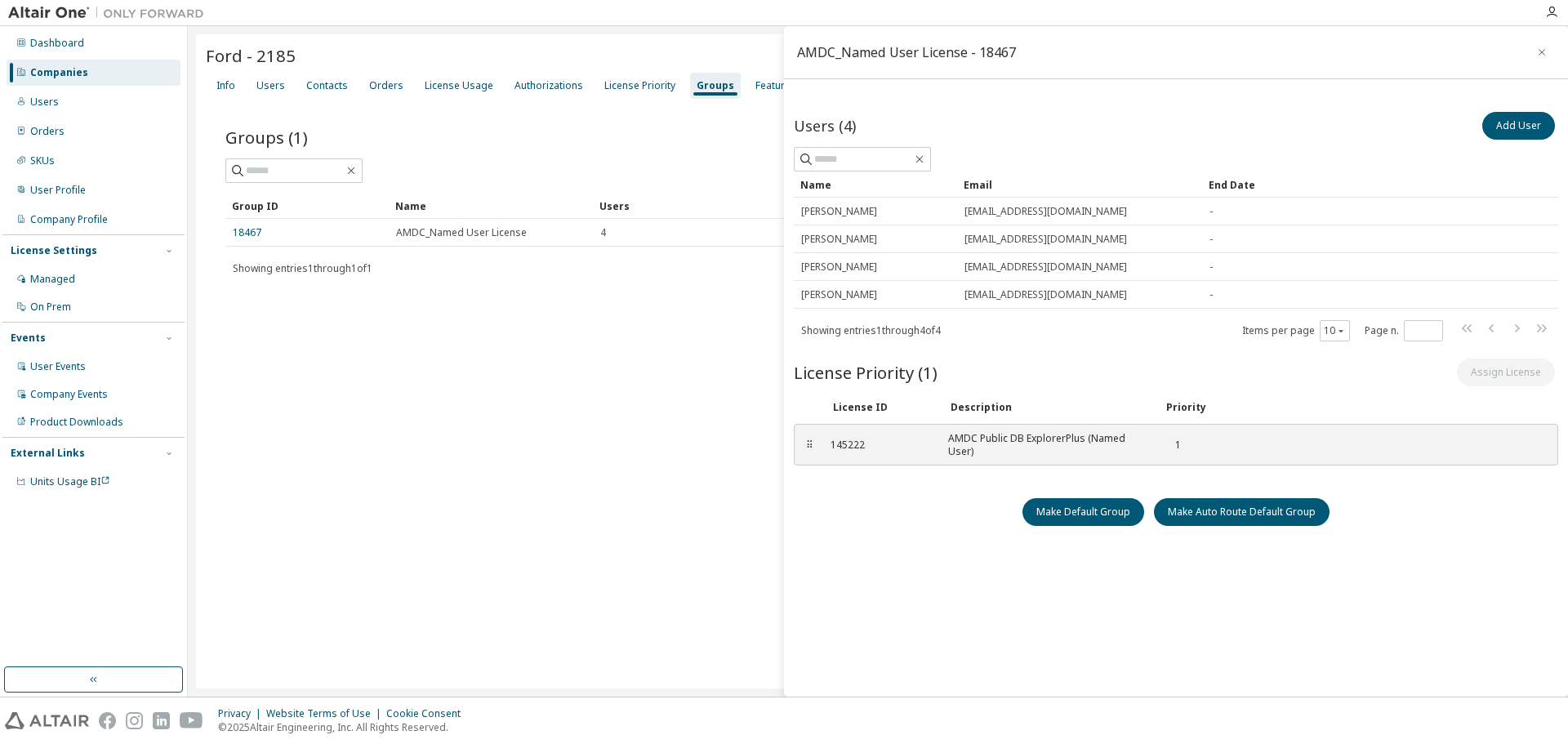
click at [598, 464] on div "Ford - 2185 Clear Load Save Save As Field Operator Value Select filter Select o…" at bounding box center [877, 362] width 1364 height 654
click at [1536, 54] on icon "button" at bounding box center [1541, 52] width 11 height 13
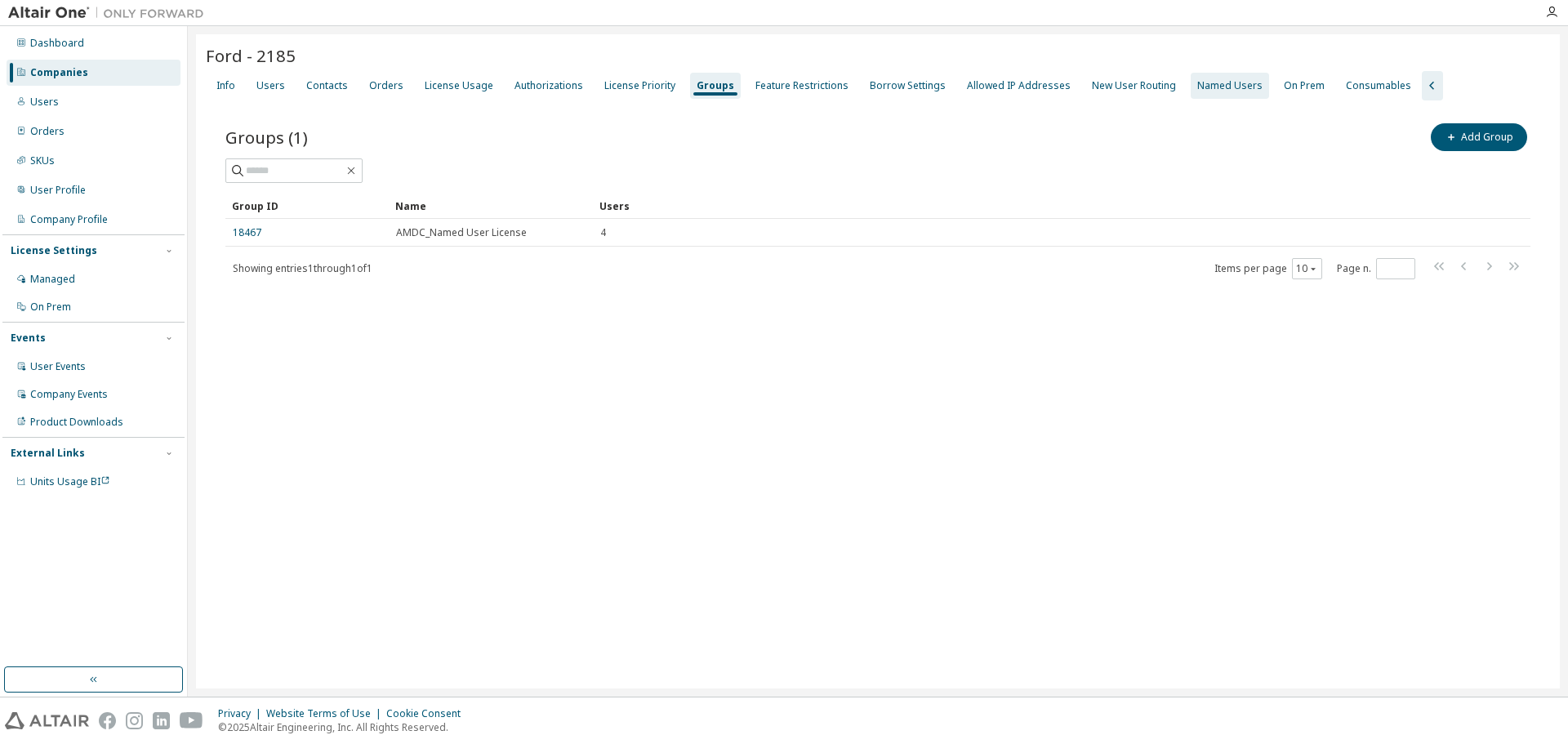
click at [1217, 85] on div "Named Users" at bounding box center [1229, 86] width 65 height 13
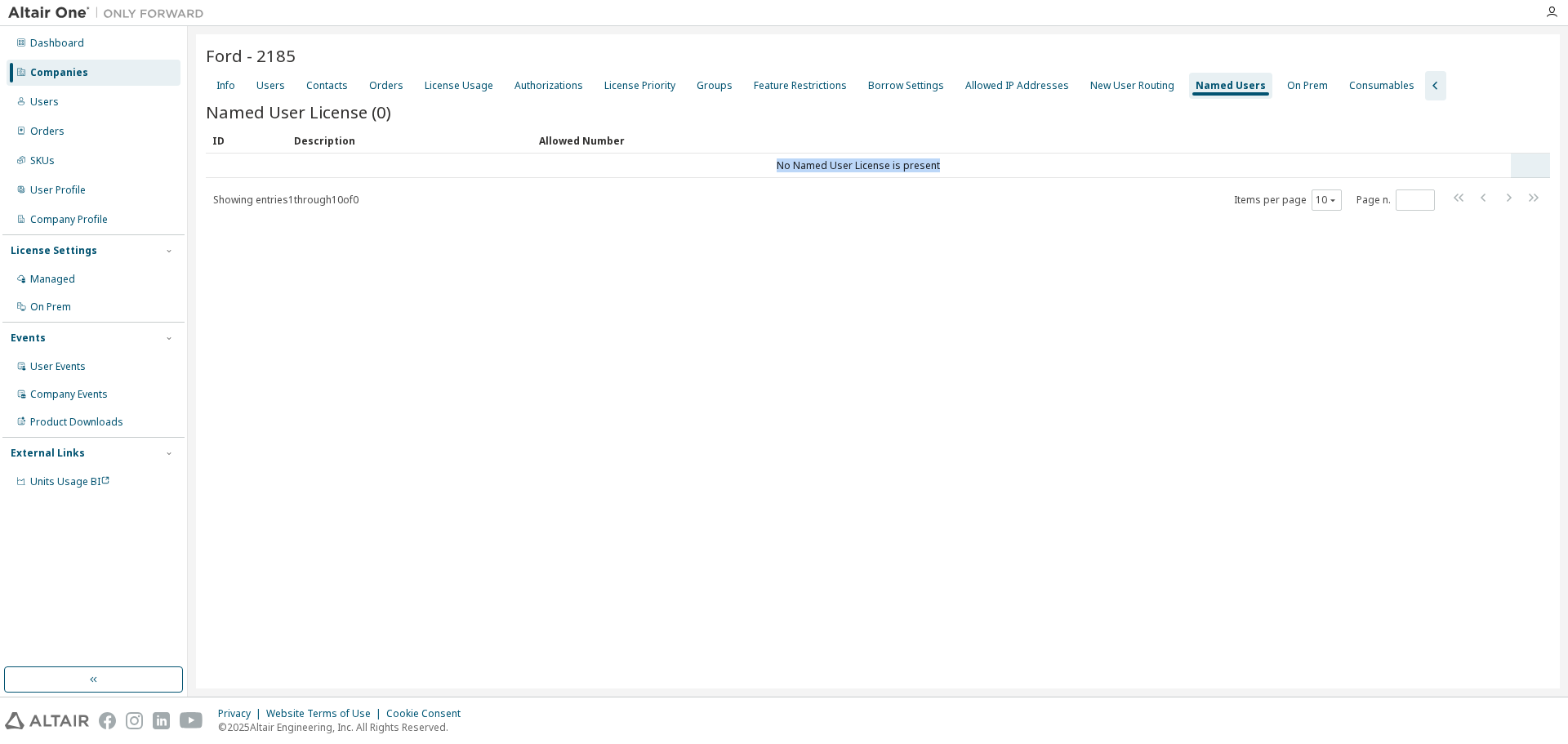
drag, startPoint x: 969, startPoint y: 164, endPoint x: 581, endPoint y: 164, distance: 388.0
click at [581, 164] on td "No Named User License is present" at bounding box center [858, 166] width 1305 height 25
click at [681, 281] on div "Ford - 2185 Clear Load Save Save As Field Operator Value Select filter Select o…" at bounding box center [877, 362] width 1364 height 654
click at [716, 92] on div "Groups" at bounding box center [714, 86] width 36 height 13
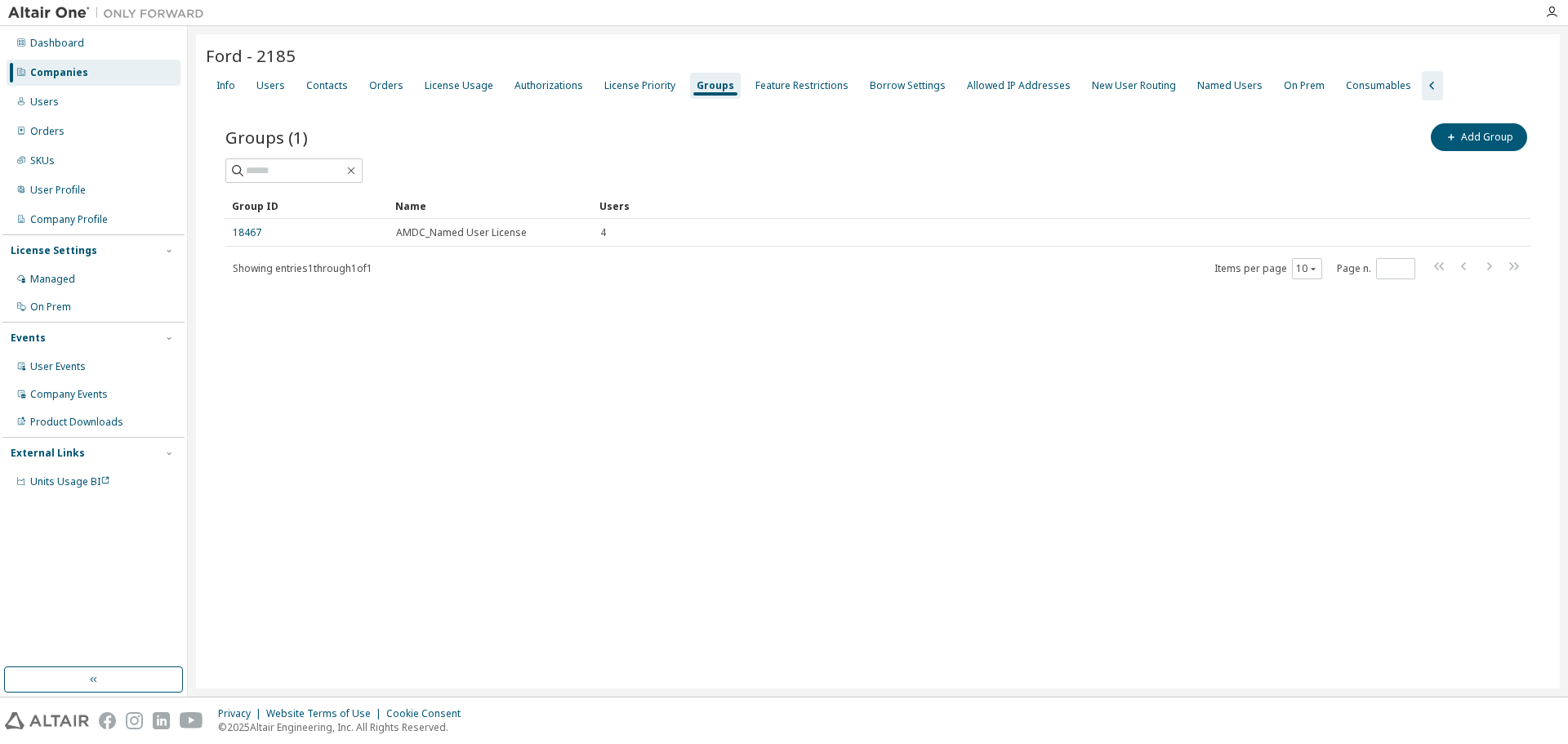
click at [671, 439] on div "Ford - 2185 Clear Load Save Save As Field Operator Value Select filter Select o…" at bounding box center [877, 362] width 1364 height 654
click at [877, 401] on div "Ford - 2185 Clear Load Save Save As Field Operator Value Select filter Select o…" at bounding box center [877, 362] width 1364 height 654
click at [598, 447] on div "Ford - 2185 Clear Load Save Save As Field Operator Value Select filter Select o…" at bounding box center [877, 362] width 1364 height 654
click at [937, 430] on div "Ford - 2185 Clear Load Save Save As Field Operator Value Select filter Select o…" at bounding box center [877, 362] width 1364 height 654
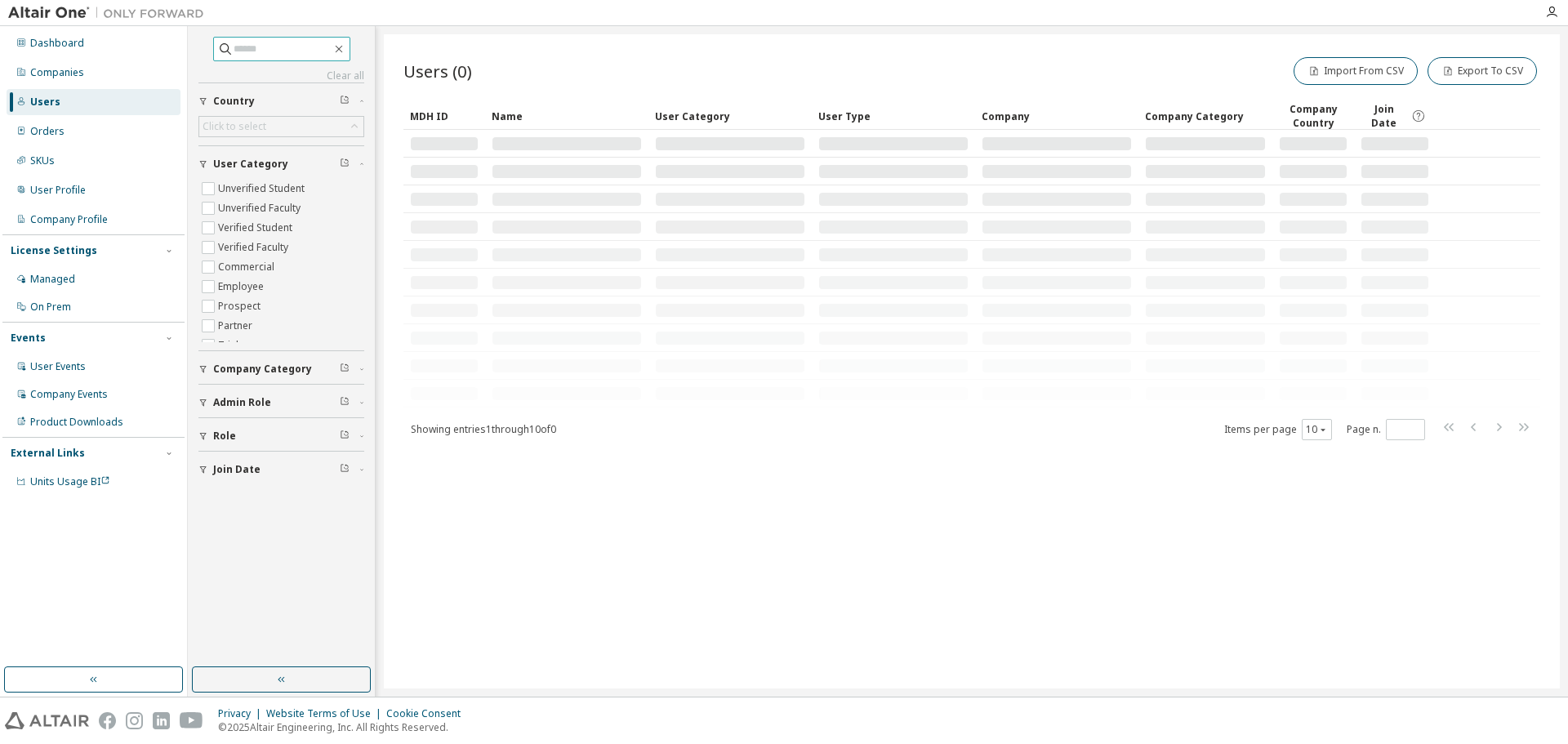
click at [255, 53] on input "text" at bounding box center [282, 49] width 98 height 16
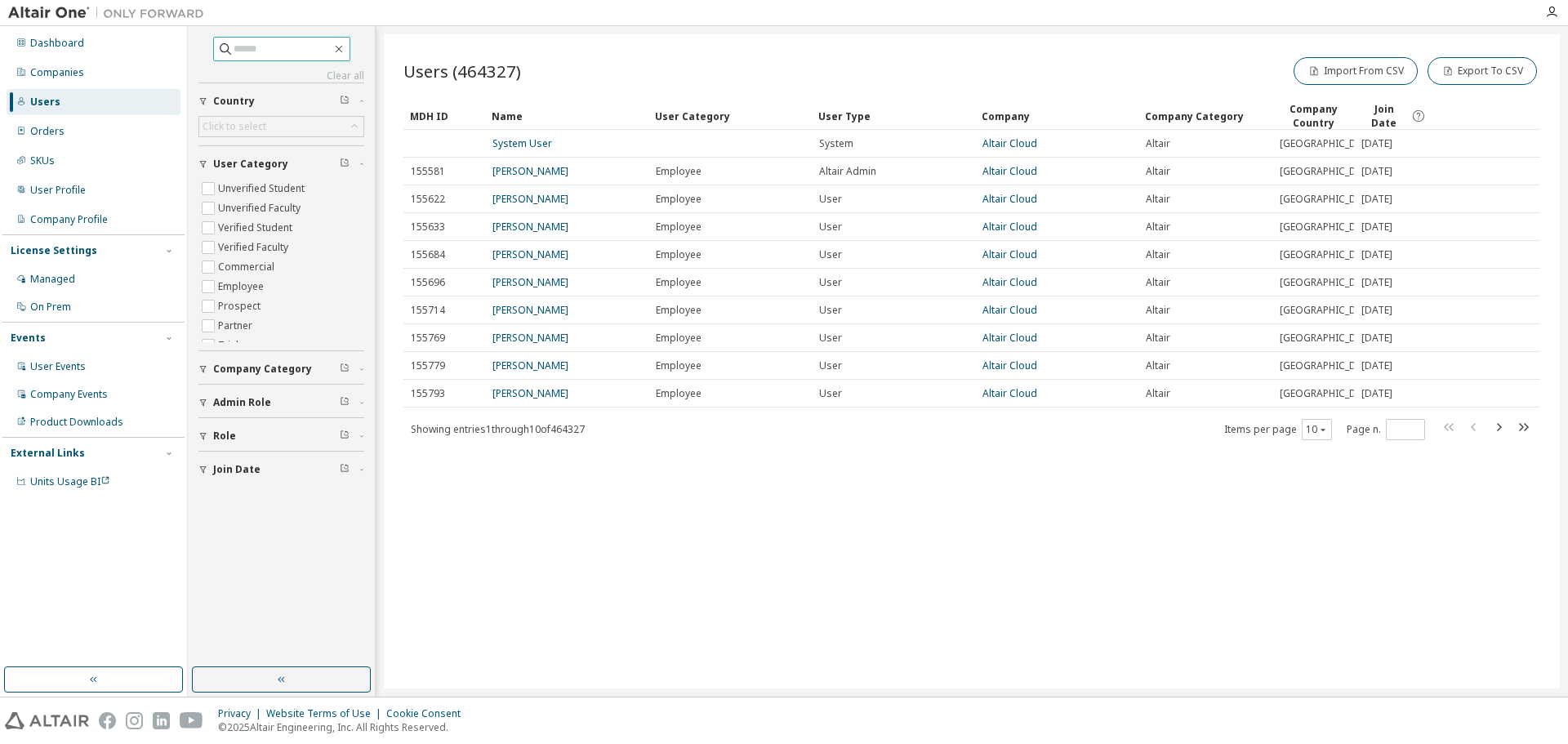
click at [258, 49] on input "text" at bounding box center [282, 49] width 98 height 16
click at [258, 124] on div "Click to select" at bounding box center [234, 127] width 64 height 13
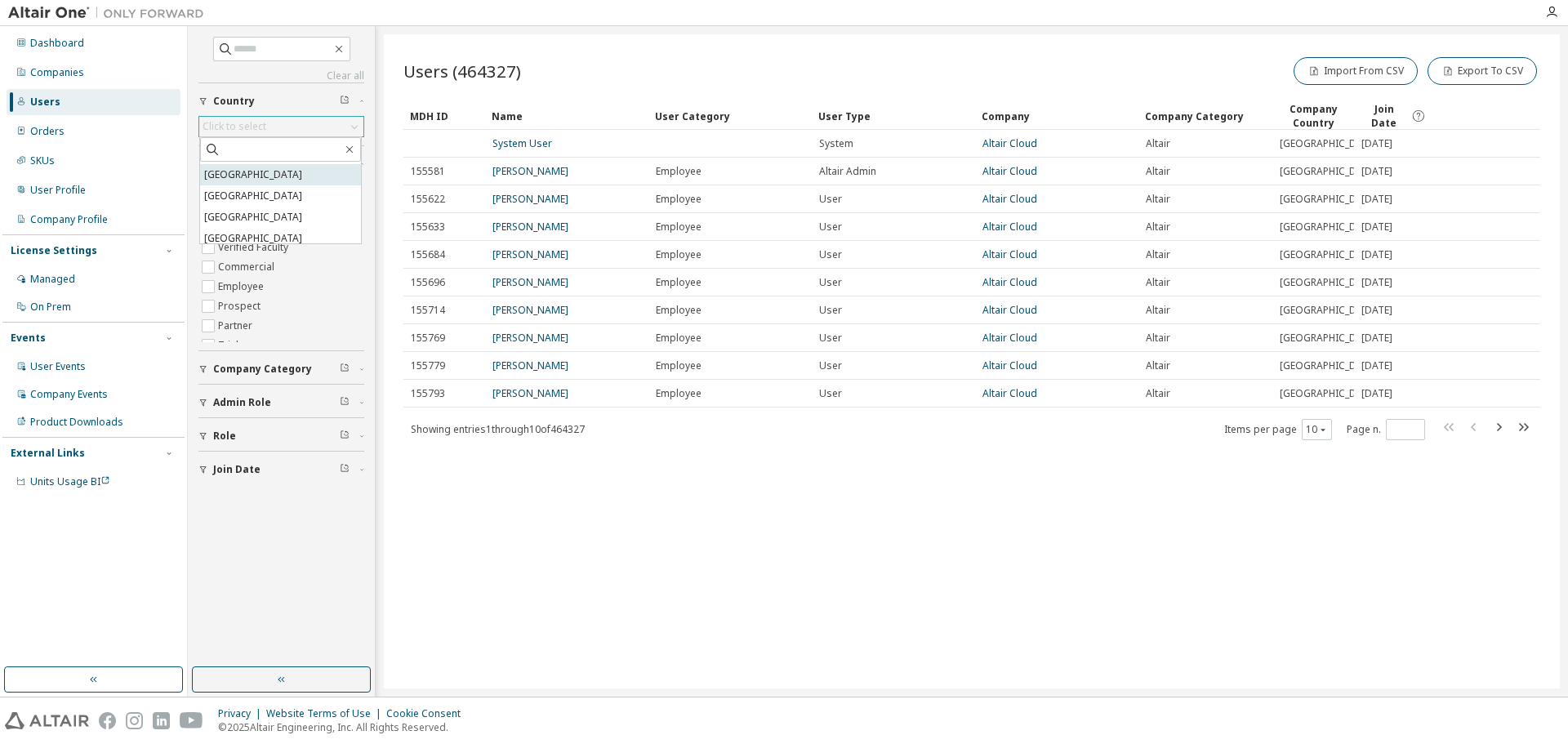
click at [272, 185] on li "[GEOGRAPHIC_DATA]" at bounding box center [280, 175] width 161 height 21
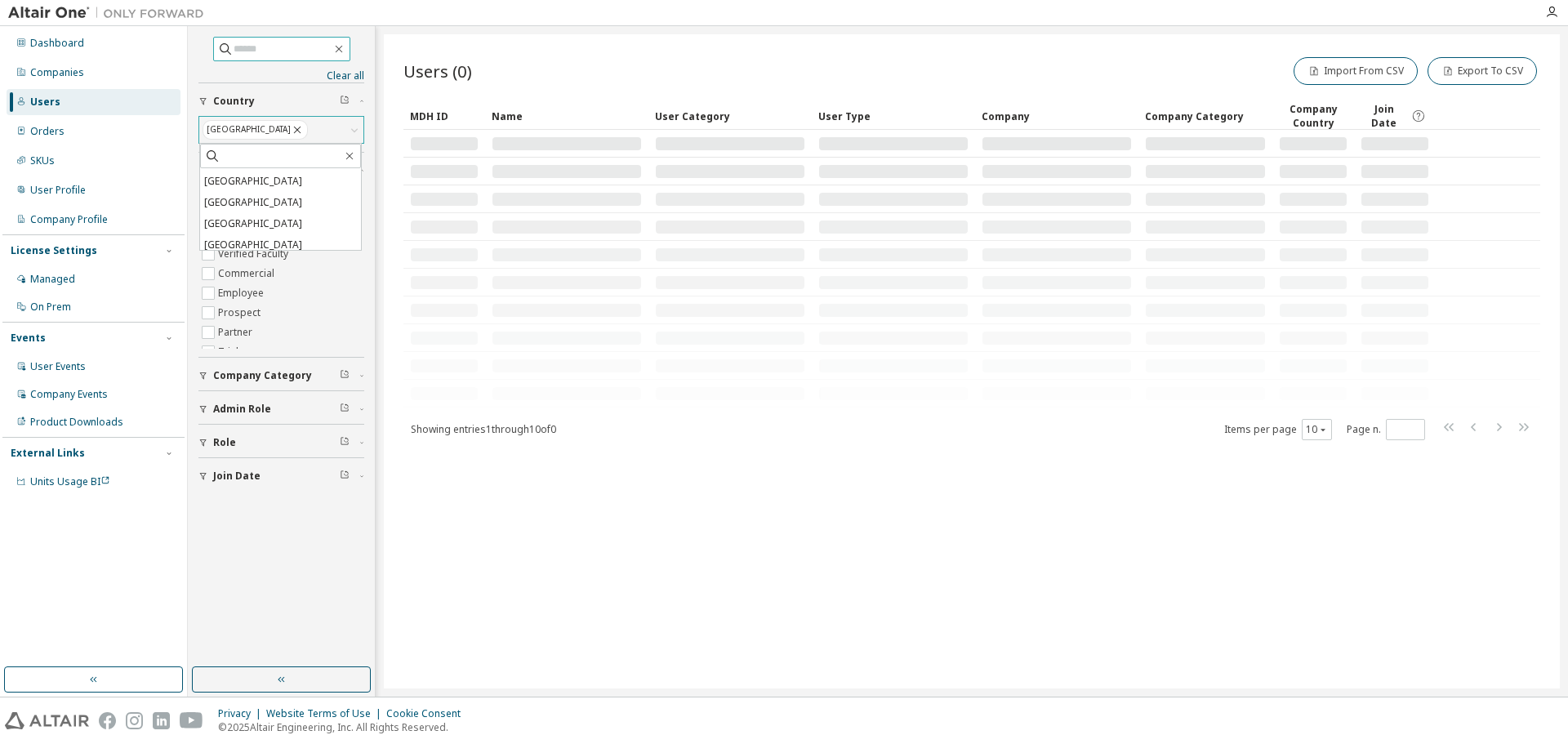
click at [237, 45] on input "text" at bounding box center [282, 49] width 98 height 16
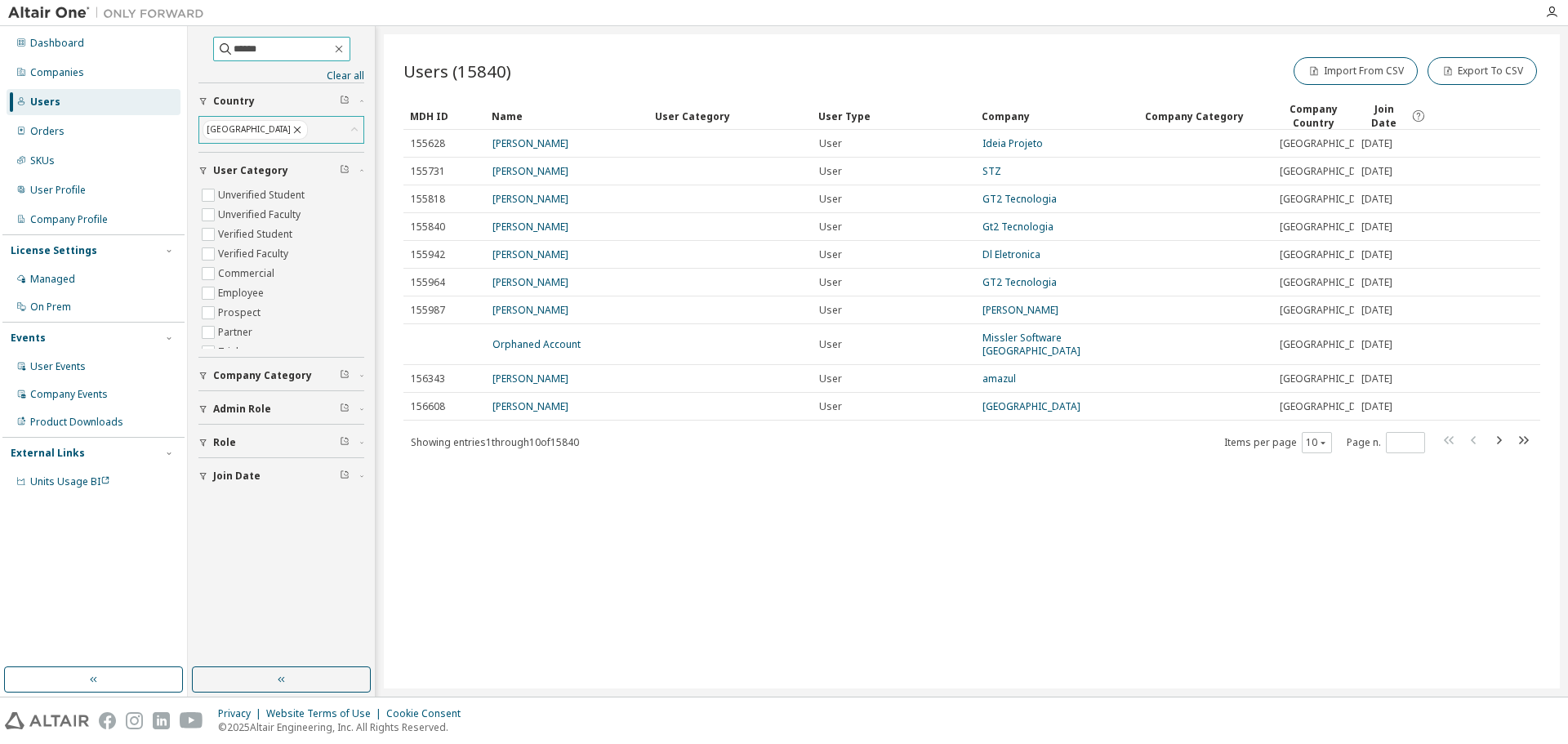
type input "******"
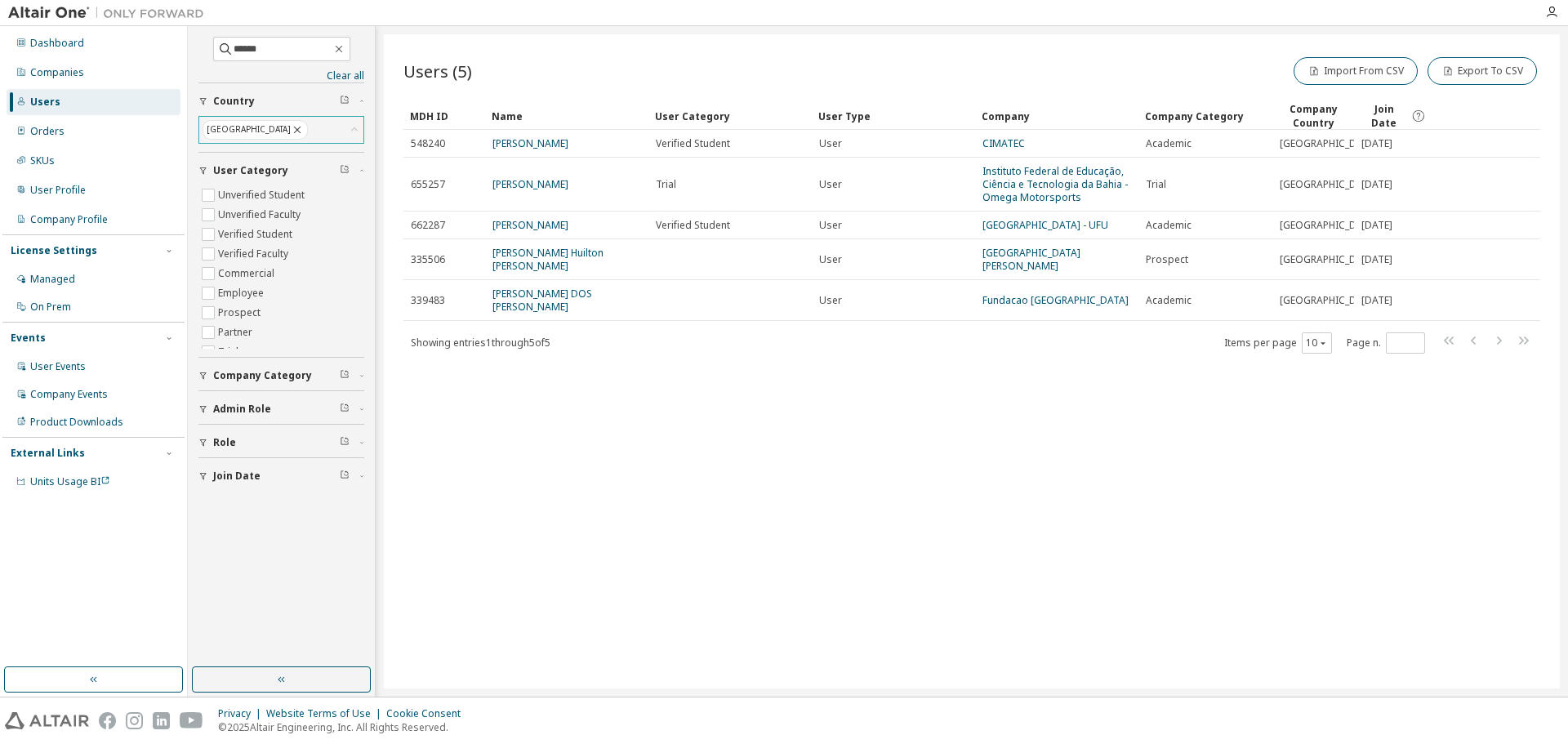
click at [53, 98] on div "Users" at bounding box center [46, 102] width 31 height 13
